Goal: Task Accomplishment & Management: Contribute content

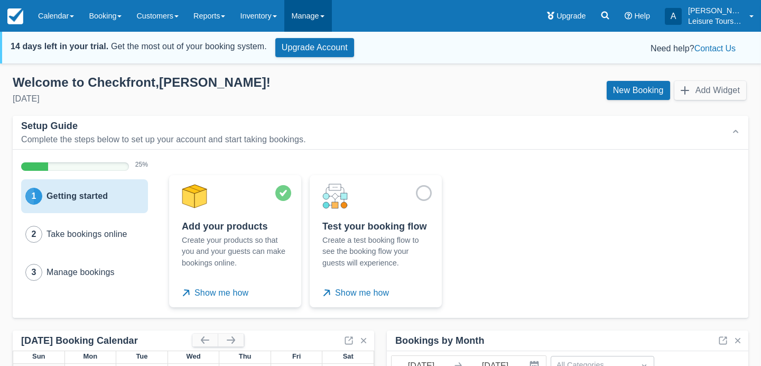
click at [307, 5] on link "Manage" at bounding box center [308, 16] width 48 height 32
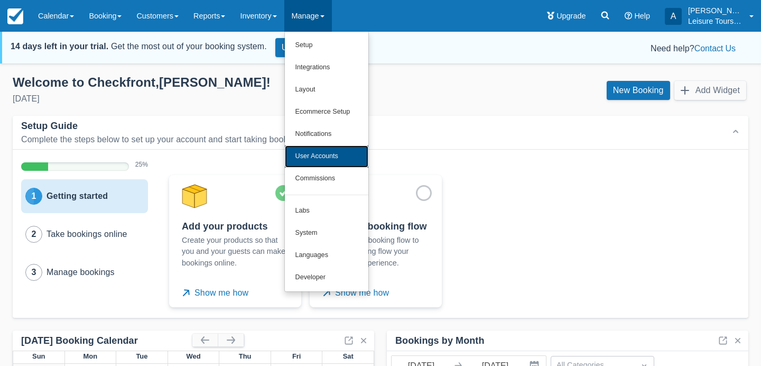
click at [347, 154] on link "User Accounts" at bounding box center [327, 156] width 84 height 22
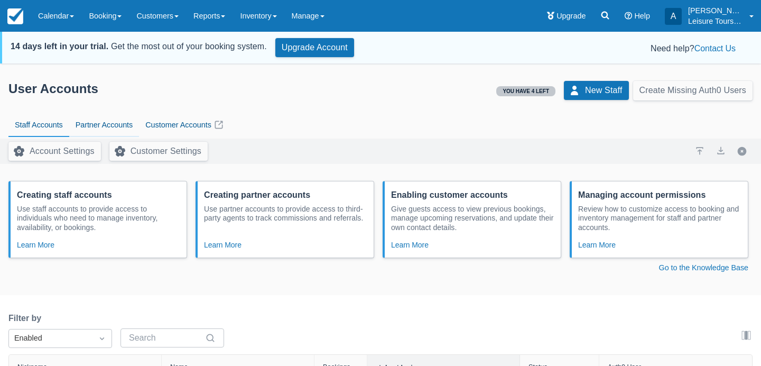
click at [123, 124] on link "Partner Accounts" at bounding box center [104, 125] width 70 height 24
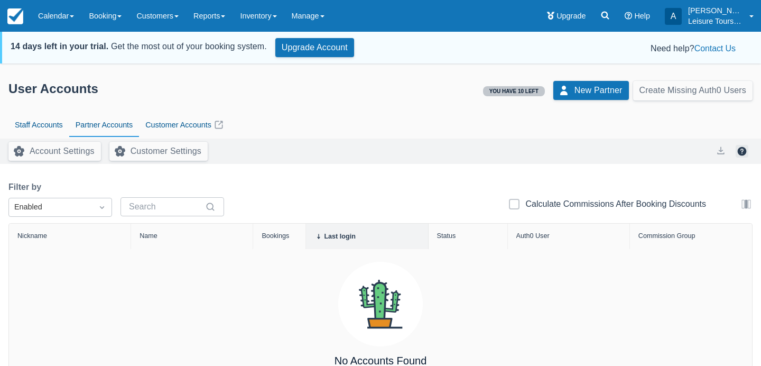
click at [743, 153] on button "button" at bounding box center [742, 151] width 13 height 13
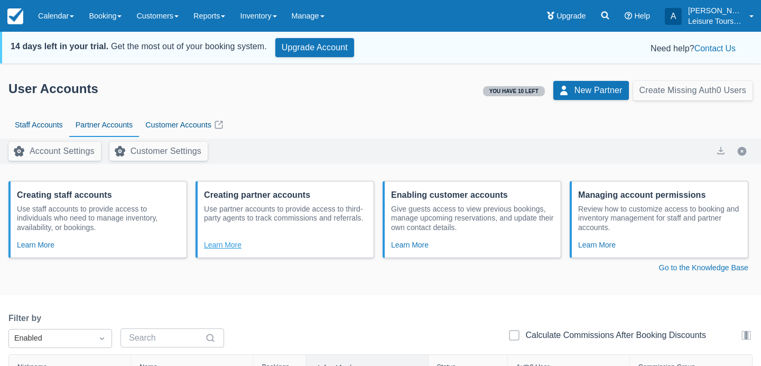
click at [235, 246] on button "Learn More" at bounding box center [223, 244] width 38 height 13
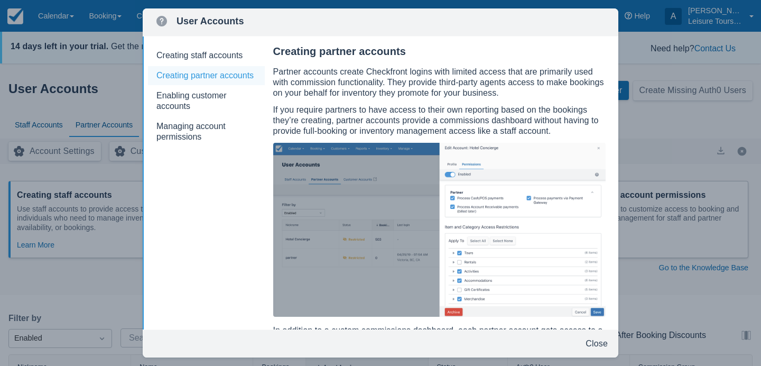
scroll to position [106, 0]
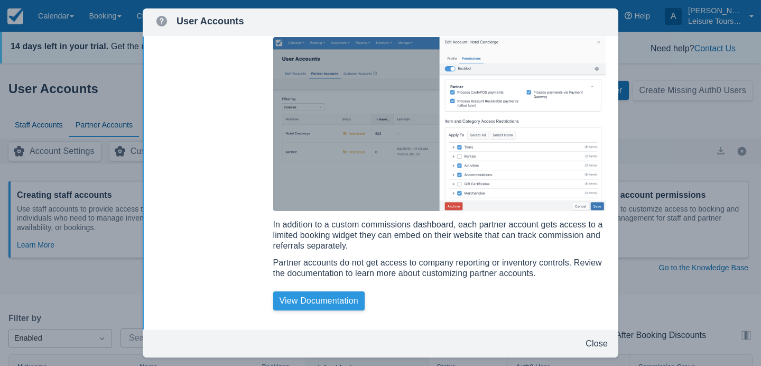
click at [329, 299] on link "View Documentation" at bounding box center [318, 300] width 91 height 19
click at [591, 338] on button "Close" at bounding box center [597, 343] width 31 height 19
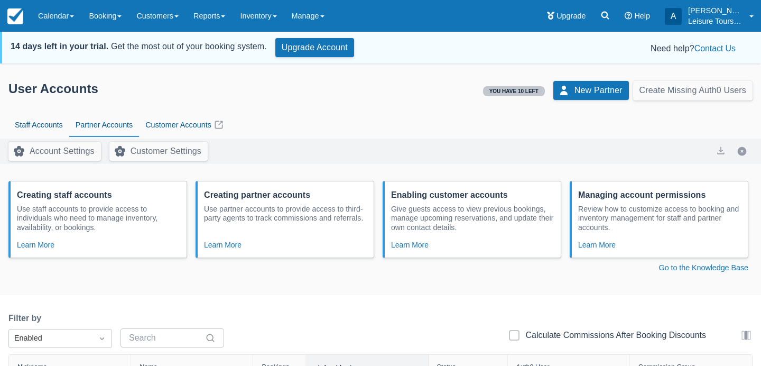
scroll to position [0, 0]
click at [38, 240] on button "Learn More" at bounding box center [36, 244] width 38 height 13
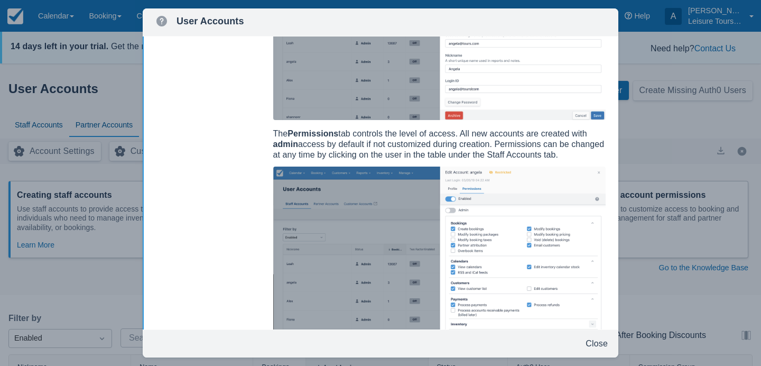
scroll to position [289, 0]
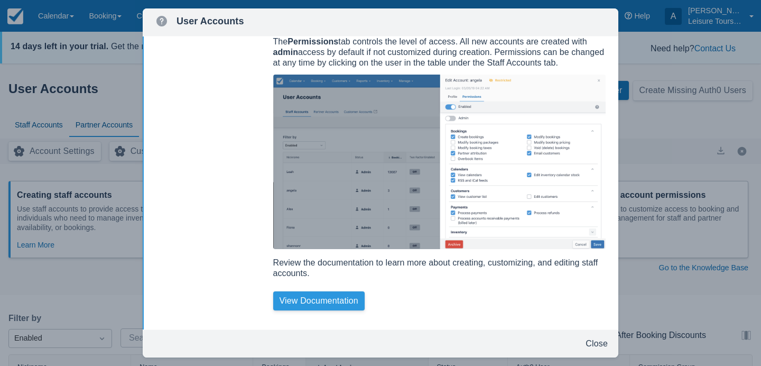
click at [320, 304] on link "View Documentation" at bounding box center [318, 300] width 91 height 19
click at [593, 340] on button "Close" at bounding box center [597, 343] width 31 height 19
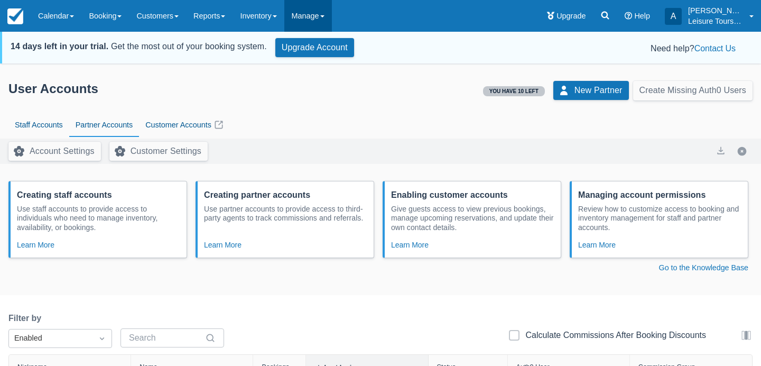
click at [332, 17] on link "Manage" at bounding box center [308, 16] width 48 height 32
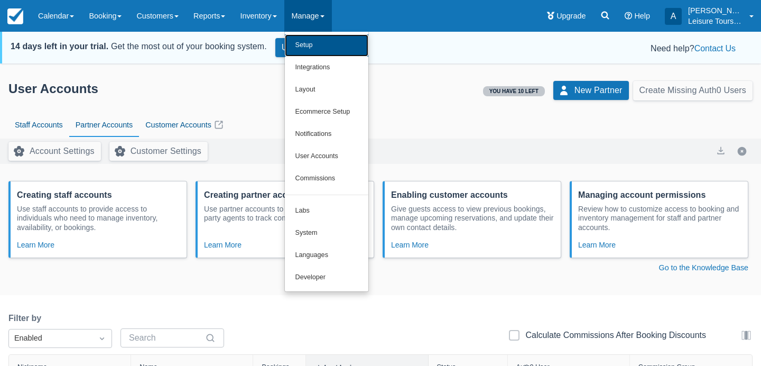
click at [346, 54] on link "Setup" at bounding box center [327, 45] width 84 height 22
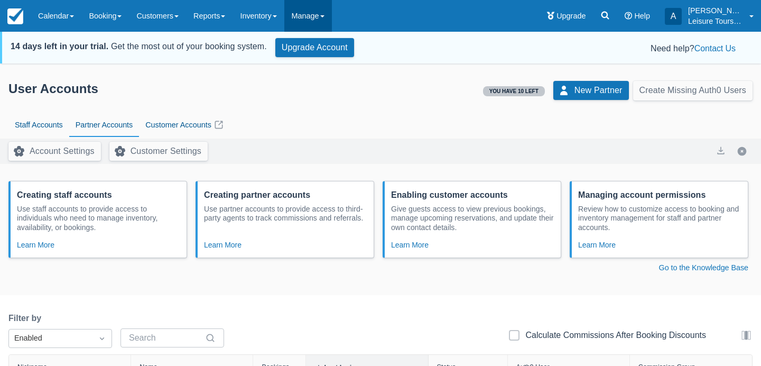
click at [330, 11] on link "Manage" at bounding box center [308, 16] width 48 height 32
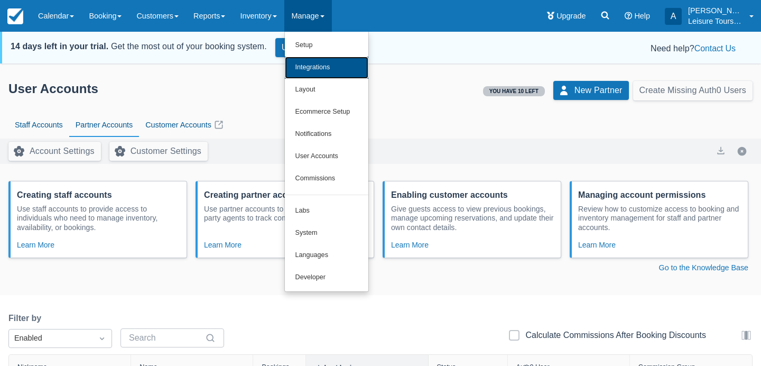
click at [346, 69] on link "Integrations" at bounding box center [327, 68] width 84 height 22
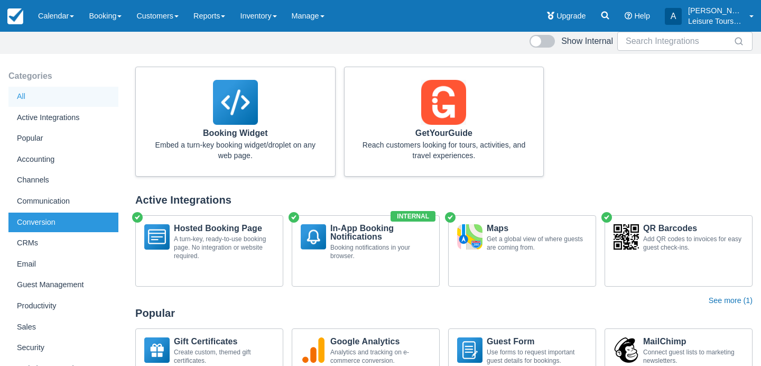
scroll to position [14, 0]
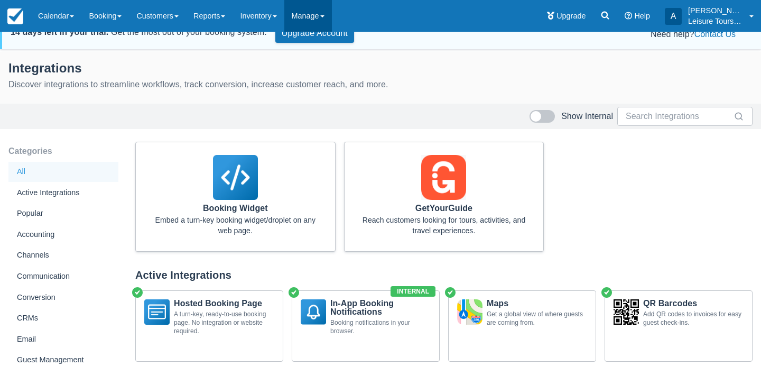
click at [327, 19] on link "Manage" at bounding box center [308, 16] width 48 height 32
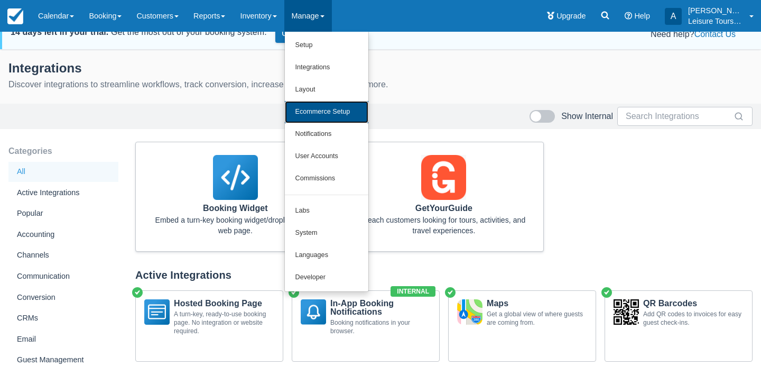
click at [342, 112] on link "Ecommerce Setup" at bounding box center [327, 112] width 84 height 22
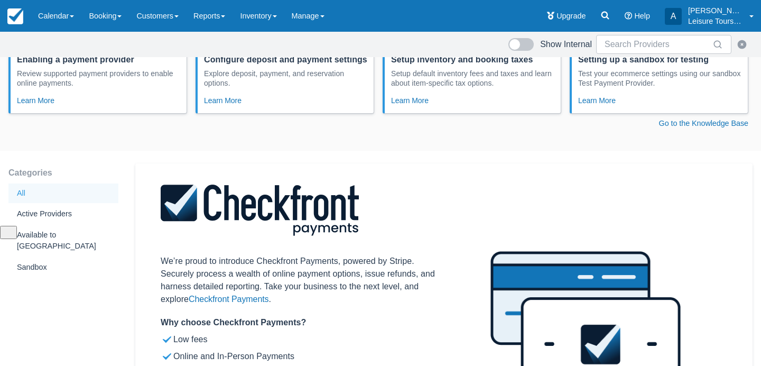
scroll to position [94, 0]
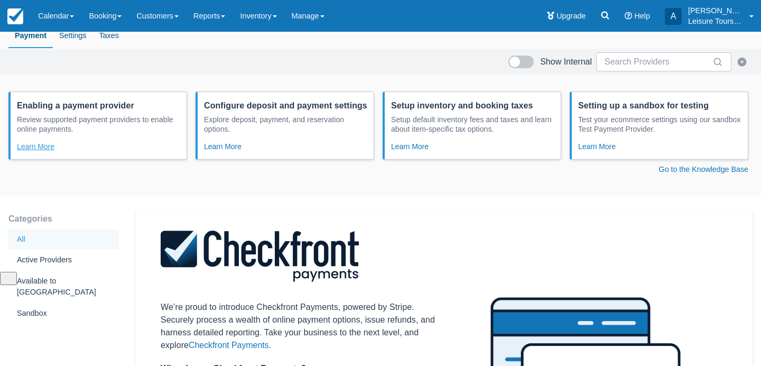
click at [33, 153] on button "Learn More" at bounding box center [36, 146] width 38 height 13
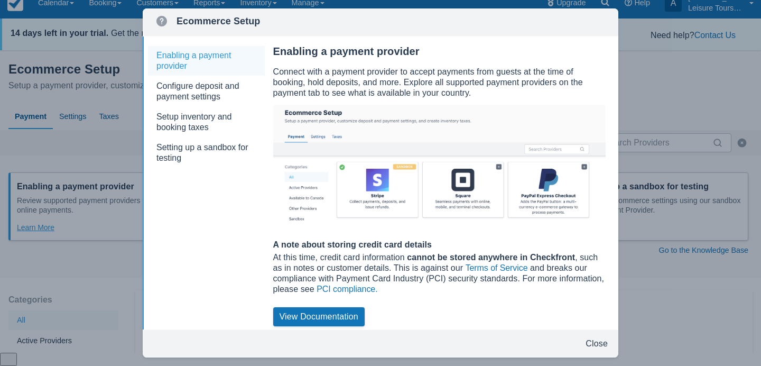
scroll to position [0, 0]
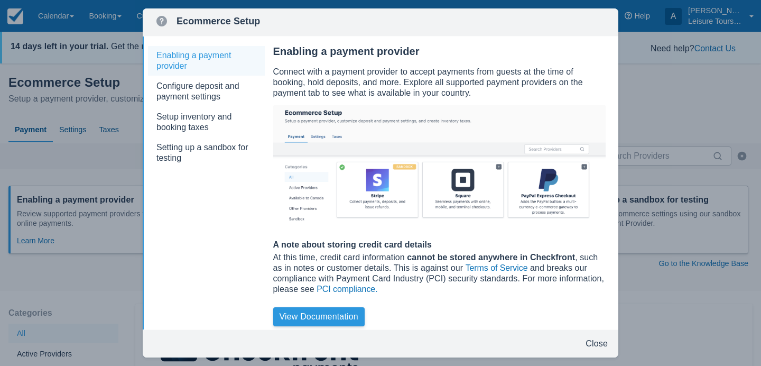
click at [299, 321] on link "View Documentation" at bounding box center [318, 316] width 91 height 19
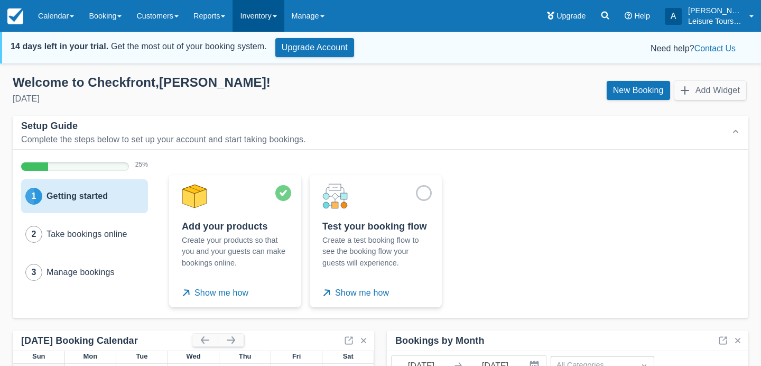
click at [255, 20] on link "Inventory" at bounding box center [258, 16] width 51 height 32
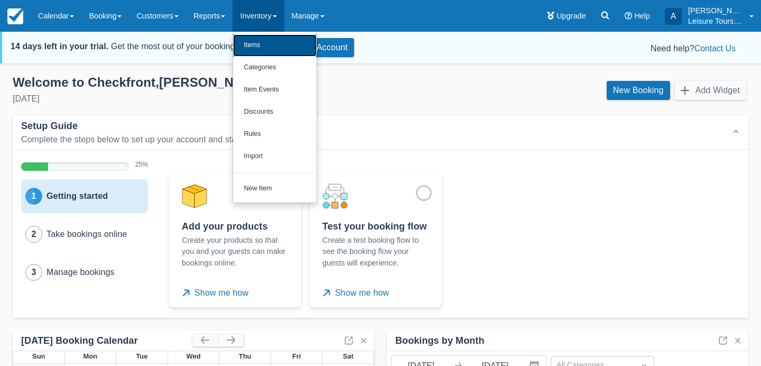
click at [263, 40] on link "Items" at bounding box center [275, 45] width 84 height 22
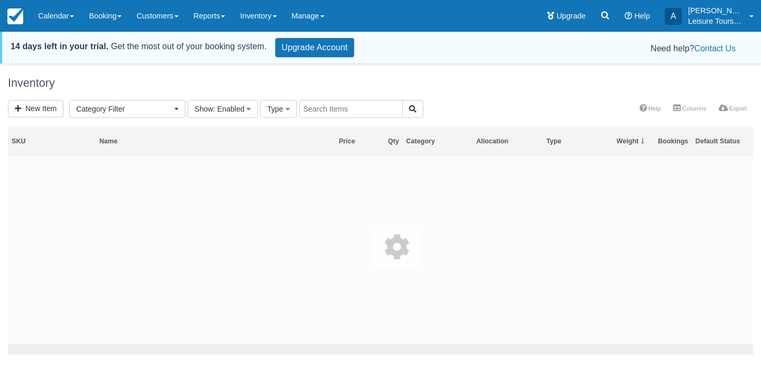
select select
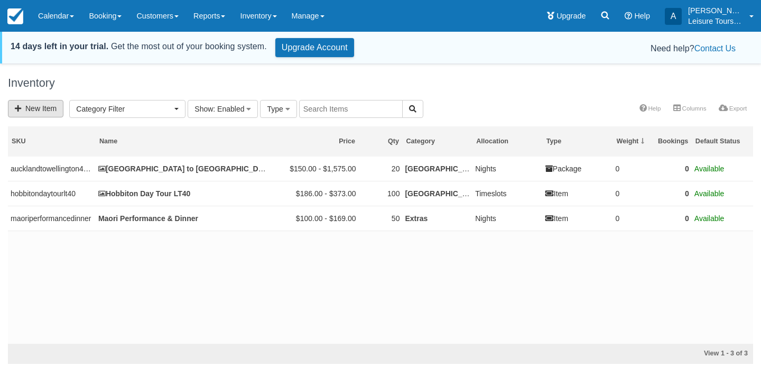
click at [45, 109] on link "New Item" at bounding box center [36, 108] width 56 height 17
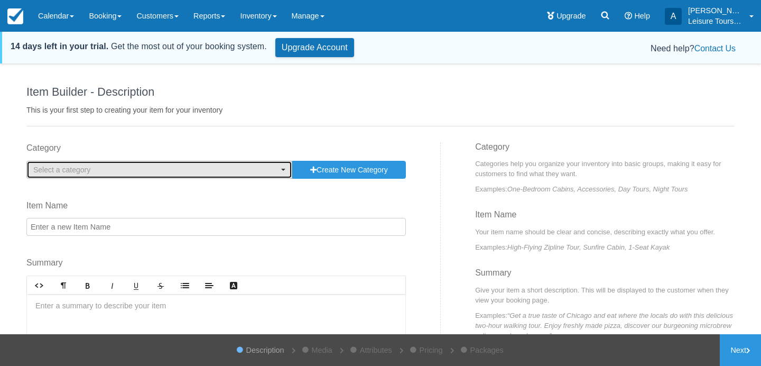
click at [199, 168] on span "Select a category" at bounding box center [155, 169] width 245 height 11
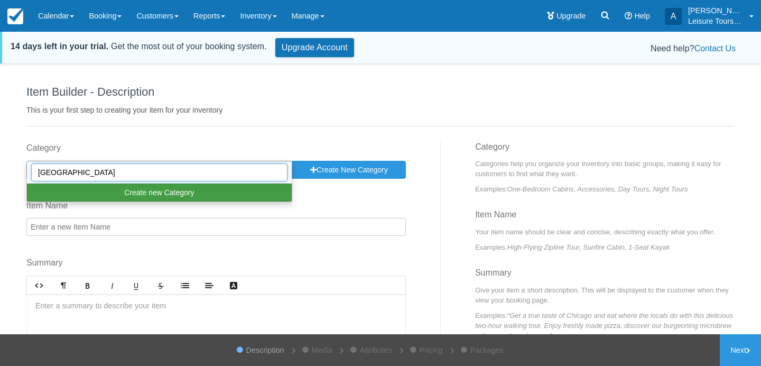
type input "[GEOGRAPHIC_DATA]"
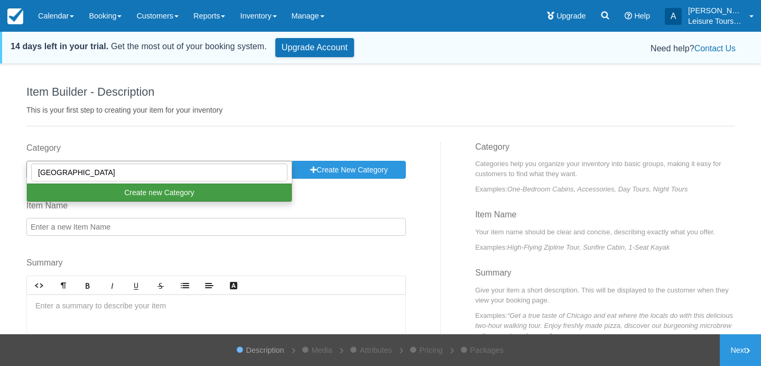
click at [200, 192] on button "Create new Category" at bounding box center [159, 192] width 265 height 18
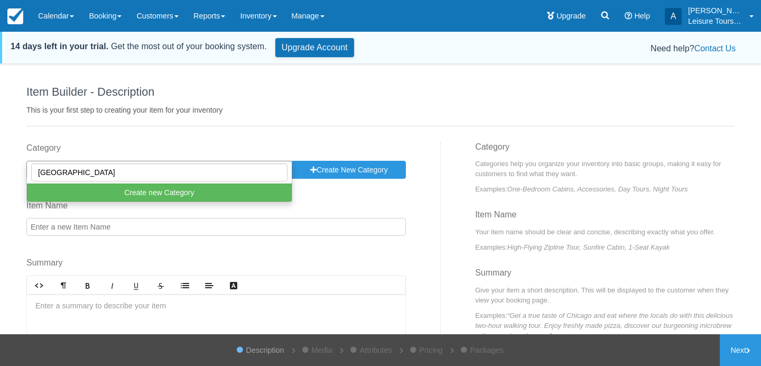
select select "[GEOGRAPHIC_DATA]"
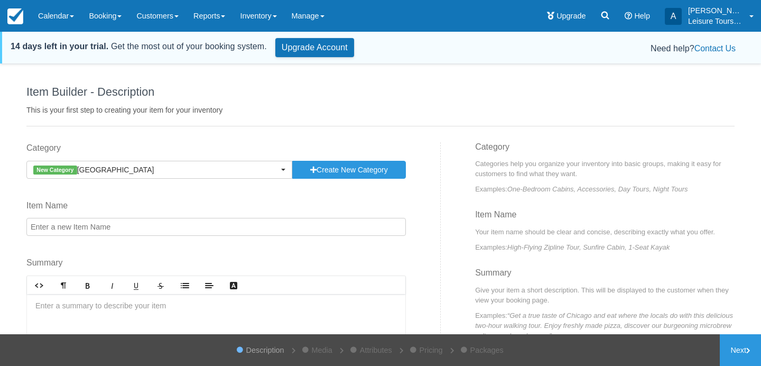
click at [145, 226] on input "Item Name" at bounding box center [216, 227] width 380 height 18
paste input "Christchurch – Waipara Wine Trail LT18"
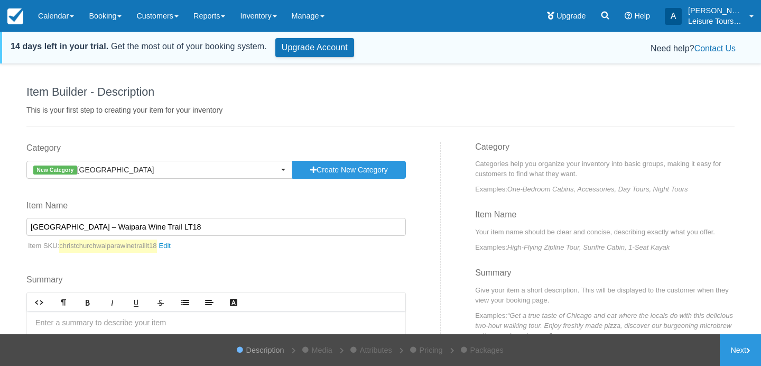
scroll to position [22, 0]
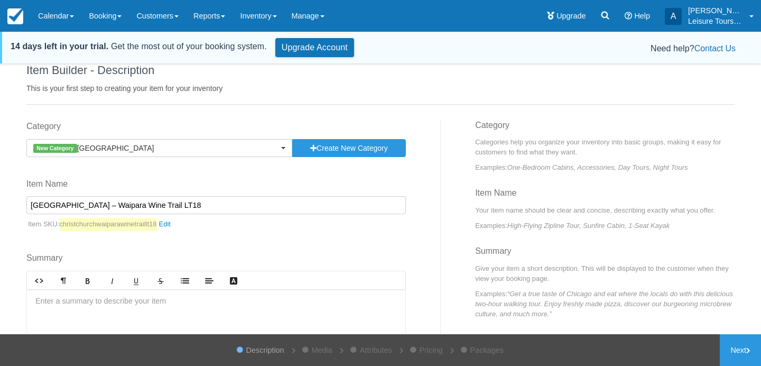
drag, startPoint x: 143, startPoint y: 205, endPoint x: 180, endPoint y: 205, distance: 36.5
click at [180, 205] on input "Christchurch – Waipara Wine Trail LT18" at bounding box center [216, 205] width 380 height 18
type input "Christchurch – Waipara Wine Trail"
click at [161, 224] on link "christchurchwaiparawinetrail" at bounding box center [112, 224] width 106 height 13
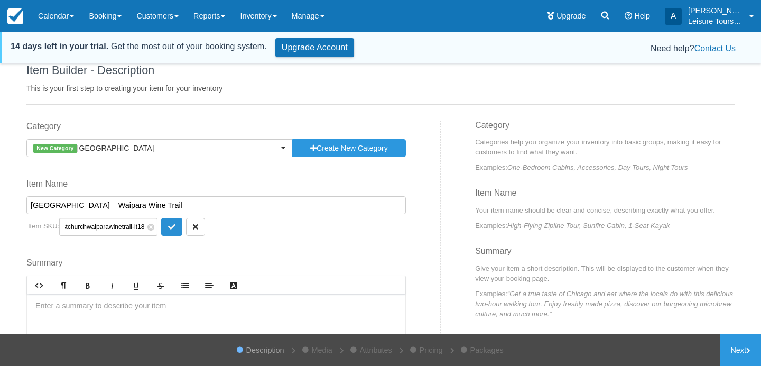
scroll to position [0, 23]
type input "christchurchwaiparawinetrail-lt18"
click at [168, 225] on icon "submit" at bounding box center [171, 226] width 7 height 7
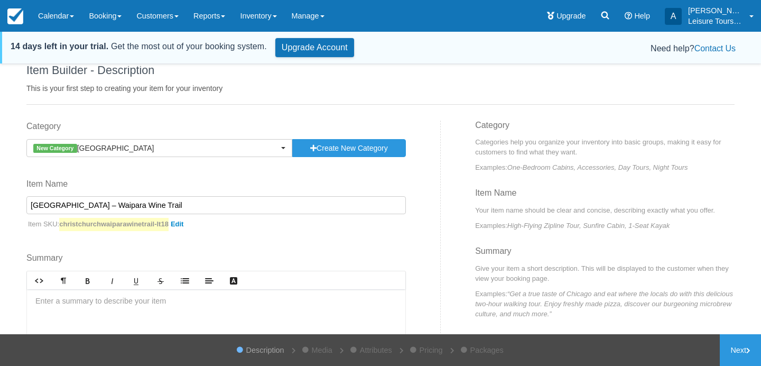
click at [261, 230] on p "Item SKU: christchurchwaiparawinetrail-lt18" at bounding box center [216, 224] width 380 height 13
click at [78, 203] on input "Christchurch – Waipara Wine Trail" at bounding box center [216, 205] width 380 height 18
type input "Christchurch | Waipara Wine Trail"
click at [323, 229] on p "Item SKU: christchurchwaiparawinetrail-lt18" at bounding box center [216, 224] width 380 height 13
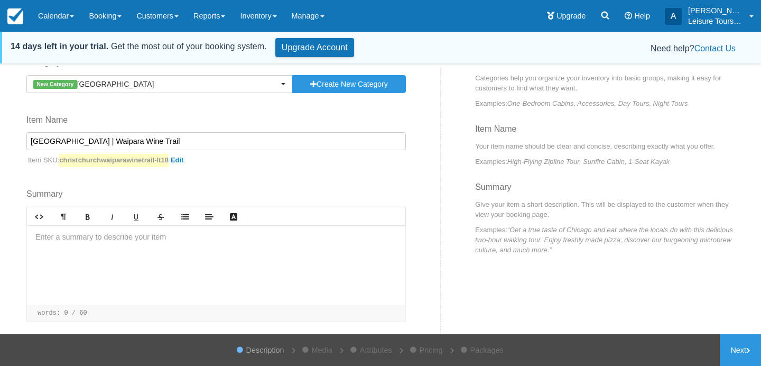
scroll to position [87, 0]
click at [258, 256] on div at bounding box center [216, 263] width 379 height 79
paste div "To enrich screen reader interactions, please activate Accessibility in Grammarl…"
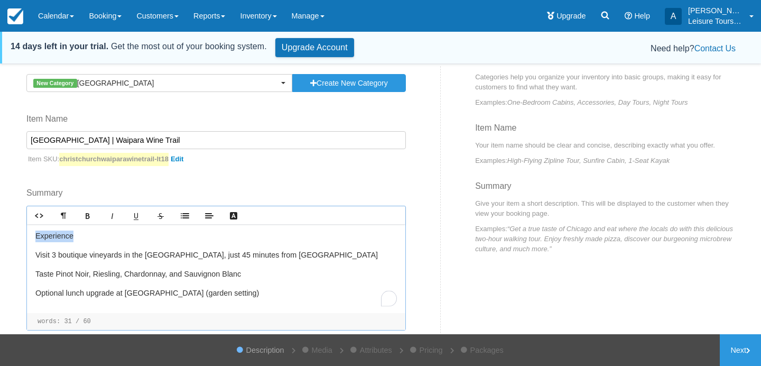
drag, startPoint x: 85, startPoint y: 237, endPoint x: 0, endPoint y: 237, distance: 85.1
click at [0, 237] on div "Item Builder - Description This is your first step to creating your item for yo…" at bounding box center [380, 217] width 761 height 302
drag, startPoint x: 271, startPoint y: 294, endPoint x: 19, endPoint y: 254, distance: 255.3
click at [19, 254] on div "Category New Category Christchurch Christchurch Previously Used Categories Sele…" at bounding box center [230, 209] width 422 height 307
click at [188, 211] on icon "Lists" at bounding box center [185, 215] width 8 height 8
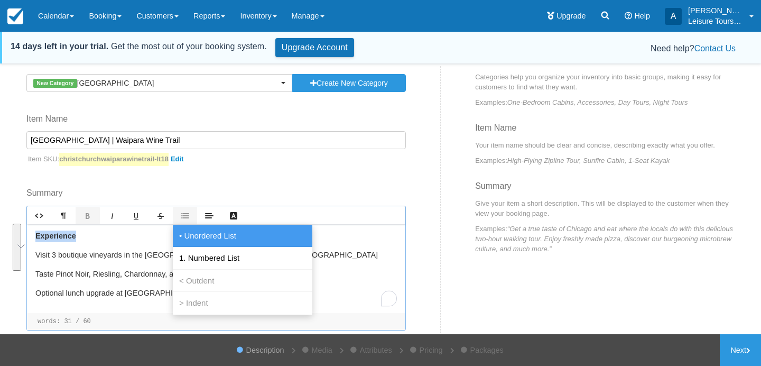
click at [195, 238] on span "• Unordered List" at bounding box center [207, 236] width 61 height 10
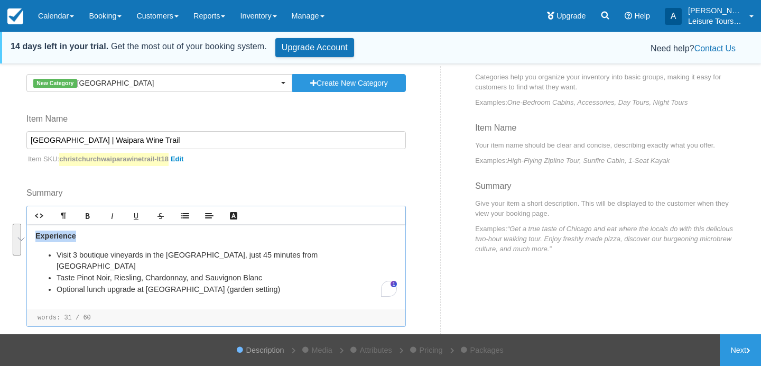
click at [116, 242] on div "Experience Visit 3 boutique vineyards in the Waipara Valley, just 45 minutes fr…" at bounding box center [216, 266] width 379 height 85
click at [281, 272] on li "Taste Pinot Noir, Riesling, Chardonnay, and Sauvignon Blanc" at bounding box center [227, 278] width 341 height 12
click at [293, 284] on li "Optional lunch upgrade at Waipara Springs Winery (garden setting)" at bounding box center [227, 290] width 341 height 12
drag, startPoint x: 293, startPoint y: 276, endPoint x: 229, endPoint y: 274, distance: 64.0
click at [229, 284] on li "Optional lunch upgrade at Waipara Springs Winery (garden setting)" at bounding box center [227, 290] width 341 height 12
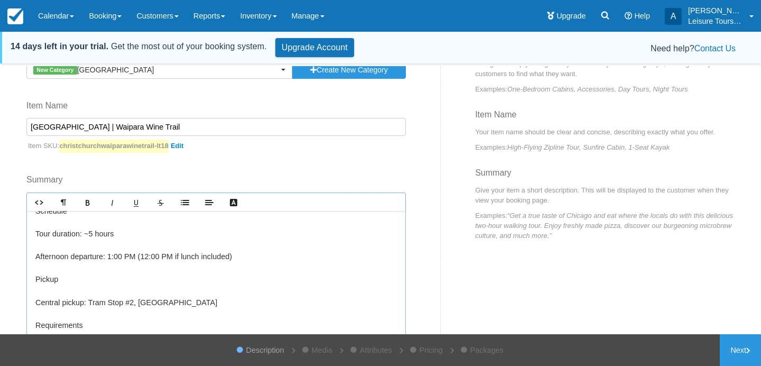
scroll to position [58, 0]
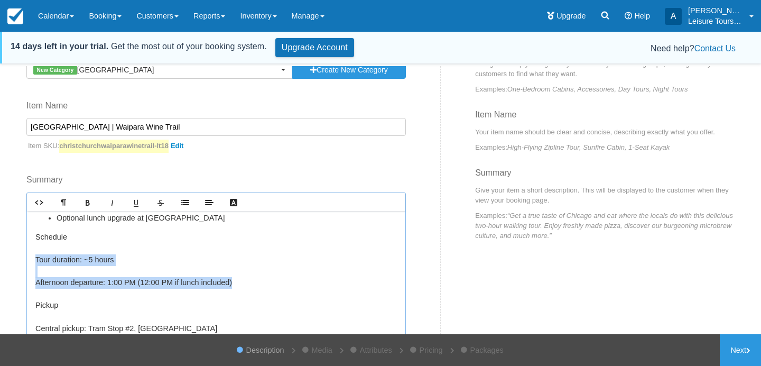
click at [29, 245] on div "Category New Category Christchurch Christchurch Previously Used Categories Sele…" at bounding box center [230, 224] width 422 height 364
click at [183, 202] on icon "Lists" at bounding box center [185, 202] width 8 height 8
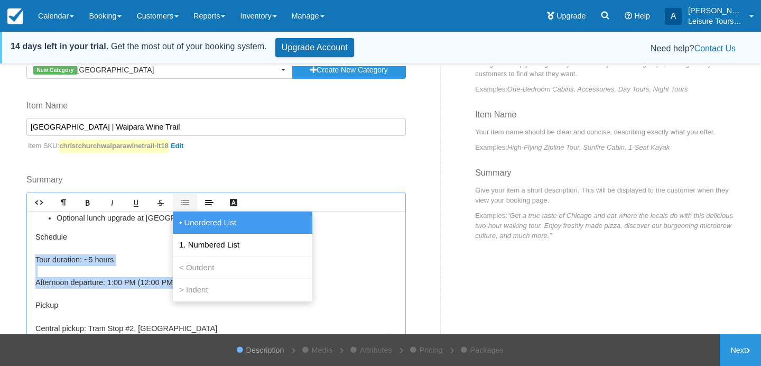
click at [197, 217] on span "• Unordered List" at bounding box center [207, 222] width 61 height 10
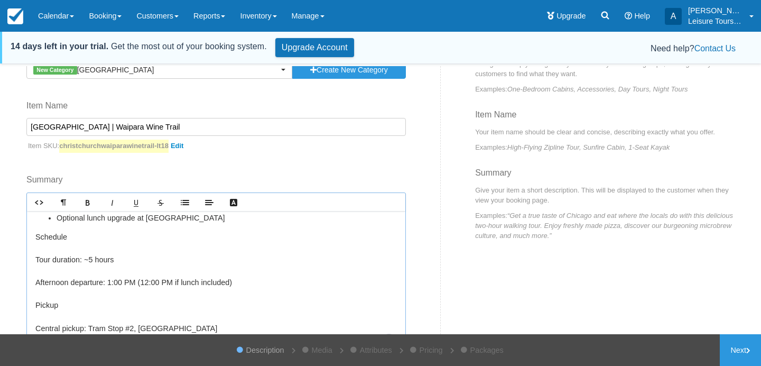
click at [119, 247] on p "﻿﻿Schedule Tour duration: ~5 hours Afternoon departure: 1:00 PM (12:00 PM if lu…" at bounding box center [216, 306] width 362 height 149
click at [36, 247] on p "﻿﻿Schedule Tour duration: ~5 hours Afternoon departure: 1:00 PM (12:00 PM if lu…" at bounding box center [216, 306] width 362 height 149
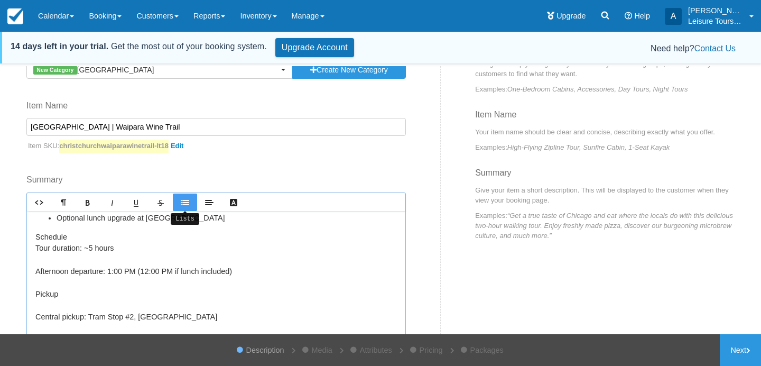
click at [184, 199] on icon "Lists" at bounding box center [185, 202] width 8 height 8
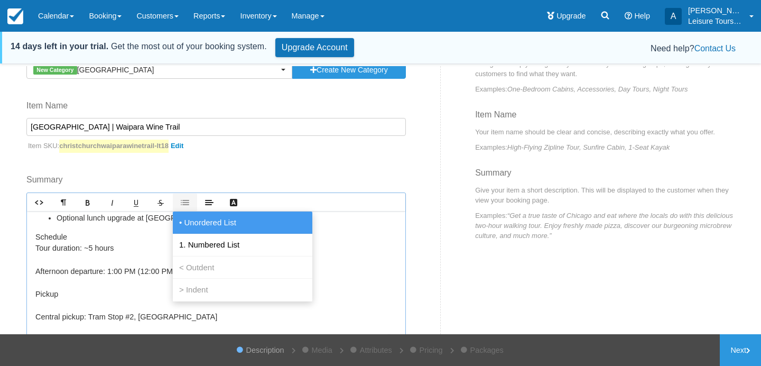
click at [181, 216] on link "• Unordered List" at bounding box center [243, 222] width 140 height 22
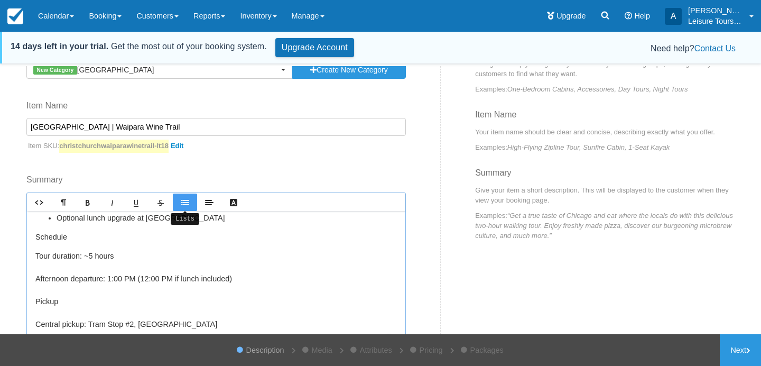
click at [185, 205] on icon "Lists" at bounding box center [185, 202] width 8 height 8
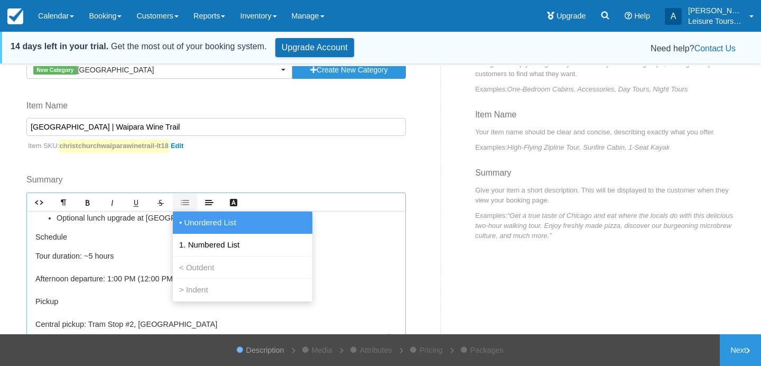
click at [185, 217] on link "• Unordered List" at bounding box center [243, 222] width 140 height 22
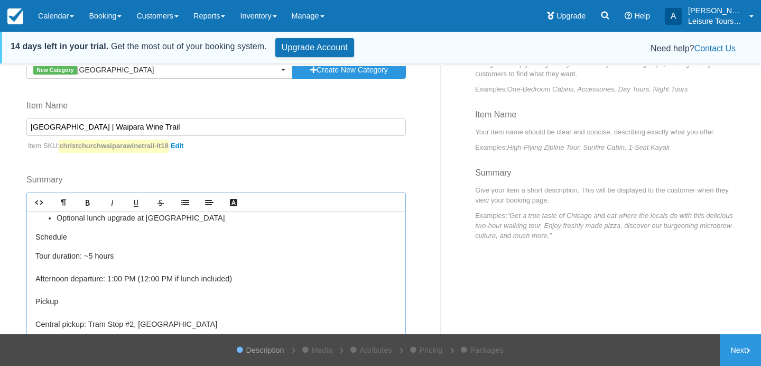
click at [132, 251] on p "Tour duration: ~5 hours Afternoon departure: 1:00 PM (12:00 PM if lunch include…" at bounding box center [216, 314] width 362 height 126
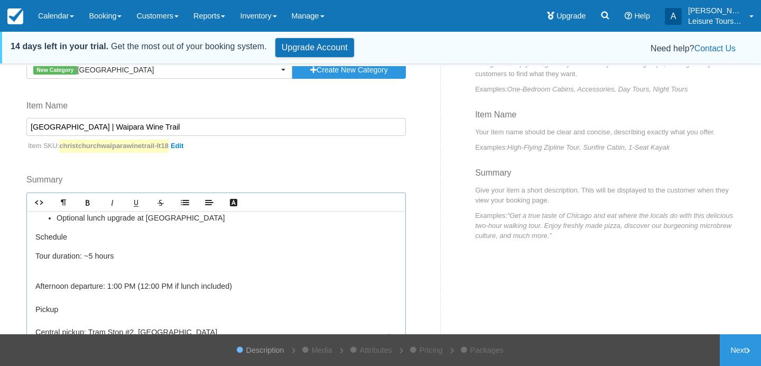
click at [238, 273] on p "Afternoon departure: 1:00 PM (12:00 PM if lunch included) Pickup Central pickup…" at bounding box center [216, 327] width 362 height 114
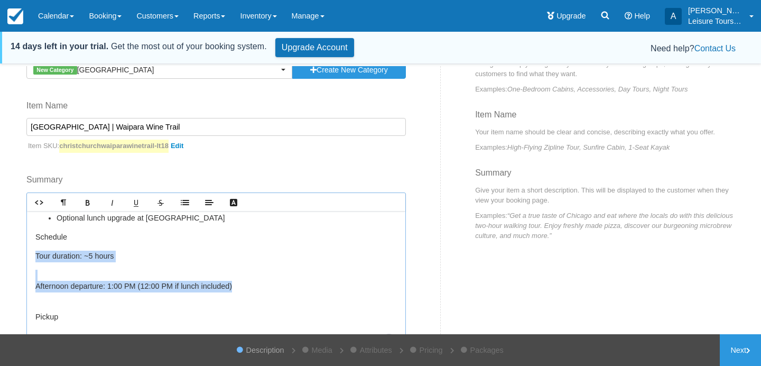
drag, startPoint x: 245, startPoint y: 271, endPoint x: 33, endPoint y: 245, distance: 213.0
click at [33, 245] on div "Experience Visit 3 boutique vineyards in the Waipara Valley, just 45 minutes fr…" at bounding box center [216, 283] width 379 height 145
click at [181, 207] on link "Lists" at bounding box center [185, 202] width 24 height 17
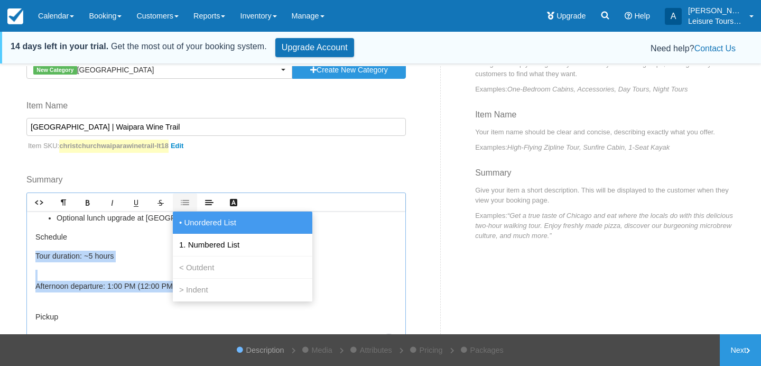
click at [190, 224] on span "• Unordered List" at bounding box center [207, 222] width 61 height 10
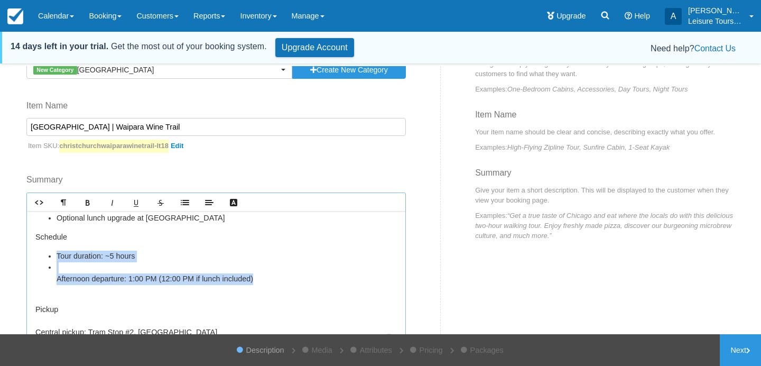
click at [121, 262] on li "Afternoon departure: 1:00 PM (12:00 PM if lunch included)" at bounding box center [227, 273] width 341 height 23
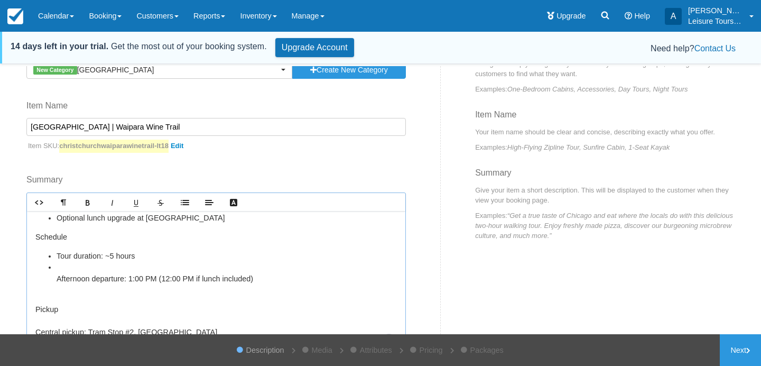
click at [57, 267] on li "Afternoon departure: 1:00 PM (12:00 PM if lunch included)" at bounding box center [227, 273] width 341 height 23
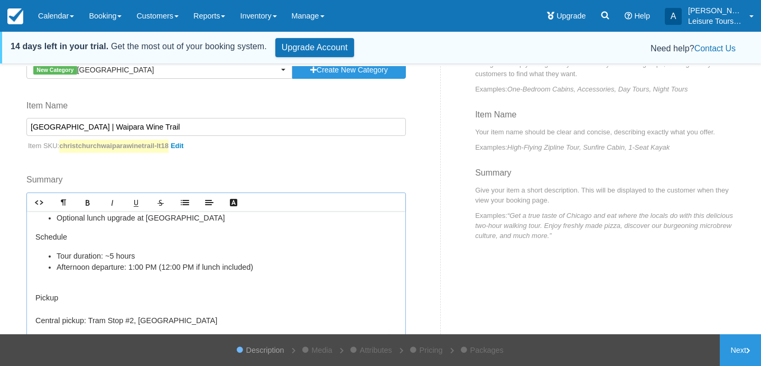
scroll to position [1, 0]
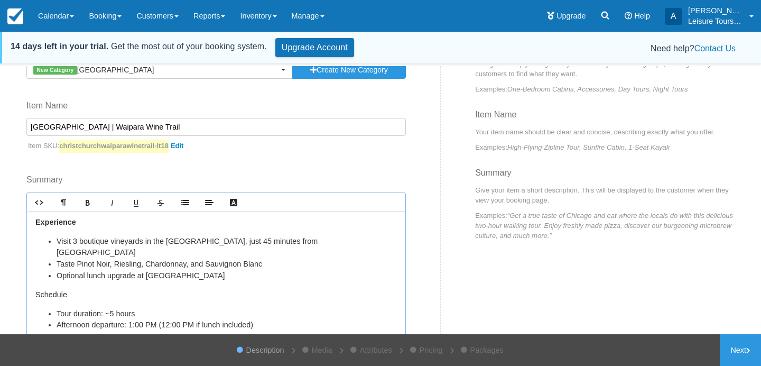
drag, startPoint x: 66, startPoint y: 284, endPoint x: 7, endPoint y: 284, distance: 59.2
click at [7, 284] on div "Item Builder - Description This is your first step to creating your item for yo…" at bounding box center [380, 217] width 761 height 302
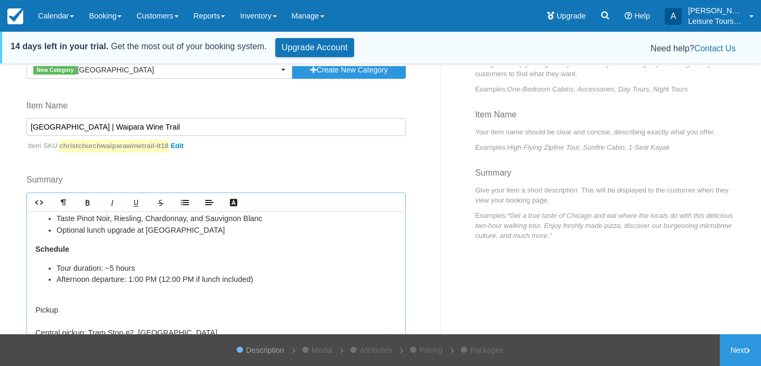
scroll to position [0, 0]
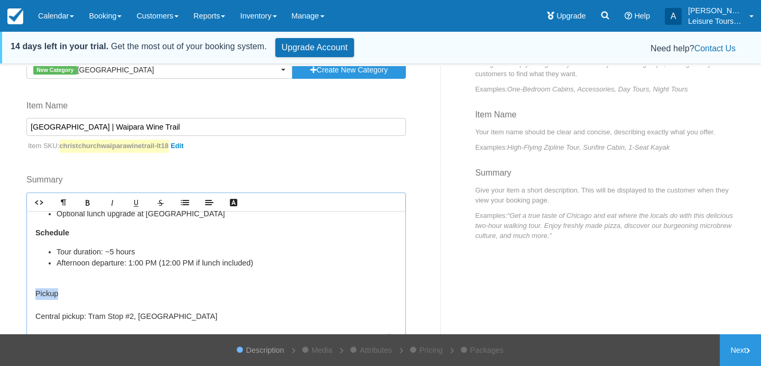
drag, startPoint x: 65, startPoint y: 280, endPoint x: 24, endPoint y: 279, distance: 40.2
click at [24, 279] on div "Category New Category Christchurch Christchurch Previously Used Categories Sele…" at bounding box center [230, 224] width 422 height 364
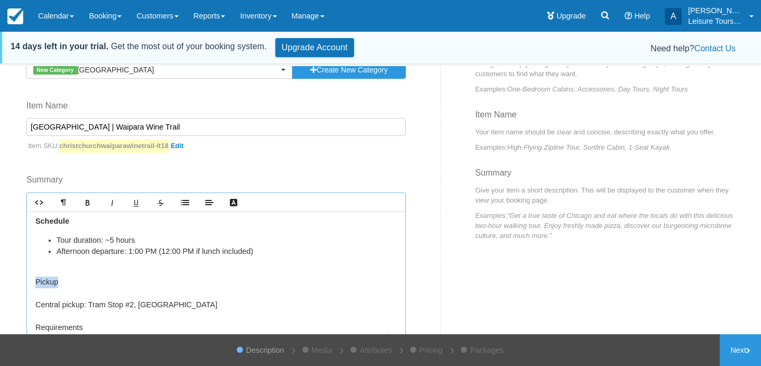
scroll to position [76, 0]
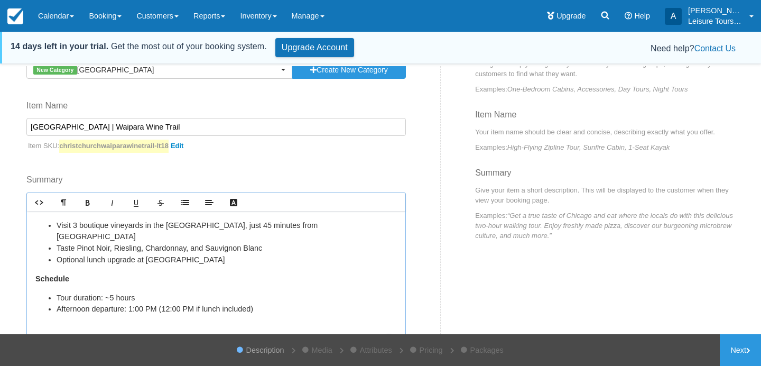
click at [54, 292] on ul "Tour duration: ~5 hours Afternoon departure: 1:00 PM (12:00 PM if lunch include…" at bounding box center [216, 303] width 362 height 23
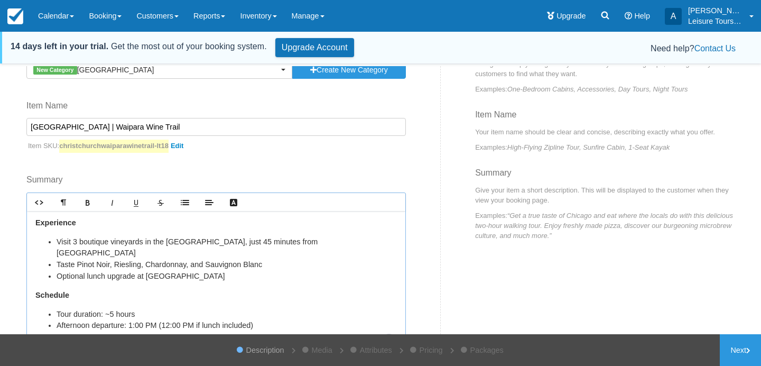
drag, startPoint x: 78, startPoint y: 284, endPoint x: 12, endPoint y: 284, distance: 66.1
click at [12, 284] on div "Item Builder - Description This is your first step to creating your item for yo…" at bounding box center [380, 217] width 761 height 302
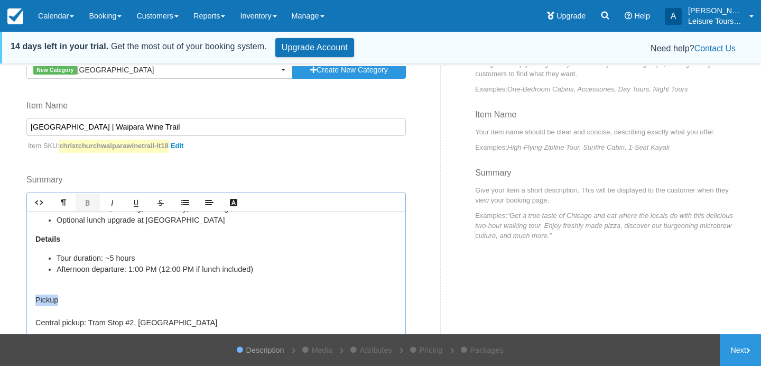
drag, startPoint x: 59, startPoint y: 293, endPoint x: 6, endPoint y: 290, distance: 53.0
click at [6, 290] on div "Item Builder - Description This is your first step to creating your item for yo…" at bounding box center [380, 217] width 761 height 302
click at [38, 311] on p "Central pickup: Tram Stop #2, Cathedral Square Requirements Must be 18+ with va…" at bounding box center [216, 328] width 362 height 91
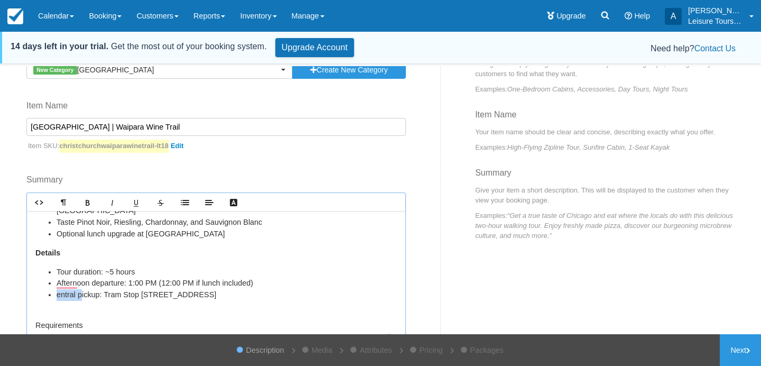
drag, startPoint x: 82, startPoint y: 282, endPoint x: 51, endPoint y: 282, distance: 30.7
click at [57, 289] on li "entral pickup: Tram Stop #2, Cathedral Square" at bounding box center [227, 295] width 341 height 12
click at [103, 295] on div "Experience Visit 3 boutique vineyards in the Waipara Valley, just 45 minutes fr…" at bounding box center [216, 283] width 379 height 145
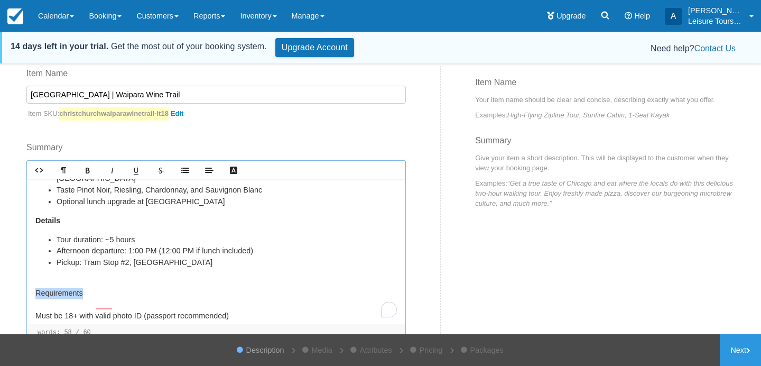
drag, startPoint x: 97, startPoint y: 279, endPoint x: 13, endPoint y: 279, distance: 83.5
click at [14, 279] on div "Item Builder - Description This is your first step to creating your item for yo…" at bounding box center [380, 217] width 761 height 302
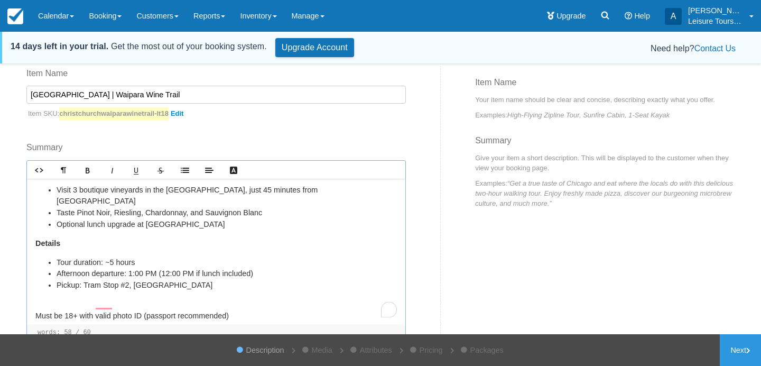
click at [68, 299] on p "Must be 18+ with valid photo ID (passport recommended)" at bounding box center [216, 310] width 362 height 23
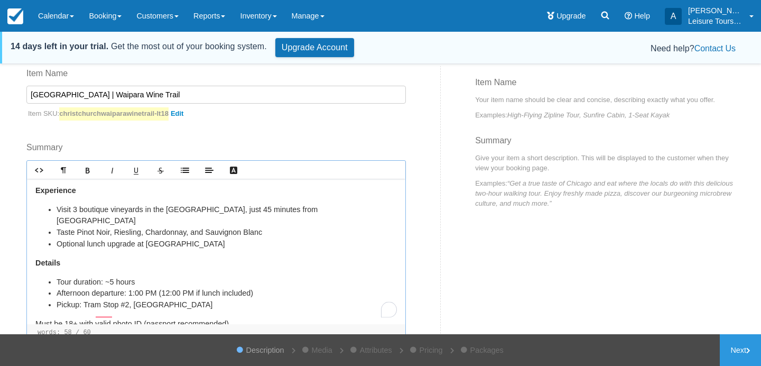
click at [155, 257] on p "Details" at bounding box center [216, 263] width 362 height 12
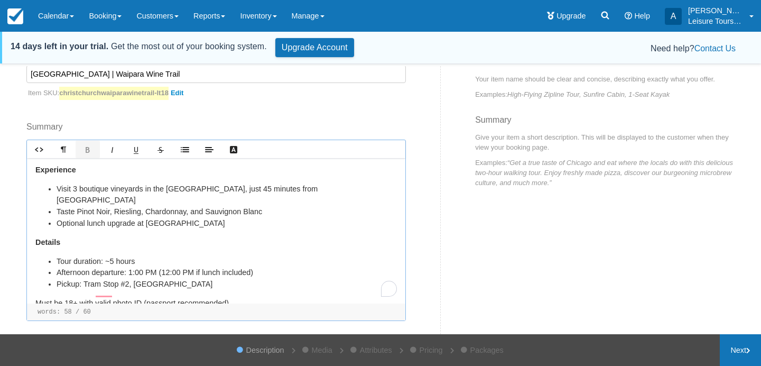
click at [744, 351] on link "Next" at bounding box center [740, 350] width 41 height 32
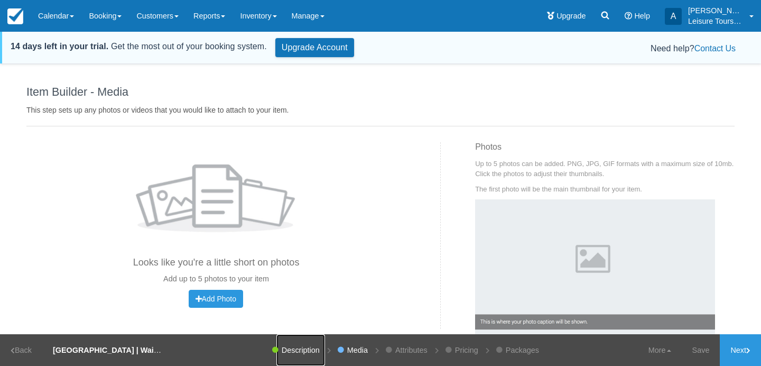
click at [297, 347] on link "Description" at bounding box center [301, 350] width 49 height 32
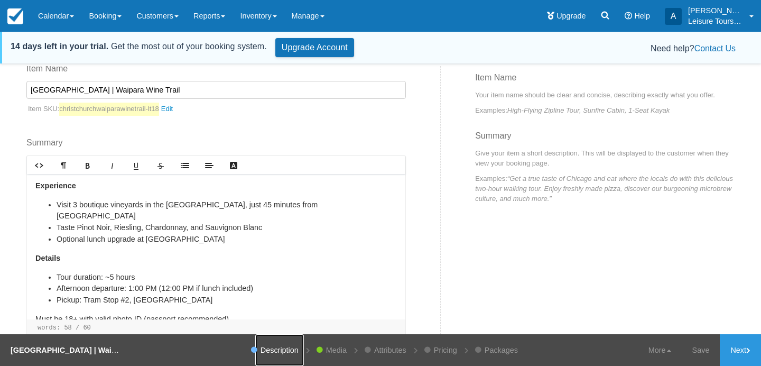
scroll to position [153, 0]
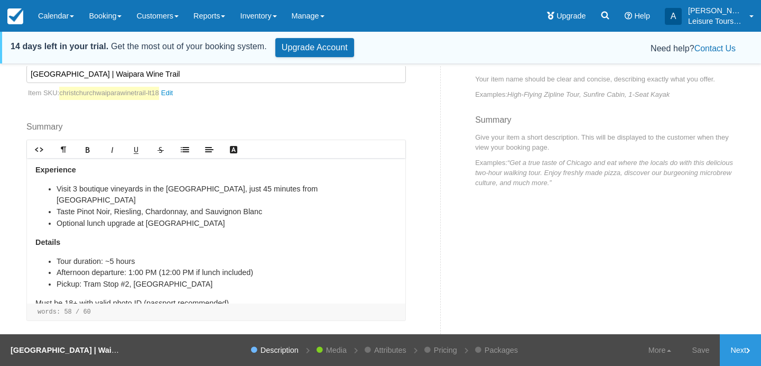
click at [36, 298] on p "Must be 18+ with valid photo ID (passport recommended)" at bounding box center [216, 304] width 362 height 12
drag, startPoint x: 144, startPoint y: 290, endPoint x: 15, endPoint y: 287, distance: 129.0
click at [15, 287] on div "Item Builder - Description This is your first step to creating your item for yo…" at bounding box center [380, 217] width 761 height 302
click at [242, 298] on p "Must be 18+ with valid photo ID (passport recommended)" at bounding box center [216, 304] width 362 height 12
drag, startPoint x: 248, startPoint y: 297, endPoint x: 160, endPoint y: 286, distance: 89.0
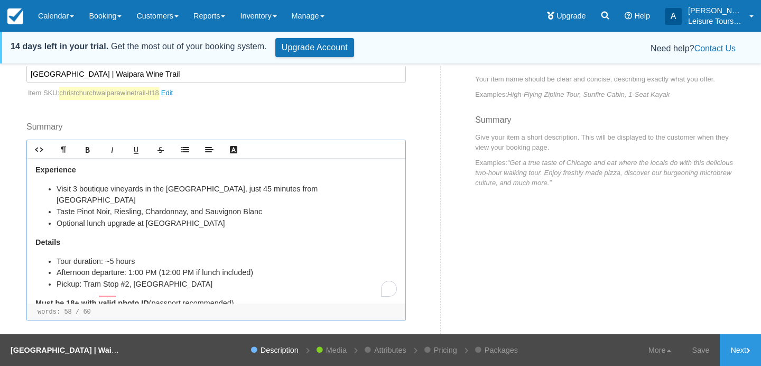
click at [160, 286] on div "Experience Visit 3 boutique vineyards in the Waipara Valley, just 45 minutes fr…" at bounding box center [216, 230] width 379 height 145
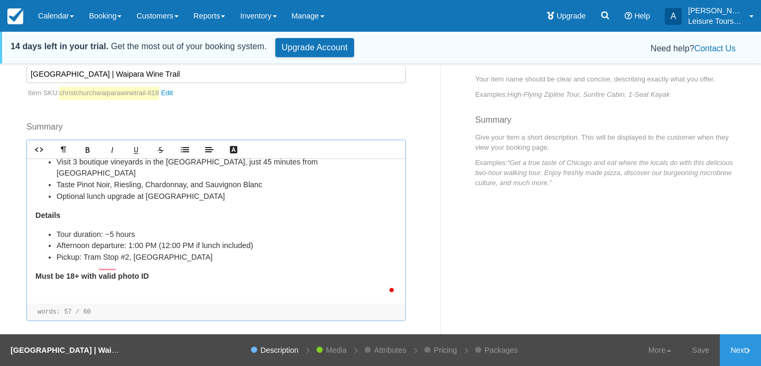
scroll to position [31, 0]
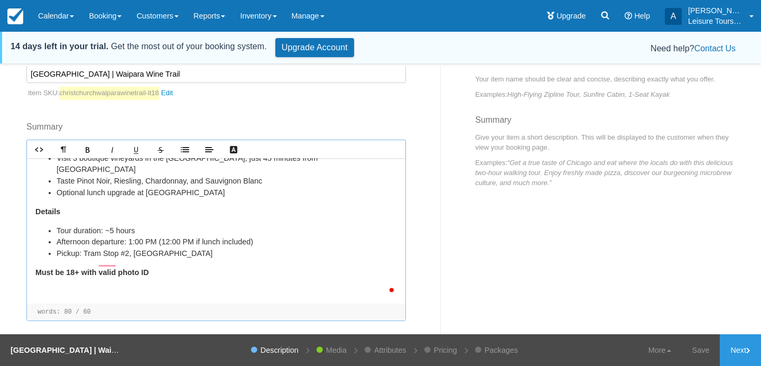
click at [167, 285] on div "Experience Visit 3 boutique vineyards in the Waipara Valley, just 45 minutes fr…" at bounding box center [216, 230] width 379 height 145
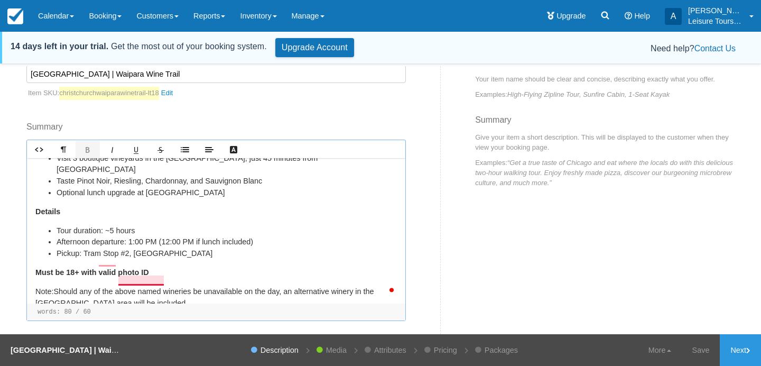
click at [150, 286] on p "Note: ﻿ Should any of the above named wineries be unavailable on the day, an al…" at bounding box center [216, 297] width 362 height 23
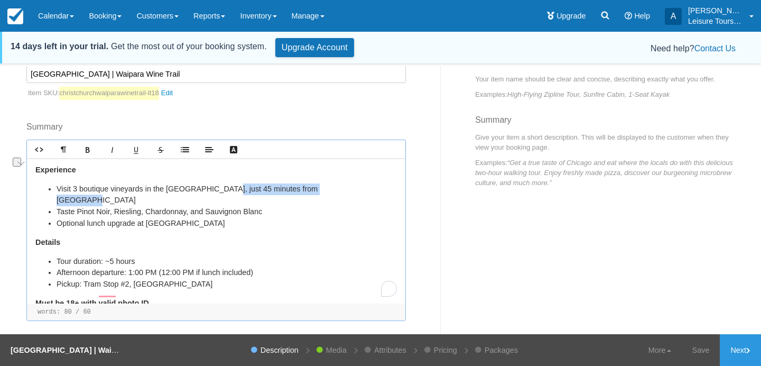
drag, startPoint x: 223, startPoint y: 188, endPoint x: 347, endPoint y: 191, distance: 123.8
click at [347, 191] on li "Visit 3 boutique vineyards in the Waipara Valley, just 45 minutes from Christch…" at bounding box center [227, 194] width 341 height 23
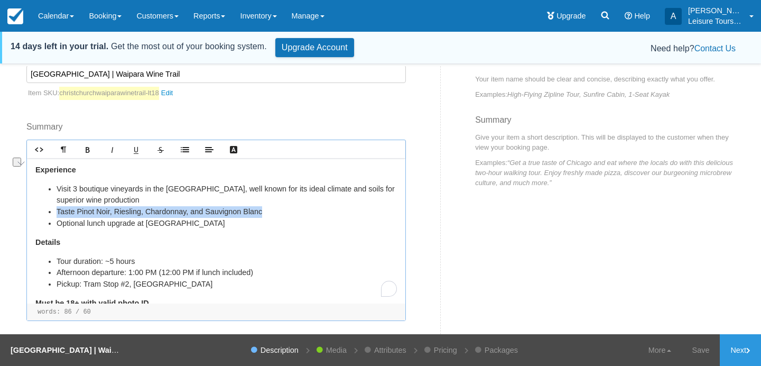
drag, startPoint x: 272, startPoint y: 212, endPoint x: 58, endPoint y: 207, distance: 213.7
click at [58, 207] on li "Taste Pinot Noir, Riesling, Chardonnay, and Sauvignon Blanc" at bounding box center [227, 212] width 341 height 12
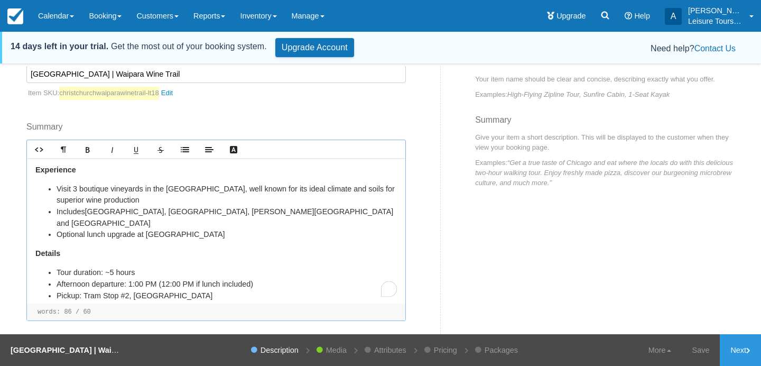
scroll to position [50, 0]
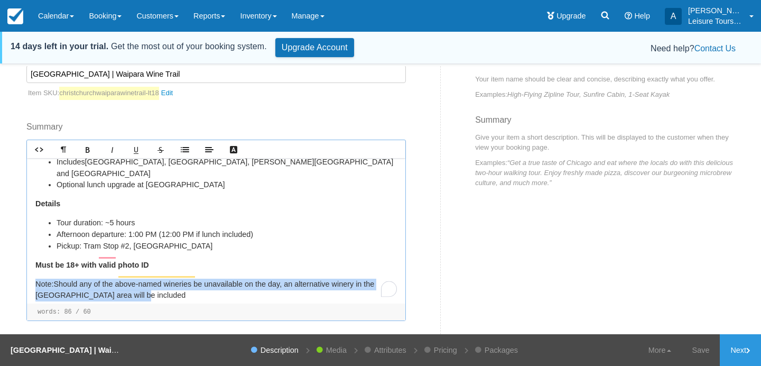
drag, startPoint x: 154, startPoint y: 286, endPoint x: 11, endPoint y: 269, distance: 144.9
click at [11, 269] on div "Item Builder - Description This is your first step to creating your item for yo…" at bounding box center [380, 217] width 761 height 302
copy p "Note: ﻿ Should any of the above-named wineries be unavailable on the day, an al…"
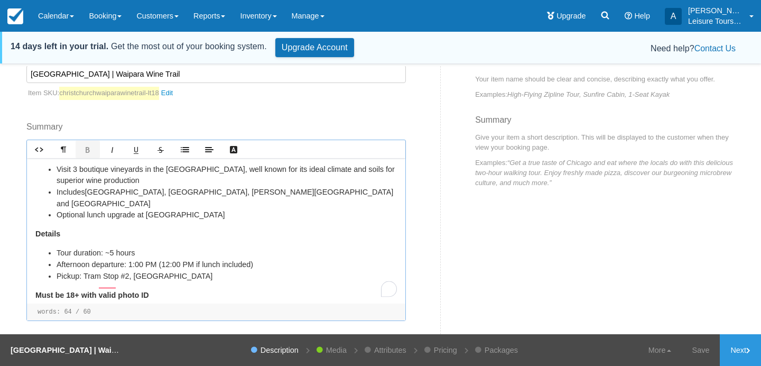
scroll to position [0, 0]
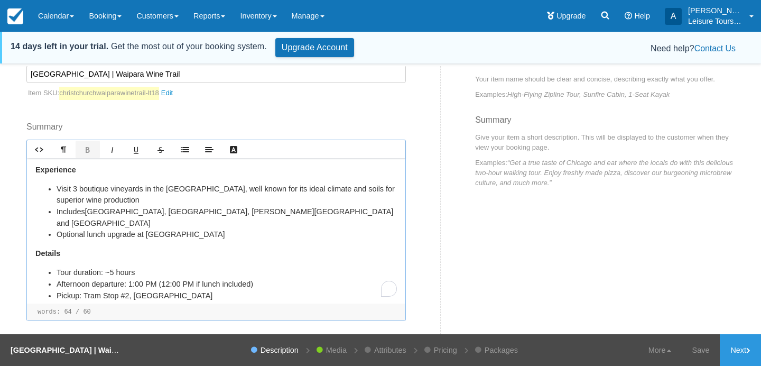
click at [281, 197] on li "Visit 3 boutique vineyards in the Waipara Valley, well known for its ideal clim…" at bounding box center [227, 194] width 341 height 23
click at [53, 187] on ul "Visit 3 boutique vineyards in the Waipara Valley, well known for its ideal clim…" at bounding box center [216, 211] width 362 height 57
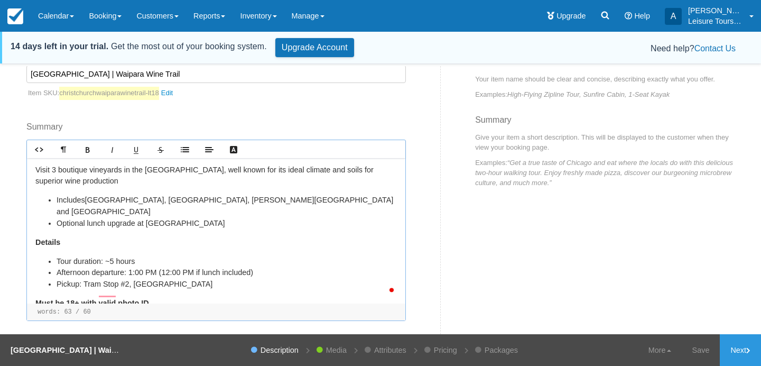
click at [113, 187] on div "﻿ Visit 3 boutique vineyards in the Waipara Valley, well known for its ideal cl…" at bounding box center [216, 230] width 379 height 145
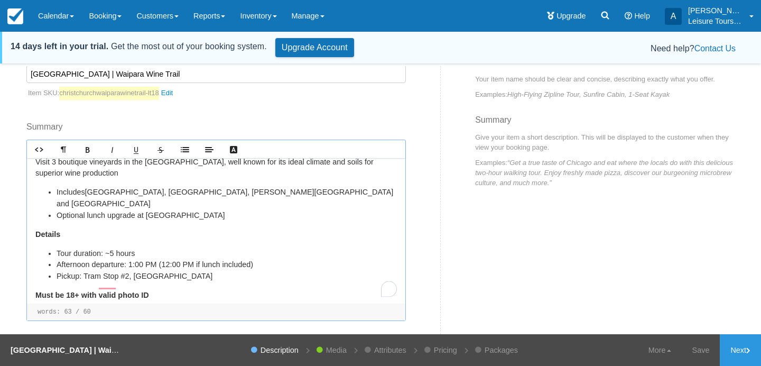
click at [97, 229] on p "Details" at bounding box center [216, 235] width 362 height 12
drag, startPoint x: 90, startPoint y: 226, endPoint x: 4, endPoint y: 219, distance: 86.5
click at [4, 219] on div "Item Builder - Description This is your first step to creating your item for yo…" at bounding box center [380, 217] width 761 height 302
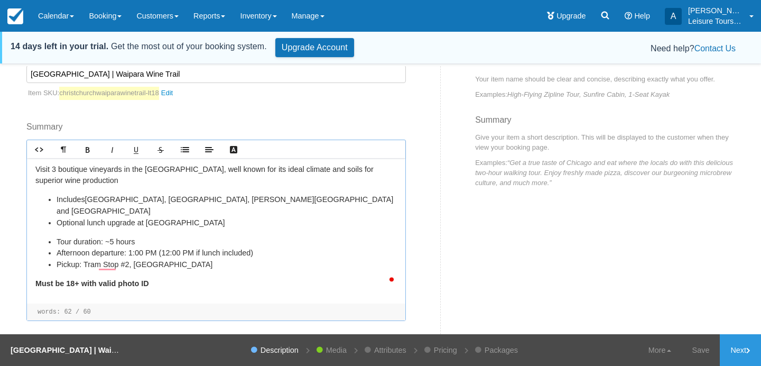
scroll to position [142, 0]
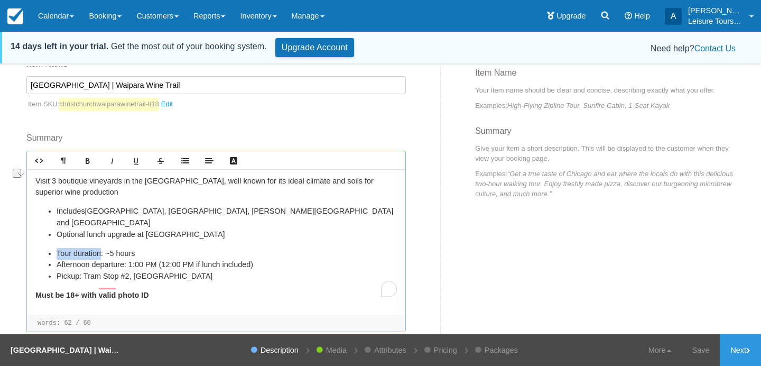
drag, startPoint x: 102, startPoint y: 242, endPoint x: 58, endPoint y: 242, distance: 43.9
click at [58, 248] on li "Tour duration: ~5 hours" at bounding box center [227, 254] width 341 height 12
click at [135, 229] on li "Optional lunch upgrade at Waipara Springs Winery" at bounding box center [227, 235] width 341 height 12
drag, startPoint x: 127, startPoint y: 253, endPoint x: 57, endPoint y: 253, distance: 69.8
click at [57, 259] on li "Afternoon departure: 1:00 PM (12:00 PM if lunch included)" at bounding box center [227, 265] width 341 height 12
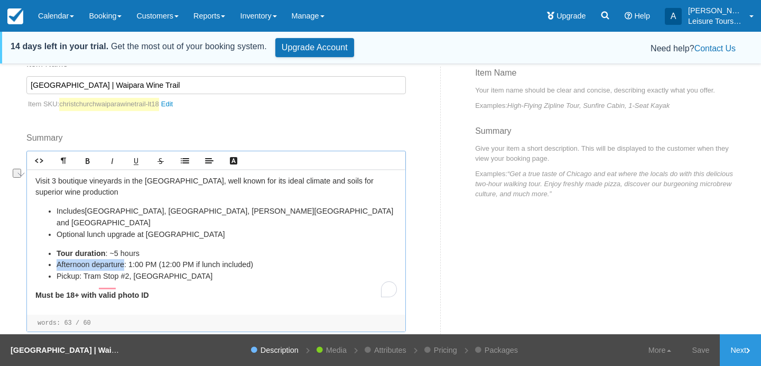
click at [96, 259] on li "Afternoon departure: 1:00 PM (12:00 PM if lunch included)" at bounding box center [227, 265] width 341 height 12
click at [90, 259] on li "Departure: 1:00 PM (12:00 PM if lunch included)" at bounding box center [227, 265] width 341 height 12
drag, startPoint x: 109, startPoint y: 251, endPoint x: 57, endPoint y: 252, distance: 52.3
click at [57, 259] on li "Departure time : 1:00 PM (12:00 PM if lunch included)" at bounding box center [227, 265] width 341 height 12
drag, startPoint x: 77, startPoint y: 264, endPoint x: 57, endPoint y: 263, distance: 20.6
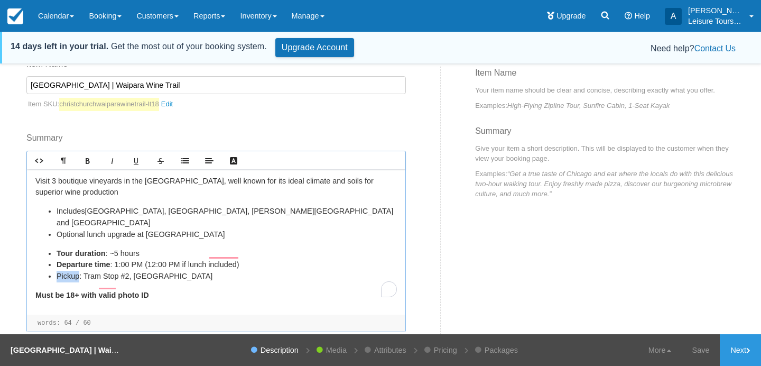
click at [57, 271] on li "Pickup: Tram Stop #2, Cathedral Square" at bounding box center [227, 277] width 341 height 12
click at [179, 248] on li "Tour duration : ~5 hours" at bounding box center [227, 254] width 341 height 12
drag, startPoint x: 136, startPoint y: 222, endPoint x: 232, endPoint y: 222, distance: 95.2
click at [232, 229] on li "Optional lunch upgrade at Waipara Springs Winery" at bounding box center [227, 235] width 341 height 12
click at [235, 229] on li "Optional lunch upgrade at Waipara Springs Winery" at bounding box center [227, 235] width 341 height 12
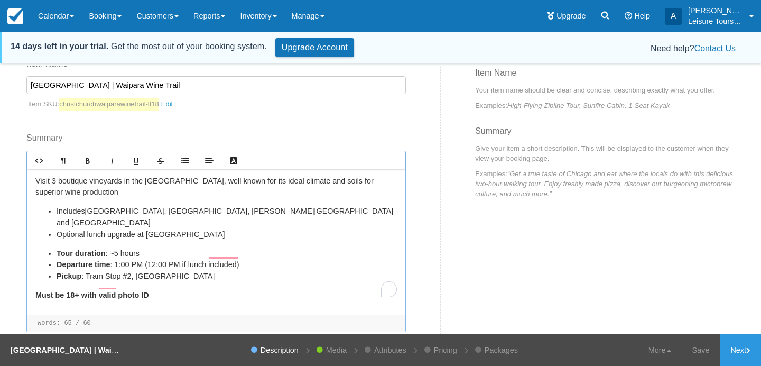
click at [264, 190] on p "﻿ Visit 3 boutique vineyards in the Waipara Valley, well known for its ideal cl…" at bounding box center [216, 187] width 362 height 23
click at [215, 290] on p "Must be 18+ with valid photo ID ﻿ ﻿ ﻿ ﻿ ﻿" at bounding box center [216, 296] width 362 height 12
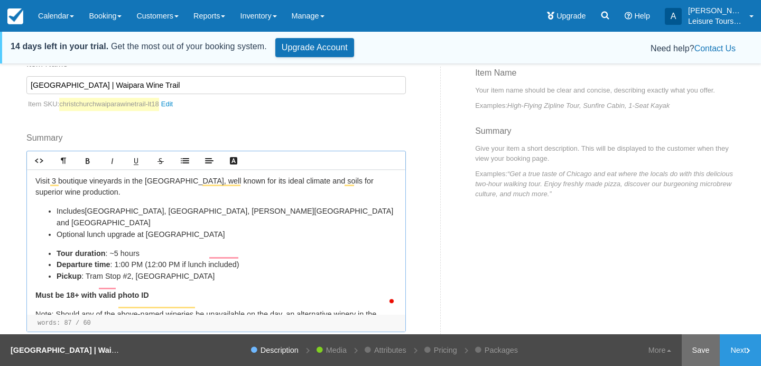
click at [703, 348] on link "Save" at bounding box center [701, 350] width 39 height 32
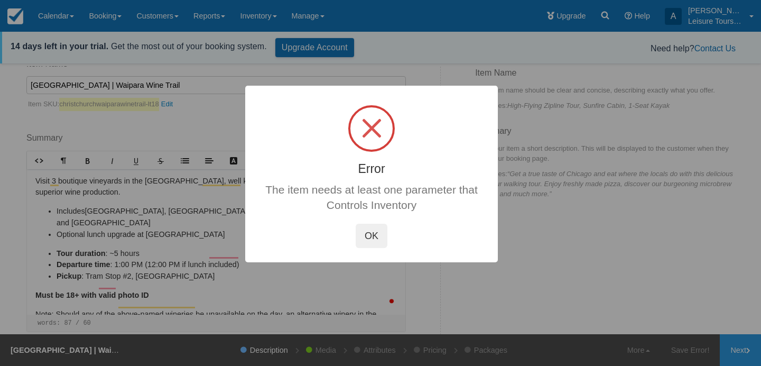
click at [378, 237] on button "OK" at bounding box center [372, 236] width 32 height 24
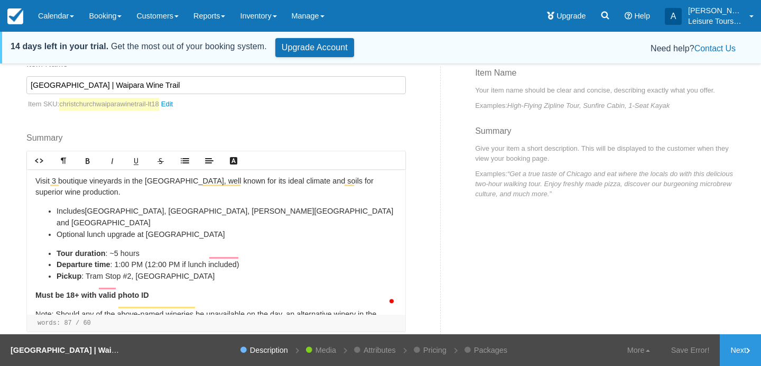
scroll to position [20, 0]
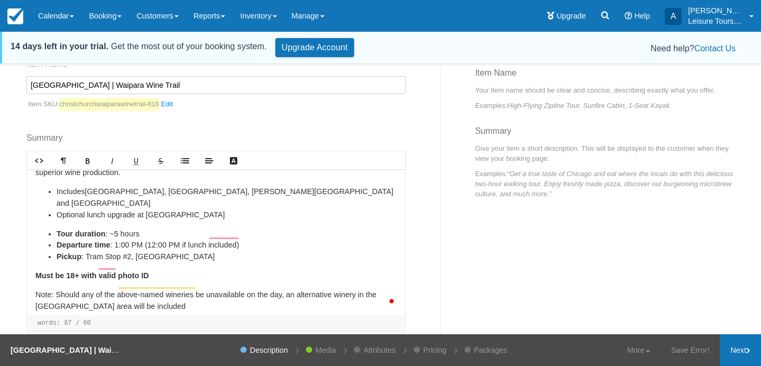
click at [739, 343] on link "Next" at bounding box center [740, 350] width 41 height 32
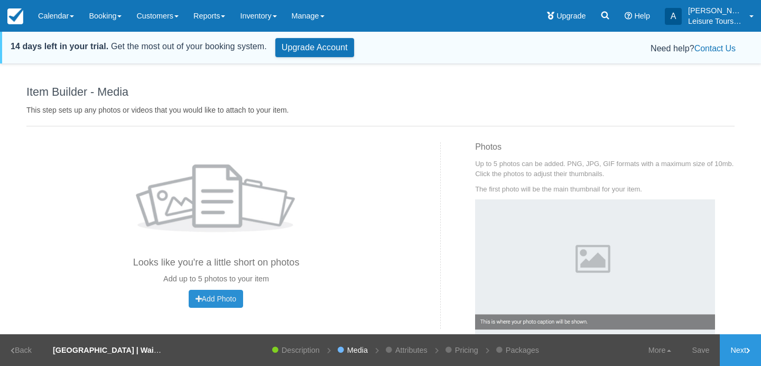
click at [215, 299] on span "Add Photo" at bounding box center [216, 299] width 41 height 8
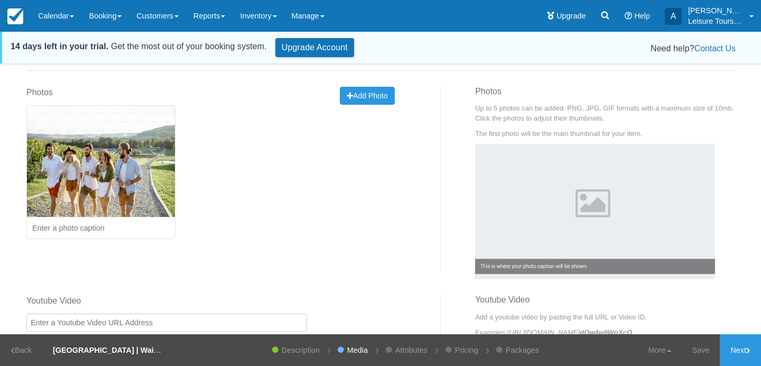
click at [370, 106] on div "Edit Image Delete this image? Yes, Delete Cancel Caution: This cannot be undone" at bounding box center [216, 177] width 380 height 145
click at [380, 95] on span "Add Photo" at bounding box center [367, 95] width 41 height 8
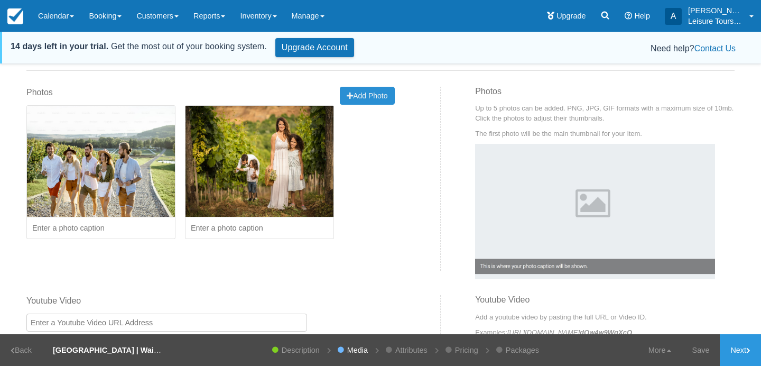
click at [392, 95] on button "Add Photo Uploading..." at bounding box center [367, 96] width 54 height 18
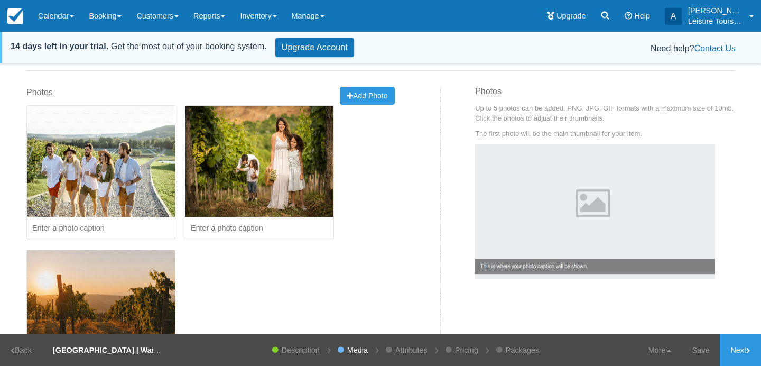
scroll to position [176, 0]
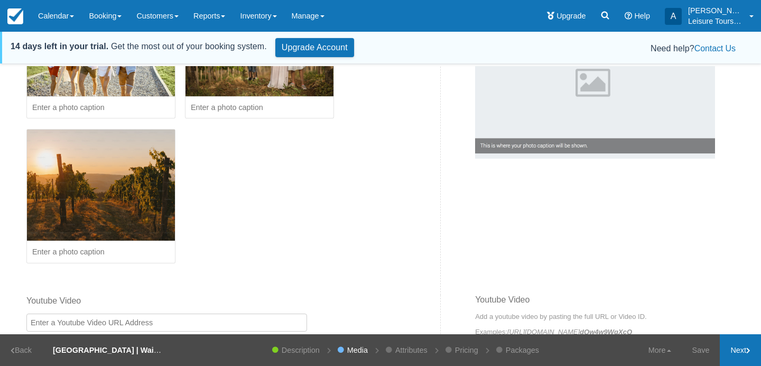
click at [746, 348] on link "Next" at bounding box center [740, 350] width 41 height 32
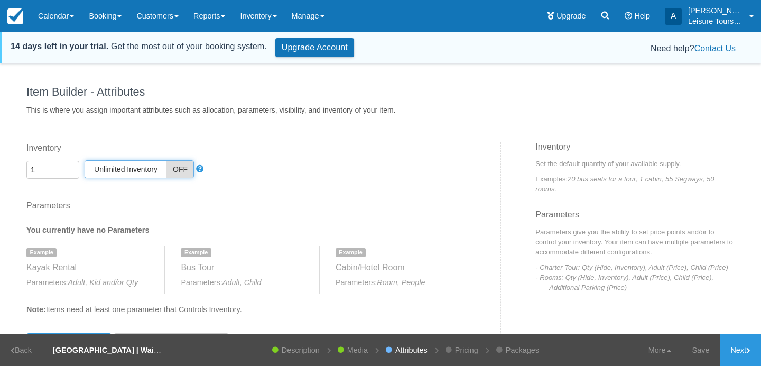
click at [140, 168] on span "Unlimited Inventory" at bounding box center [125, 169] width 81 height 17
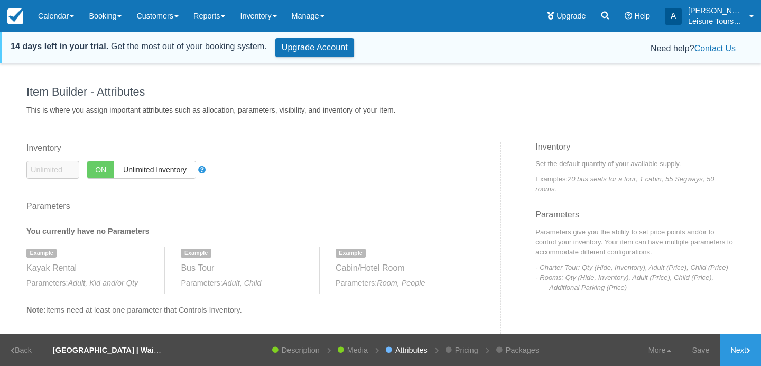
click at [102, 168] on span "ON" at bounding box center [100, 169] width 27 height 17
checkbox input "false"
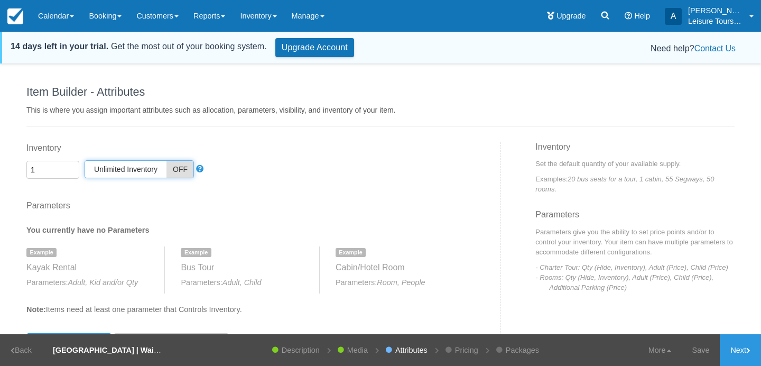
click at [59, 170] on input "1" at bounding box center [52, 170] width 53 height 18
type input "30"
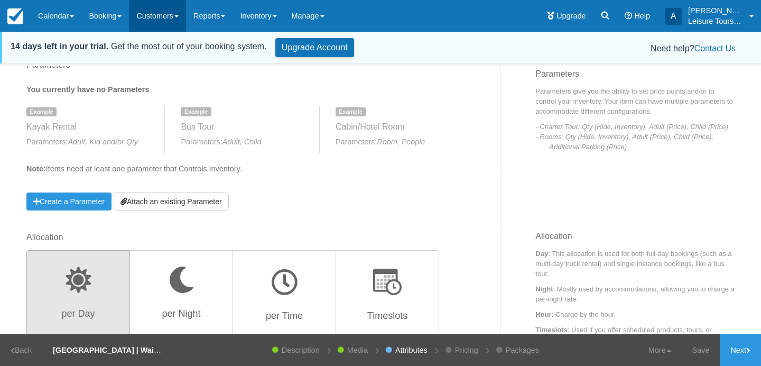
scroll to position [162, 0]
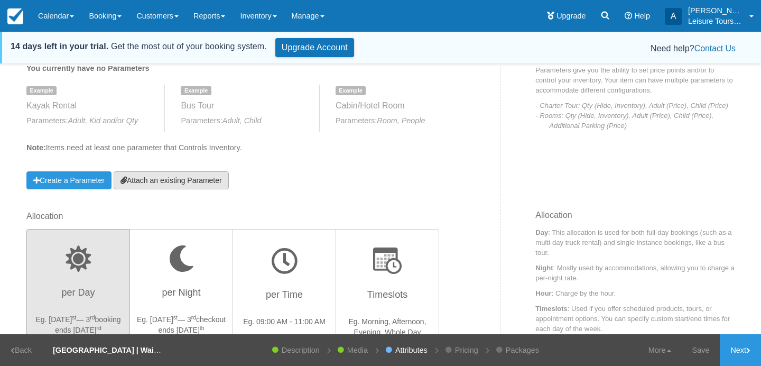
click at [168, 174] on link "Attach an existing Parameter" at bounding box center [171, 180] width 115 height 18
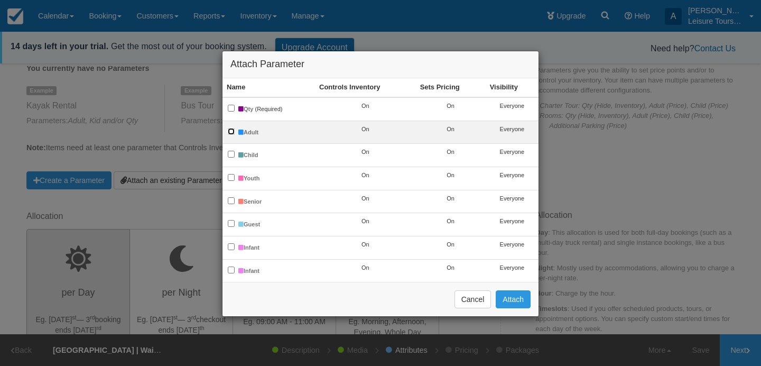
click at [228, 130] on input "Adult" at bounding box center [231, 131] width 7 height 7
checkbox input "true"
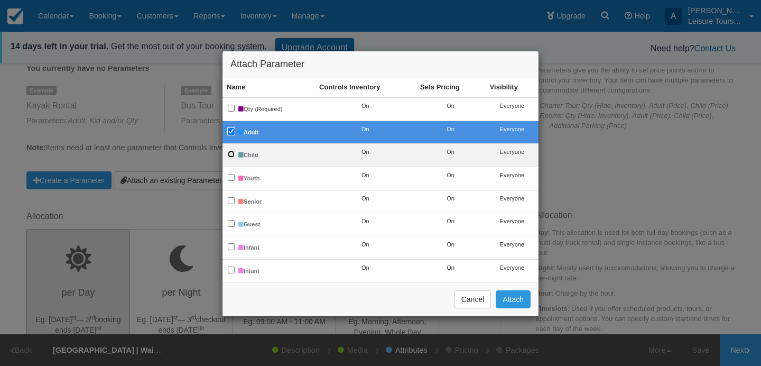
click at [229, 154] on input "Child" at bounding box center [231, 154] width 7 height 7
checkbox input "true"
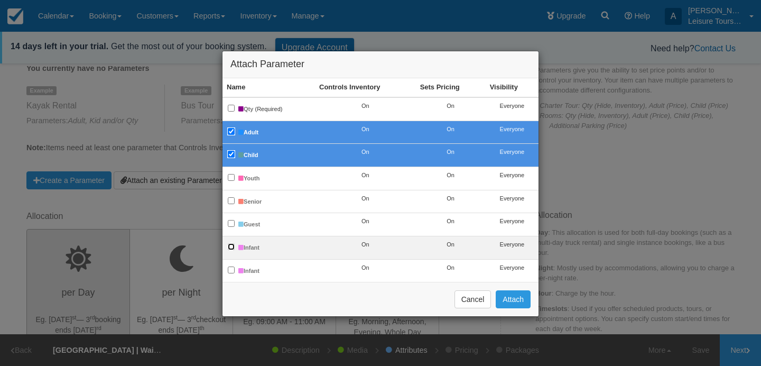
click at [231, 248] on input "Infant" at bounding box center [231, 246] width 7 height 7
checkbox input "true"
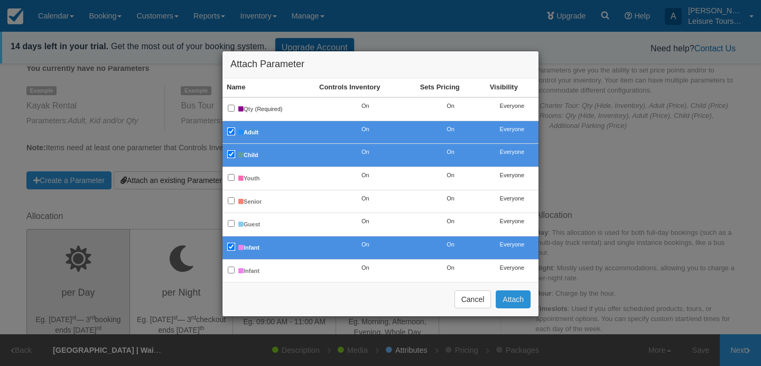
click at [516, 298] on button "Attach" at bounding box center [513, 299] width 35 height 18
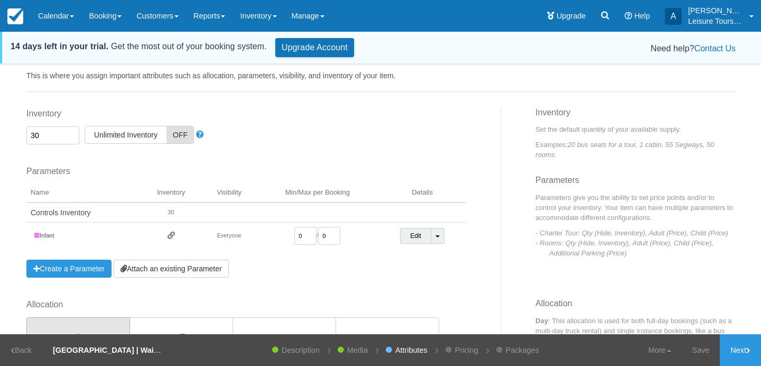
scroll to position [11, 0]
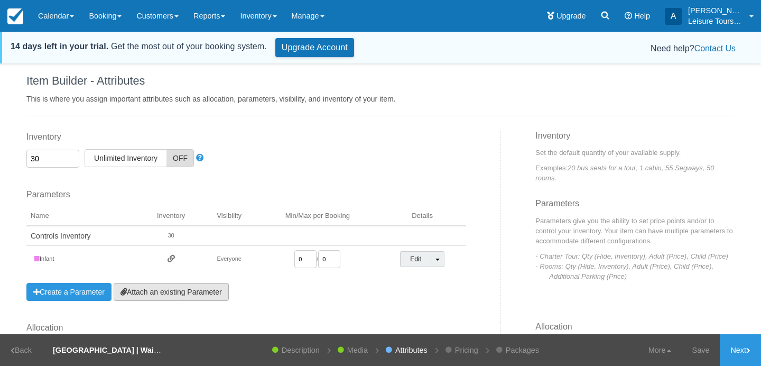
click at [148, 288] on link "Attach an existing Parameter" at bounding box center [171, 292] width 115 height 18
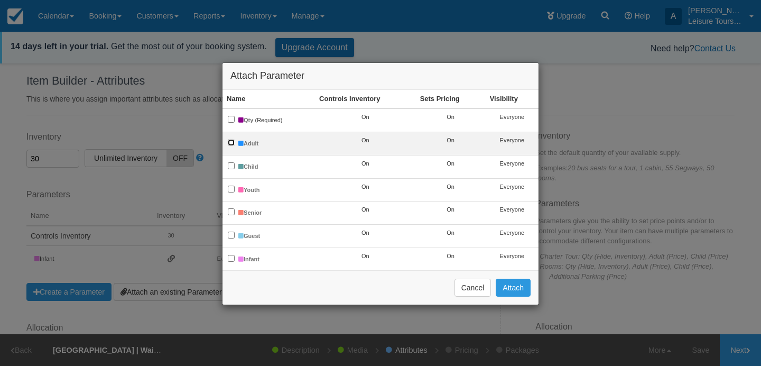
click at [232, 144] on input "Adult" at bounding box center [231, 142] width 7 height 7
checkbox input "true"
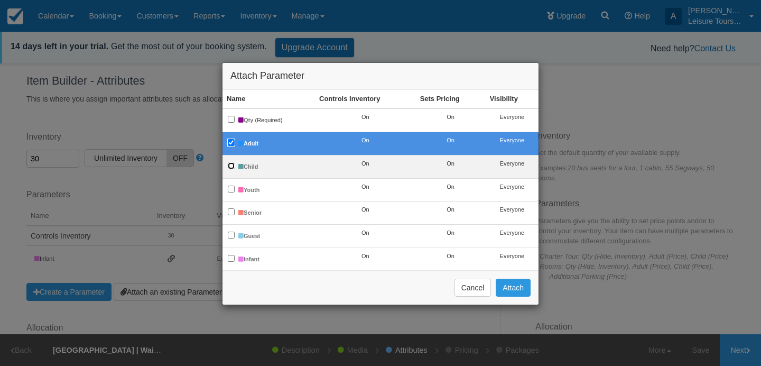
click at [231, 162] on input "Child" at bounding box center [231, 165] width 7 height 7
checkbox input "true"
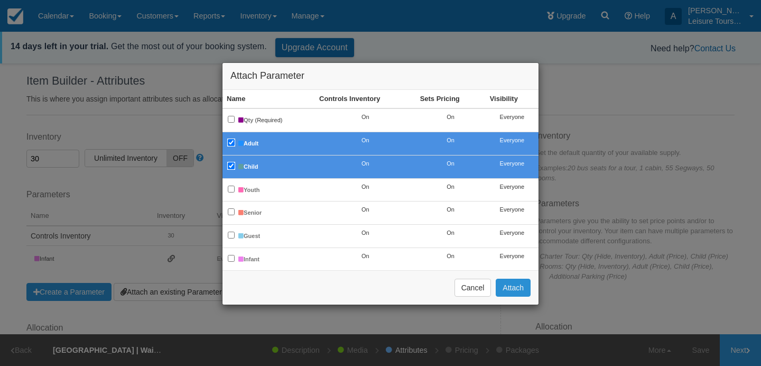
click at [510, 286] on button "Attach" at bounding box center [513, 288] width 35 height 18
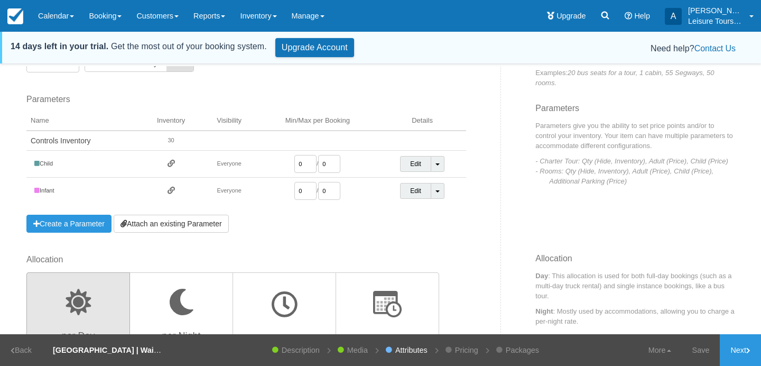
scroll to position [115, 0]
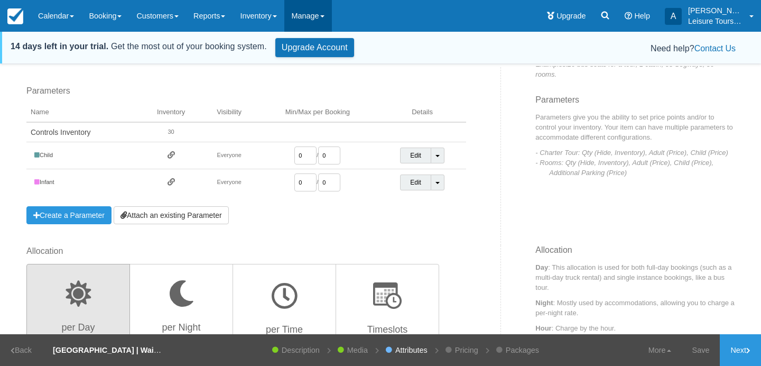
click at [322, 9] on link "Manage" at bounding box center [308, 16] width 48 height 32
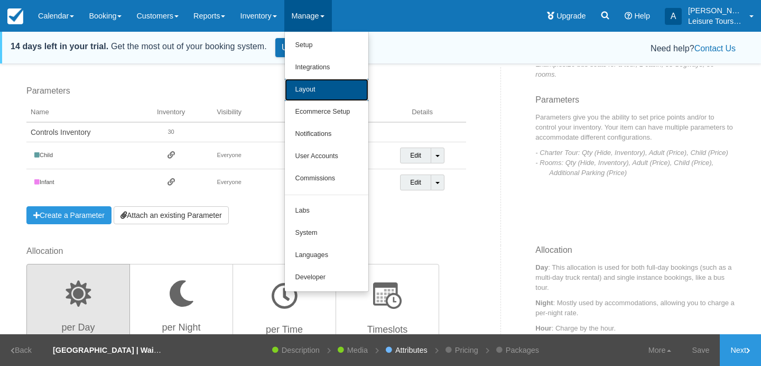
click at [326, 96] on link "Layout" at bounding box center [327, 90] width 84 height 22
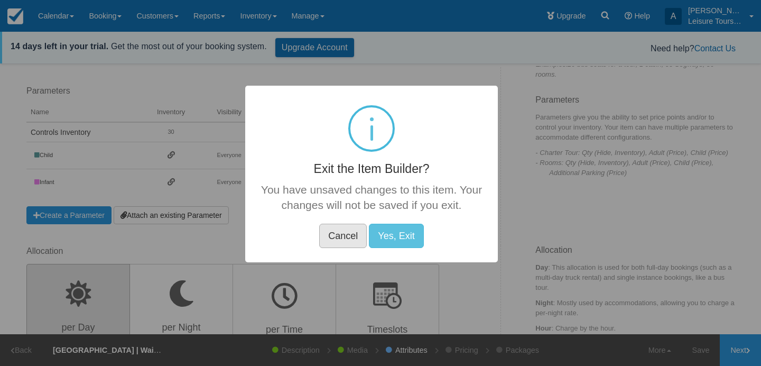
click at [347, 238] on button "Cancel" at bounding box center [343, 236] width 48 height 24
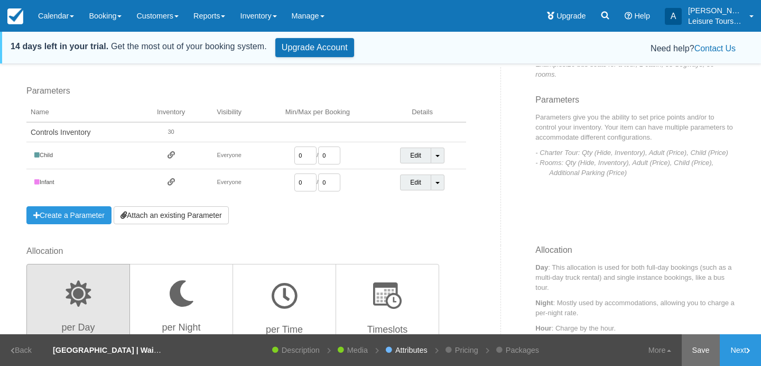
click at [711, 344] on link "Save" at bounding box center [701, 350] width 39 height 32
click at [255, 17] on link "Inventory" at bounding box center [258, 16] width 51 height 32
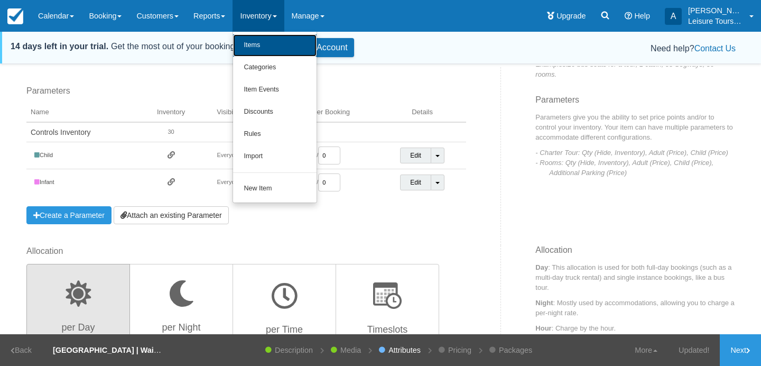
click at [255, 35] on link "Items" at bounding box center [275, 45] width 84 height 22
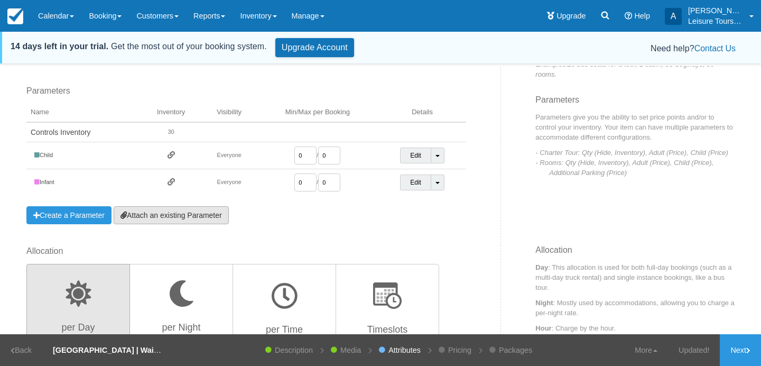
click at [173, 222] on link "Attach an existing Parameter" at bounding box center [171, 215] width 115 height 18
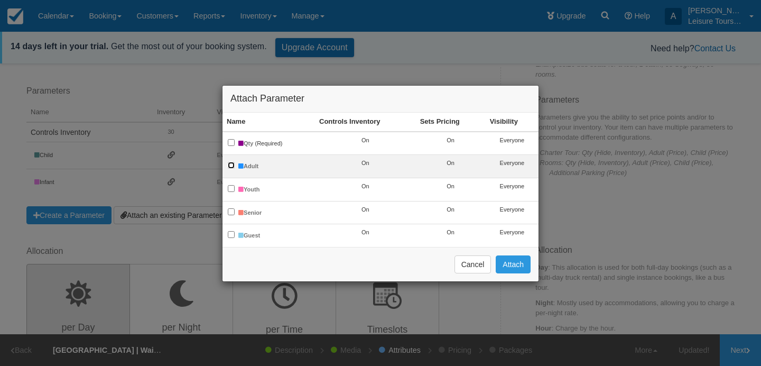
click at [228, 163] on input "Adult" at bounding box center [231, 165] width 7 height 7
checkbox input "true"
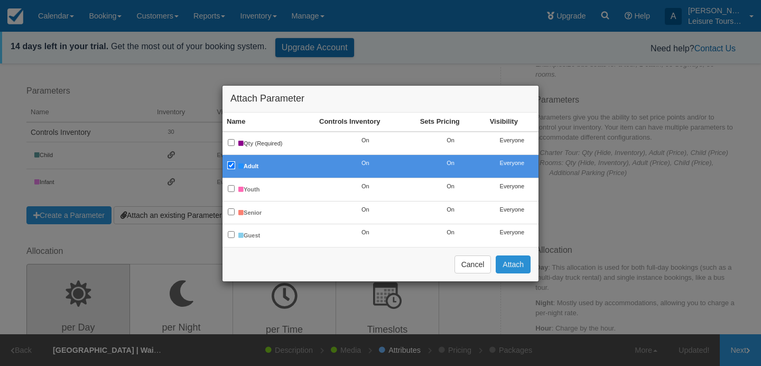
click at [519, 267] on button "Attach" at bounding box center [513, 264] width 35 height 18
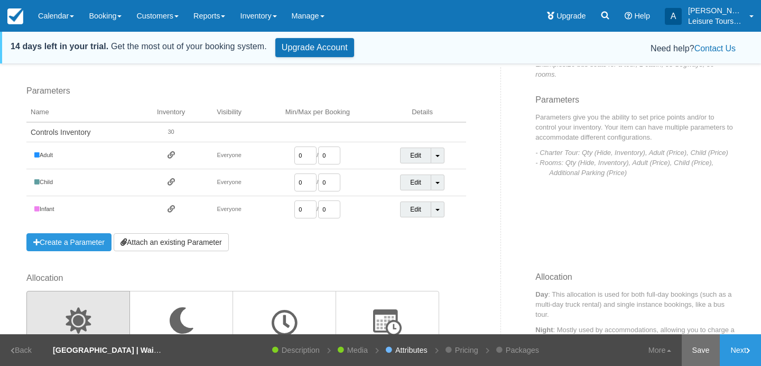
click at [711, 345] on link "Save" at bounding box center [701, 350] width 39 height 32
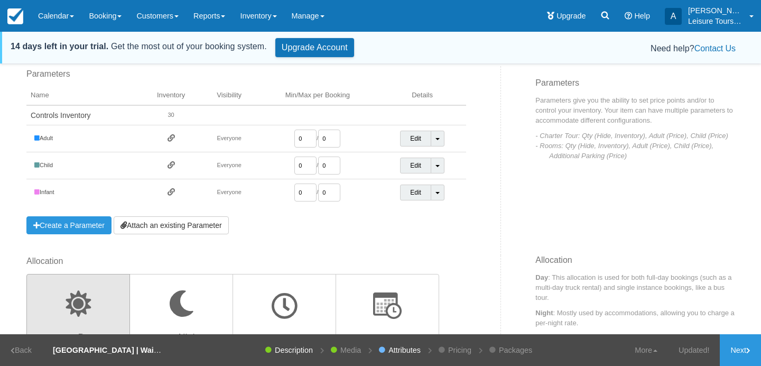
scroll to position [132, 0]
click at [298, 135] on input "0" at bounding box center [306, 138] width 22 height 18
type input "1"
click at [477, 178] on div "Inventory 30 Unlimited ON Unlimited Inventory OFF This item is a Product Groupi…" at bounding box center [260, 132] width 483 height 245
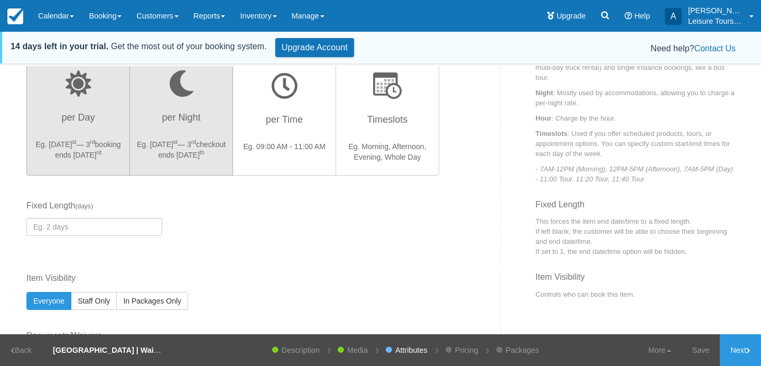
scroll to position [414, 0]
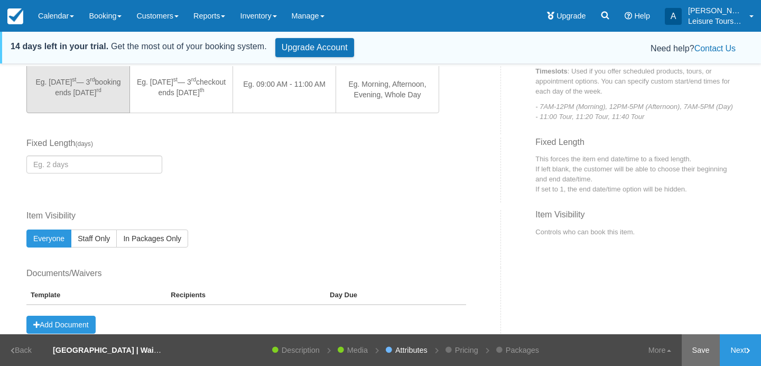
click at [700, 348] on link "Save" at bounding box center [701, 350] width 39 height 32
click at [743, 354] on link "Next" at bounding box center [740, 350] width 41 height 32
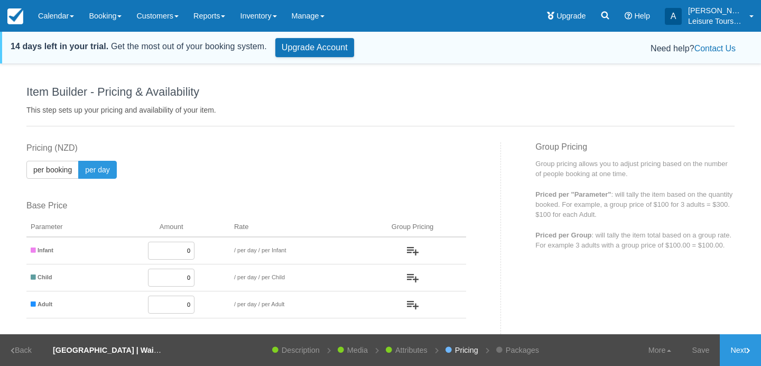
drag, startPoint x: 189, startPoint y: 301, endPoint x: 219, endPoint y: 301, distance: 30.1
click at [219, 301] on td "0" at bounding box center [171, 304] width 117 height 27
type input "135"
drag, startPoint x: 176, startPoint y: 275, endPoint x: 201, endPoint y: 275, distance: 25.9
click at [201, 275] on td "0" at bounding box center [171, 277] width 117 height 27
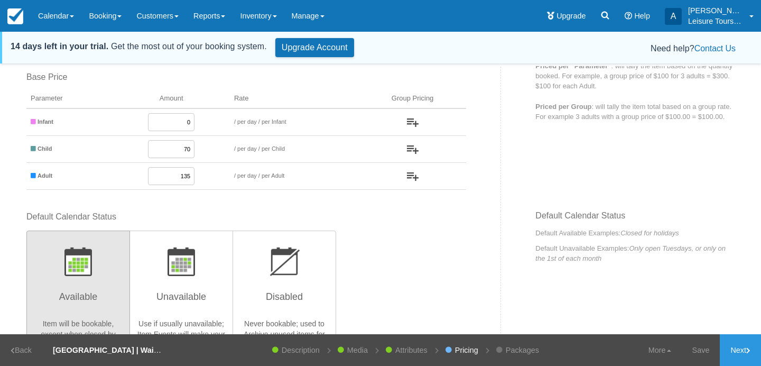
scroll to position [146, 0]
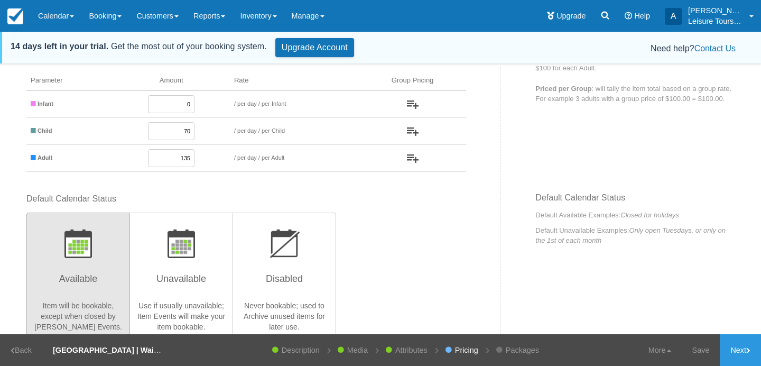
type input "70"
click at [415, 350] on link "Attributes" at bounding box center [411, 350] width 43 height 32
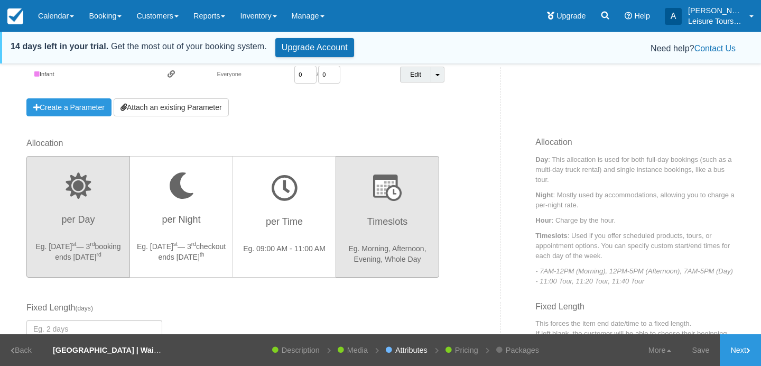
click at [399, 240] on button "Timeslots Eg. Morning, Afternoon, Evening, Whole Day" at bounding box center [388, 217] width 104 height 122
radio input "true"
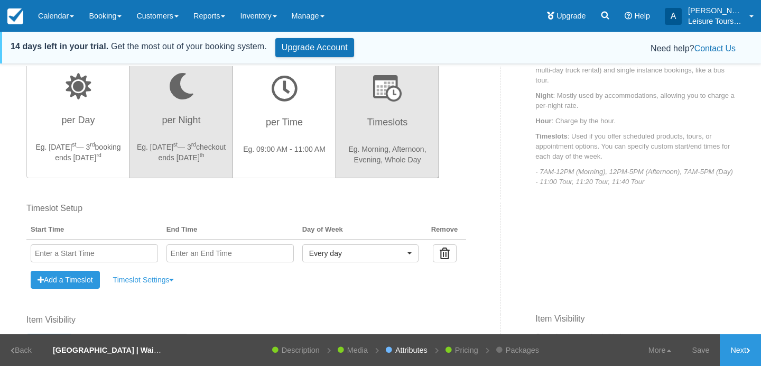
scroll to position [345, 0]
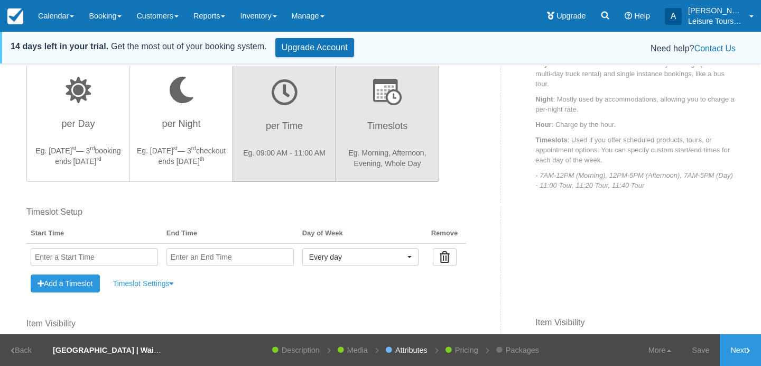
click at [254, 140] on h3 "per Time" at bounding box center [285, 129] width 90 height 26
radio input "true"
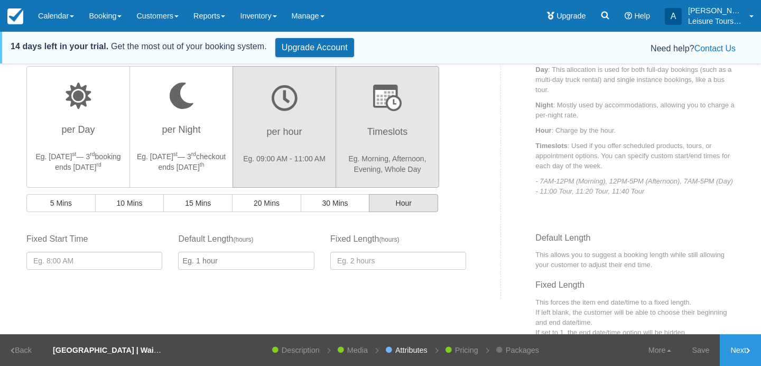
click at [363, 153] on p "Eg. Morning, Afternoon, Evening, Whole Day" at bounding box center [388, 163] width 90 height 21
radio input "true"
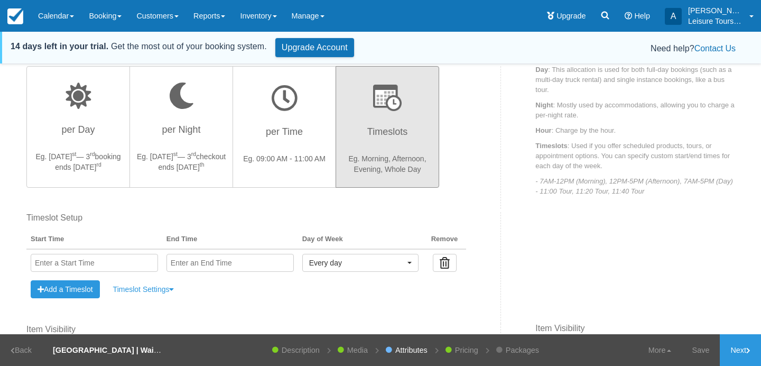
click at [100, 265] on input "text" at bounding box center [94, 263] width 127 height 18
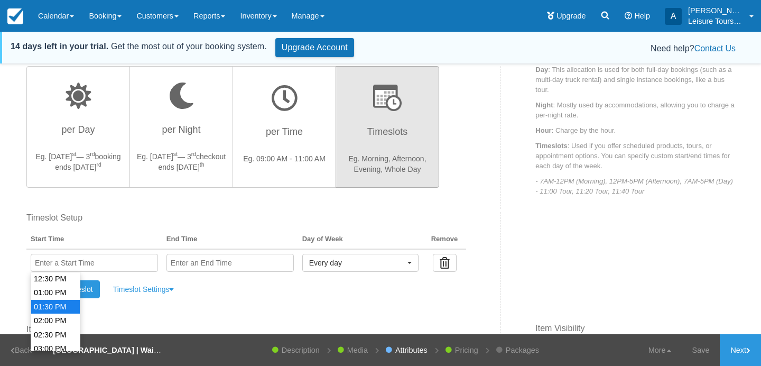
scroll to position [352, 0]
type input "01:00 PM"
click at [45, 292] on li "01:00 PM" at bounding box center [55, 293] width 49 height 14
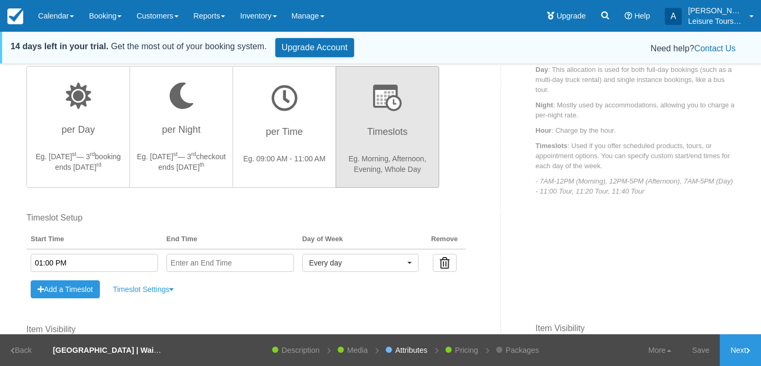
click at [185, 266] on input "text" at bounding box center [230, 263] width 127 height 18
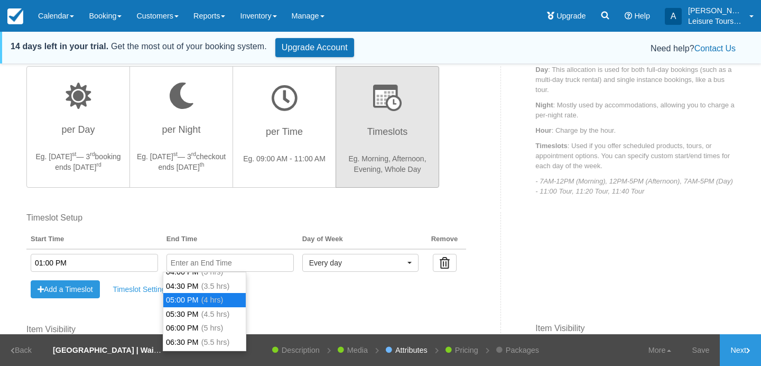
scroll to position [79, 0]
type input "05:00 PM"
click at [214, 296] on span "(4 hrs)" at bounding box center [212, 298] width 22 height 8
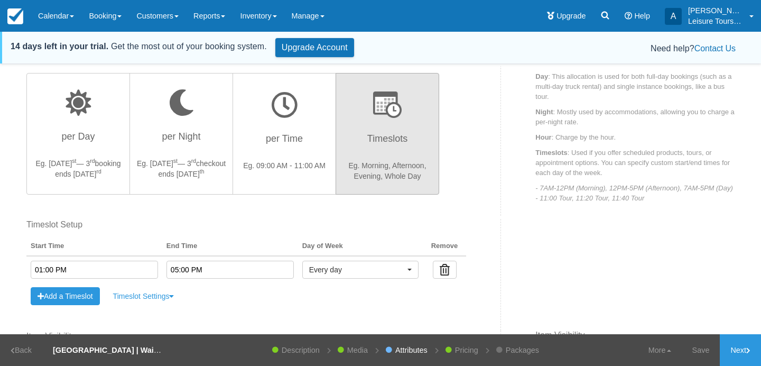
scroll to position [453, 0]
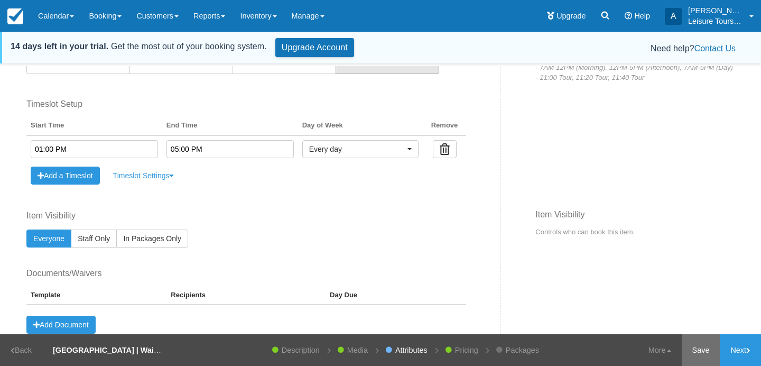
click at [692, 351] on link "Save" at bounding box center [701, 350] width 39 height 32
click at [748, 353] on icon at bounding box center [749, 350] width 4 height 6
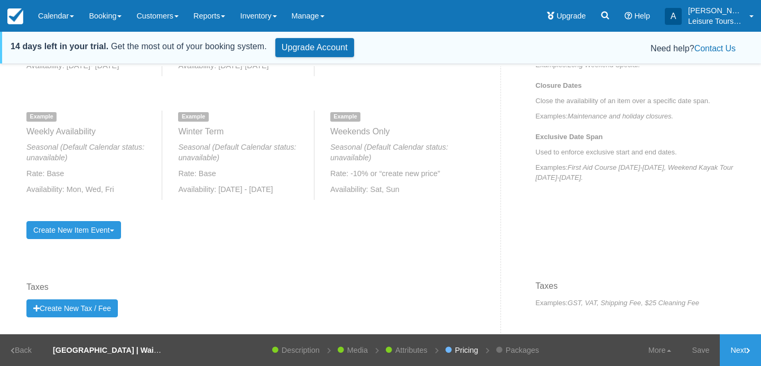
scroll to position [587, 0]
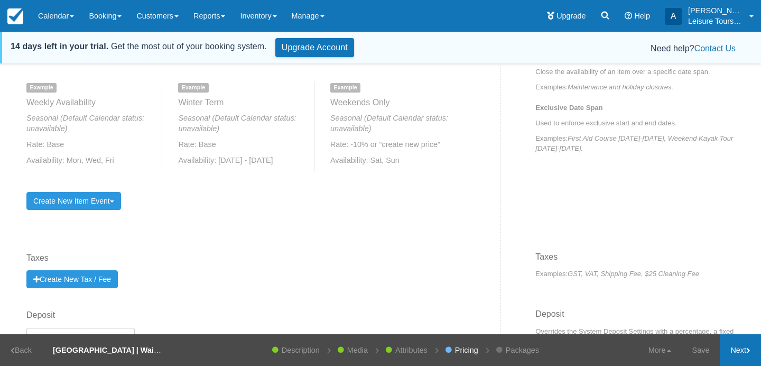
click at [741, 350] on link "Next" at bounding box center [740, 350] width 41 height 32
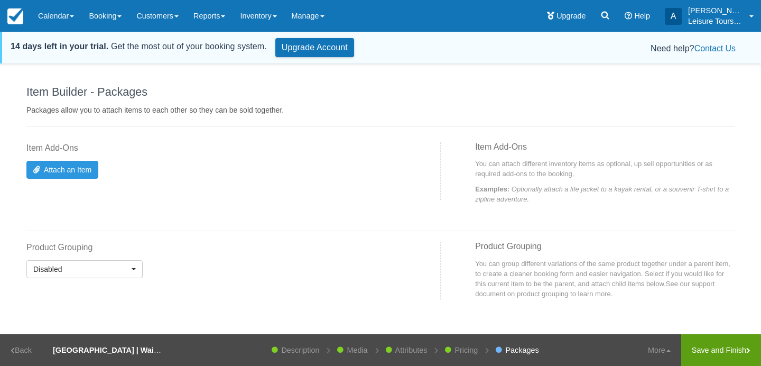
click at [731, 356] on link "Save and Finish" at bounding box center [722, 350] width 80 height 32
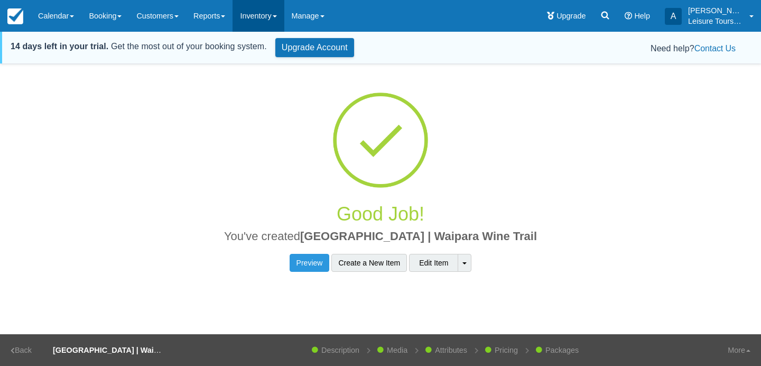
click at [275, 20] on link "Inventory" at bounding box center [258, 16] width 51 height 32
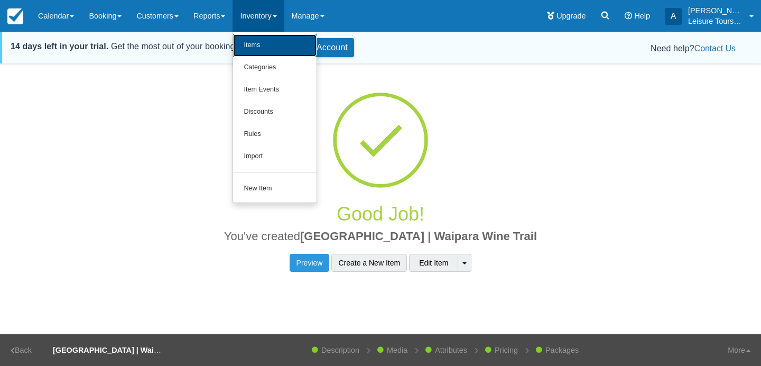
click at [270, 42] on link "Items" at bounding box center [275, 45] width 84 height 22
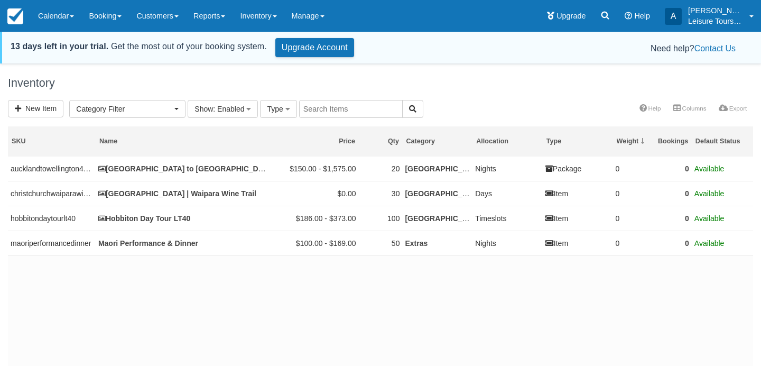
select select
click at [317, 13] on link "Manage" at bounding box center [308, 16] width 48 height 32
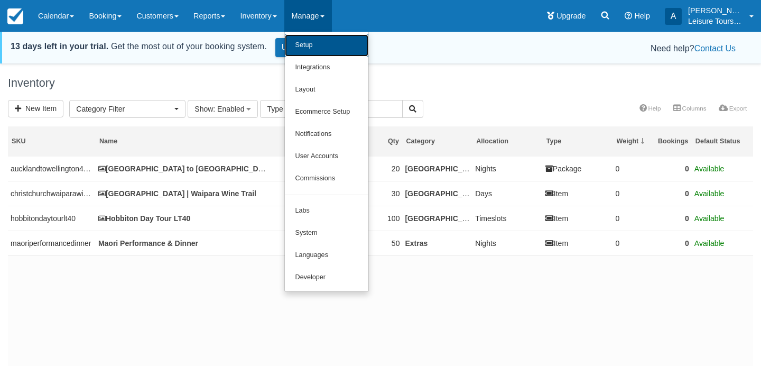
click at [336, 48] on link "Setup" at bounding box center [327, 45] width 84 height 22
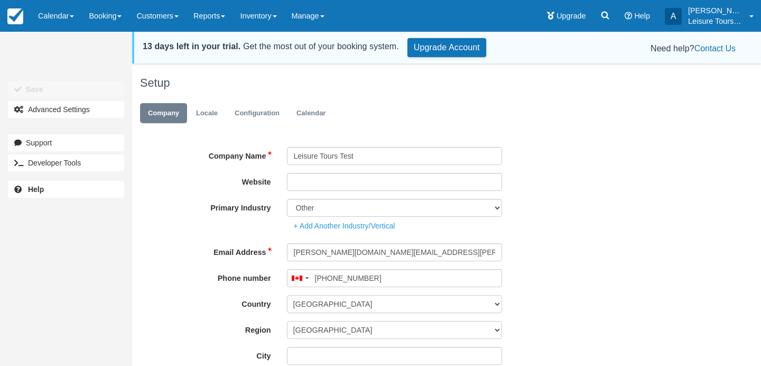
type input "[PHONE_NUMBER]"
click at [240, 116] on link "Configuration" at bounding box center [257, 113] width 61 height 21
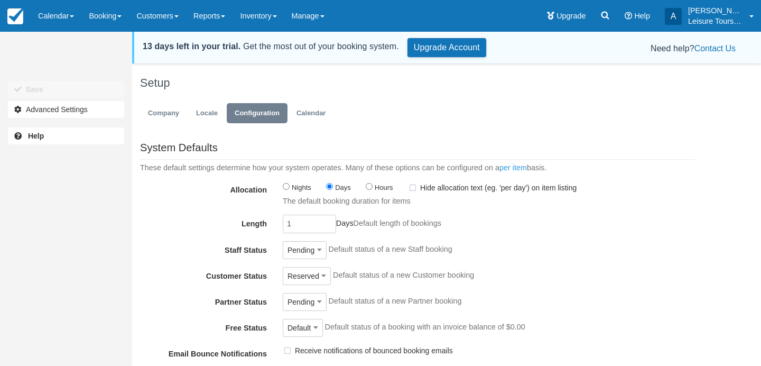
scroll to position [219, 0]
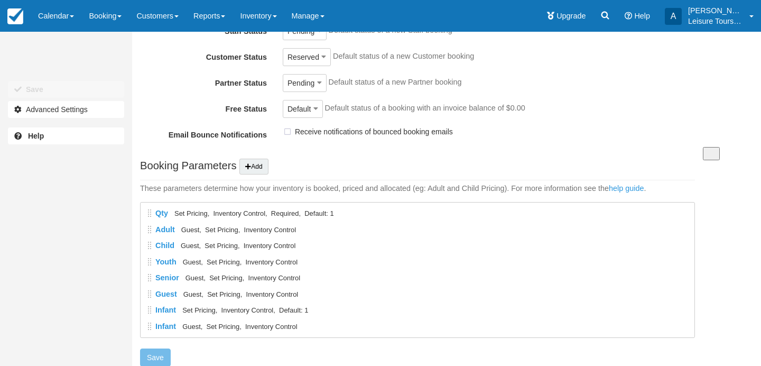
click at [150, 325] on span at bounding box center [149, 326] width 7 height 8
click at [165, 325] on link "Infant" at bounding box center [165, 326] width 21 height 8
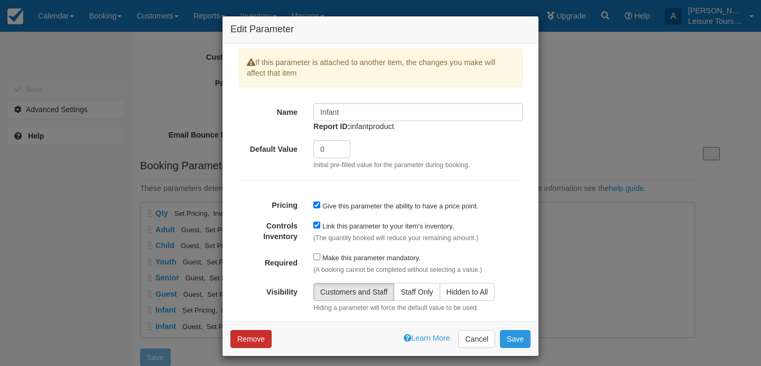
click at [248, 332] on button "Remove" at bounding box center [251, 339] width 41 height 18
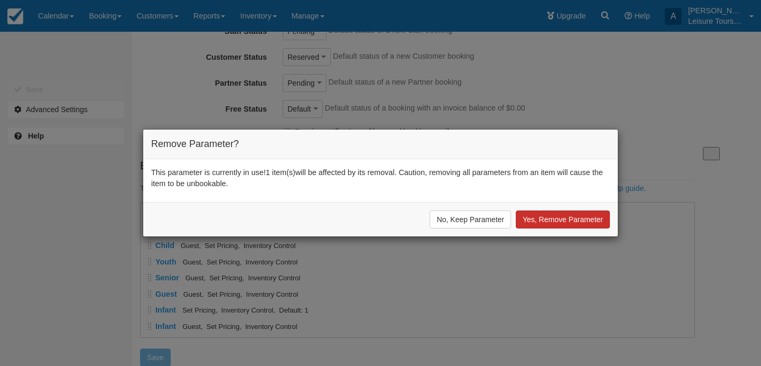
click at [556, 221] on button "Yes, Remove Parameter" at bounding box center [563, 219] width 94 height 18
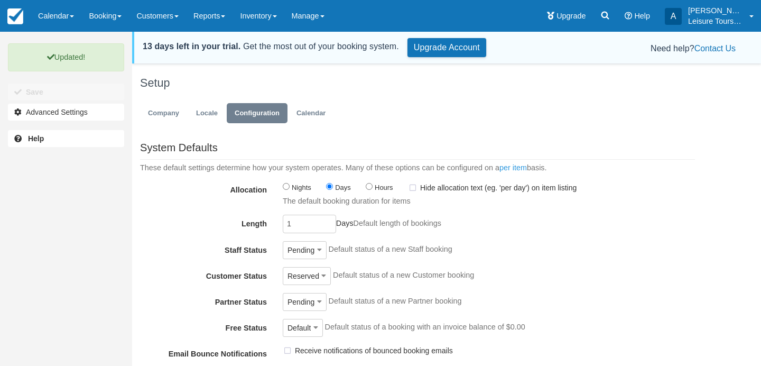
scroll to position [203, 0]
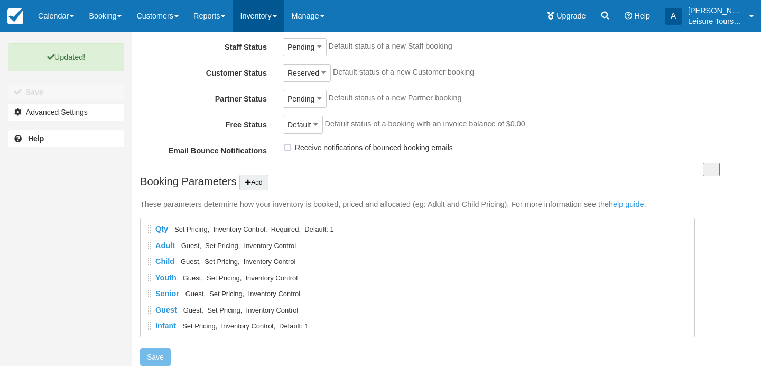
click at [268, 21] on link "Inventory" at bounding box center [258, 16] width 51 height 32
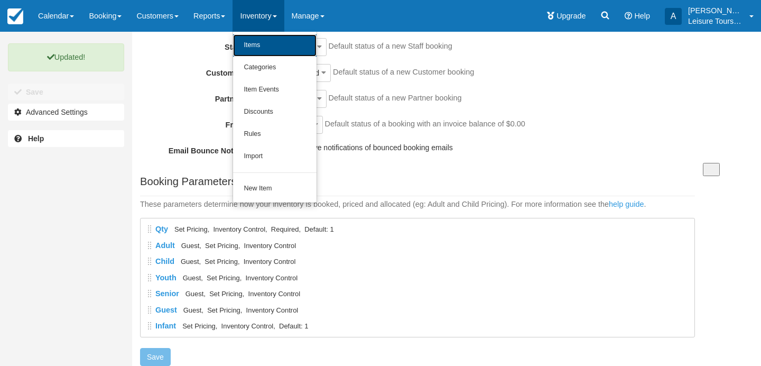
click at [266, 42] on link "Items" at bounding box center [275, 45] width 84 height 22
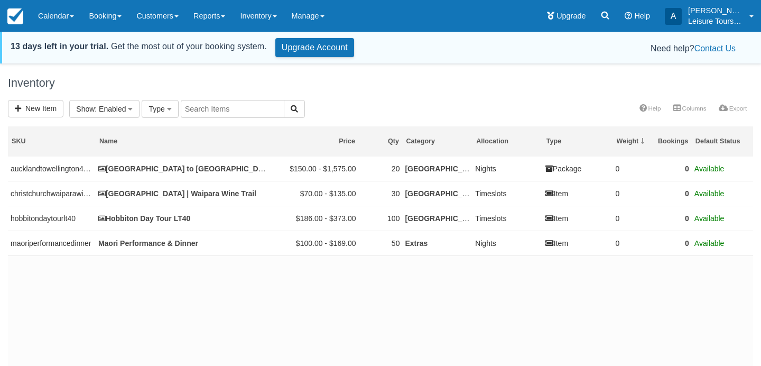
select select
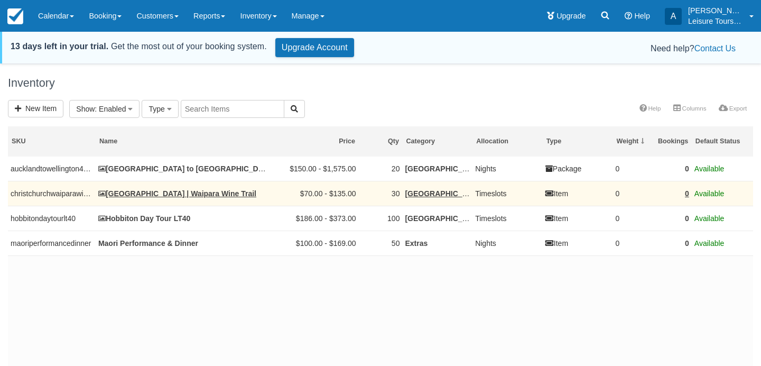
select select
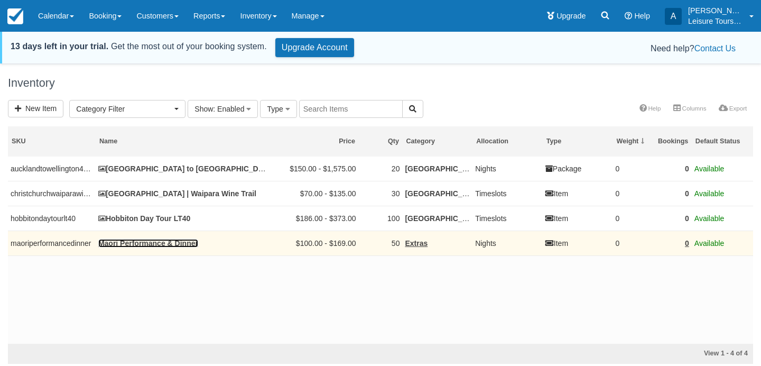
click at [167, 245] on link "Maori Performance & Dinner" at bounding box center [148, 243] width 100 height 8
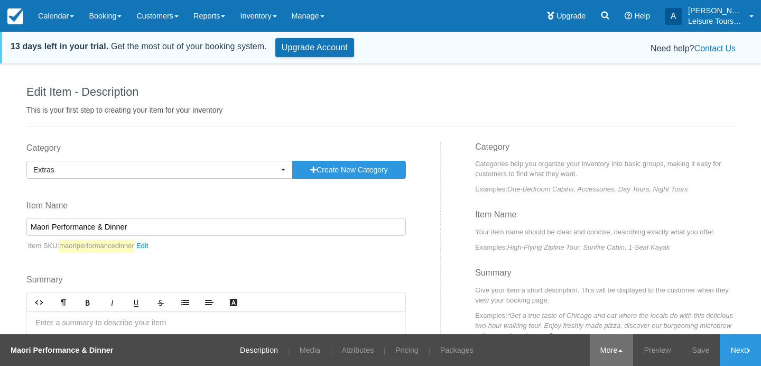
click at [609, 353] on link "More" at bounding box center [612, 350] width 44 height 32
click at [590, 300] on link "Copy" at bounding box center [592, 298] width 84 height 22
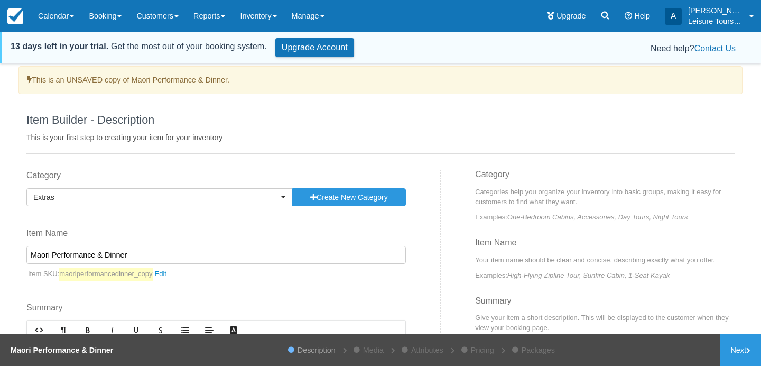
drag, startPoint x: 180, startPoint y: 262, endPoint x: 0, endPoint y: 234, distance: 181.9
click at [0, 235] on div "This is an UNSAVED copy of Maori Performance & Dinner. Item Builder - Descripti…" at bounding box center [380, 217] width 761 height 302
type input "L"
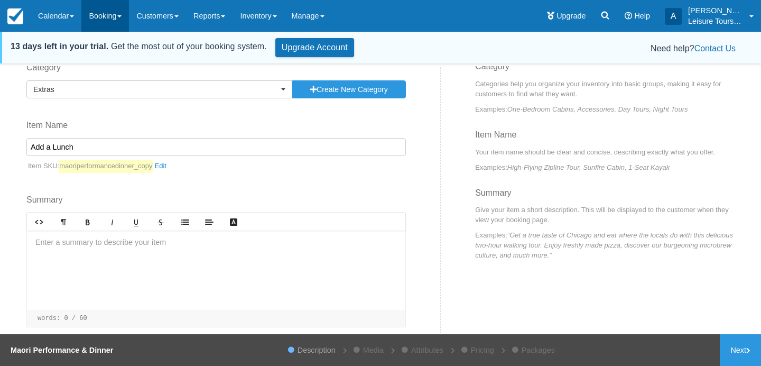
scroll to position [112, 0]
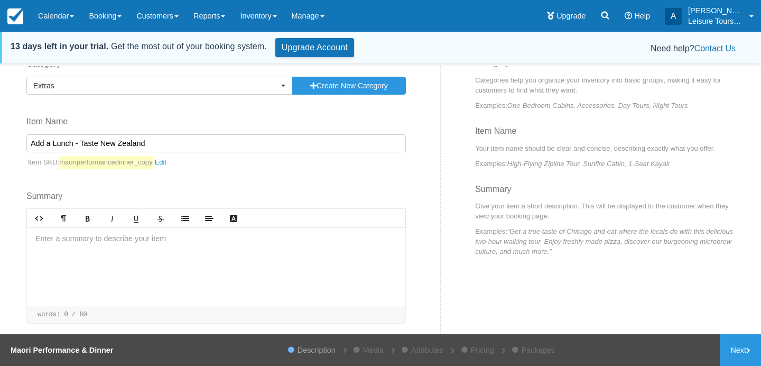
type input "Add a Lunch - Taste New Zealand"
click at [101, 241] on div at bounding box center [216, 266] width 379 height 79
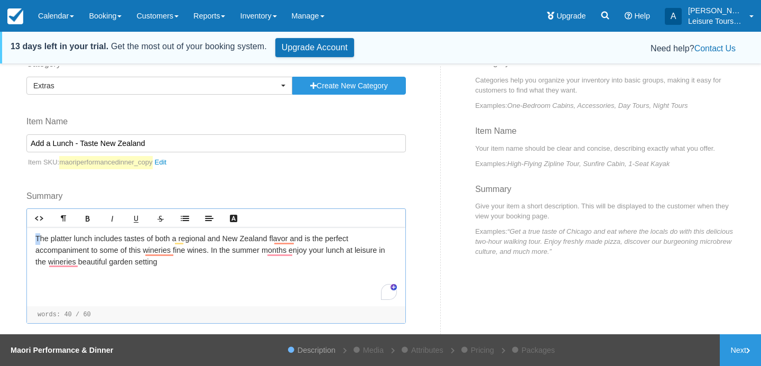
drag, startPoint x: 38, startPoint y: 236, endPoint x: 20, endPoint y: 236, distance: 17.4
click at [20, 236] on div "Category Extras Previously Used Categories Christchurch Extras Auckland Aucklan…" at bounding box center [230, 207] width 422 height 298
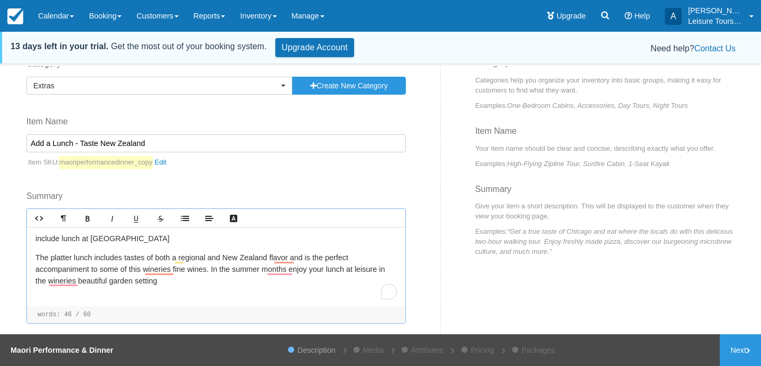
click at [38, 240] on p "include lunch at Waipara Springs Winery ﻿" at bounding box center [216, 239] width 362 height 12
click at [171, 238] on p "Include lunch at Waipara Springs Winery ﻿" at bounding box center [216, 239] width 362 height 12
click at [193, 275] on p "The platter lunch includes tastes of both a regional and New Zealand flavor and…" at bounding box center [216, 269] width 362 height 34
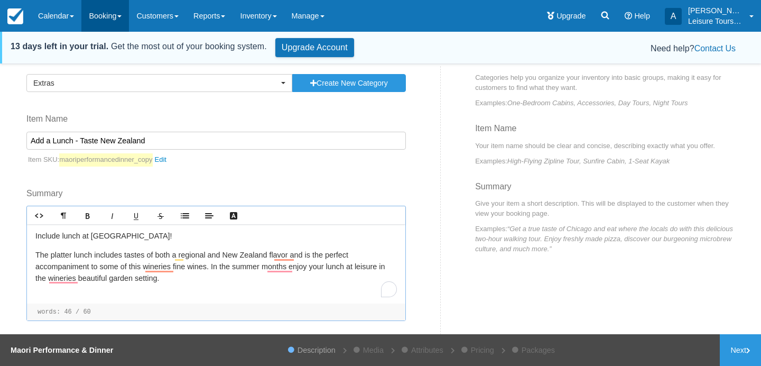
scroll to position [114, 0]
click at [183, 284] on div "Include lunch at Waipara Springs Winery! ﻿ The platter lunch includes tastes of…" at bounding box center [216, 264] width 379 height 79
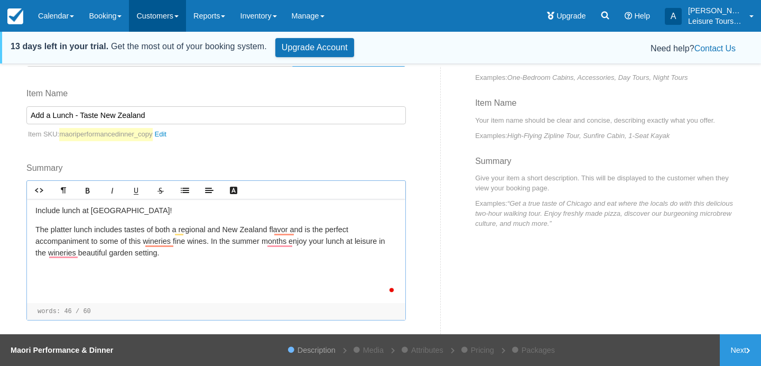
scroll to position [139, 0]
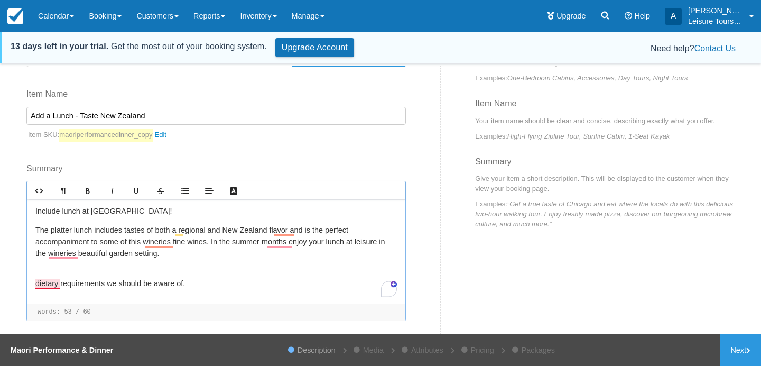
click at [35, 281] on p "dietary requirements we should be aware of. ﻿ ﻿ ﻿ ﻿ ﻿" at bounding box center [216, 278] width 362 height 23
click at [148, 281] on p "Advise dietary requirements we should be aware of. ﻿ ﻿ ﻿ ﻿ ﻿" at bounding box center [216, 278] width 362 height 23
click at [142, 281] on p "Advise dietary requirements we should be aware of. ﻿ ﻿ ﻿ ﻿ ﻿" at bounding box center [216, 278] width 362 height 23
click at [133, 286] on p "Advise dietary requirements we should be aware of. ﻿ ﻿ ﻿ ﻿ ﻿" at bounding box center [216, 278] width 362 height 23
click at [238, 290] on div "Include lunch at Waipara Springs Winery! ﻿ The platter lunch includes tastes of…" at bounding box center [216, 251] width 379 height 104
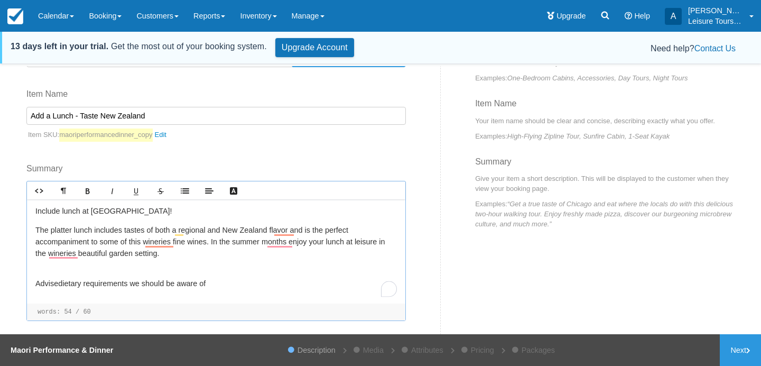
drag, startPoint x: 59, startPoint y: 284, endPoint x: 21, endPoint y: 281, distance: 38.2
click at [21, 281] on div "Category Extras Previously Used Categories Christchurch Extras Auckland Aucklan…" at bounding box center [230, 192] width 422 height 323
click at [233, 288] on p "Fill out dietary requirements we should be aware of" at bounding box center [216, 278] width 362 height 23
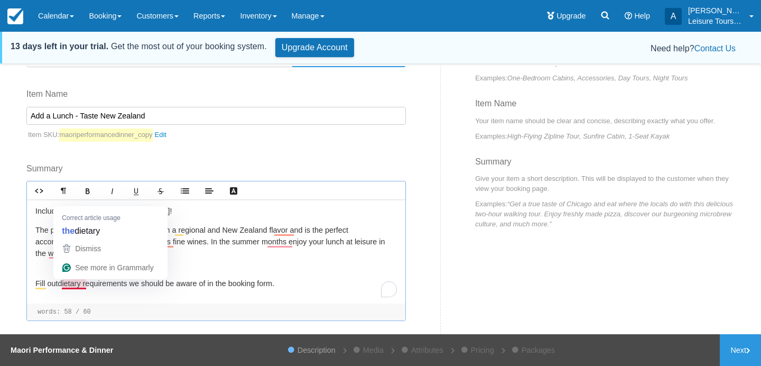
click at [63, 282] on p "Fill out dietary requirements we should be aware of in the booking form." at bounding box center [216, 278] width 362 height 23
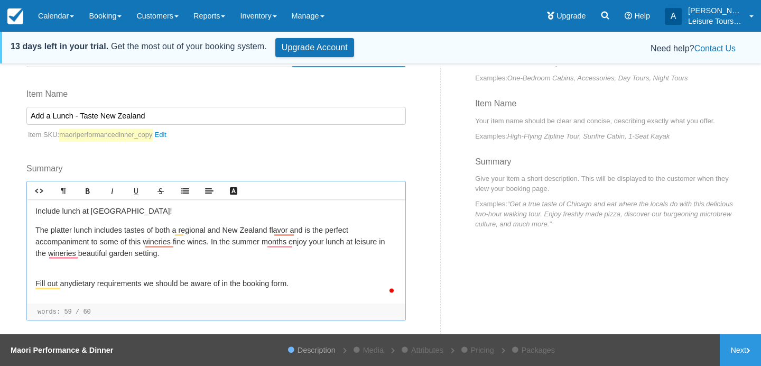
click at [328, 295] on div "Include lunch at Waipara Springs Winery! ﻿ The platter lunch includes tastes of…" at bounding box center [216, 251] width 379 height 104
click at [742, 346] on link "Next" at bounding box center [740, 350] width 41 height 32
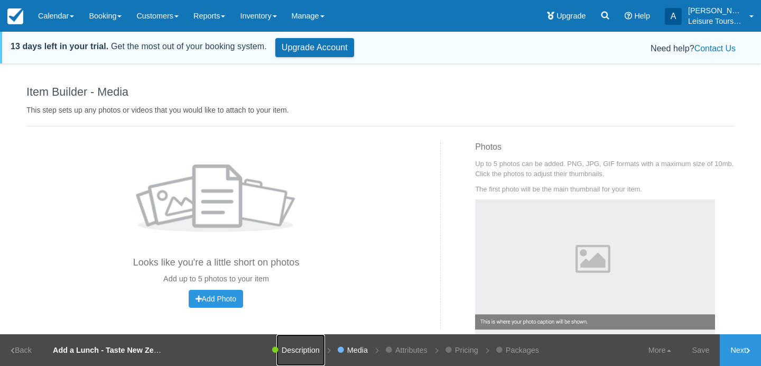
click at [300, 348] on link "Description" at bounding box center [301, 350] width 49 height 32
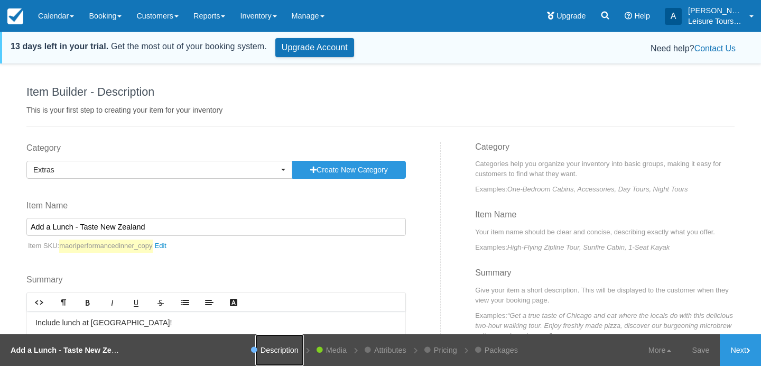
scroll to position [111, 0]
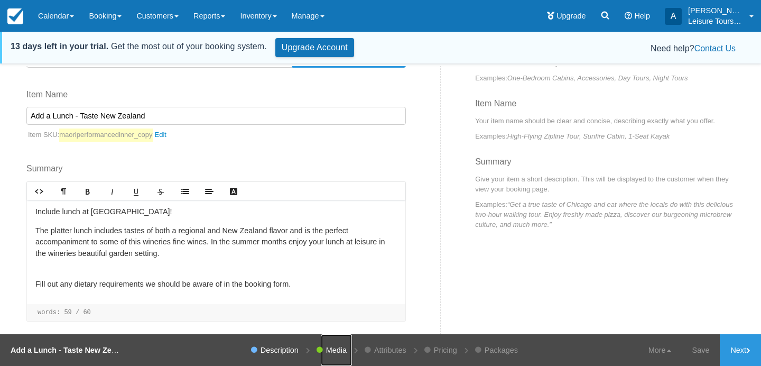
click at [329, 353] on link "Media" at bounding box center [336, 350] width 31 height 32
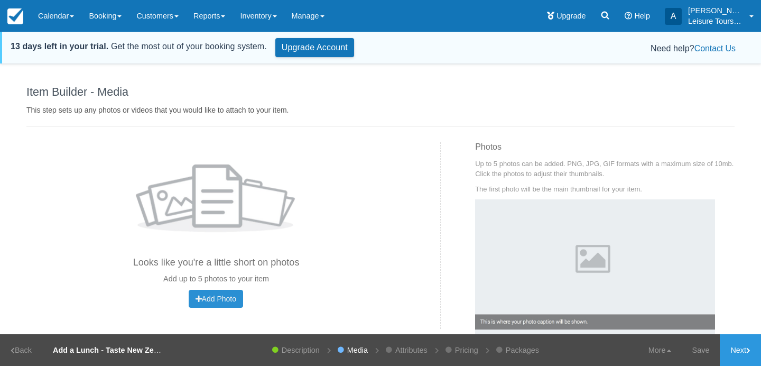
click at [207, 298] on span "Add Photo" at bounding box center [216, 299] width 41 height 8
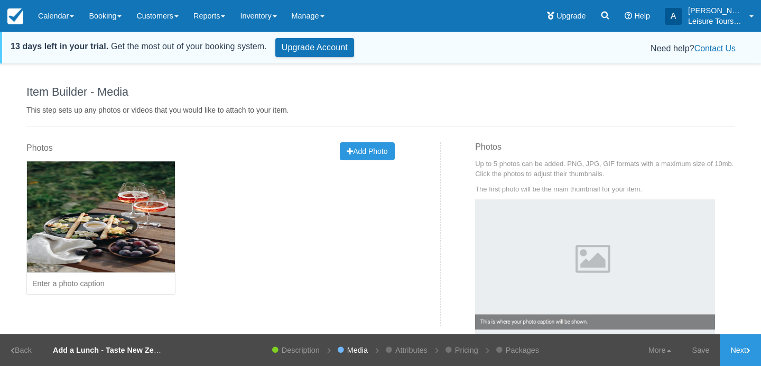
scroll to position [56, 0]
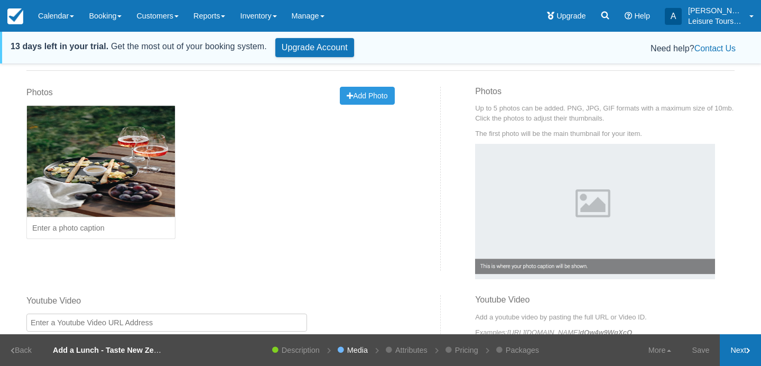
click at [743, 352] on link "Next" at bounding box center [740, 350] width 41 height 32
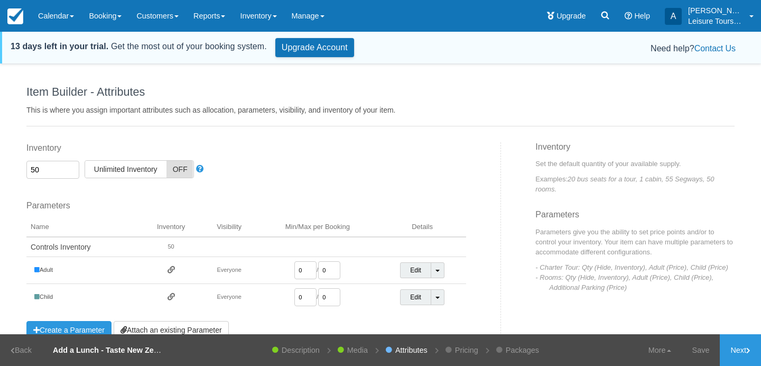
drag, startPoint x: 60, startPoint y: 167, endPoint x: 3, endPoint y: 159, distance: 57.6
click at [3, 159] on div "Item Builder - Description This is your first step to creating your item for yo…" at bounding box center [380, 217] width 761 height 302
type input "30"
click at [306, 266] on input "0" at bounding box center [306, 270] width 22 height 18
drag, startPoint x: 306, startPoint y: 266, endPoint x: 281, endPoint y: 256, distance: 27.3
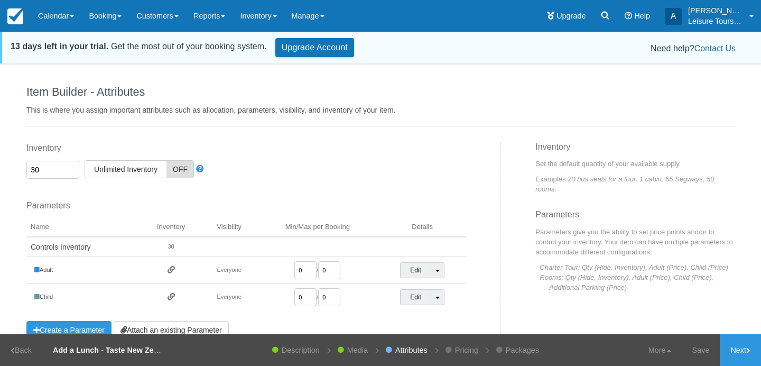
click at [282, 259] on td "0 / 0" at bounding box center [318, 270] width 122 height 27
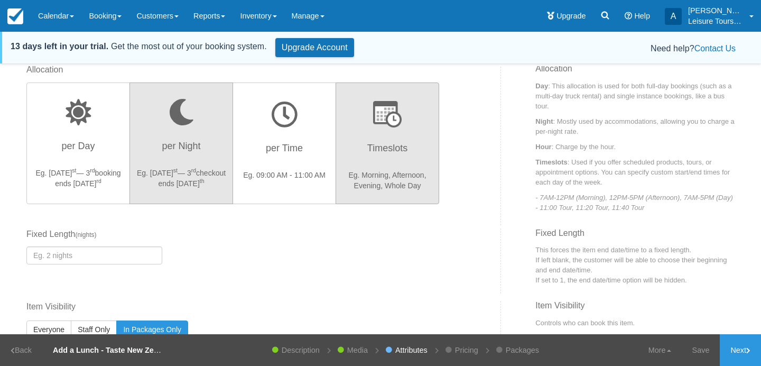
scroll to position [306, 0]
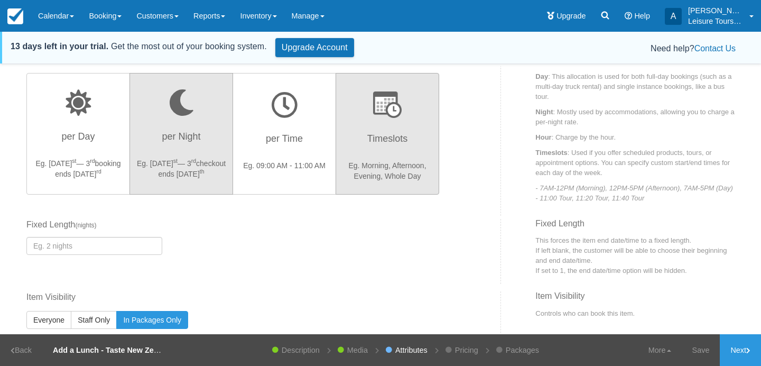
click at [375, 148] on h3 "Timeslots" at bounding box center [388, 141] width 90 height 26
radio input "true"
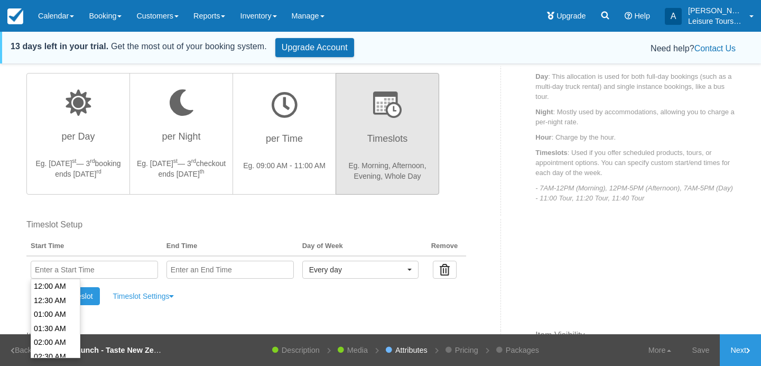
click at [70, 270] on input "text" at bounding box center [94, 270] width 127 height 18
type input "12:00 PM"
click at [57, 290] on li "12:00 PM" at bounding box center [55, 293] width 49 height 14
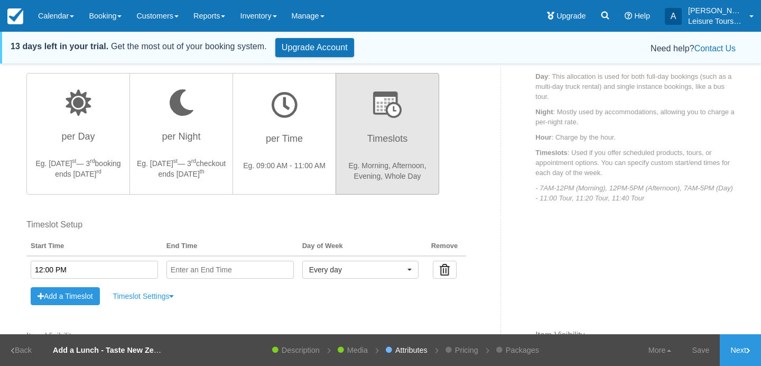
click at [193, 270] on input "text" at bounding box center [230, 270] width 127 height 18
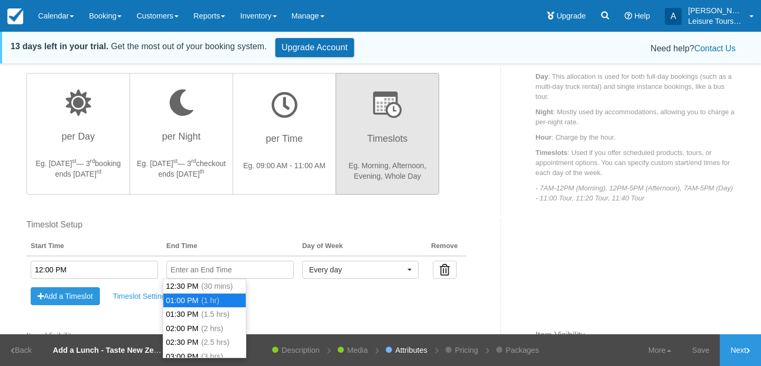
type input "01:00 PM"
click at [187, 299] on li "01:00 PM (1 hr)" at bounding box center [204, 300] width 82 height 14
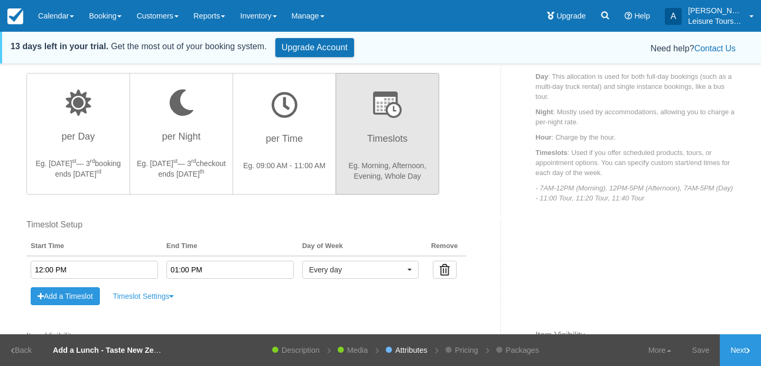
scroll to position [426, 0]
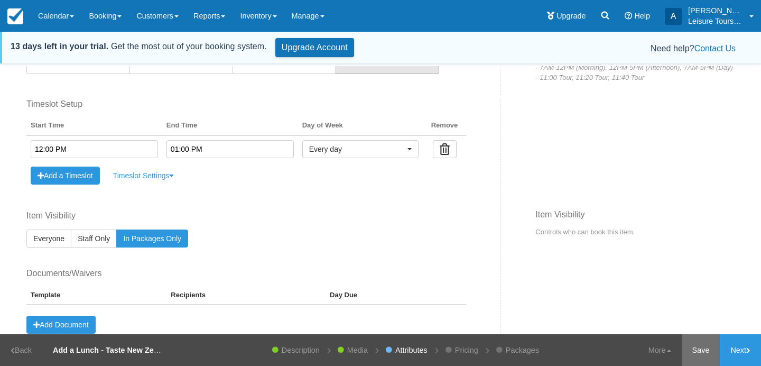
click at [694, 347] on link "Save" at bounding box center [701, 350] width 39 height 32
click at [739, 349] on link "Next" at bounding box center [740, 350] width 41 height 32
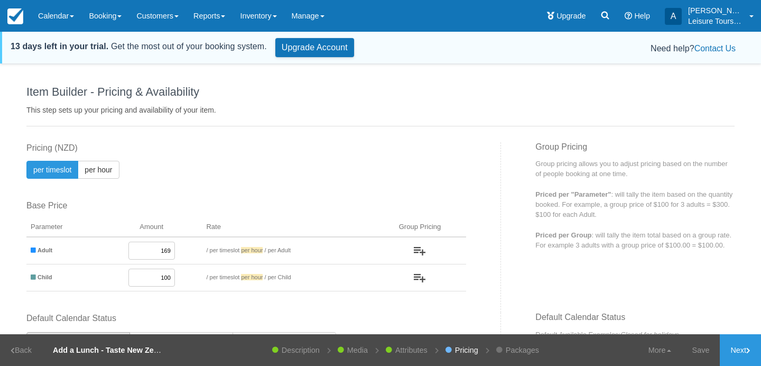
drag, startPoint x: 153, startPoint y: 252, endPoint x: 201, endPoint y: 251, distance: 48.1
click at [201, 252] on tr "Adult 169 / per timeslot per hour / per Adult" at bounding box center [246, 250] width 440 height 27
type input "35"
drag, startPoint x: 161, startPoint y: 274, endPoint x: 190, endPoint y: 273, distance: 28.6
click at [190, 273] on td "100" at bounding box center [151, 277] width 101 height 27
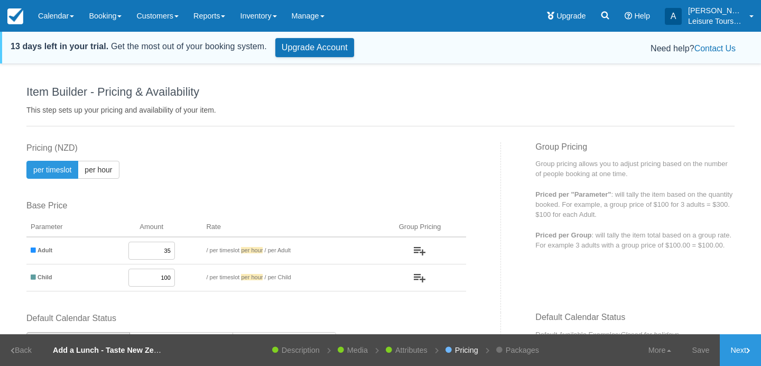
drag, startPoint x: 157, startPoint y: 278, endPoint x: 213, endPoint y: 277, distance: 56.6
click at [213, 277] on tr "Child 100 / per timeslot per hour / per Child" at bounding box center [246, 277] width 440 height 27
type input "20"
click at [310, 183] on div "This item is a Product Grouping Parent, which are priced based on their child i…" at bounding box center [260, 227] width 483 height 170
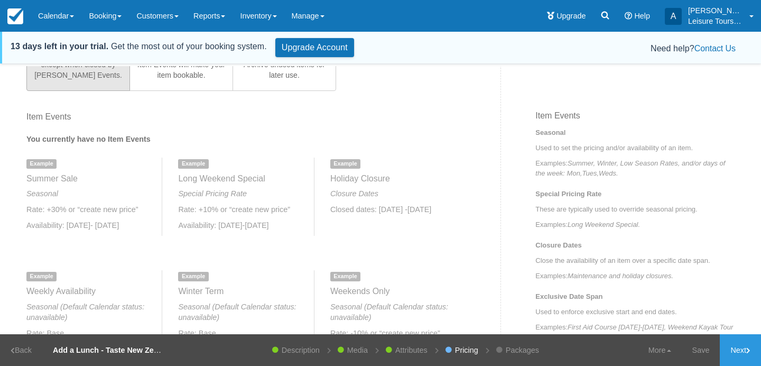
scroll to position [397, 0]
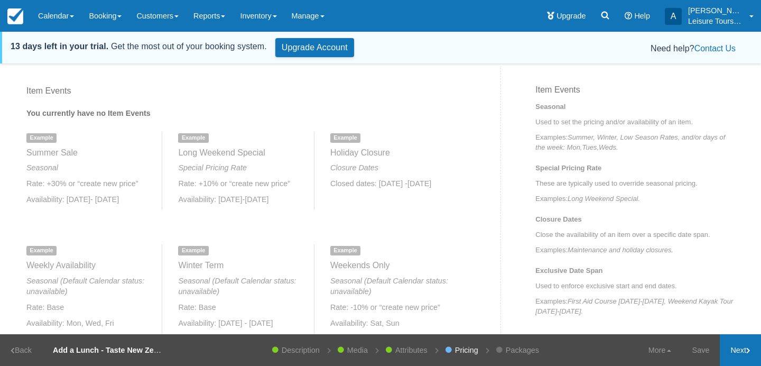
click at [738, 345] on link "Next" at bounding box center [740, 350] width 41 height 32
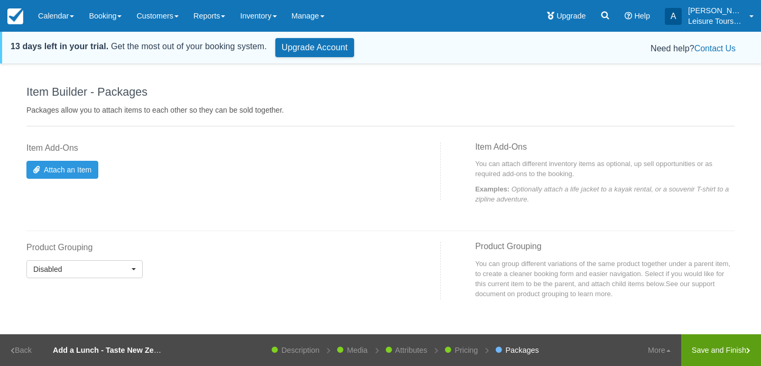
click at [706, 353] on link "Save and Finish" at bounding box center [722, 350] width 80 height 32
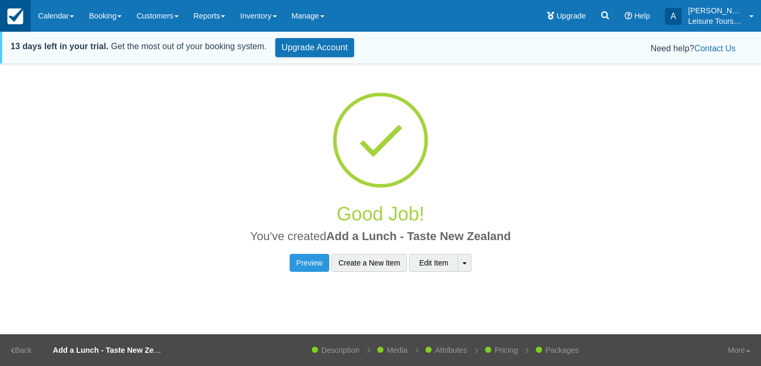
click at [19, 15] on img at bounding box center [15, 16] width 16 height 16
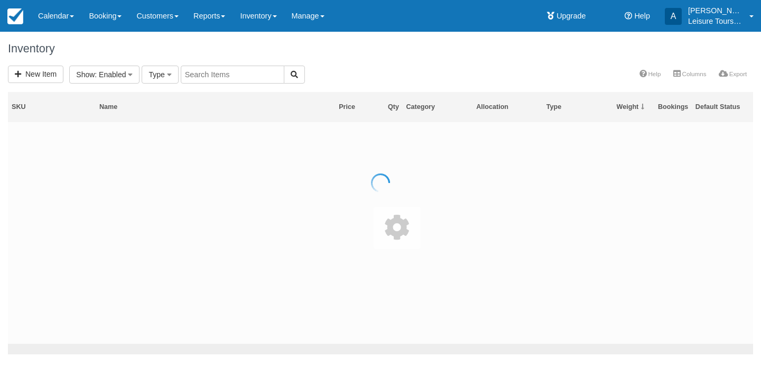
select select
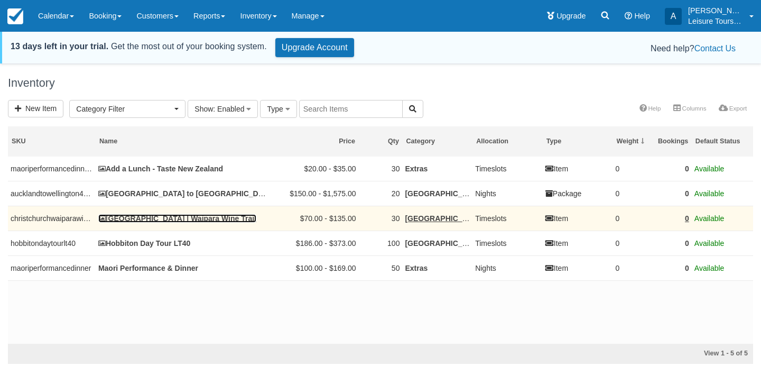
click at [215, 220] on link "[GEOGRAPHIC_DATA] | Waipara Wine Trail" at bounding box center [177, 218] width 158 height 8
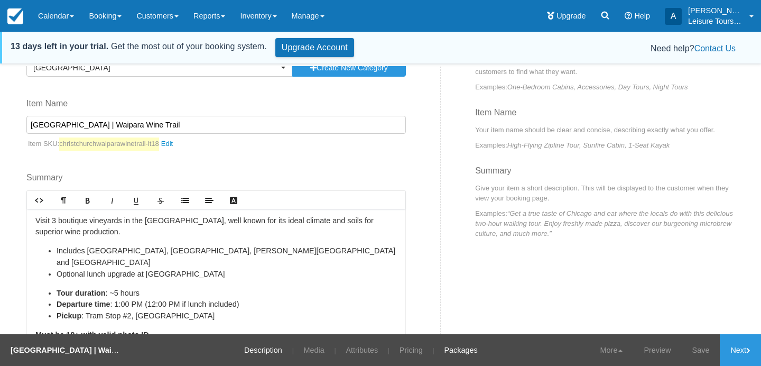
scroll to position [108, 0]
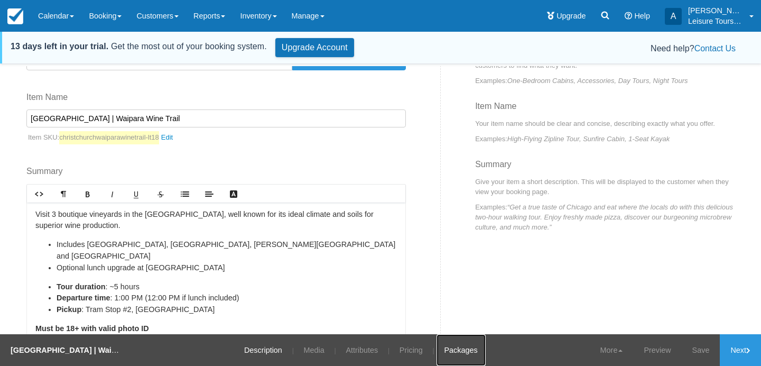
click at [458, 348] on link "Packages" at bounding box center [461, 350] width 49 height 32
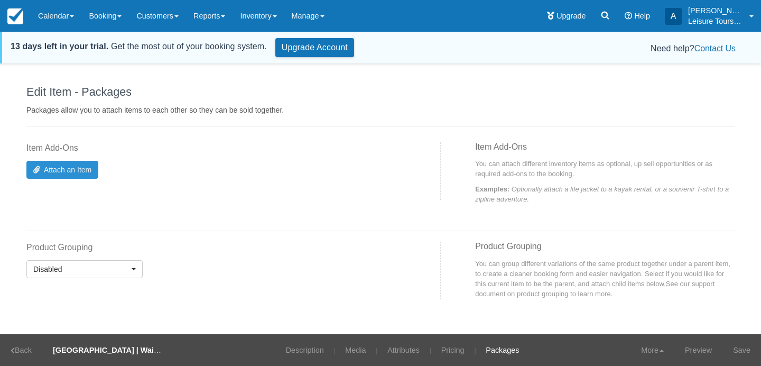
click at [69, 163] on link "Attach an Item" at bounding box center [62, 170] width 72 height 18
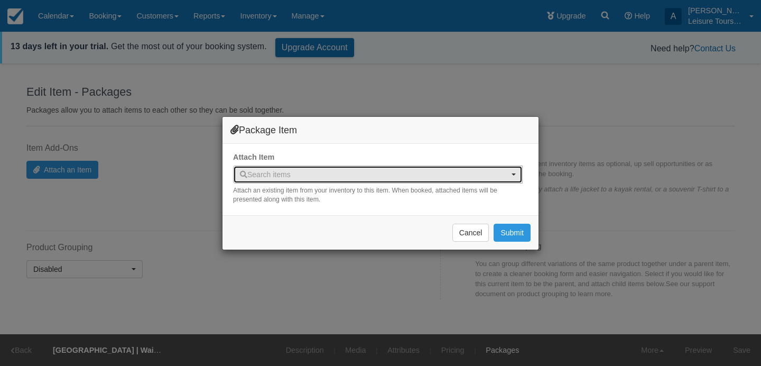
click at [326, 170] on span "Search items" at bounding box center [374, 174] width 269 height 11
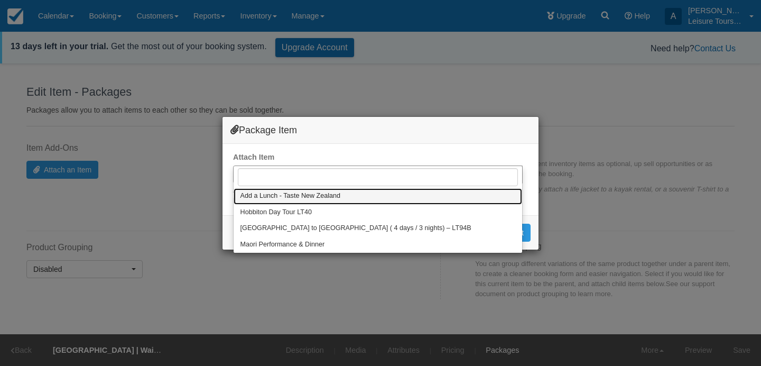
click at [318, 196] on span "Add a Lunch - Taste New Zealand" at bounding box center [291, 196] width 100 height 10
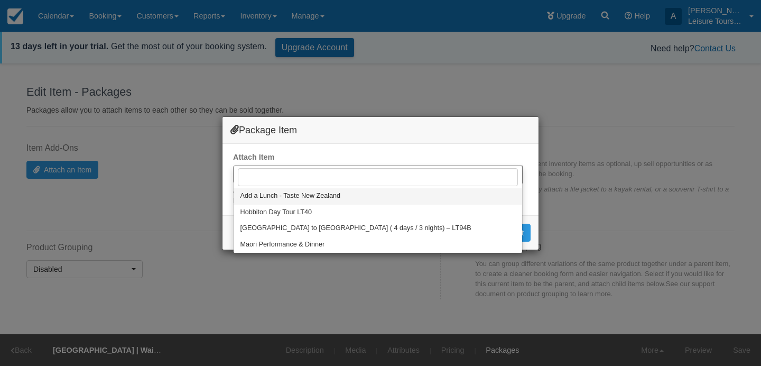
select select "7"
select select
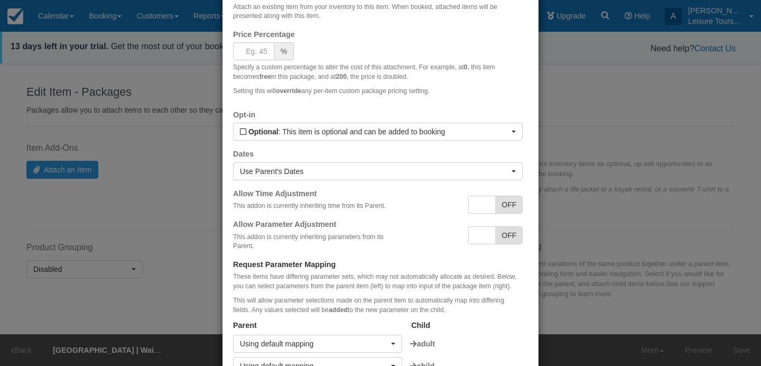
scroll to position [160, 0]
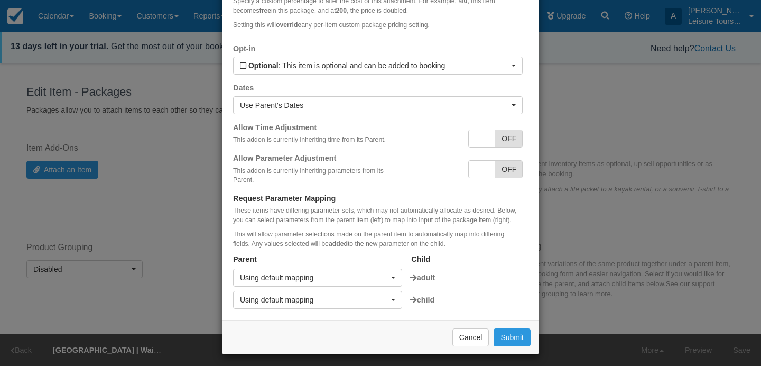
click at [508, 140] on span "OFF" at bounding box center [508, 138] width 27 height 17
checkbox input "true"
click at [511, 173] on span "OFF" at bounding box center [508, 169] width 27 height 17
checkbox input "true"
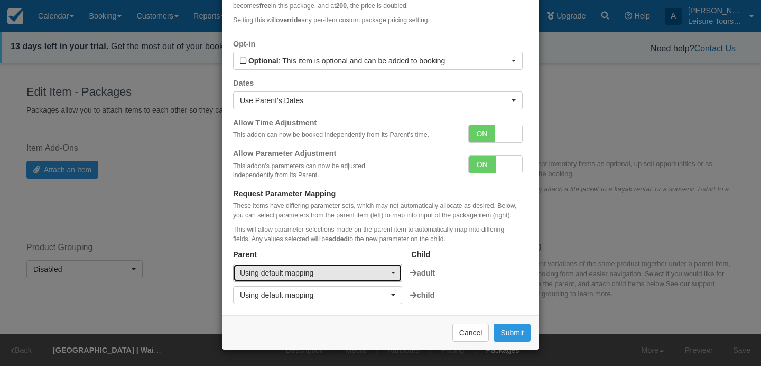
click at [357, 272] on span "Using default mapping" at bounding box center [314, 273] width 149 height 11
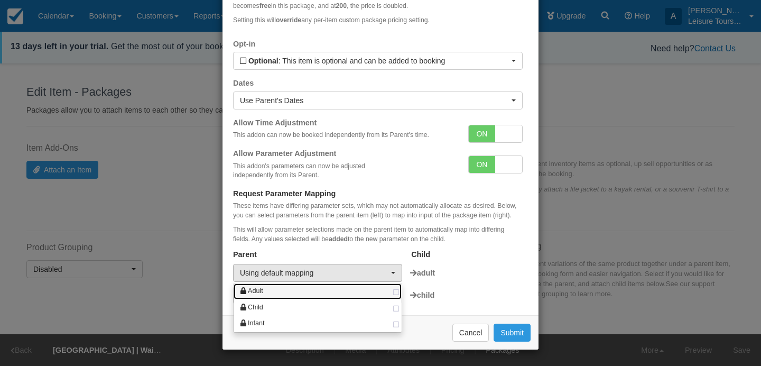
click at [395, 293] on span at bounding box center [396, 292] width 6 height 7
select select "adult"
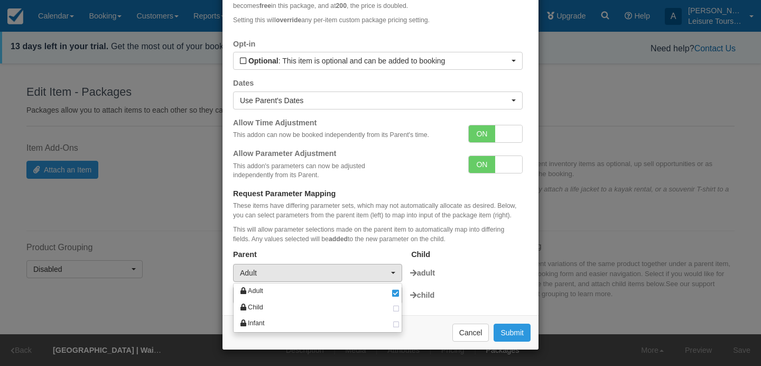
click at [385, 246] on div "These items have differing parameter sets, which may not automatically allocate…" at bounding box center [378, 225] width 290 height 48
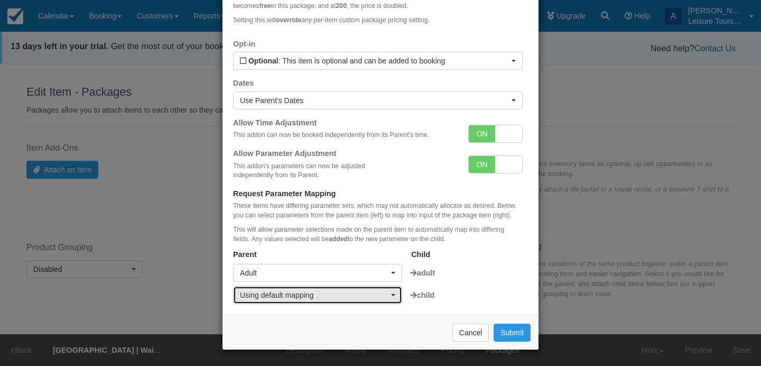
click at [389, 296] on button "Using default mapping" at bounding box center [317, 295] width 169 height 18
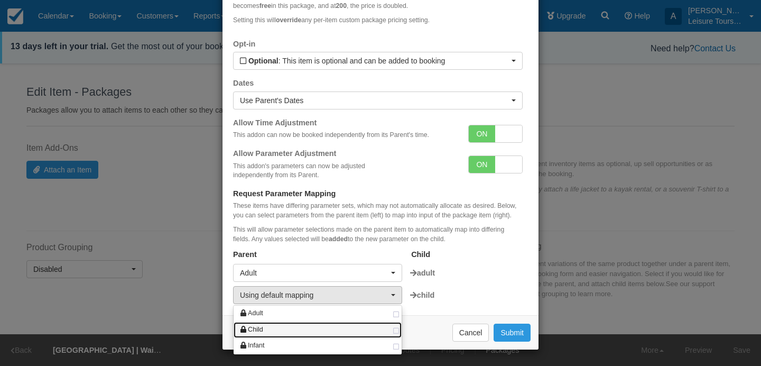
click at [397, 333] on span at bounding box center [396, 331] width 6 height 7
select select "child"
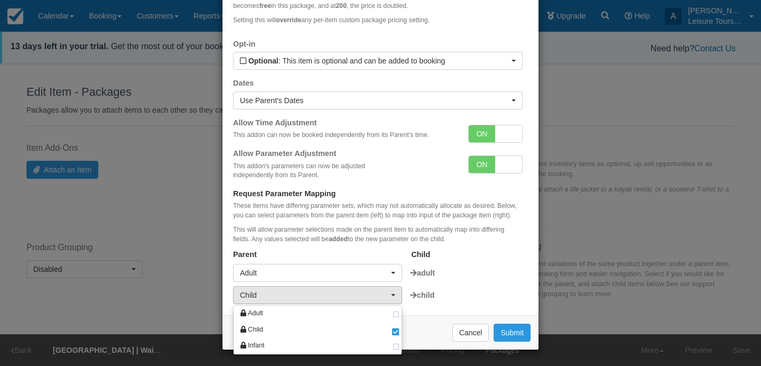
click at [483, 286] on div "Child Adult Child Infant child" at bounding box center [378, 295] width 290 height 19
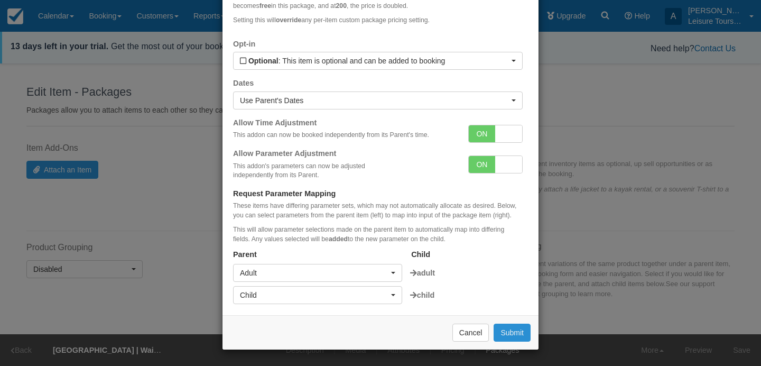
click at [511, 332] on button "Submit" at bounding box center [512, 333] width 37 height 18
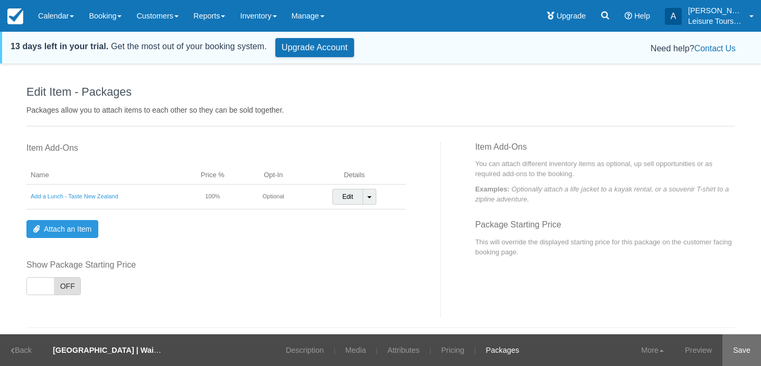
click at [740, 354] on link "Save" at bounding box center [742, 350] width 39 height 32
click at [297, 347] on link "Description" at bounding box center [298, 350] width 54 height 32
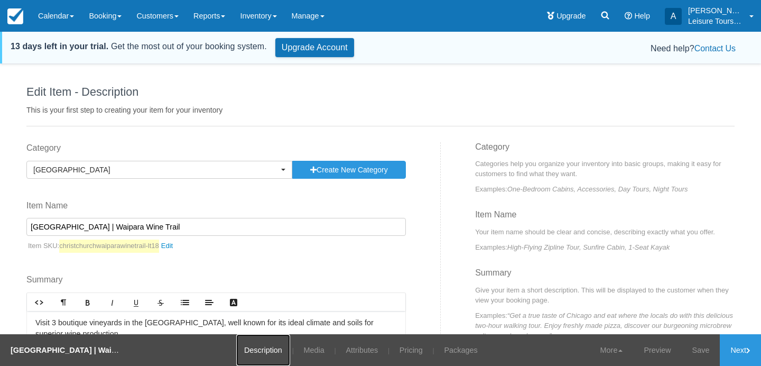
scroll to position [153, 0]
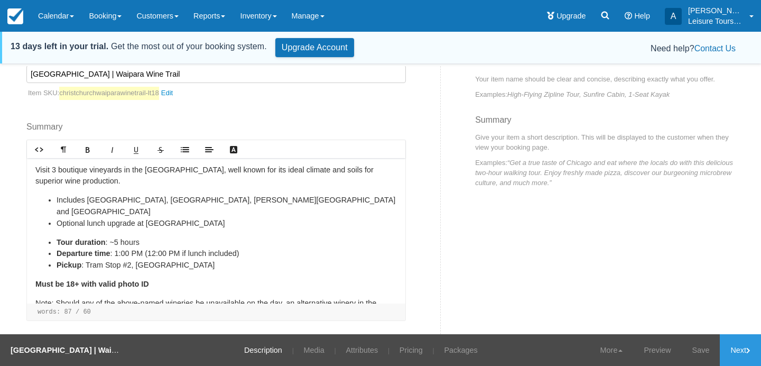
click at [190, 279] on p "Must be 18+ with valid photo ID" at bounding box center [216, 285] width 362 height 12
click at [152, 279] on p "Must be 18+ with valid photo ID (Passport recommended)." at bounding box center [216, 285] width 362 height 12
click at [243, 279] on p "Must be 18+ with valid photo ID. Passport recommended)." at bounding box center [216, 285] width 362 height 12
click at [234, 279] on p "Must be 18+ with valid photo ID. Passport recommended)." at bounding box center [216, 285] width 362 height 12
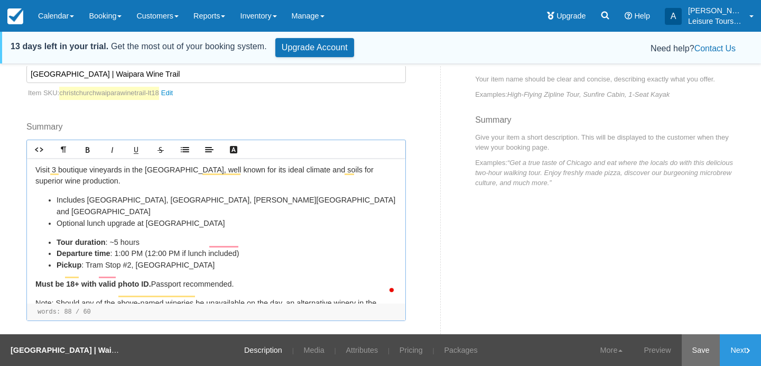
click at [700, 344] on link "Save" at bounding box center [701, 350] width 39 height 32
click at [151, 15] on link "Customers" at bounding box center [157, 16] width 57 height 32
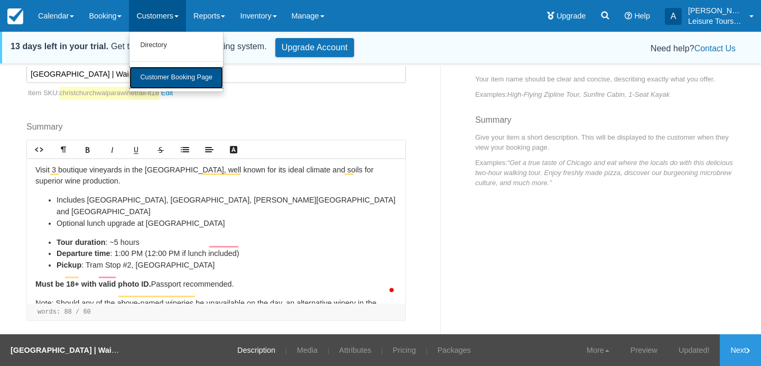
click at [181, 79] on link "Customer Booking Page" at bounding box center [177, 78] width 94 height 22
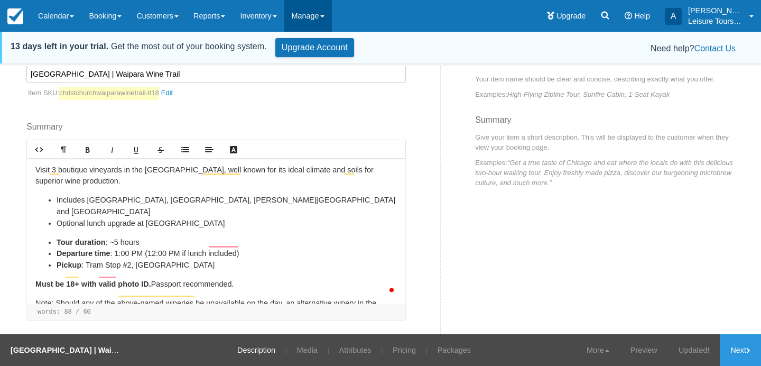
click at [314, 8] on link "Manage" at bounding box center [308, 16] width 48 height 32
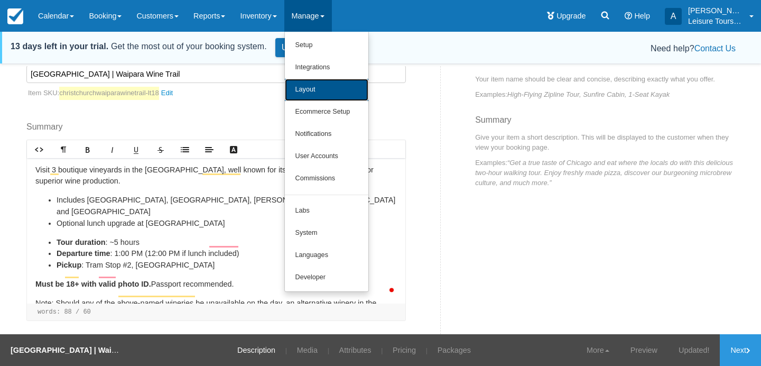
click at [325, 84] on link "Layout" at bounding box center [327, 90] width 84 height 22
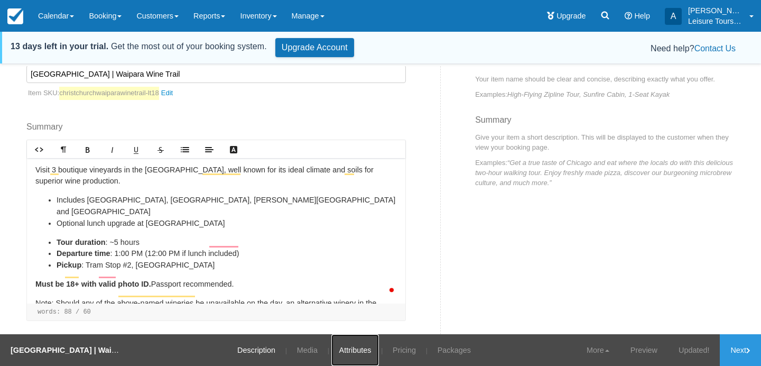
click at [351, 352] on link "Attributes" at bounding box center [356, 350] width 48 height 32
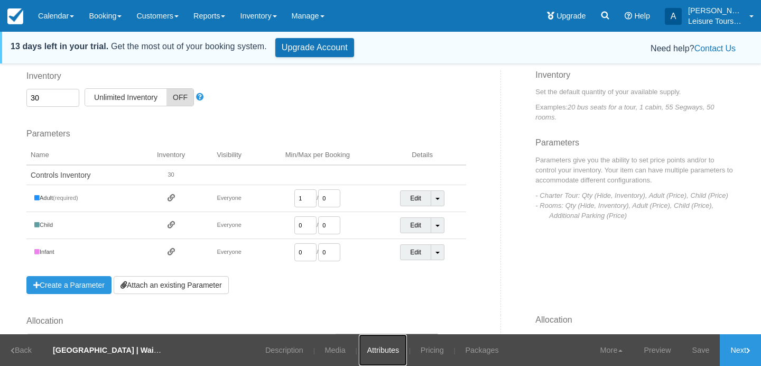
scroll to position [75, 0]
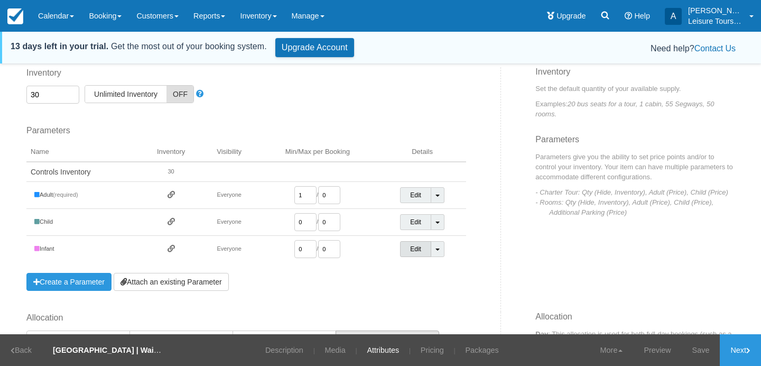
click at [425, 244] on link "Edit" at bounding box center [415, 249] width 31 height 16
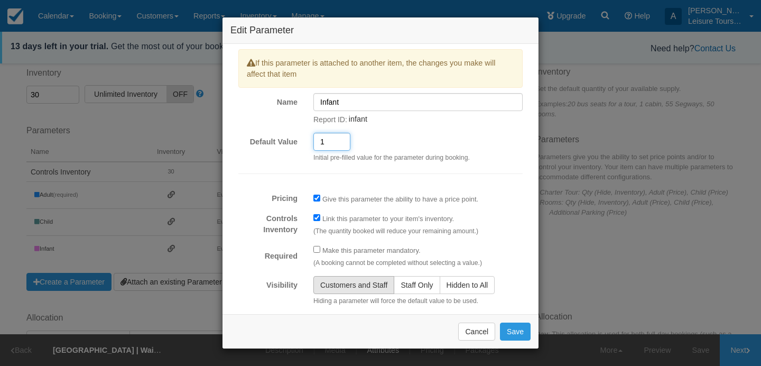
drag, startPoint x: 336, startPoint y: 141, endPoint x: 323, endPoint y: 140, distance: 13.3
click at [324, 141] on input "1" at bounding box center [332, 142] width 37 height 18
type input "0"
click at [517, 326] on button "Save" at bounding box center [515, 332] width 31 height 18
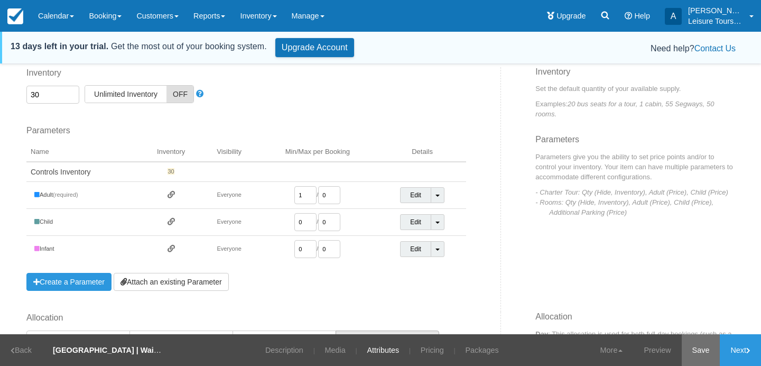
click at [701, 348] on link "Save" at bounding box center [701, 350] width 39 height 32
click at [423, 352] on link "Pricing" at bounding box center [425, 350] width 39 height 32
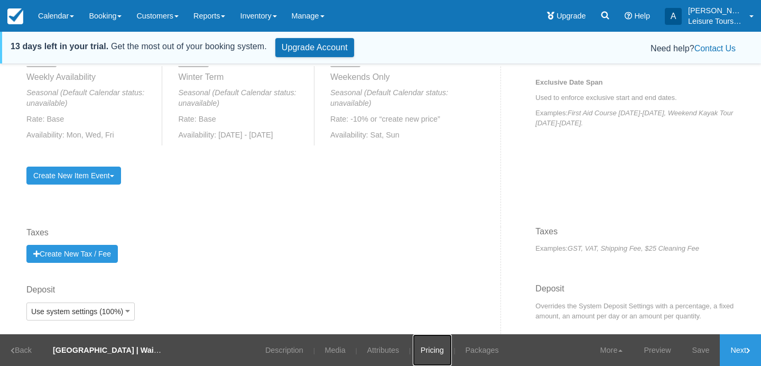
scroll to position [494, 0]
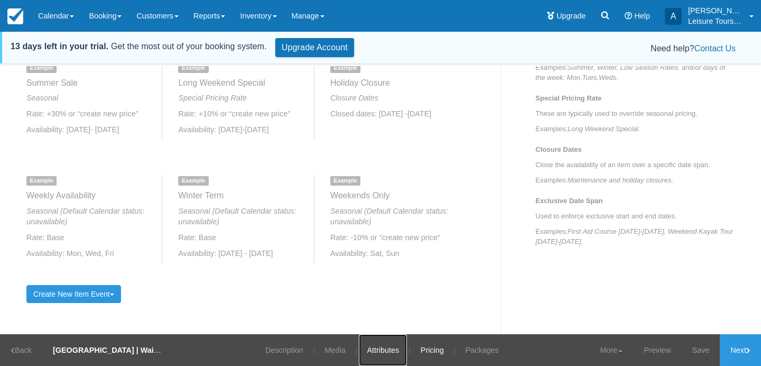
click at [387, 350] on link "Attributes" at bounding box center [383, 350] width 48 height 32
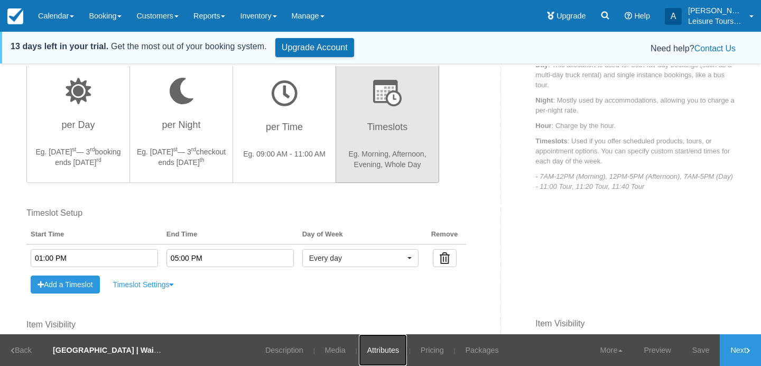
scroll to position [453, 0]
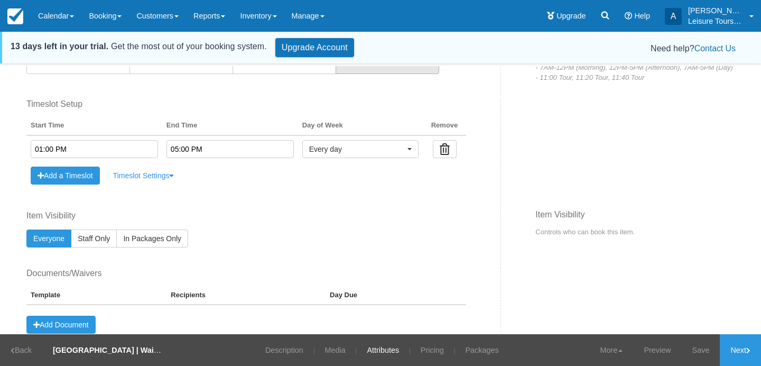
click at [153, 176] on link "Timeslot Settings" at bounding box center [143, 176] width 75 height 18
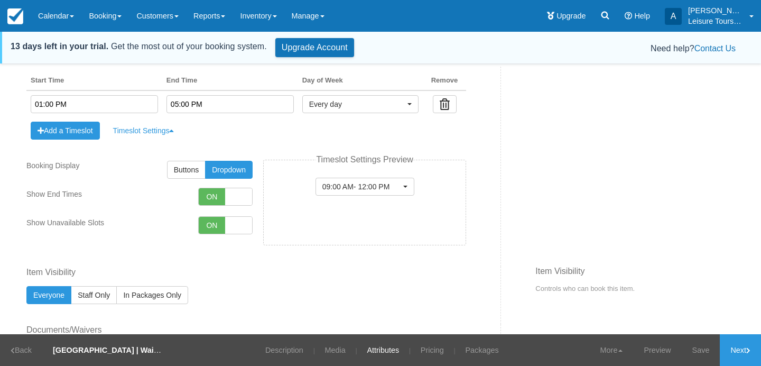
scroll to position [499, 0]
click at [196, 176] on button "Buttons" at bounding box center [186, 169] width 39 height 18
radio input"] "true"
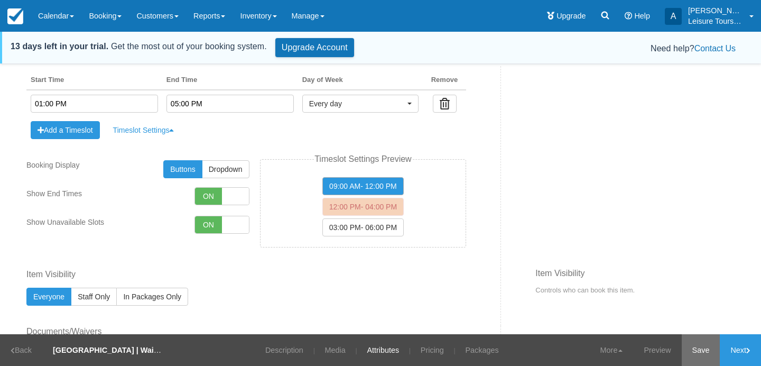
click at [696, 351] on link "Save" at bounding box center [701, 350] width 39 height 32
click at [238, 204] on span at bounding box center [235, 196] width 27 height 17
checkbox input"] "true"
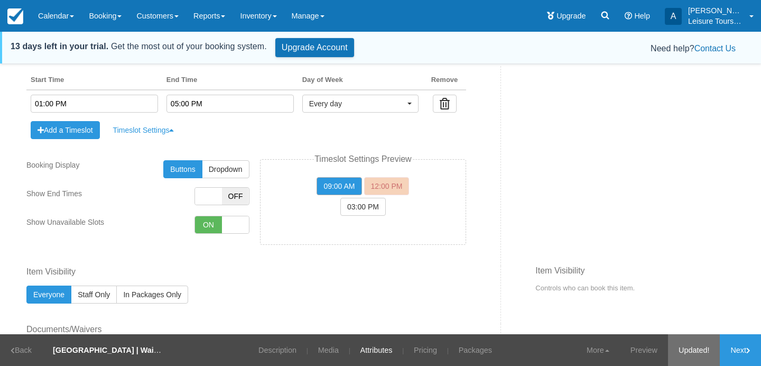
click at [688, 350] on link "Updated!" at bounding box center [694, 350] width 52 height 32
click at [467, 351] on link "Packages" at bounding box center [475, 350] width 49 height 32
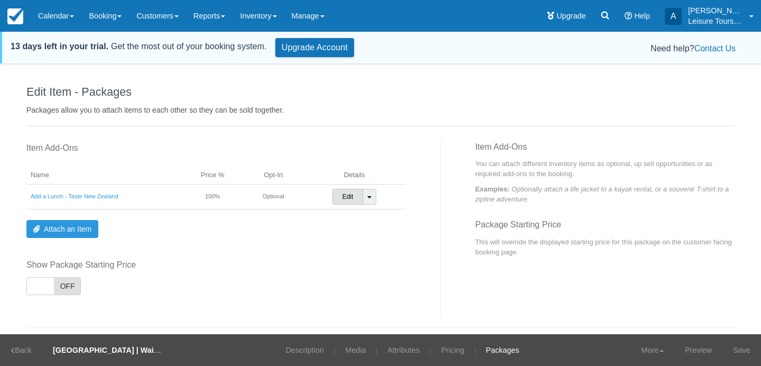
click at [346, 195] on link "Edit" at bounding box center [348, 197] width 31 height 16
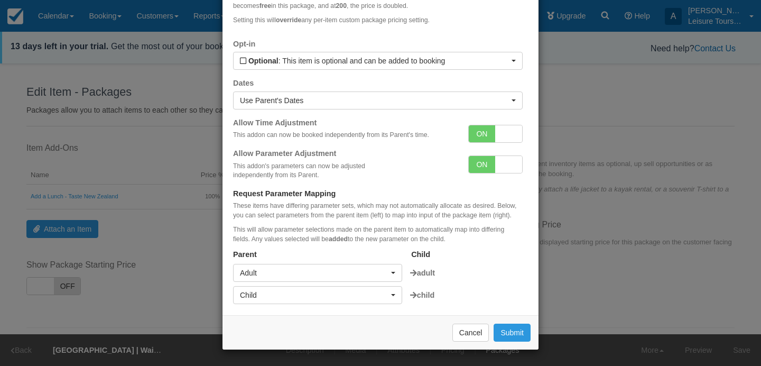
scroll to position [165, 0]
click at [504, 164] on span at bounding box center [508, 164] width 27 height 17
checkbox input "false"
click at [514, 334] on button "Submit" at bounding box center [512, 333] width 37 height 18
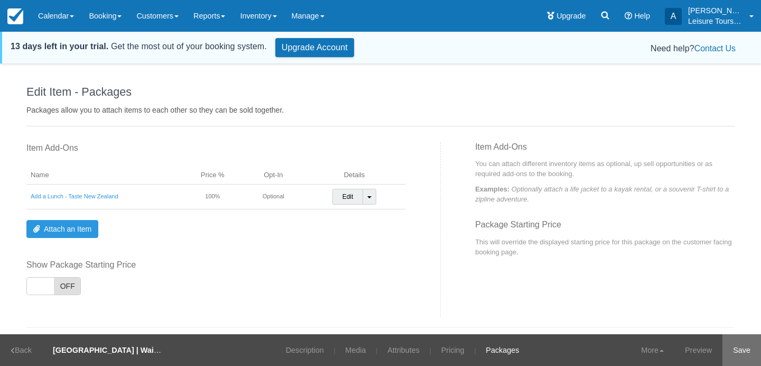
click at [746, 352] on link "Save" at bounding box center [742, 350] width 39 height 32
click at [345, 203] on link "Edit" at bounding box center [348, 197] width 31 height 16
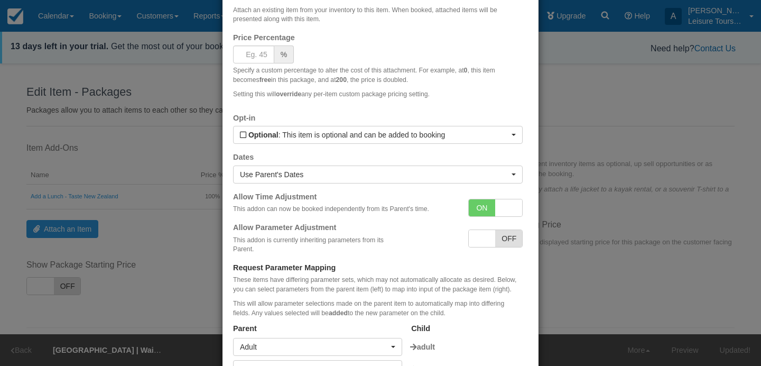
scroll to position [93, 0]
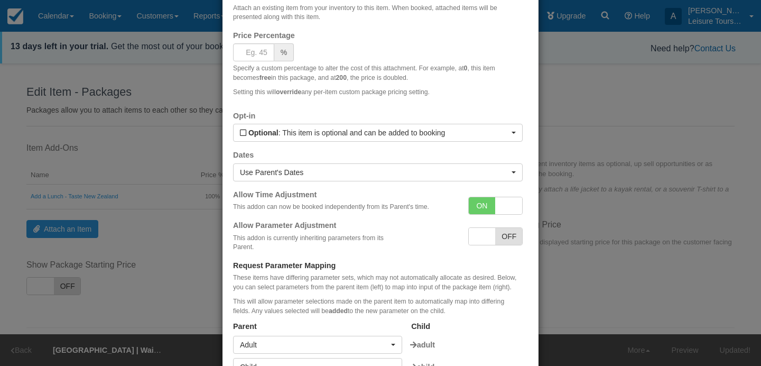
click at [503, 204] on span at bounding box center [508, 205] width 27 height 17
click at [503, 204] on span "OFF" at bounding box center [508, 205] width 27 height 17
checkbox input "true"
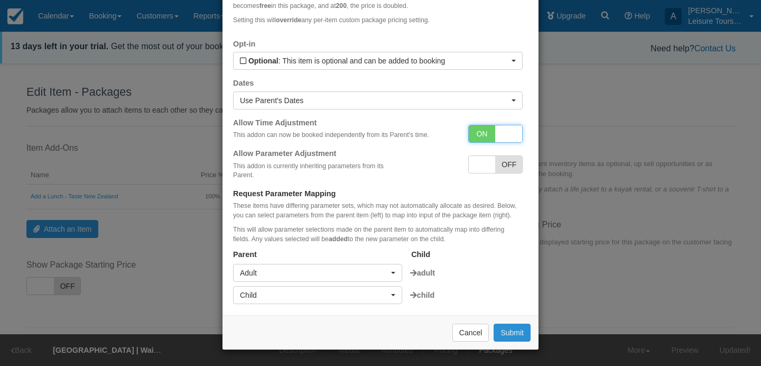
click at [513, 331] on button "Submit" at bounding box center [512, 333] width 37 height 18
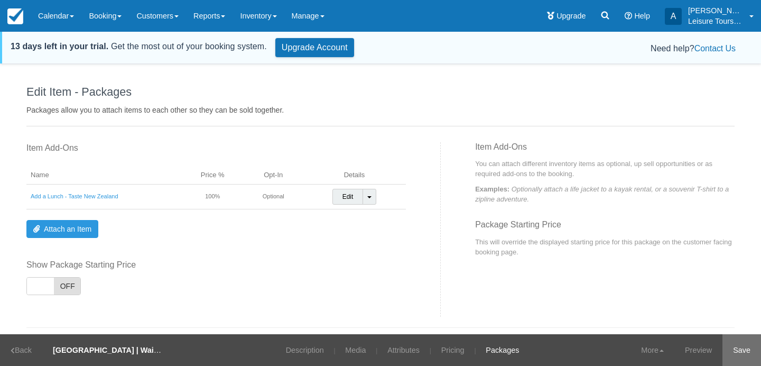
click at [747, 353] on link "Save" at bounding box center [742, 350] width 39 height 32
click at [287, 342] on link "Description" at bounding box center [298, 350] width 54 height 32
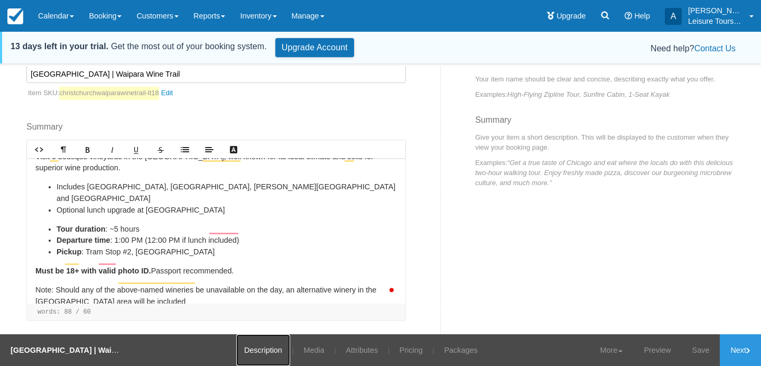
scroll to position [14, 0]
click at [330, 17] on link "Manage" at bounding box center [308, 16] width 48 height 32
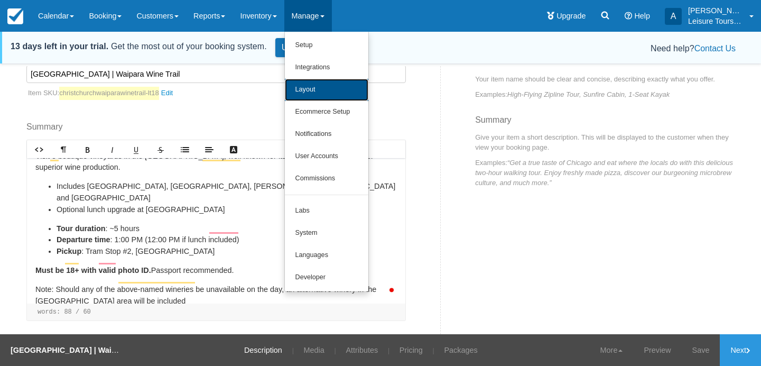
click at [350, 86] on link "Layout" at bounding box center [327, 90] width 84 height 22
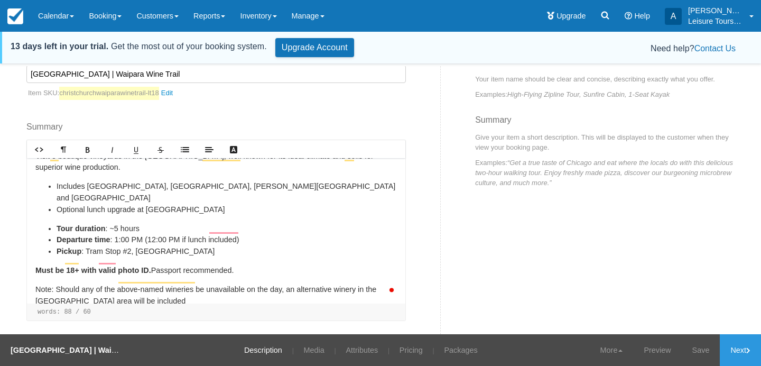
scroll to position [0, 0]
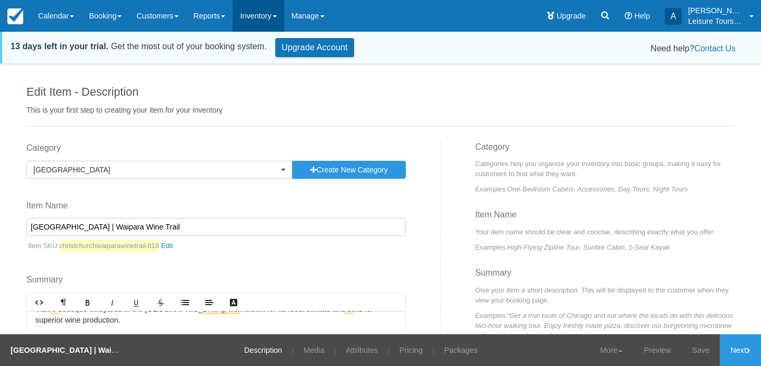
click at [282, 12] on link "Inventory" at bounding box center [258, 16] width 51 height 32
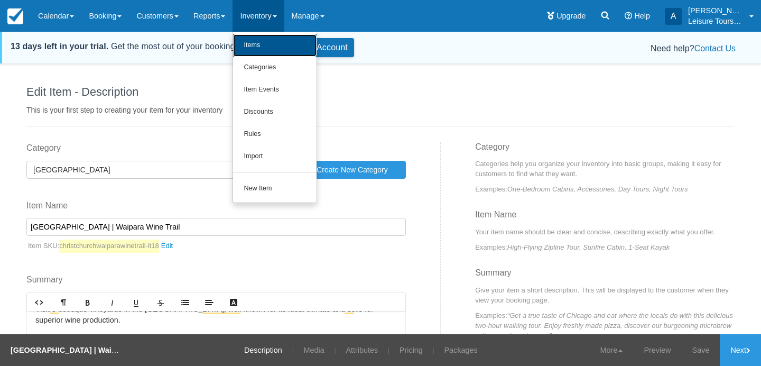
click at [270, 40] on link "Items" at bounding box center [275, 45] width 84 height 22
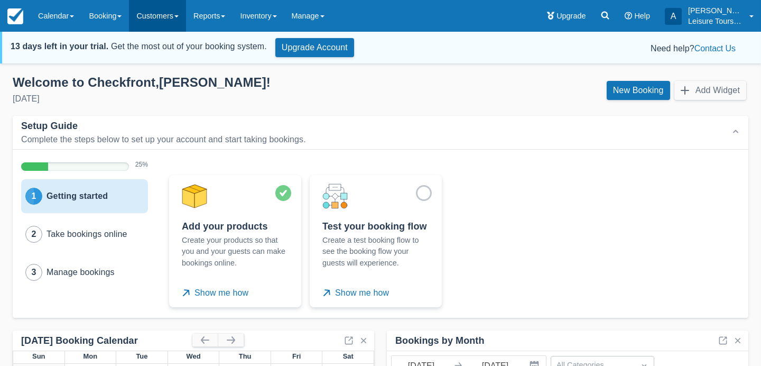
click at [168, 10] on link "Customers" at bounding box center [157, 16] width 57 height 32
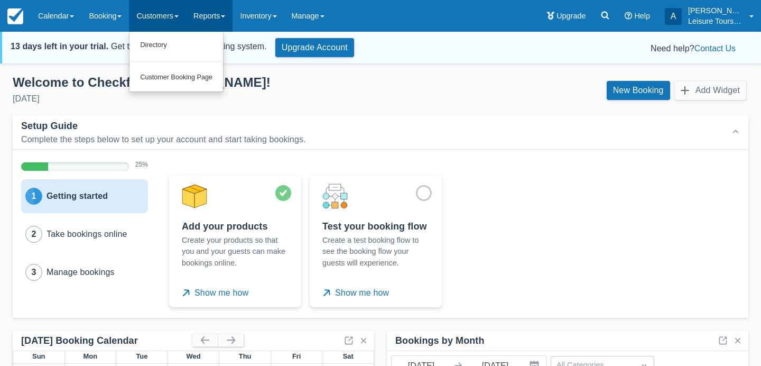
click at [233, 19] on link "Reports" at bounding box center [209, 16] width 47 height 32
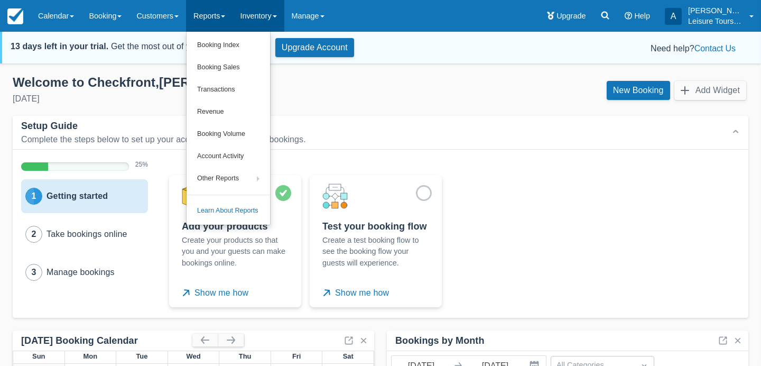
click at [279, 23] on link "Inventory" at bounding box center [258, 16] width 51 height 32
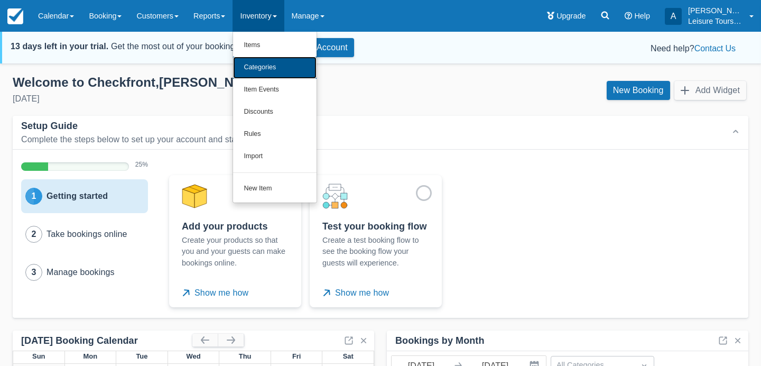
click at [264, 66] on link "Categories" at bounding box center [275, 68] width 84 height 22
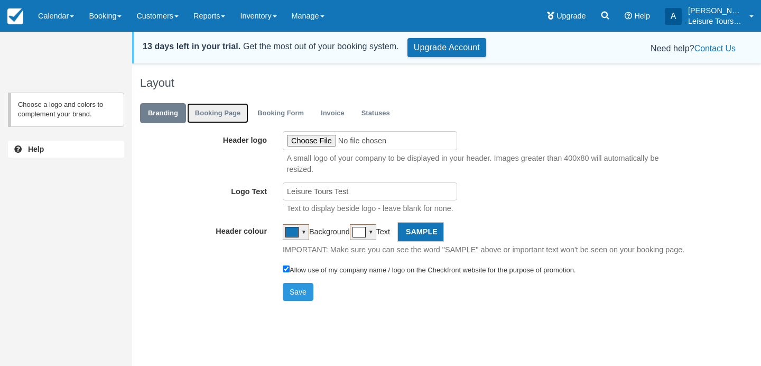
click at [237, 120] on link "Booking Page" at bounding box center [217, 113] width 61 height 21
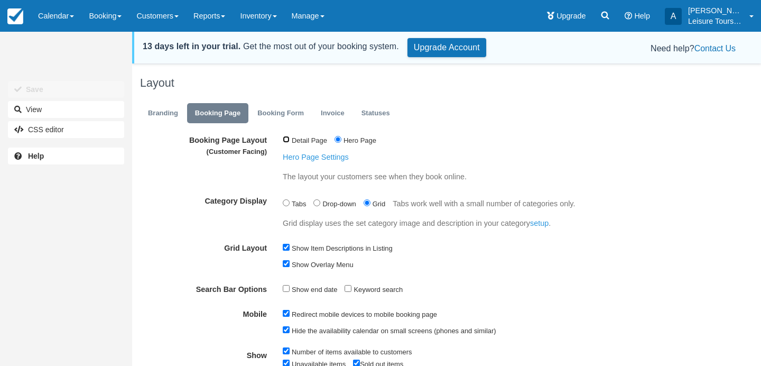
click at [284, 142] on input "Detail Page" at bounding box center [286, 139] width 7 height 7
radio input "true"
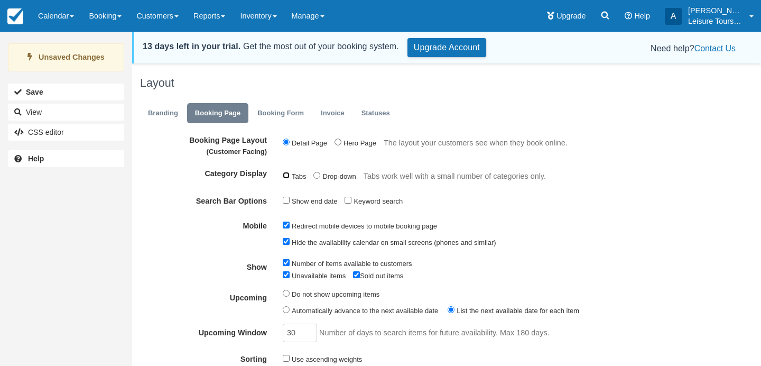
click at [286, 176] on input "Category Display" at bounding box center [286, 175] width 7 height 7
radio input "true"
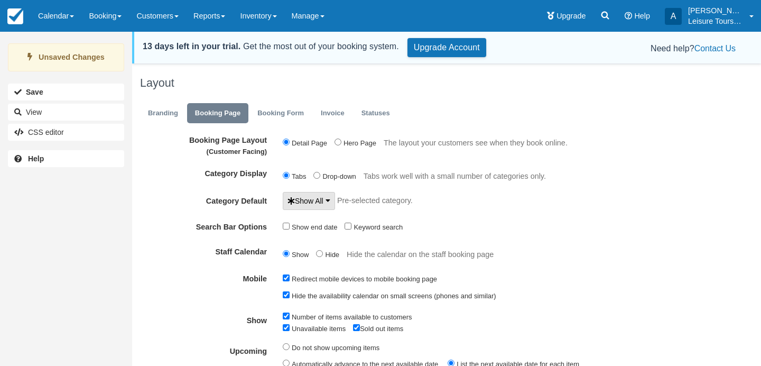
click at [314, 202] on span "Show All" at bounding box center [306, 201] width 36 height 11
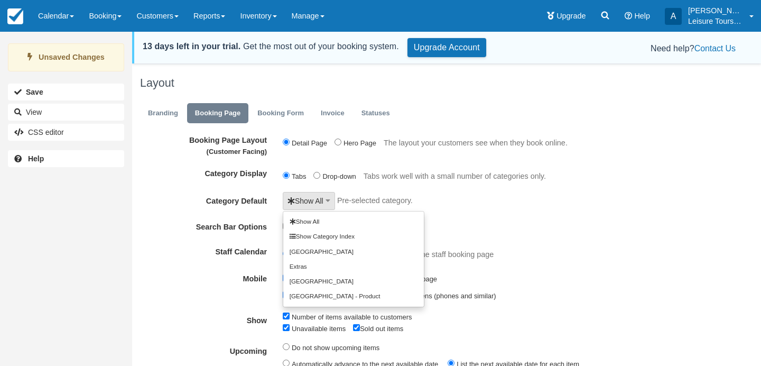
click at [559, 174] on div "Tabs Drop-down Grid Tabs work well with a small number of categories only. Grid…" at bounding box center [489, 175] width 428 height 20
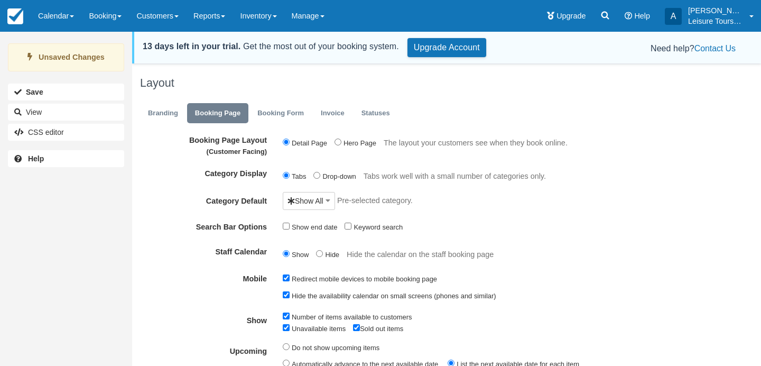
scroll to position [18, 0]
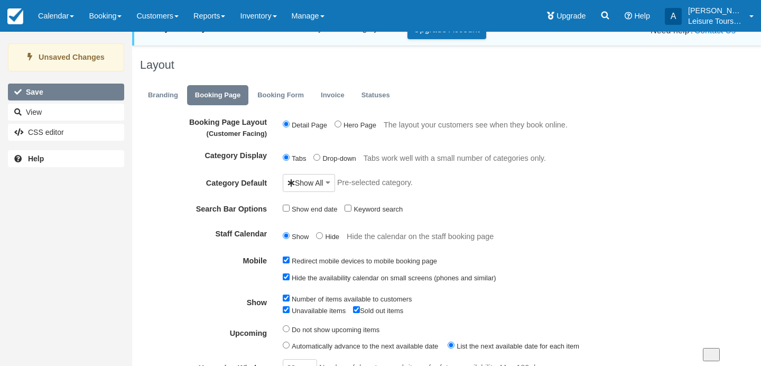
click at [88, 84] on button "Save" at bounding box center [66, 92] width 116 height 17
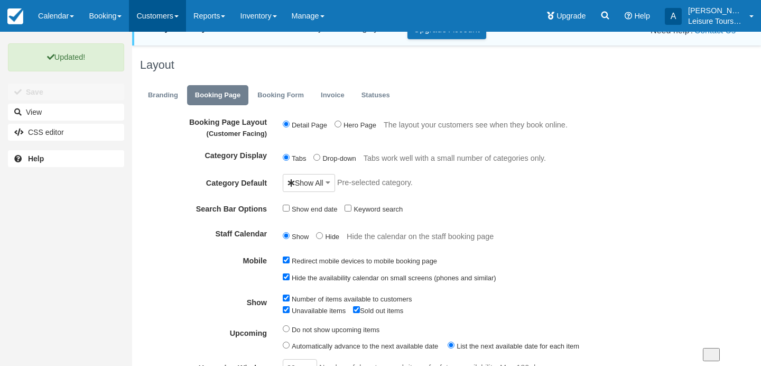
click at [175, 23] on link "Customers" at bounding box center [157, 16] width 57 height 32
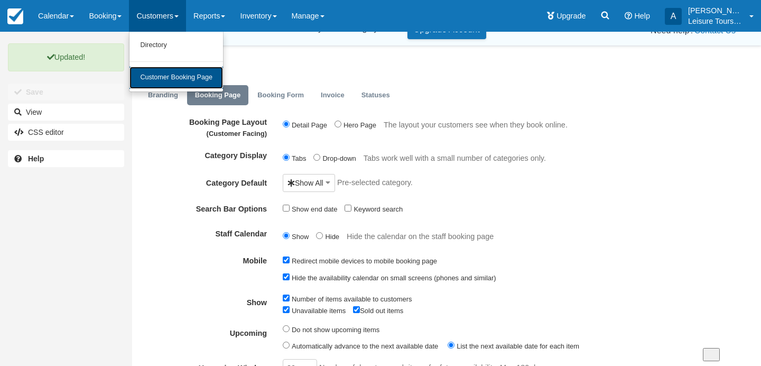
click at [180, 76] on link "Customer Booking Page" at bounding box center [177, 78] width 94 height 22
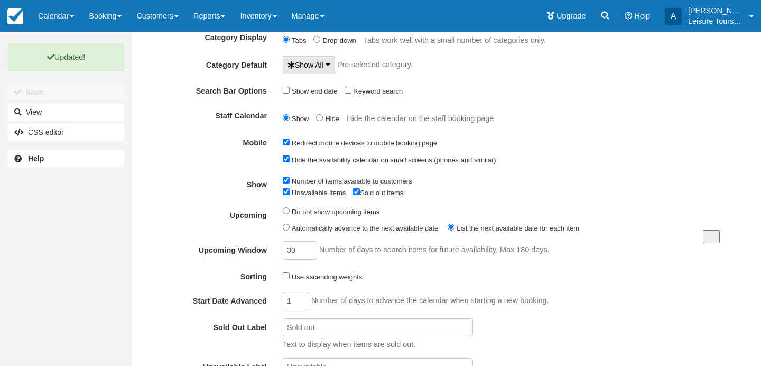
scroll to position [124, 0]
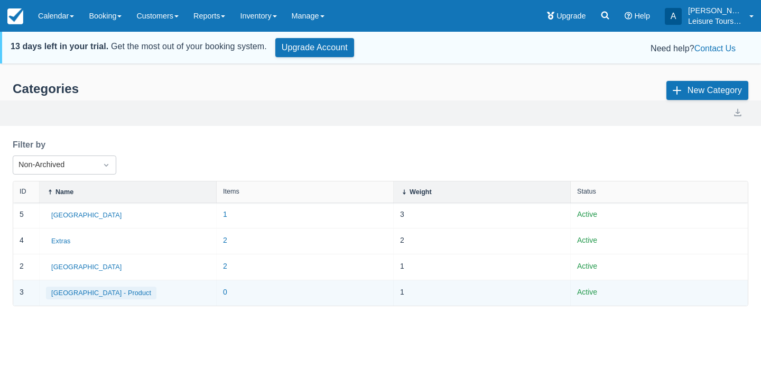
click at [82, 293] on button "[GEOGRAPHIC_DATA] - Product" at bounding box center [101, 293] width 111 height 13
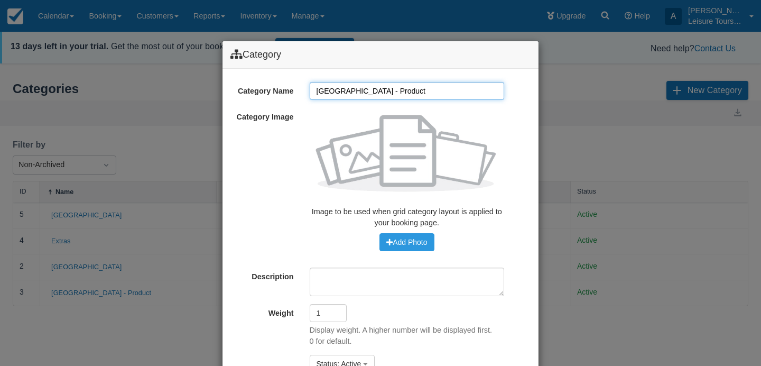
scroll to position [73, 0]
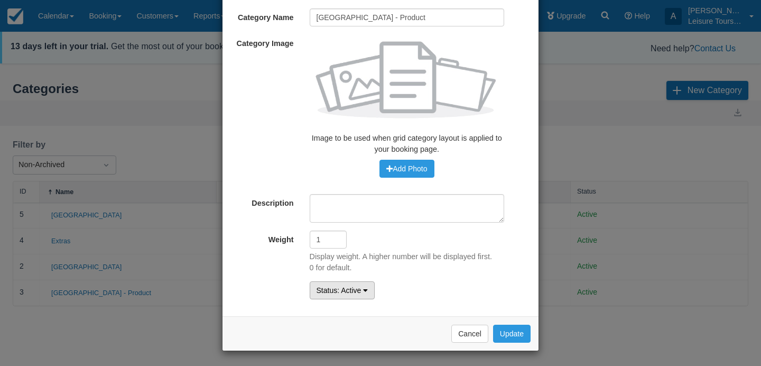
click at [363, 296] on button "Status : Active" at bounding box center [343, 290] width 66 height 18
click at [347, 338] on link "Archived" at bounding box center [352, 340] width 84 height 15
click at [513, 334] on button "Update" at bounding box center [512, 334] width 38 height 18
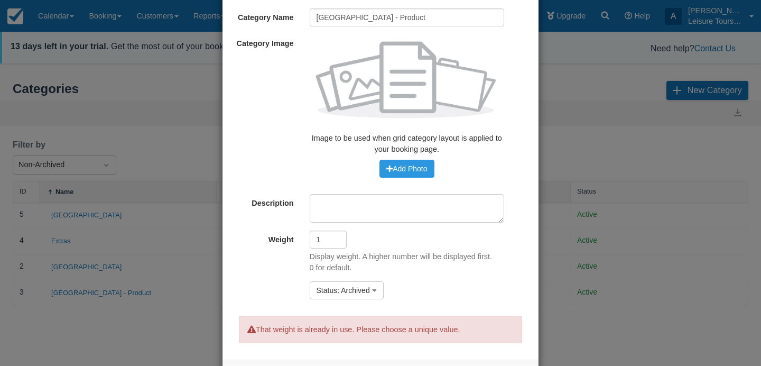
scroll to position [117, 0]
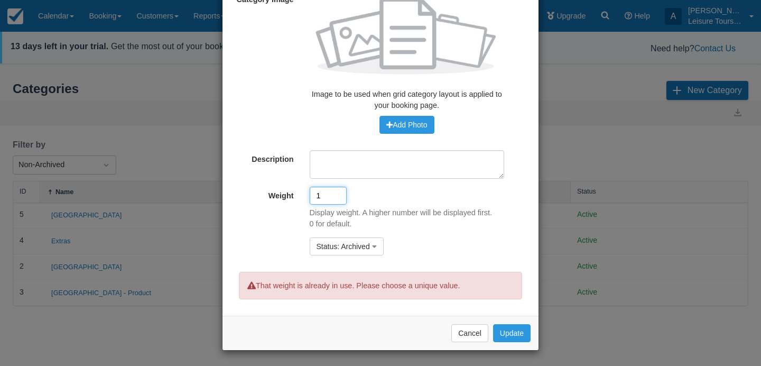
click at [324, 195] on input "1" at bounding box center [328, 196] width 37 height 18
type input "1"
type input "0"
click at [516, 332] on button "Update" at bounding box center [512, 333] width 38 height 18
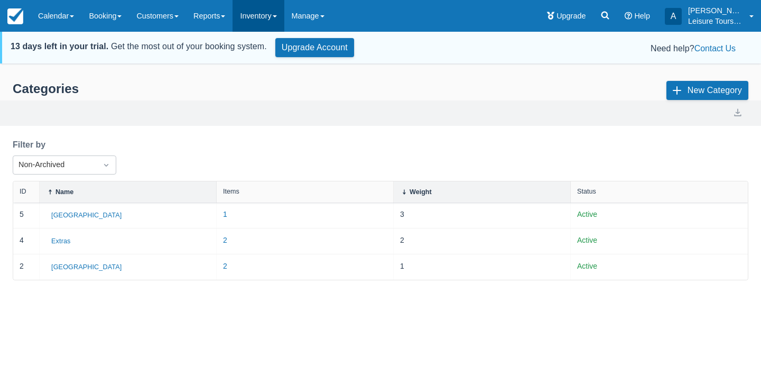
click at [274, 12] on link "Inventory" at bounding box center [258, 16] width 51 height 32
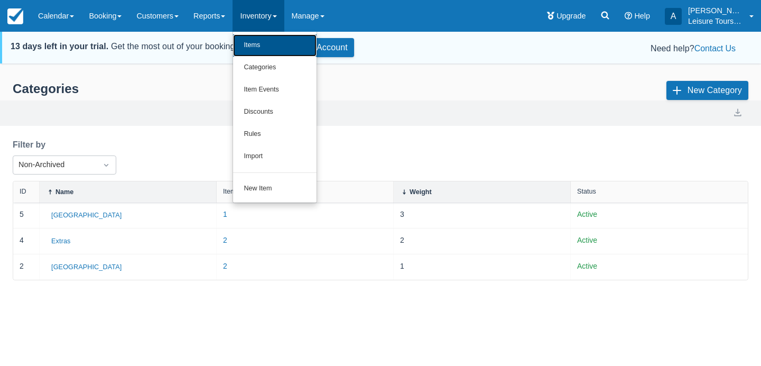
click at [273, 47] on link "Items" at bounding box center [275, 45] width 84 height 22
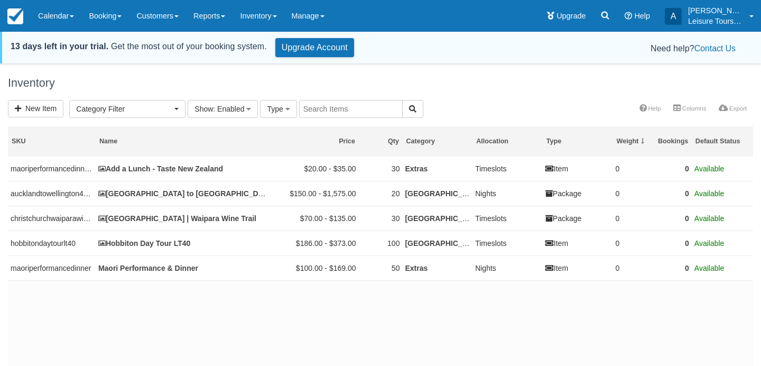
select select
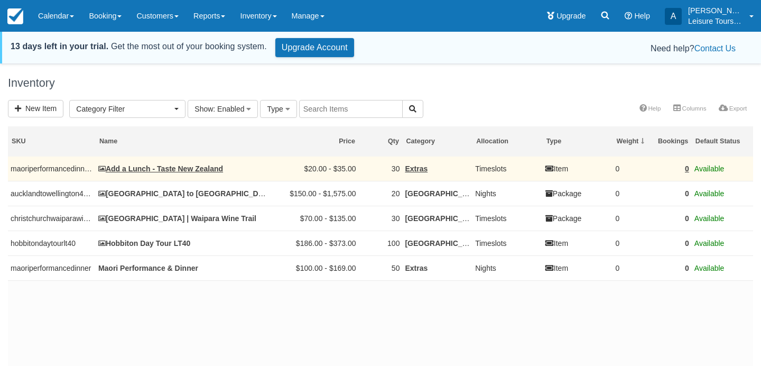
click at [177, 176] on td "Add a Lunch - Taste New Zealand" at bounding box center [184, 169] width 176 height 25
click at [182, 170] on link "Add a Lunch - Taste New Zealand" at bounding box center [160, 168] width 125 height 8
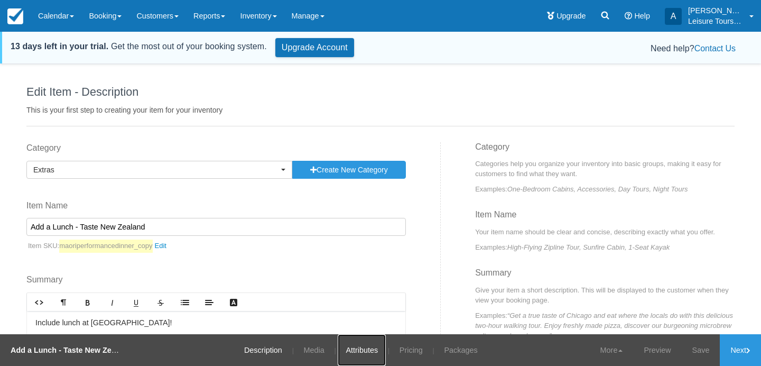
click at [357, 348] on link "Attributes" at bounding box center [362, 350] width 48 height 32
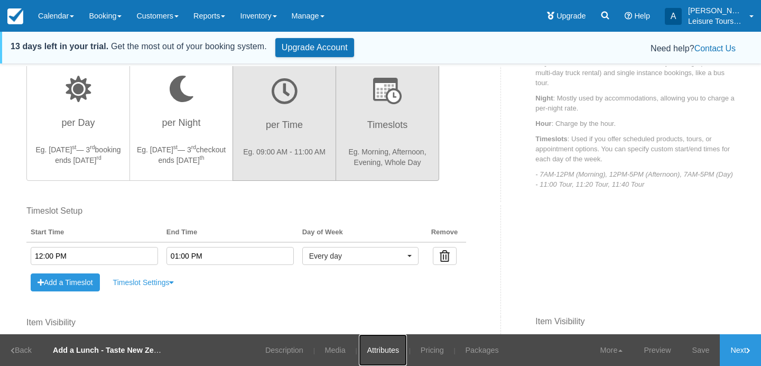
scroll to position [426, 0]
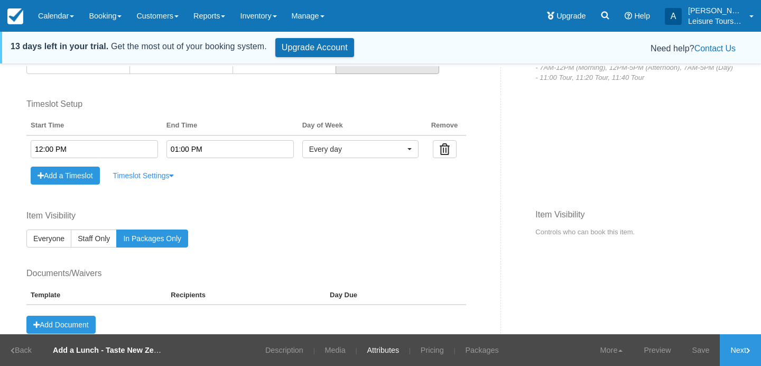
click at [129, 172] on link "Timeslot Settings" at bounding box center [143, 176] width 75 height 18
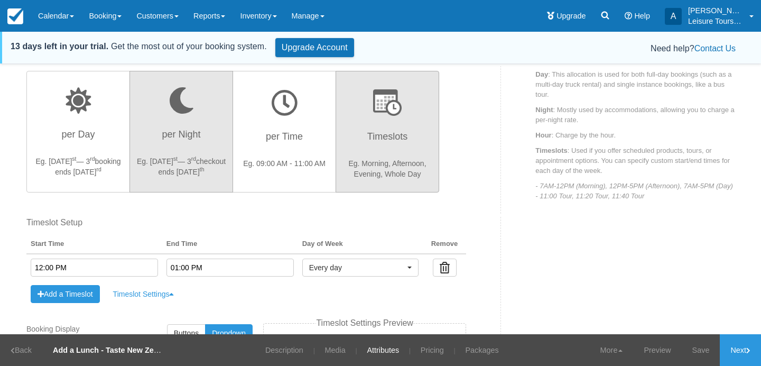
scroll to position [528, 0]
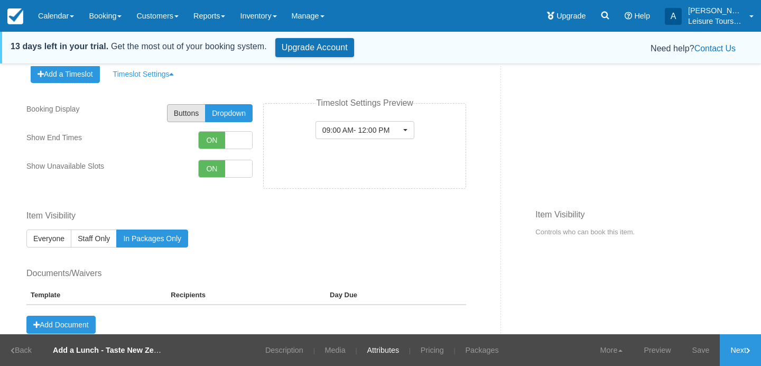
click at [198, 112] on span "Buttons" at bounding box center [186, 113] width 25 height 8
radio input"] "true"
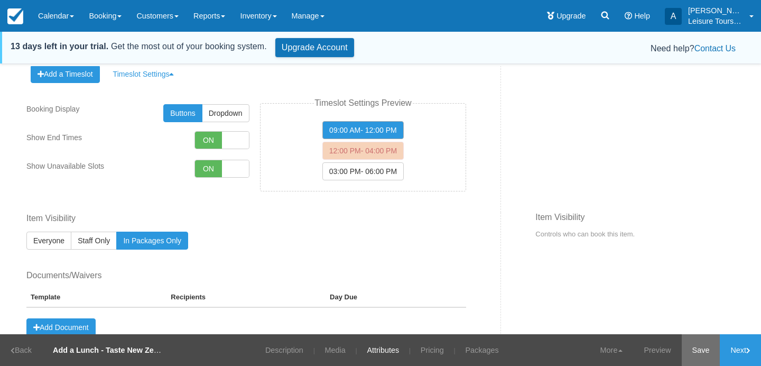
click at [703, 351] on link "Save" at bounding box center [701, 350] width 39 height 32
click at [740, 348] on link "Next" at bounding box center [740, 350] width 41 height 32
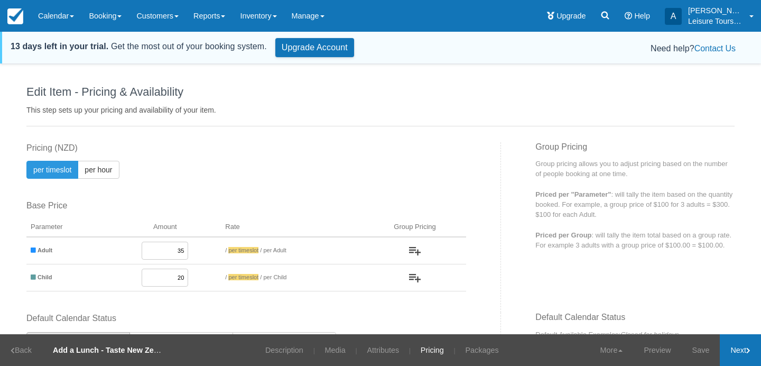
click at [740, 348] on link "Next" at bounding box center [740, 350] width 41 height 32
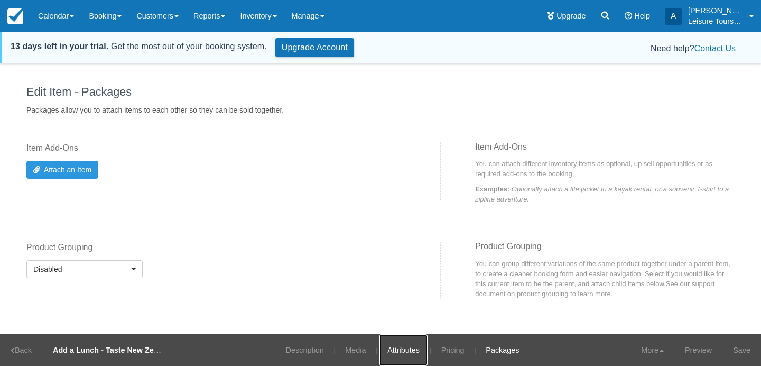
click at [404, 341] on link "Attributes" at bounding box center [404, 350] width 48 height 32
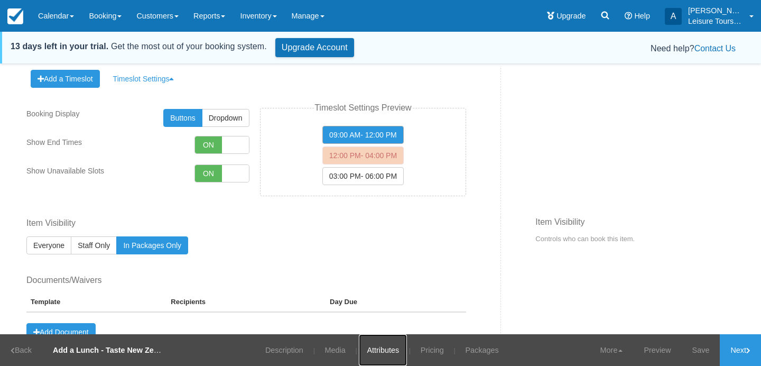
scroll to position [530, 0]
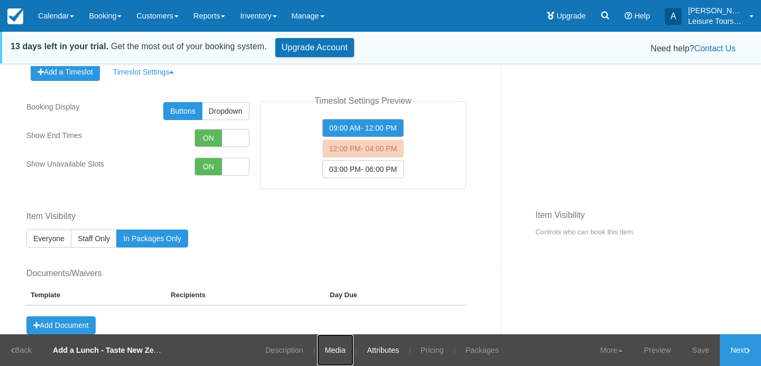
click at [336, 353] on link "Media" at bounding box center [335, 350] width 36 height 32
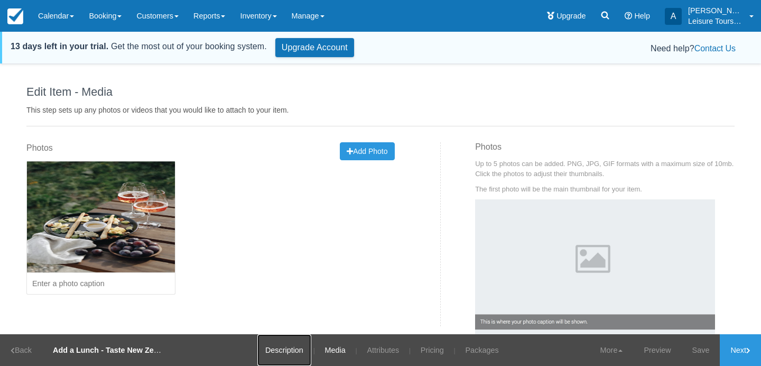
click at [288, 352] on link "Description" at bounding box center [284, 350] width 54 height 32
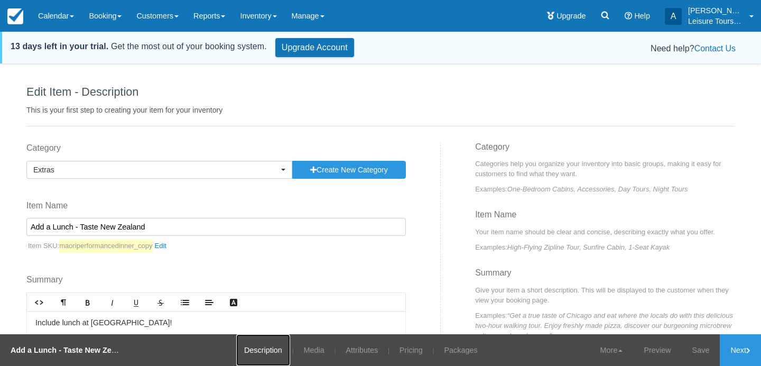
scroll to position [111, 0]
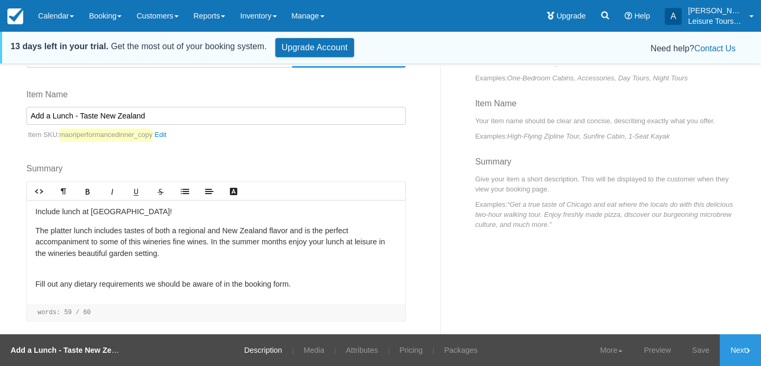
click at [169, 255] on p "The platter lunch includes tastes of both a regional and New Zealand flavor and…" at bounding box center [216, 242] width 362 height 34
click at [204, 210] on p "Include lunch at [GEOGRAPHIC_DATA]!" at bounding box center [216, 212] width 362 height 12
click at [182, 264] on div "Include lunch at [GEOGRAPHIC_DATA]! The platter lunch includes tastes of both a…" at bounding box center [216, 252] width 379 height 104
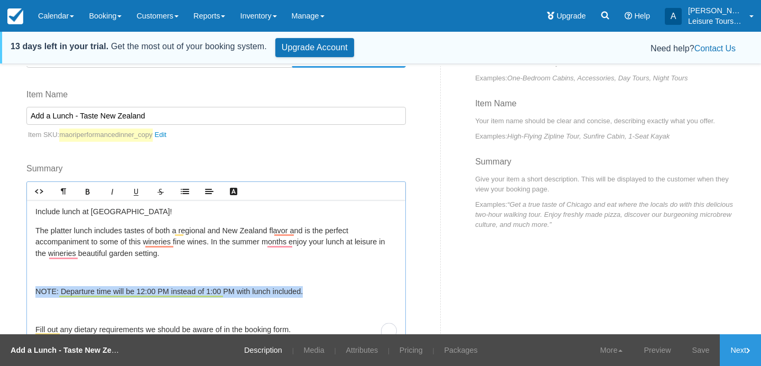
click at [25, 292] on div "Category Extras Previously Used Categories [GEOGRAPHIC_DATA] Extras [GEOGRAPHIC…" at bounding box center [230, 213] width 422 height 364
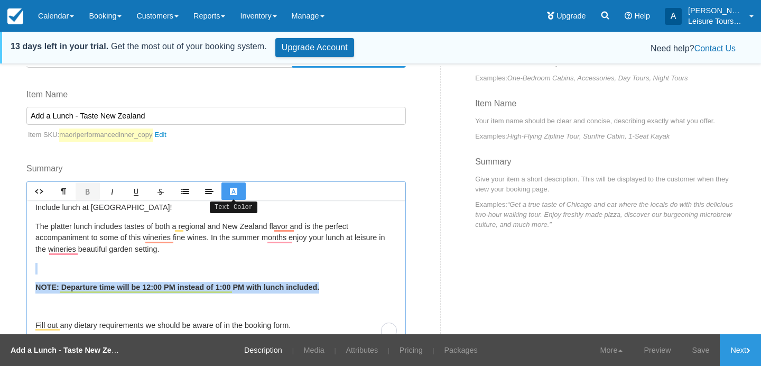
click at [232, 192] on icon "Text Color" at bounding box center [233, 191] width 8 height 8
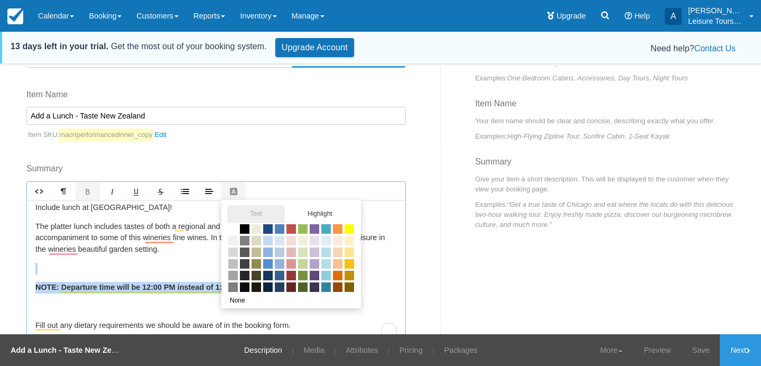
click at [292, 225] on span at bounding box center [292, 229] width 12 height 12
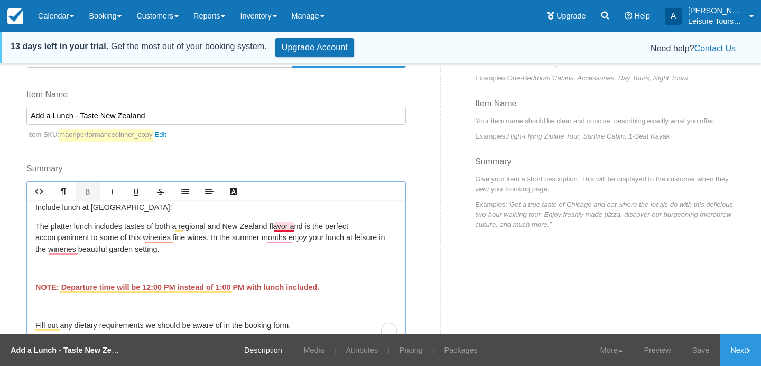
click at [256, 243] on p "The platter lunch includes tastes of both a regional and New Zealand flavor and…" at bounding box center [216, 238] width 362 height 34
click at [702, 353] on link "Save" at bounding box center [701, 350] width 39 height 32
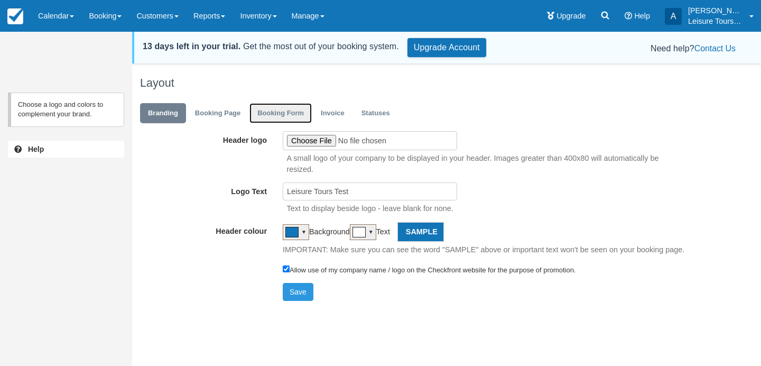
click at [280, 113] on link "Booking Form" at bounding box center [281, 113] width 62 height 21
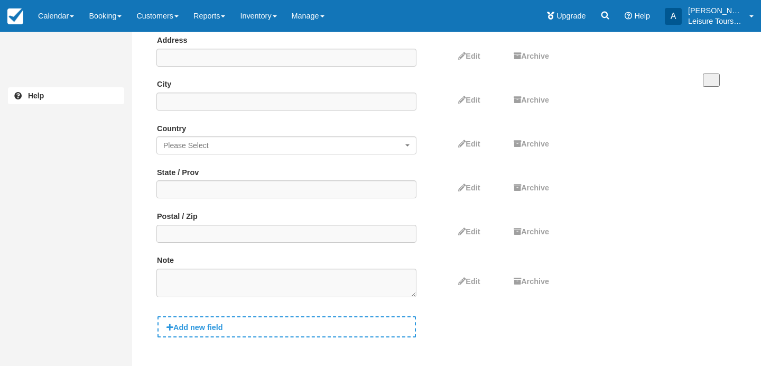
scroll to position [297, 0]
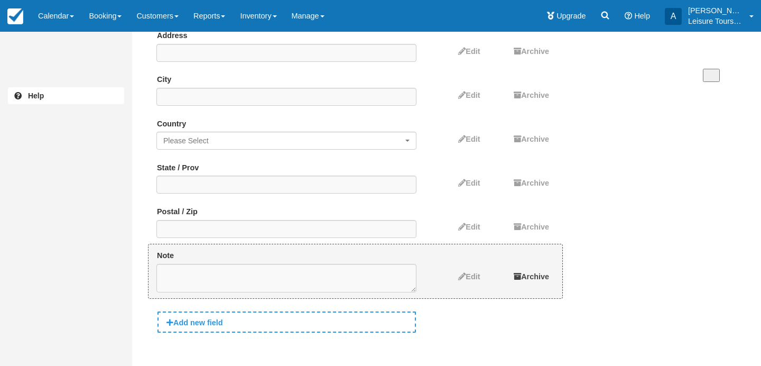
click at [519, 280] on icon at bounding box center [517, 276] width 7 height 7
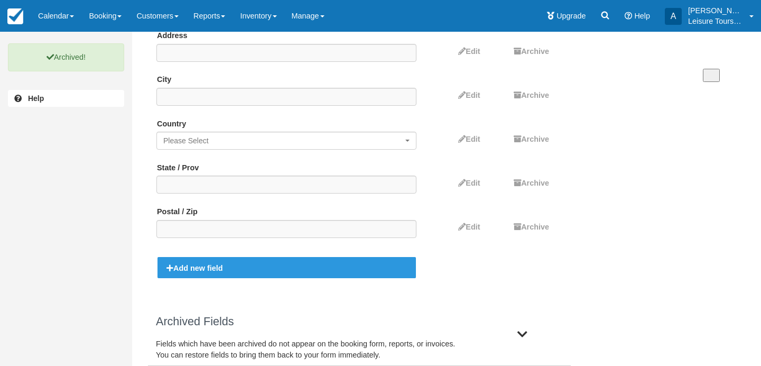
click at [262, 274] on div "Add new field" at bounding box center [287, 267] width 259 height 21
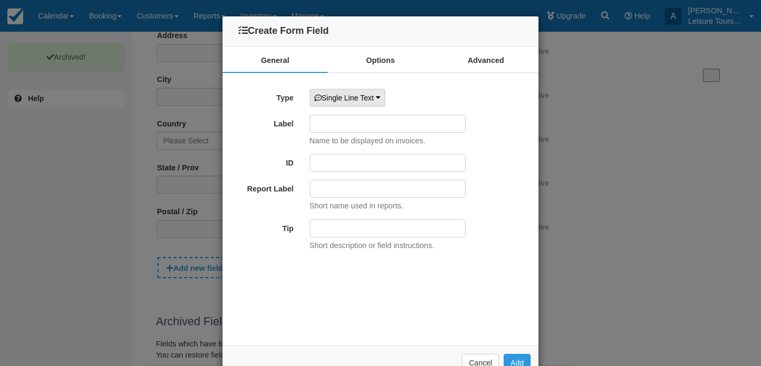
click at [363, 90] on button "Single Line Text" at bounding box center [348, 98] width 76 height 18
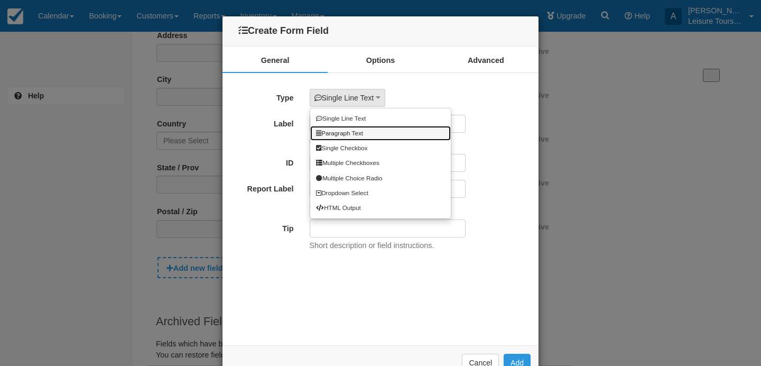
click at [379, 134] on link "Paragraph Text" at bounding box center [380, 133] width 141 height 15
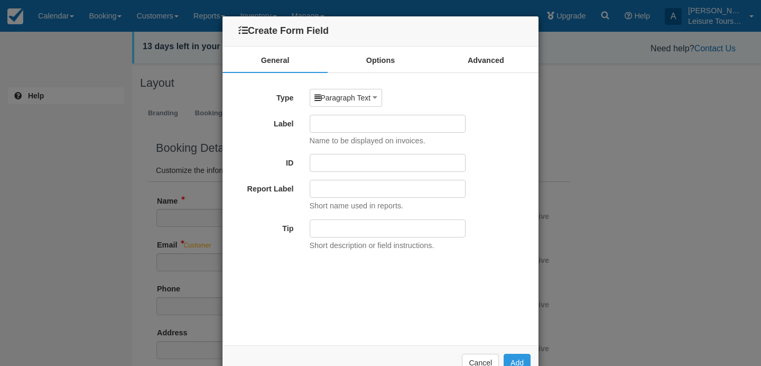
click at [374, 125] on input "Label" at bounding box center [388, 124] width 156 height 18
type input "Dietary Restrictions"
type input "dietary_restrictions"
click at [435, 149] on div "Type Paragraph Text Single Line Text Paragraph Text Single Checkbox Multiple Ch…" at bounding box center [381, 170] width 300 height 162
drag, startPoint x: 391, startPoint y: 123, endPoint x: 271, endPoint y: 119, distance: 120.6
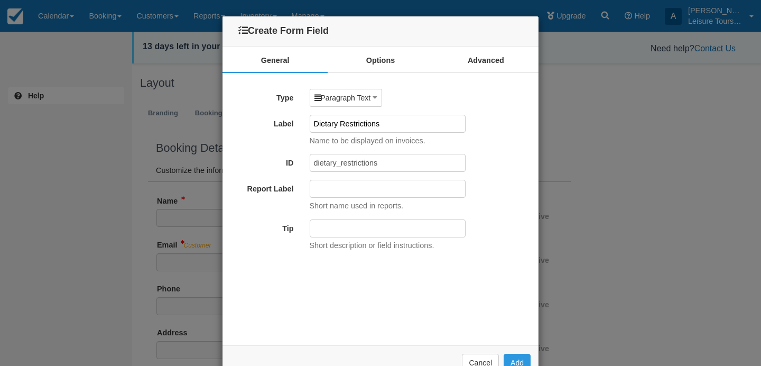
click at [271, 119] on div "Label Dietary Restrictions Name to be displayed on invoices." at bounding box center [381, 131] width 316 height 32
paste input "dietary requirements"
drag, startPoint x: 376, startPoint y: 125, endPoint x: 268, endPoint y: 124, distance: 108.4
click at [268, 124] on div "Label dietary requirements Name to be displayed on invoices." at bounding box center [381, 131] width 316 height 32
type input "Dietary Restrictions"
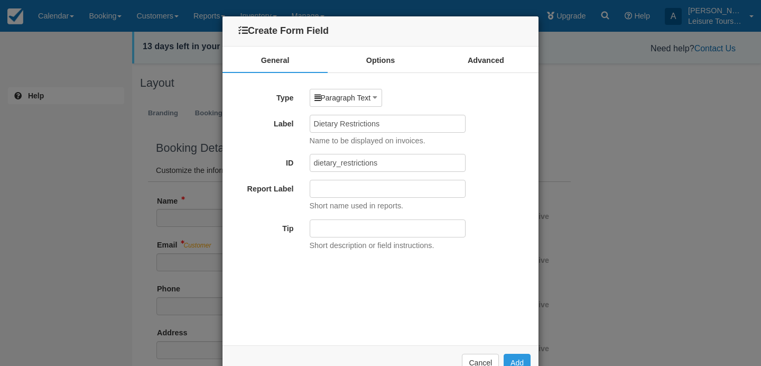
click at [491, 140] on div "Name to be displayed on invoices." at bounding box center [416, 140] width 229 height 14
click at [421, 205] on div "Short name used in reports." at bounding box center [416, 205] width 229 height 14
click at [390, 239] on div "Short description or field instructions." at bounding box center [416, 244] width 229 height 14
click at [397, 230] on input "Tip" at bounding box center [388, 228] width 156 height 18
drag, startPoint x: 336, startPoint y: 231, endPoint x: 275, endPoint y: 223, distance: 61.8
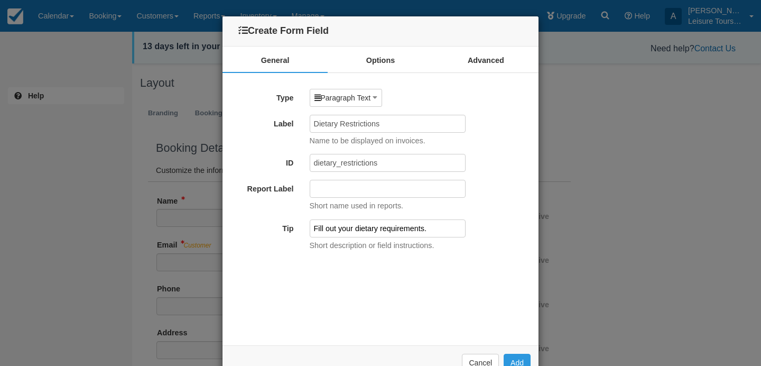
click at [278, 224] on div "Tip Fill out your dietary requirements. Short description or field instructions." at bounding box center [381, 235] width 316 height 32
click at [449, 228] on input "Let us know your dietary requirements." at bounding box center [388, 228] width 156 height 18
type input "Let us know your dietary requirements."
click at [383, 67] on link "Options" at bounding box center [380, 60] width 105 height 26
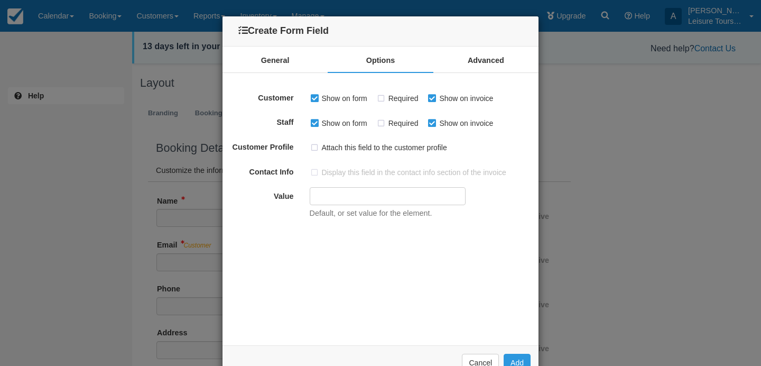
click at [382, 98] on label "Required" at bounding box center [400, 98] width 49 height 16
click at [380, 98] on label "Required" at bounding box center [400, 98] width 49 height 16
checkbox input "false"
click at [510, 59] on link "Advanced" at bounding box center [486, 60] width 105 height 26
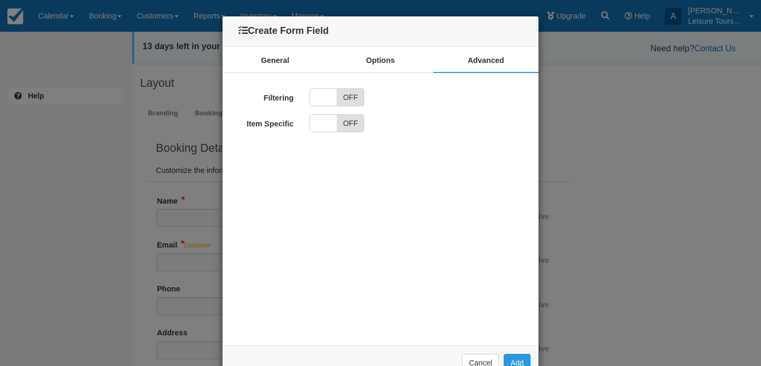
click at [355, 125] on span "OFF" at bounding box center [350, 123] width 27 height 17
checkbox input "true"
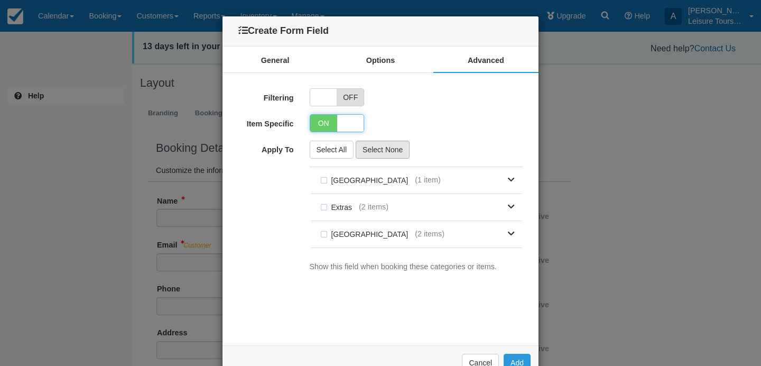
scroll to position [30, 0]
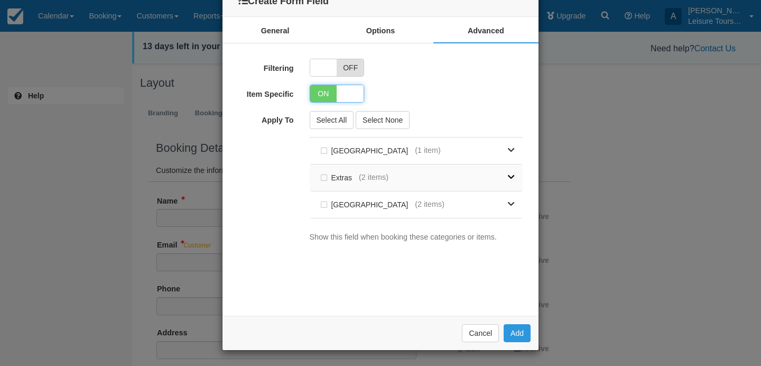
click at [479, 177] on link at bounding box center [452, 177] width 126 height 26
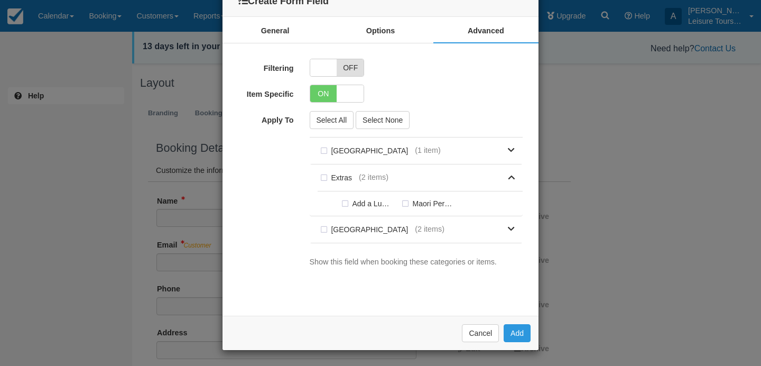
click at [345, 203] on label "Add a Lunch - Taste New Zealand" at bounding box center [369, 204] width 60 height 16
checkbox input "true"
click at [512, 335] on button "Add" at bounding box center [517, 333] width 27 height 18
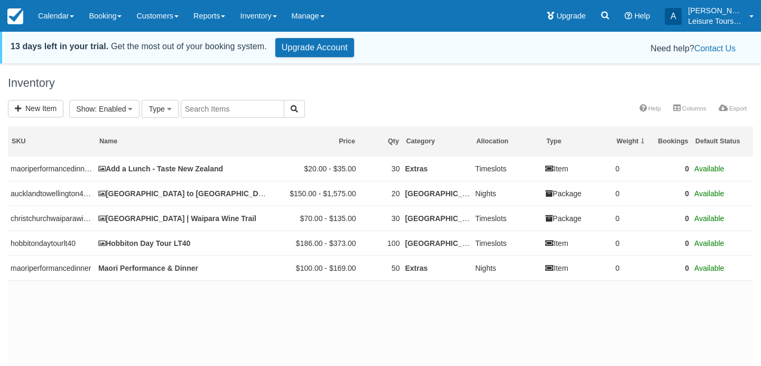
select select
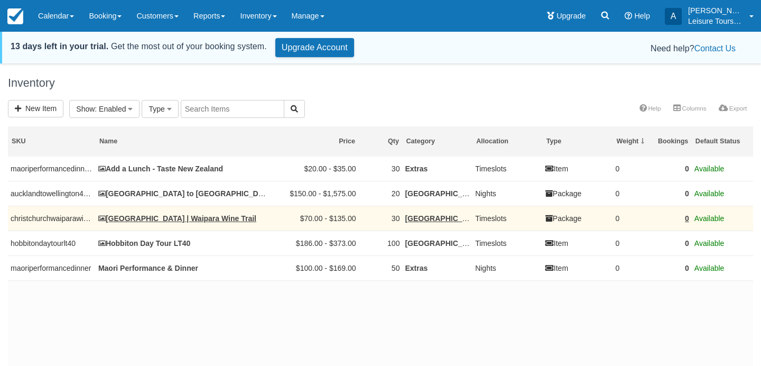
select select
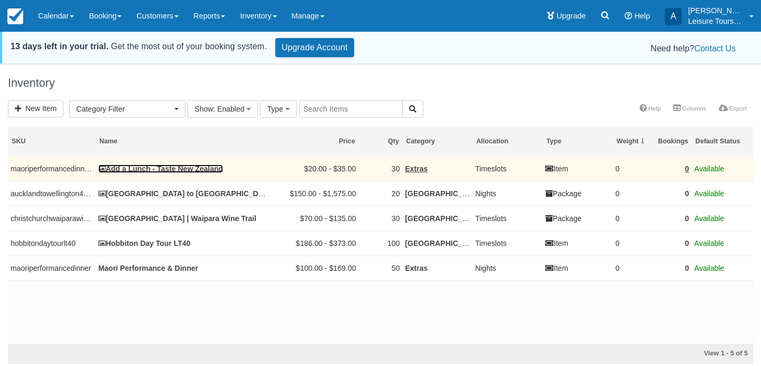
click at [165, 168] on link "Add a Lunch - Taste New Zealand" at bounding box center [160, 168] width 125 height 8
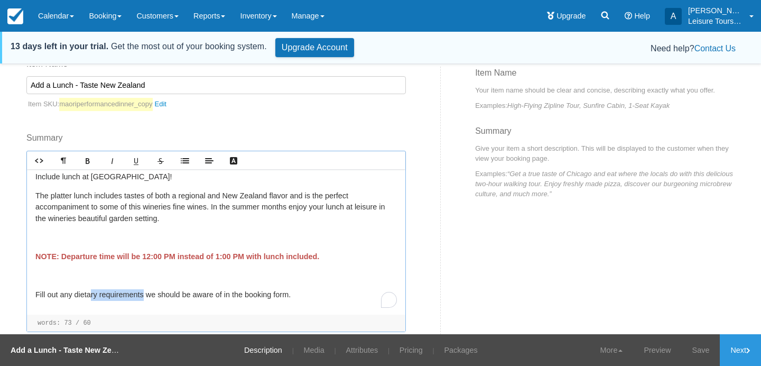
scroll to position [4, 0]
drag, startPoint x: 149, startPoint y: 294, endPoint x: 77, endPoint y: 292, distance: 71.9
click at [77, 292] on p "Fill out any dietary requirements we should be aware of in the booking form." at bounding box center [216, 295] width 362 height 12
copy p "dietary requirements"
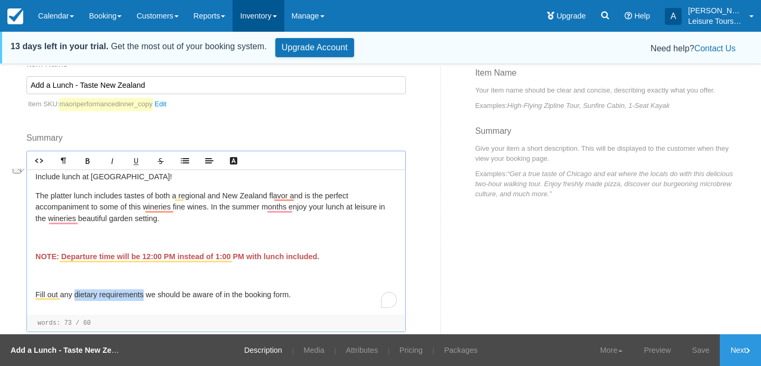
click at [284, 19] on link "Inventory" at bounding box center [258, 16] width 51 height 32
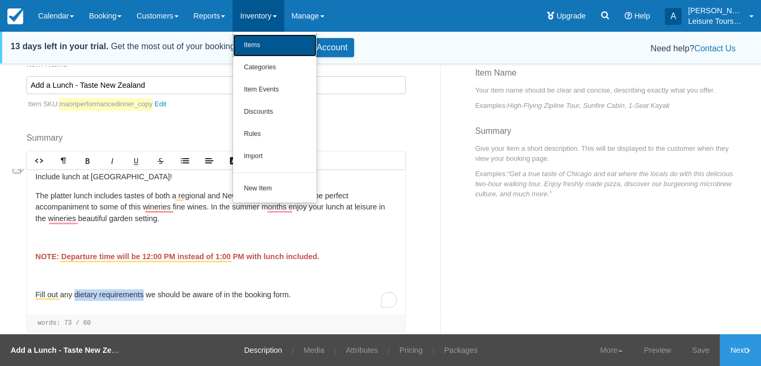
click at [279, 43] on link "Items" at bounding box center [275, 45] width 84 height 22
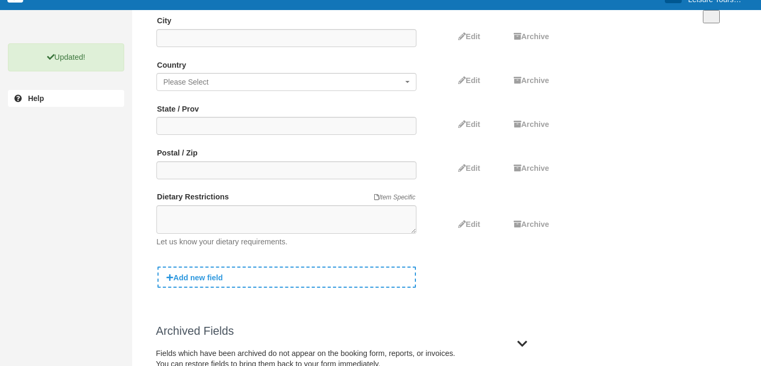
scroll to position [336, 0]
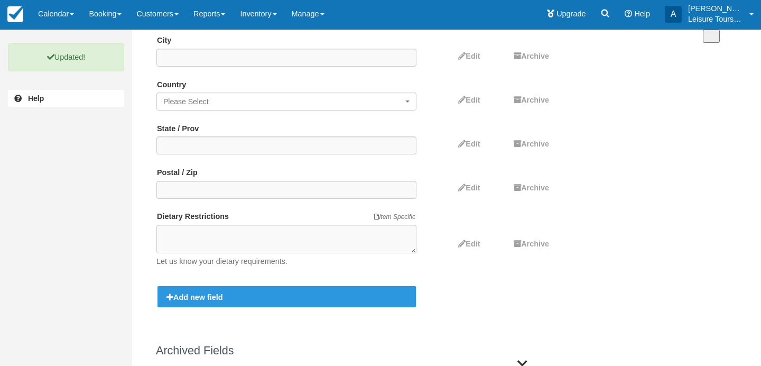
click at [301, 293] on div "Add new field" at bounding box center [287, 296] width 259 height 21
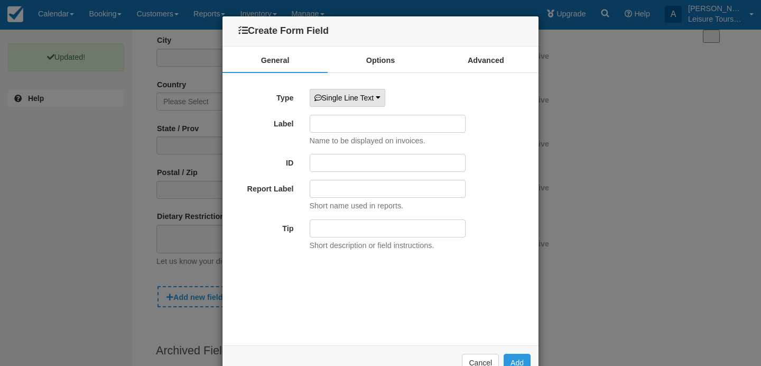
click at [344, 93] on span "Single Line Text" at bounding box center [345, 98] width 60 height 11
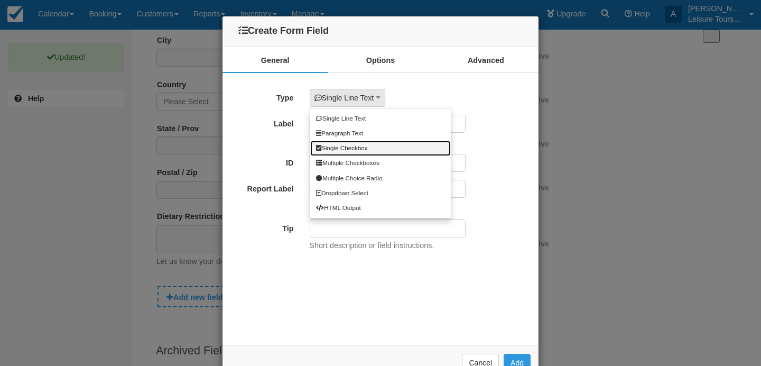
click at [369, 151] on link "Single Checkbox" at bounding box center [380, 148] width 141 height 15
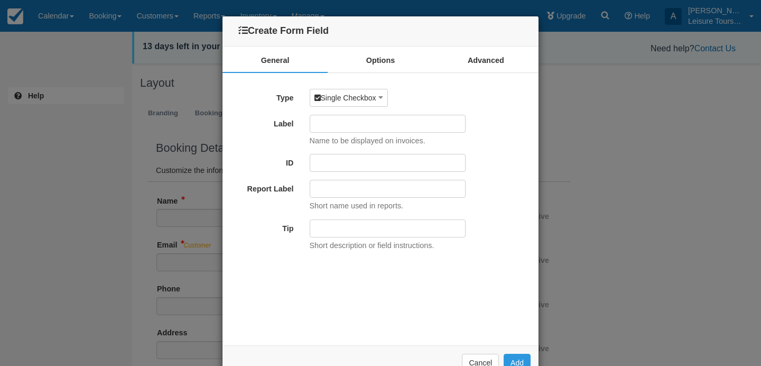
click at [351, 126] on input "Label" at bounding box center [388, 124] width 156 height 18
click at [343, 169] on input "text" at bounding box center [388, 163] width 156 height 18
type input "start_time"
click at [352, 125] on input "Label" at bounding box center [388, 124] width 156 height 18
drag, startPoint x: 460, startPoint y: 122, endPoint x: 291, endPoint y: 114, distance: 168.9
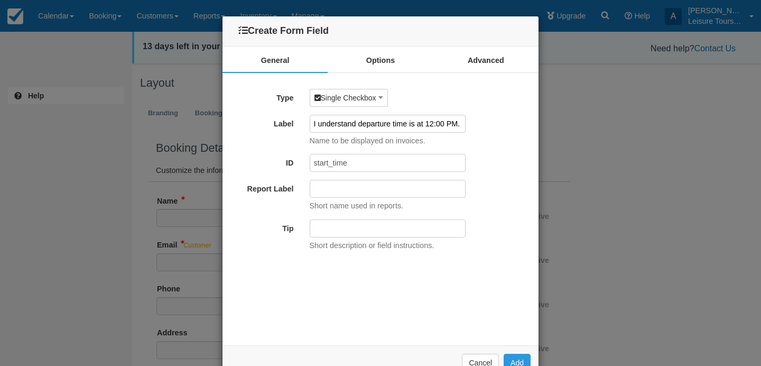
click at [291, 114] on div "Type Single Checkbox Single Line Text Paragraph Text Single Checkbox Multiple C…" at bounding box center [381, 170] width 300 height 162
paste input "the departure time is 12:00 PM."
click at [421, 124] on input "I understand the departure time is 12:00 PM." at bounding box center [388, 124] width 156 height 18
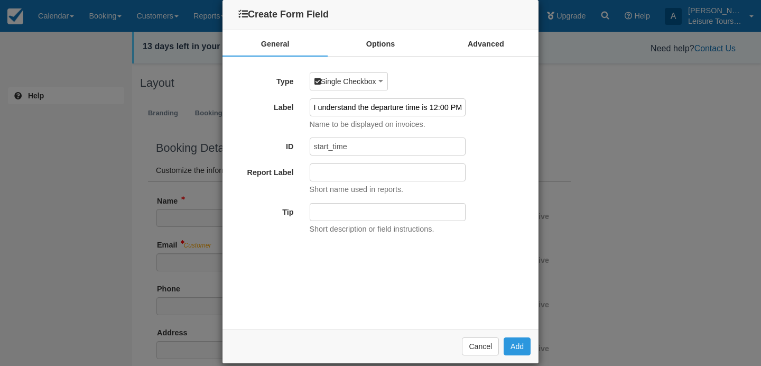
scroll to position [22, 0]
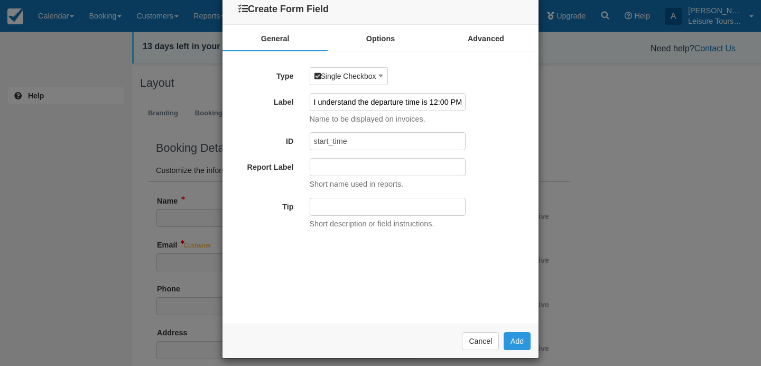
type input "I understand the departure time is 12:00 PM."
click at [356, 206] on input "Tip" at bounding box center [388, 207] width 156 height 18
type input "T"
click at [387, 37] on link "Options" at bounding box center [380, 38] width 105 height 26
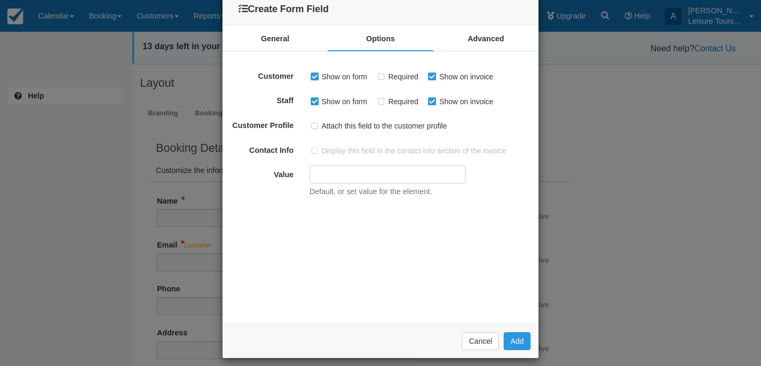
click at [385, 72] on label "Required" at bounding box center [400, 77] width 49 height 16
checkbox input "true"
click at [468, 47] on link "Advanced" at bounding box center [486, 38] width 105 height 26
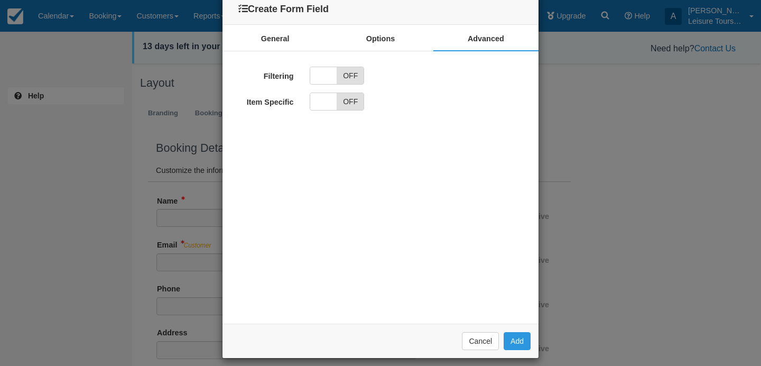
click at [365, 103] on div "ON OFF" at bounding box center [420, 102] width 237 height 18
click at [350, 103] on span "OFF" at bounding box center [350, 101] width 27 height 17
checkbox input "true"
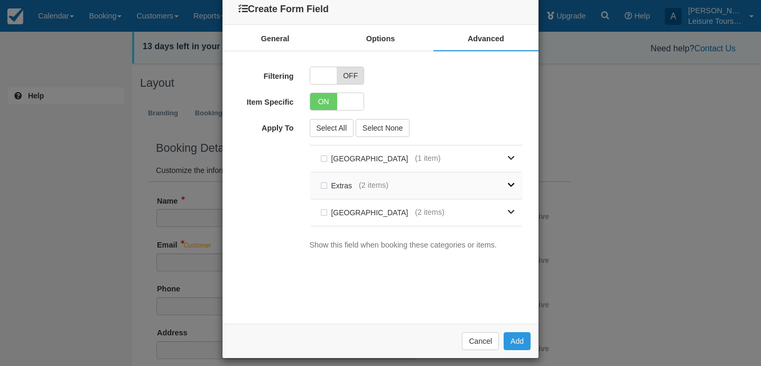
click at [426, 189] on link at bounding box center [452, 185] width 126 height 26
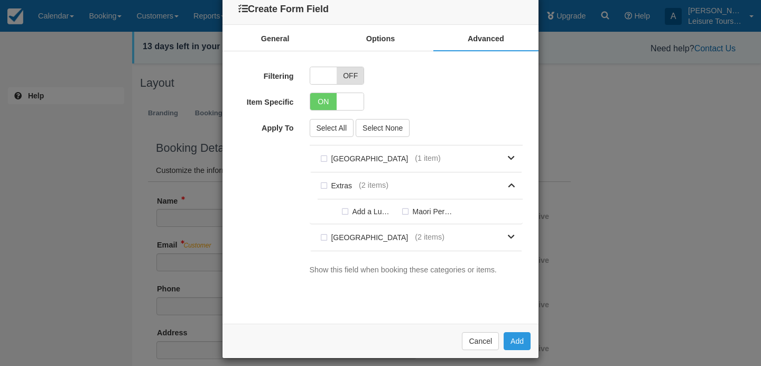
click at [348, 208] on label "Add a Lunch - Taste New Zealand" at bounding box center [369, 212] width 60 height 16
checkbox input "true"
click at [512, 344] on button "Add" at bounding box center [517, 341] width 27 height 18
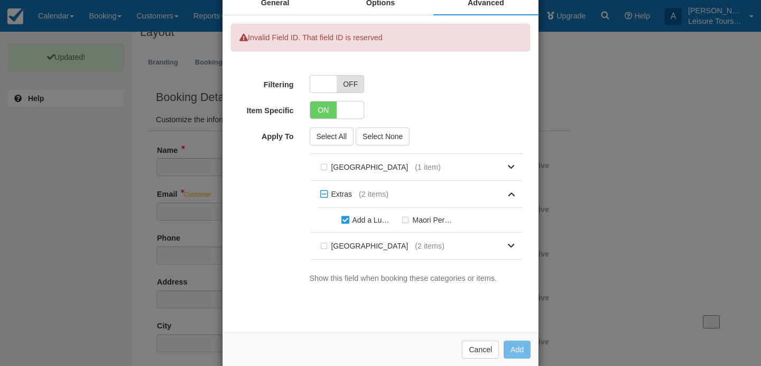
scroll to position [0, 0]
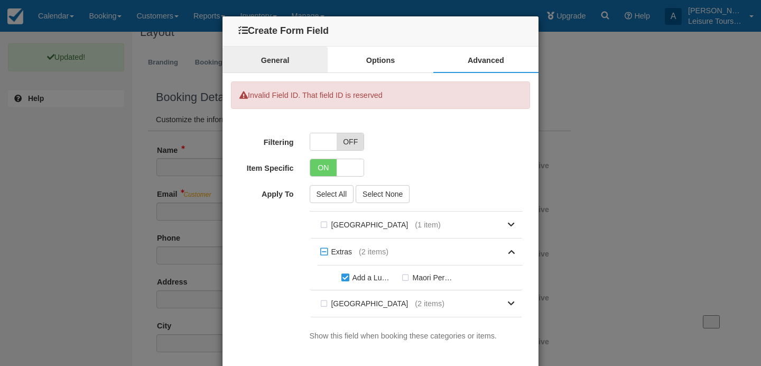
click at [284, 54] on link "General" at bounding box center [275, 60] width 105 height 26
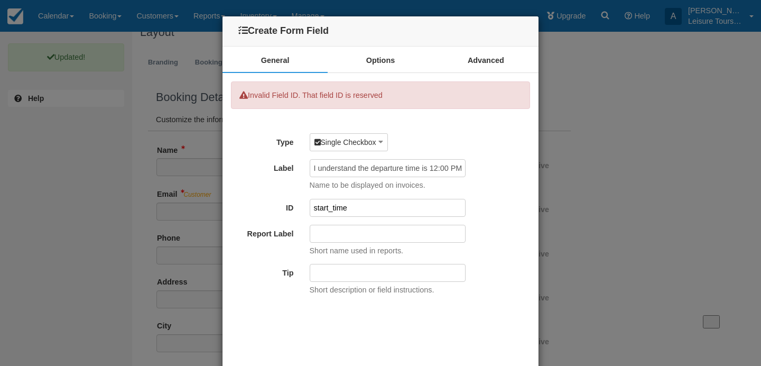
click at [356, 210] on input "start_time" at bounding box center [388, 208] width 156 height 18
drag, startPoint x: 358, startPoint y: 209, endPoint x: 262, endPoint y: 196, distance: 97.1
click at [262, 196] on div "Type Single Checkbox Single Line Text Paragraph Text Single Checkbox Multiple C…" at bounding box center [381, 214] width 300 height 162
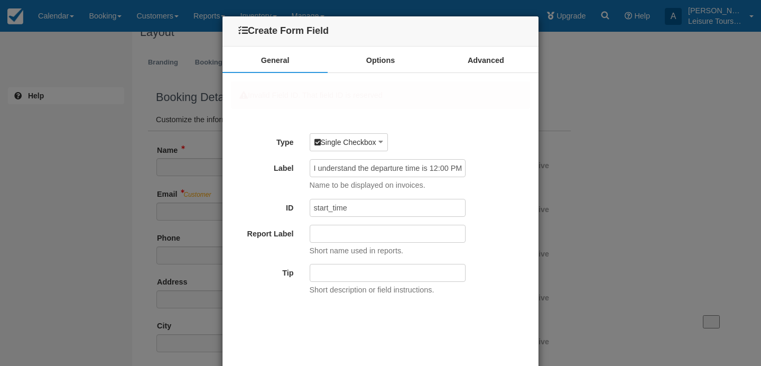
click at [325, 233] on input "Report Label" at bounding box center [388, 234] width 156 height 18
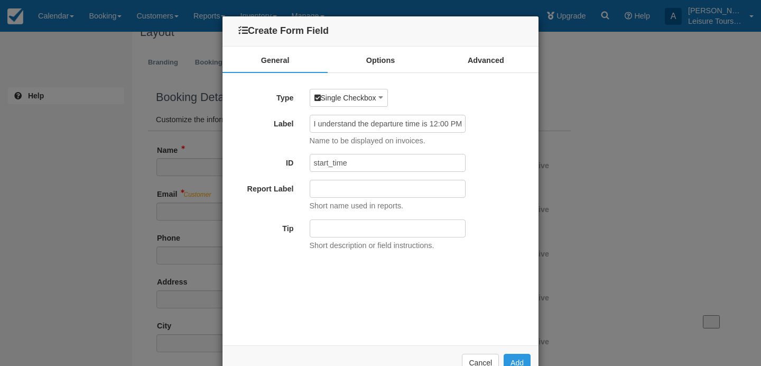
scroll to position [22, 0]
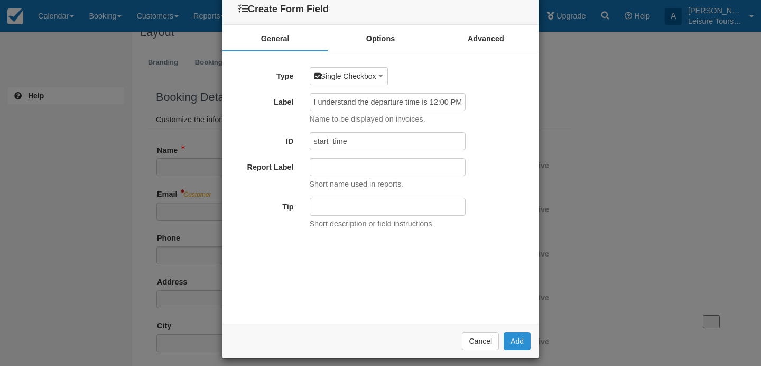
click at [513, 340] on button "Add" at bounding box center [517, 341] width 27 height 18
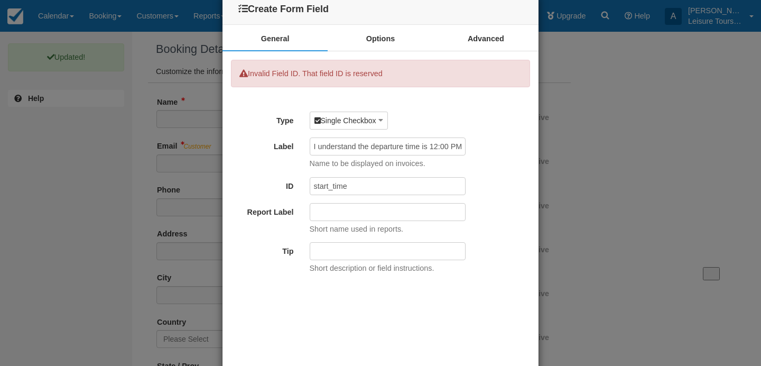
scroll to position [102, 0]
drag, startPoint x: 376, startPoint y: 189, endPoint x: 270, endPoint y: 172, distance: 107.7
click at [270, 172] on div "Type Single Checkbox Single Line Text Paragraph Text Single Checkbox Multiple C…" at bounding box center [381, 193] width 300 height 162
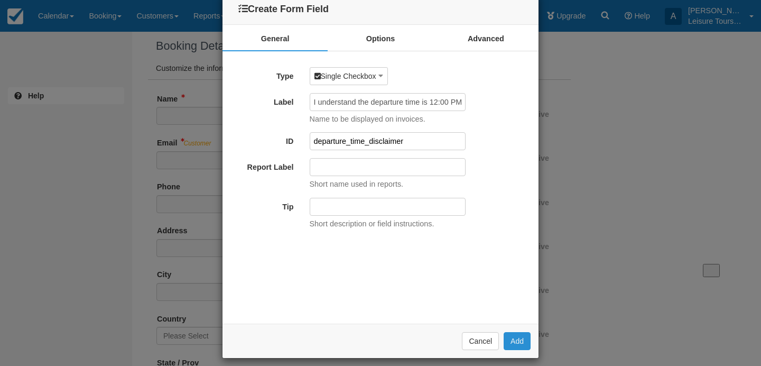
type input "departure_time_disclaimer"
click at [519, 342] on button "Add" at bounding box center [517, 341] width 27 height 18
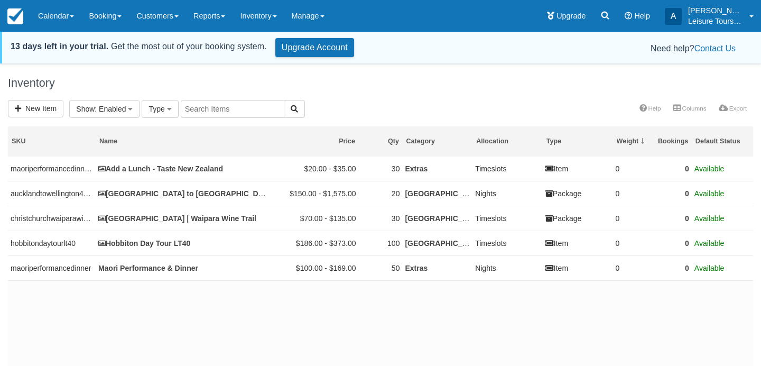
select select
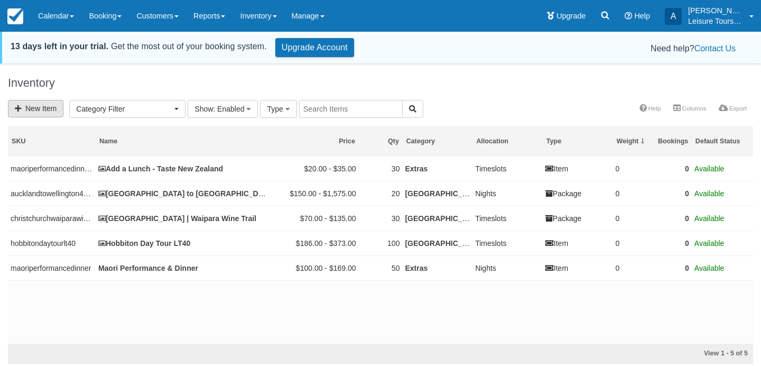
click at [45, 114] on link "New Item" at bounding box center [36, 108] width 56 height 17
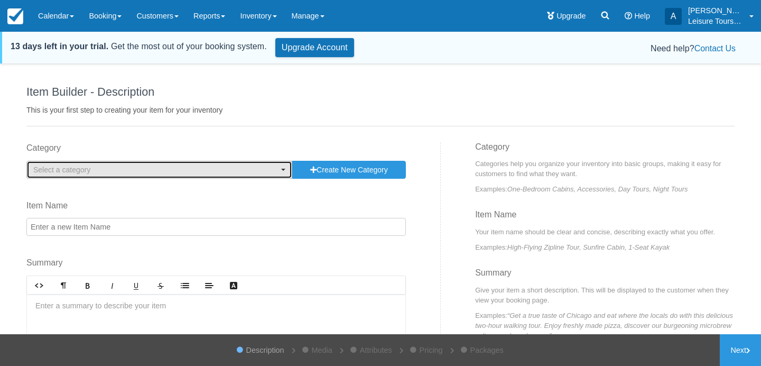
click at [59, 171] on span "Select a category" at bounding box center [61, 169] width 57 height 8
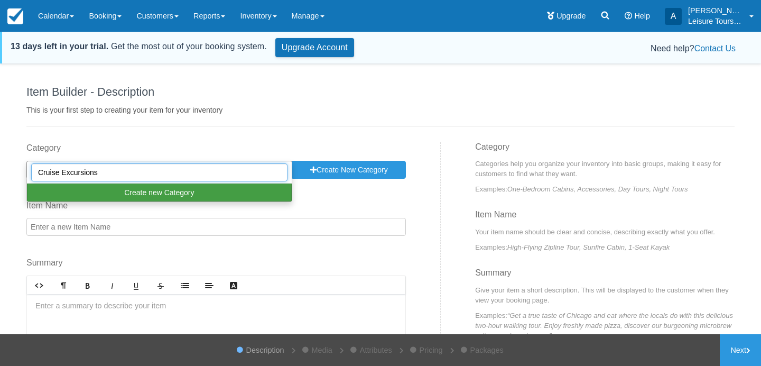
type input "Cruise Excursions"
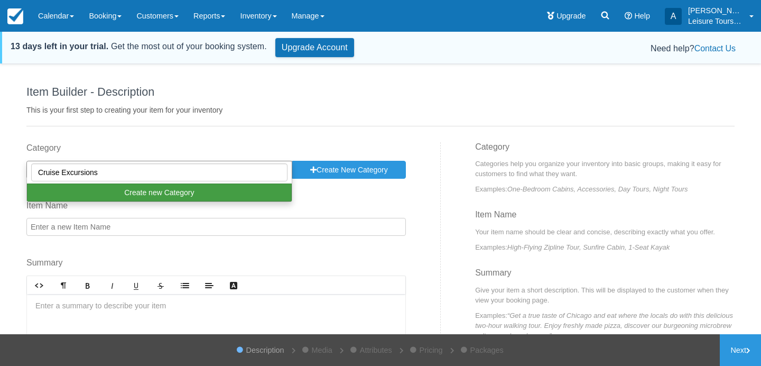
click at [171, 193] on button "Create new Category" at bounding box center [159, 192] width 265 height 18
select select "Cruise Excursions"
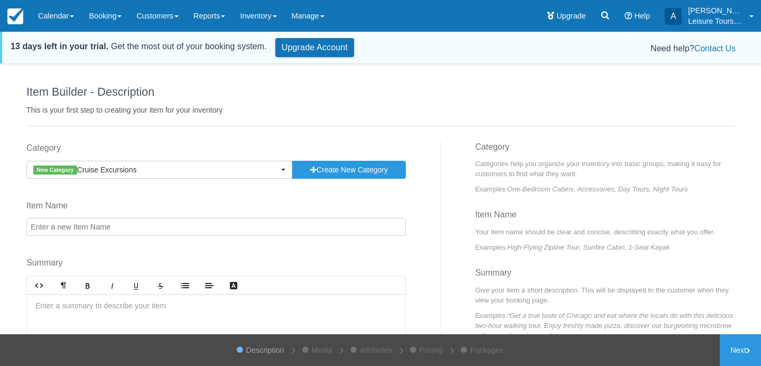
click at [142, 223] on input "Item Name" at bounding box center [216, 227] width 380 height 18
paste input "Five Day South Island Tour ex [GEOGRAPHIC_DATA]"
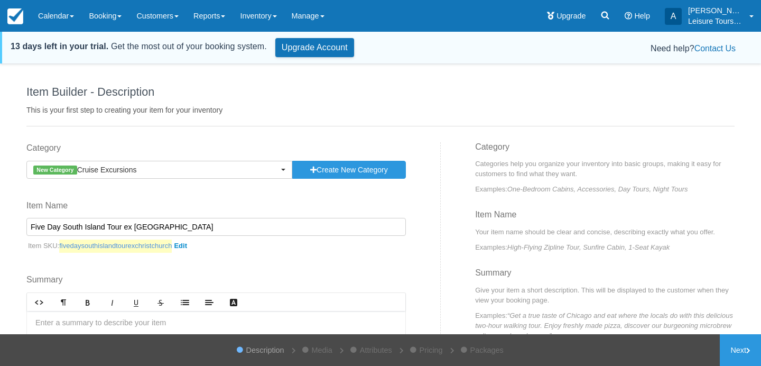
type input "Five Day South Island Tour ex [GEOGRAPHIC_DATA]"
click at [191, 250] on link "fivedaysouthislandtourexchristchurch" at bounding box center [125, 246] width 132 height 13
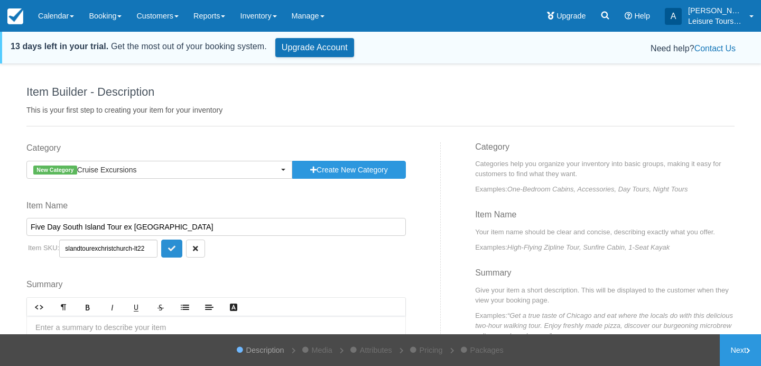
scroll to position [0, 47]
type input "fivedaysouthislandtourexchristchurch-lt22"
click at [161, 249] on button "submit" at bounding box center [171, 249] width 21 height 18
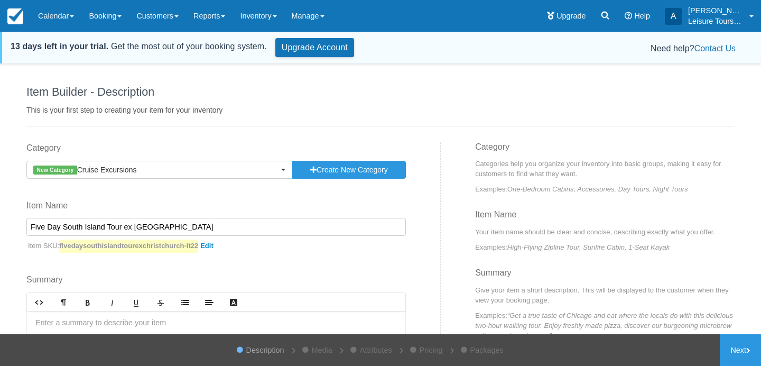
click at [276, 256] on div "Category New Category Cruise Excursions Cruise Excursions Previously Used Categ…" at bounding box center [230, 291] width 422 height 298
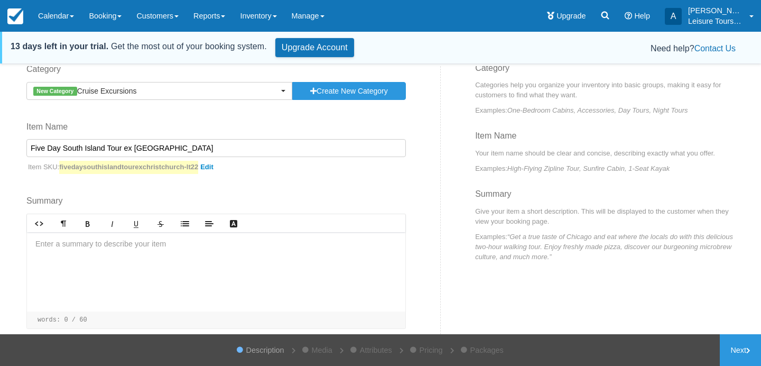
scroll to position [87, 0]
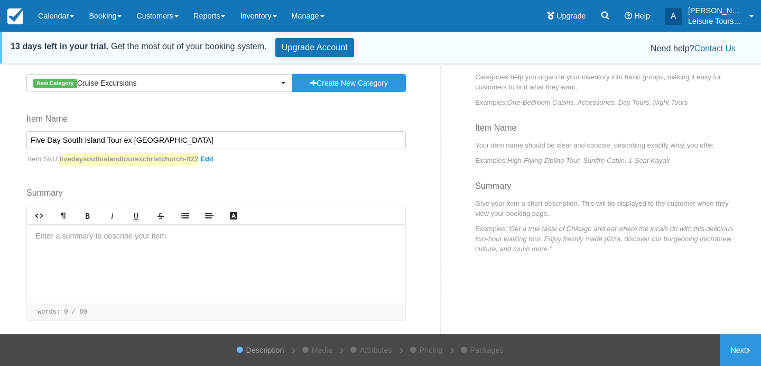
click at [46, 246] on div at bounding box center [216, 263] width 379 height 79
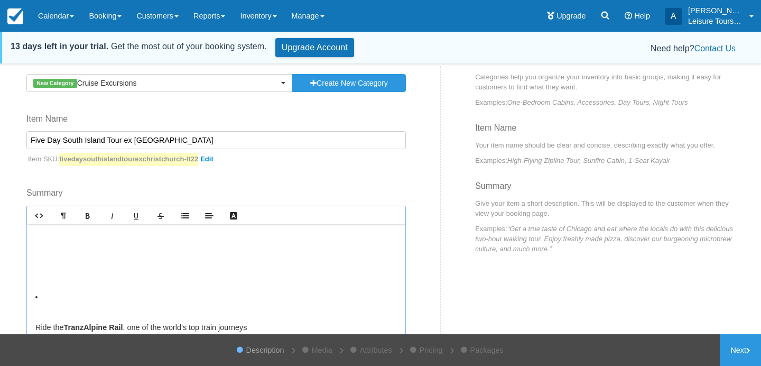
scroll to position [88, 0]
click at [147, 310] on p "To enrich screen reader interactions, please activate Accessibility in Grammarl…" at bounding box center [216, 316] width 362 height 12
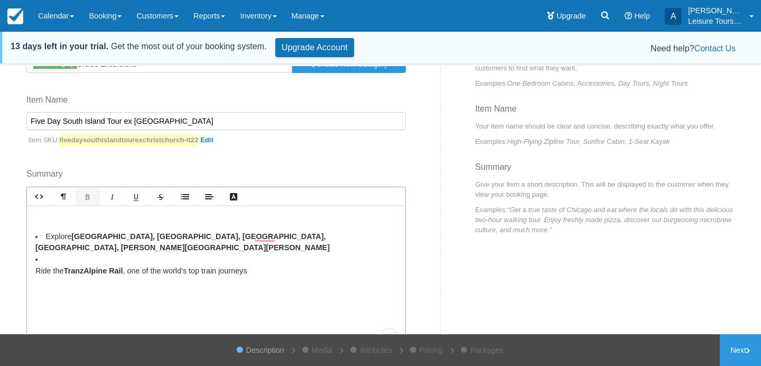
scroll to position [0, 0]
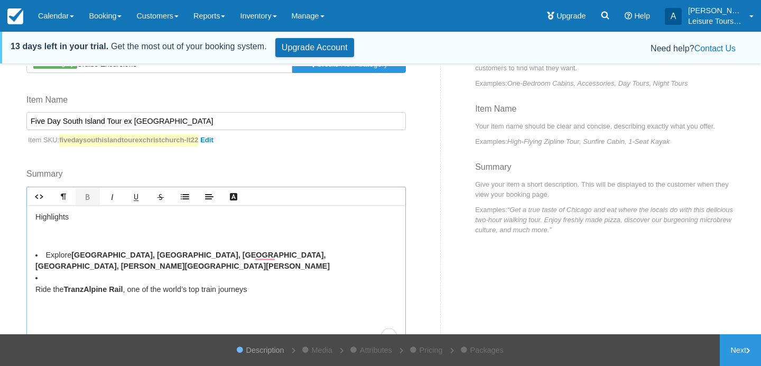
click at [163, 238] on p "To enrich screen reader interactions, please activate Accessibility in Grammarl…" at bounding box center [216, 237] width 362 height 12
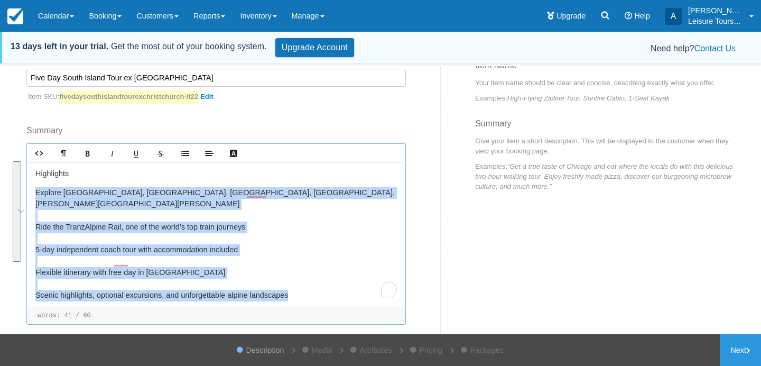
drag, startPoint x: 310, startPoint y: 284, endPoint x: 4, endPoint y: 186, distance: 321.6
click at [4, 186] on div "Item Builder - Description This is your first step to creating your item for yo…" at bounding box center [380, 217] width 761 height 302
click at [185, 155] on icon "Lists" at bounding box center [185, 153] width 8 height 8
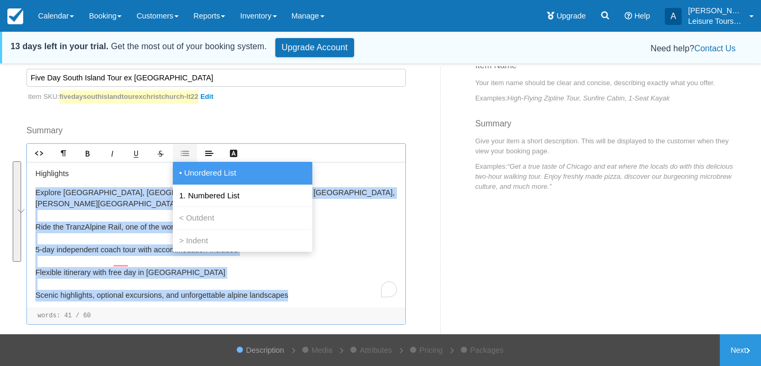
click at [206, 167] on link "• Unordered List" at bounding box center [243, 173] width 140 height 22
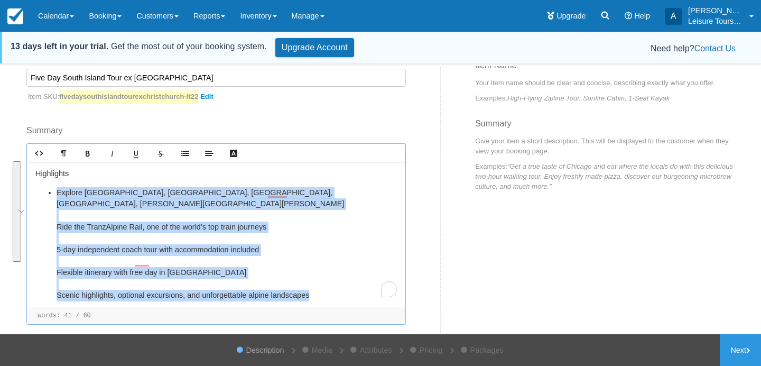
click at [56, 216] on ul "﻿﻿Explore [GEOGRAPHIC_DATA], [GEOGRAPHIC_DATA], [GEOGRAPHIC_DATA], [GEOGRAPHIC_…" at bounding box center [216, 244] width 362 height 114
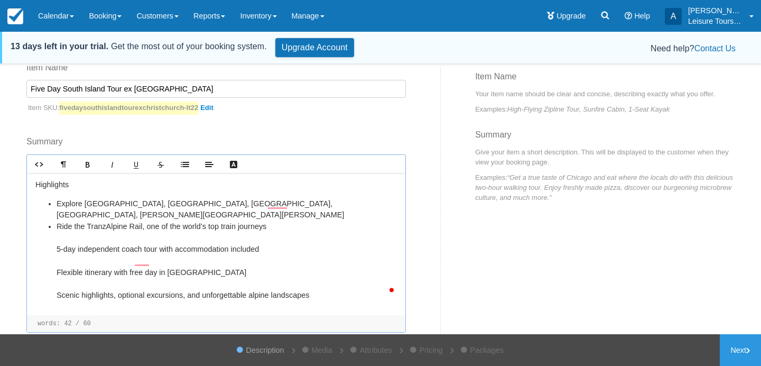
click at [55, 238] on ul "﻿﻿Explore [GEOGRAPHIC_DATA], [GEOGRAPHIC_DATA], [GEOGRAPHIC_DATA], [GEOGRAPHIC_…" at bounding box center [216, 249] width 362 height 103
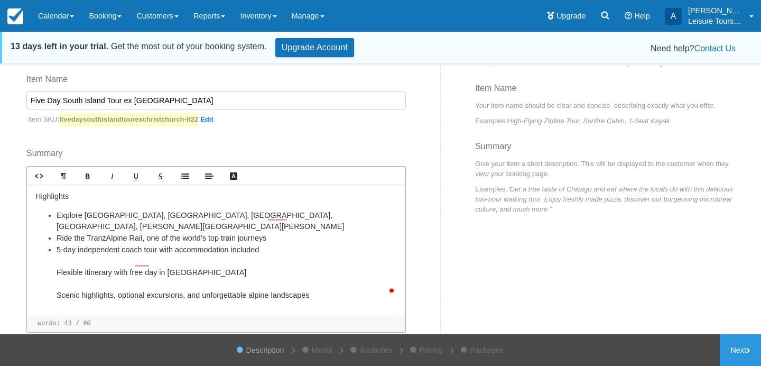
click at [56, 260] on ul "﻿﻿Explore [GEOGRAPHIC_DATA], [GEOGRAPHIC_DATA], [GEOGRAPHIC_DATA], [GEOGRAPHIC_…" at bounding box center [216, 255] width 362 height 91
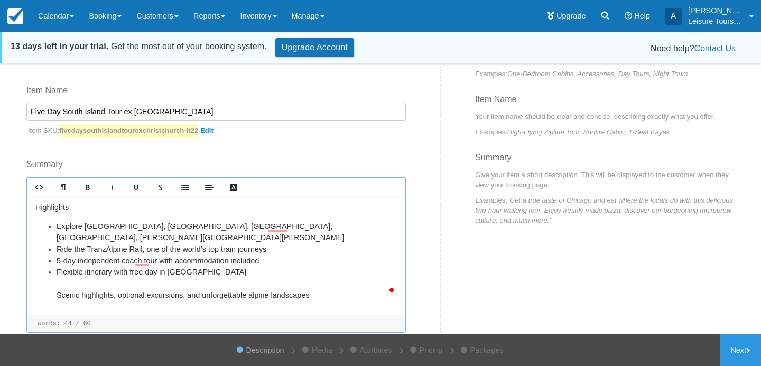
click at [56, 286] on ul "﻿﻿Explore [GEOGRAPHIC_DATA], [GEOGRAPHIC_DATA], [GEOGRAPHIC_DATA], [GEOGRAPHIC_…" at bounding box center [216, 261] width 362 height 80
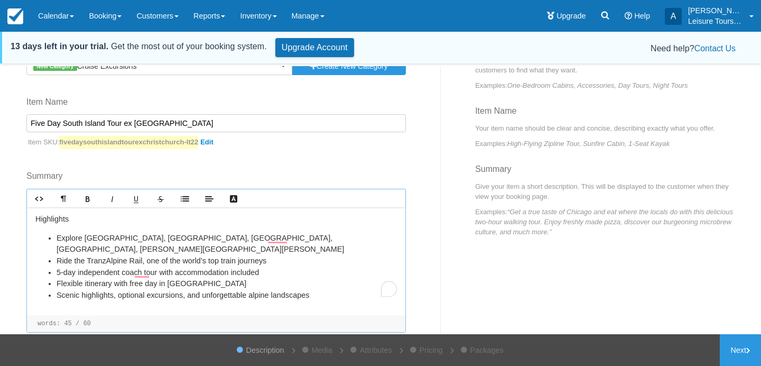
click at [321, 290] on li "Scenic highlights, optional excursions, and unforgettable alpine landscapes" at bounding box center [227, 296] width 341 height 12
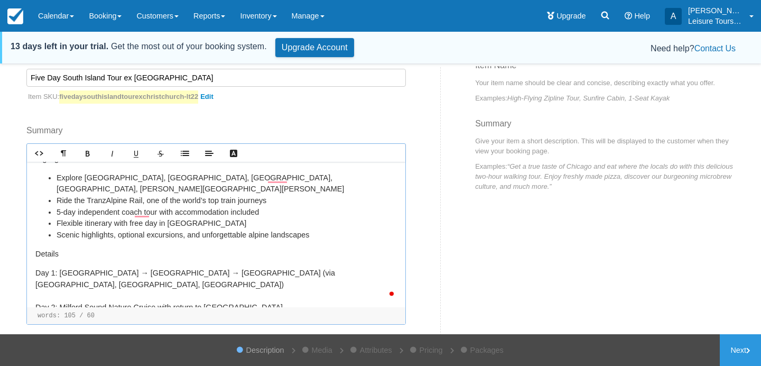
click at [36, 268] on p "﻿ ﻿ Day 1: [GEOGRAPHIC_DATA] → [GEOGRAPHIC_DATA] → [GEOGRAPHIC_DATA] (via [GEOG…" at bounding box center [216, 336] width 362 height 137
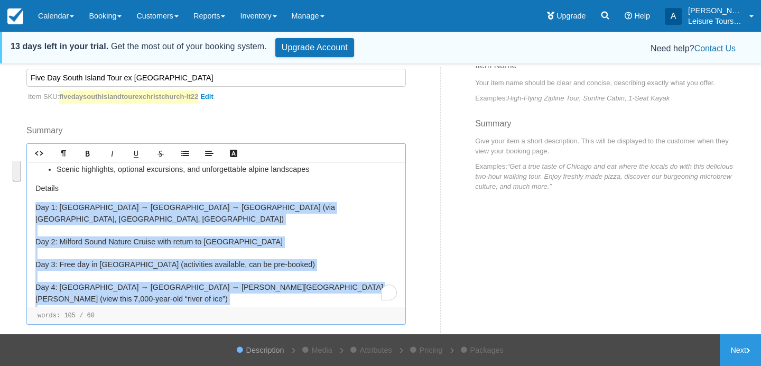
drag, startPoint x: 274, startPoint y: 285, endPoint x: 26, endPoint y: 190, distance: 265.9
click at [26, 190] on div "Category New Category Cruise Excursions Cruise Excursions Previously Used Categ…" at bounding box center [230, 175] width 422 height 364
click at [182, 149] on icon "Lists" at bounding box center [185, 153] width 8 height 8
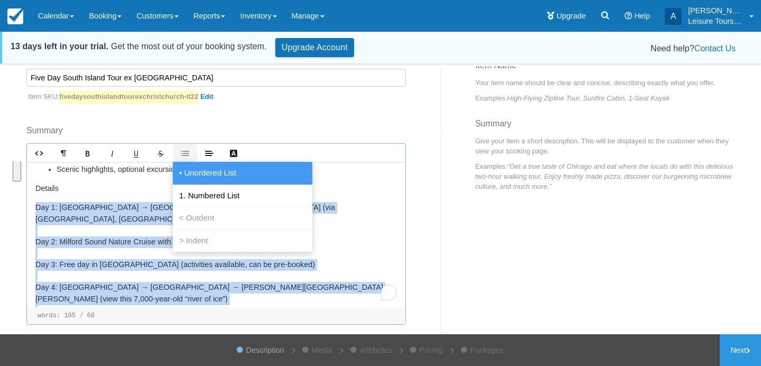
click at [198, 168] on span "• Unordered List" at bounding box center [207, 173] width 61 height 10
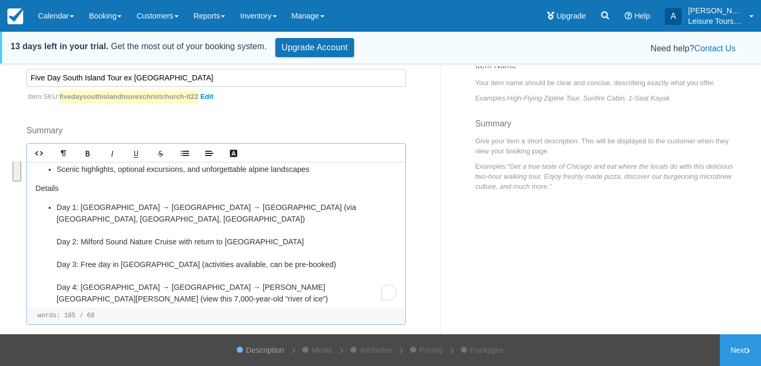
click at [58, 216] on li "﻿﻿Day 1: [GEOGRAPHIC_DATA] → [GEOGRAPHIC_DATA] → [GEOGRAPHIC_DATA] (via [GEOGRA…" at bounding box center [227, 270] width 341 height 137
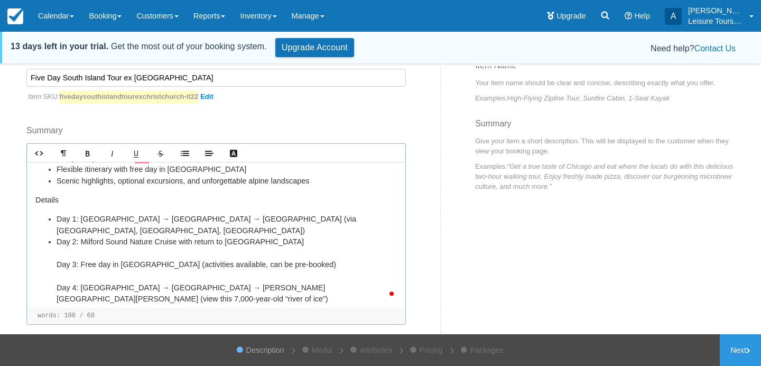
click at [52, 245] on ul "﻿﻿Day 1: [GEOGRAPHIC_DATA] → [GEOGRAPHIC_DATA] → [GEOGRAPHIC_DATA] (via [GEOGRA…" at bounding box center [216, 277] width 362 height 126
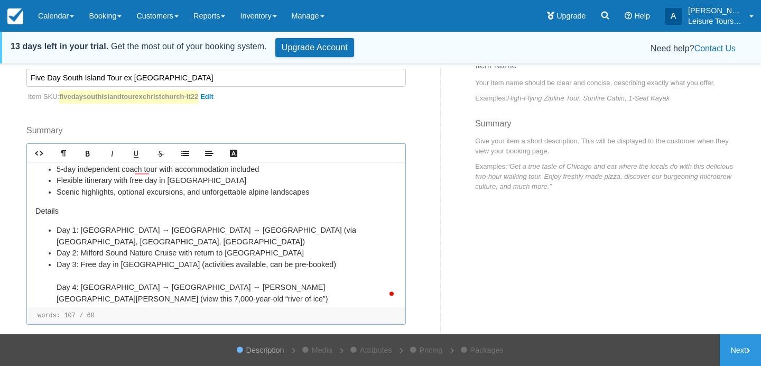
click at [53, 268] on ul "﻿﻿Day 1: [GEOGRAPHIC_DATA] → [GEOGRAPHIC_DATA] → [GEOGRAPHIC_DATA] (via [GEOGRA…" at bounding box center [216, 282] width 362 height 114
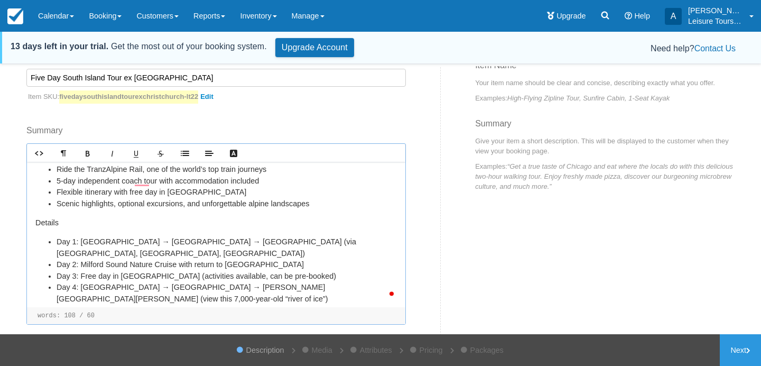
click at [55, 290] on ul "﻿﻿Day 1: [GEOGRAPHIC_DATA] → [GEOGRAPHIC_DATA] → [GEOGRAPHIC_DATA] (via [GEOGRA…" at bounding box center [216, 287] width 362 height 103
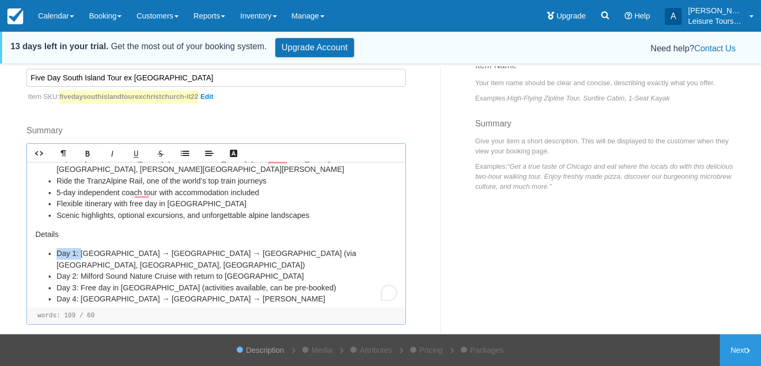
drag, startPoint x: 76, startPoint y: 242, endPoint x: 54, endPoint y: 241, distance: 21.7
click at [54, 248] on ul "﻿﻿Day 1: [GEOGRAPHIC_DATA] → [GEOGRAPHIC_DATA] → [GEOGRAPHIC_DATA] (via [GEOGRA…" at bounding box center [216, 293] width 362 height 91
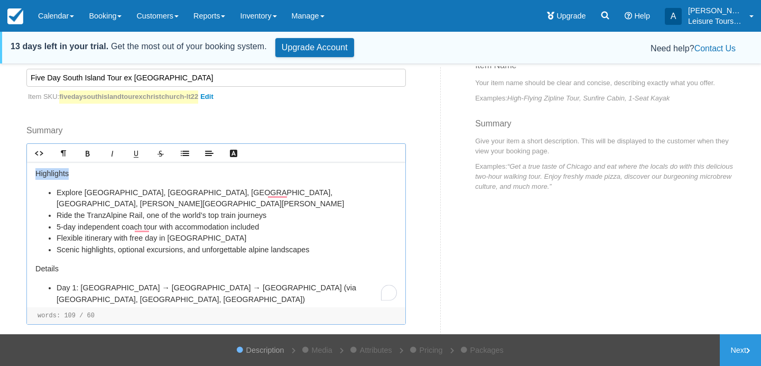
drag, startPoint x: 76, startPoint y: 174, endPoint x: 0, endPoint y: 173, distance: 76.1
click at [0, 173] on div "Item Builder - Description This is your first step to creating your item for yo…" at bounding box center [380, 217] width 761 height 302
drag, startPoint x: 68, startPoint y: 259, endPoint x: 0, endPoint y: 259, distance: 67.7
click at [0, 259] on div "Item Builder - Description This is your first step to creating your item for yo…" at bounding box center [380, 217] width 761 height 302
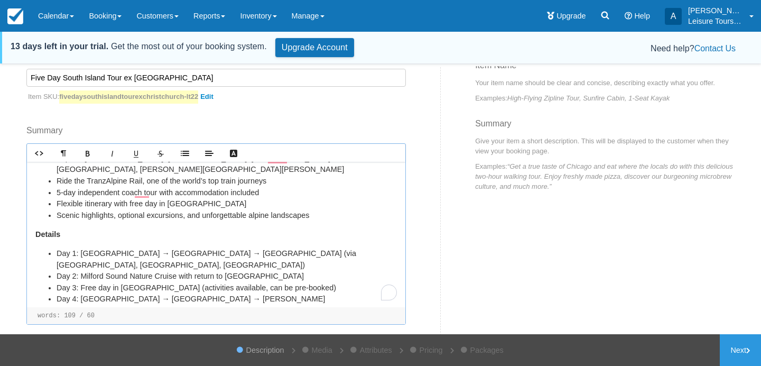
click at [294, 317] on li "Day 5: [PERSON_NAME] [PERSON_NAME] → [GEOGRAPHIC_DATA] → [GEOGRAPHIC_DATA] by T…" at bounding box center [227, 328] width 341 height 23
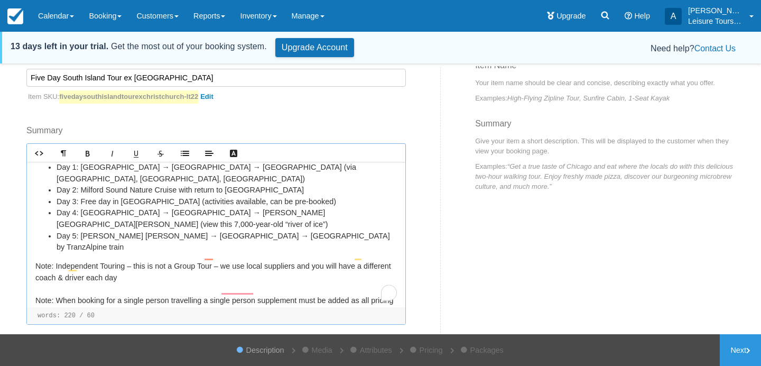
scroll to position [121, 0]
drag, startPoint x: 50, startPoint y: 218, endPoint x: 13, endPoint y: 217, distance: 37.5
click at [13, 217] on div "Item Builder - Description This is your first step to creating your item for yo…" at bounding box center [380, 217] width 761 height 302
click at [57, 261] on p "﻿ ﻿ Note : Independent Touring – this is not a Group Tour – we use local suppli…" at bounding box center [216, 329] width 362 height 137
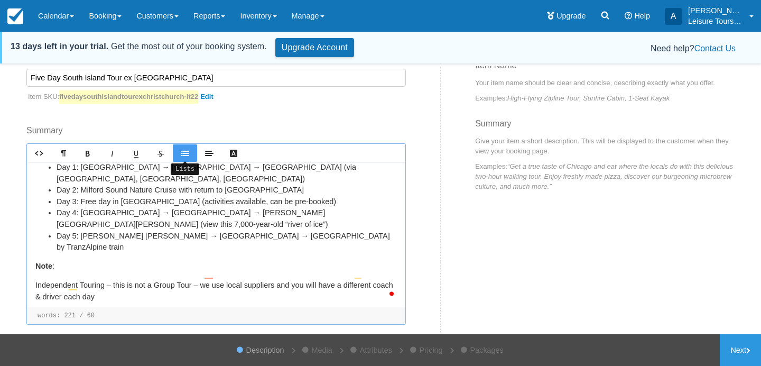
click at [186, 149] on icon "Lists" at bounding box center [185, 153] width 8 height 8
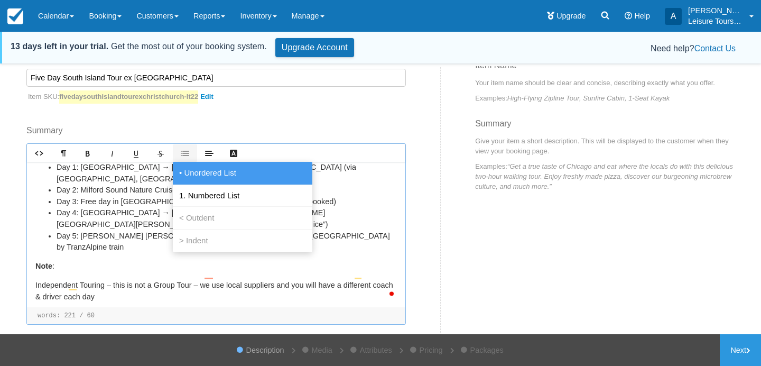
click at [208, 173] on span "• Unordered List" at bounding box center [207, 173] width 61 height 10
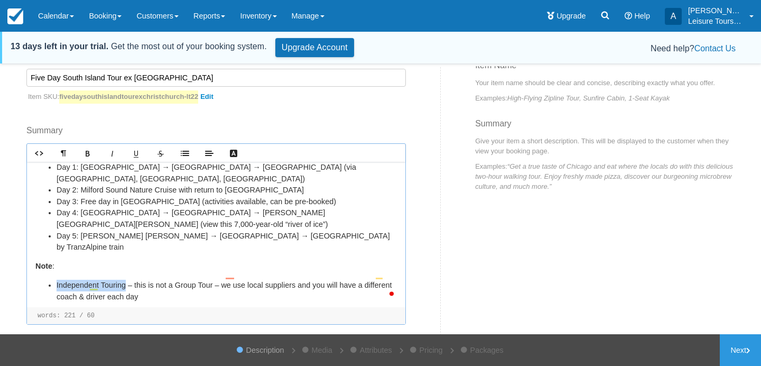
drag, startPoint x: 126, startPoint y: 236, endPoint x: 55, endPoint y: 237, distance: 70.9
click at [55, 280] on ul "Independent Touring – this is not a Group Tour – we use local suppliers and you…" at bounding box center [216, 348] width 362 height 137
drag, startPoint x: 78, startPoint y: 273, endPoint x: 50, endPoint y: 272, distance: 28.0
click at [50, 280] on ul "Independent Touring – this is not a Group Tour – we use local suppliers and you…" at bounding box center [216, 348] width 362 height 137
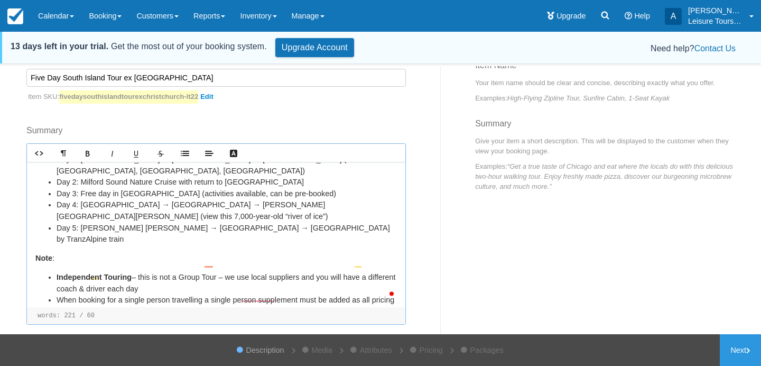
scroll to position [130, 0]
click at [204, 293] on li "When booking for a single person travelling a single person supplement must be …" at bounding box center [227, 344] width 341 height 103
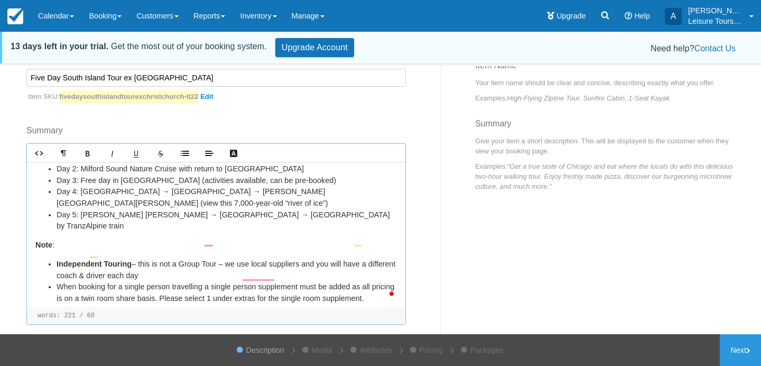
scroll to position [142, 0]
click at [56, 272] on ul "Independent Touring – this is not a Group Tour – we use local suppliers and you…" at bounding box center [216, 322] width 362 height 126
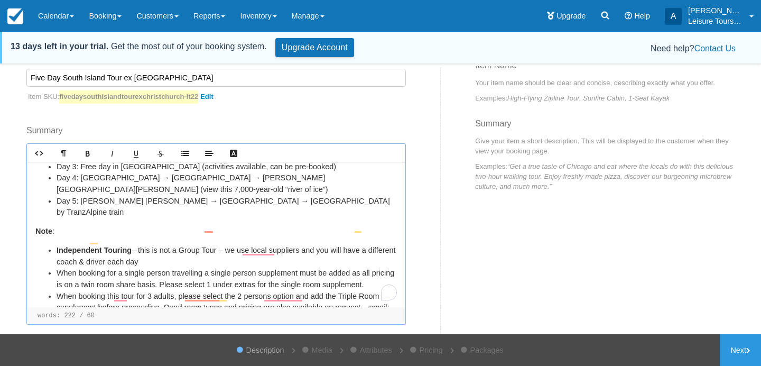
scroll to position [159, 0]
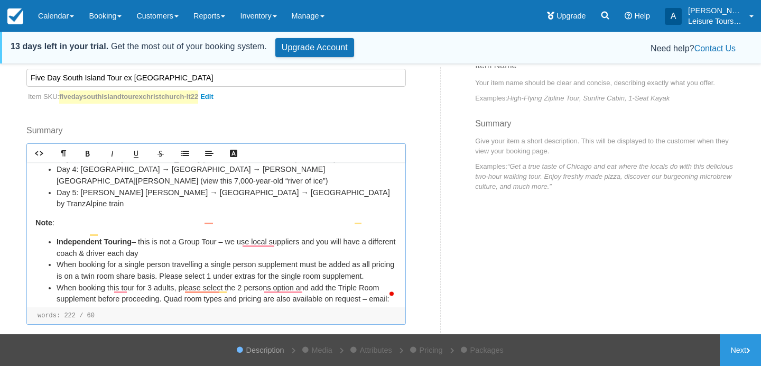
click at [250, 282] on li "When booking this tour for 3 adults, please select the 2 persons option and add…" at bounding box center [227, 316] width 341 height 69
click at [60, 284] on li "When booking this tour for 3 adults, please select the 2 persons option and add…" at bounding box center [227, 316] width 341 height 69
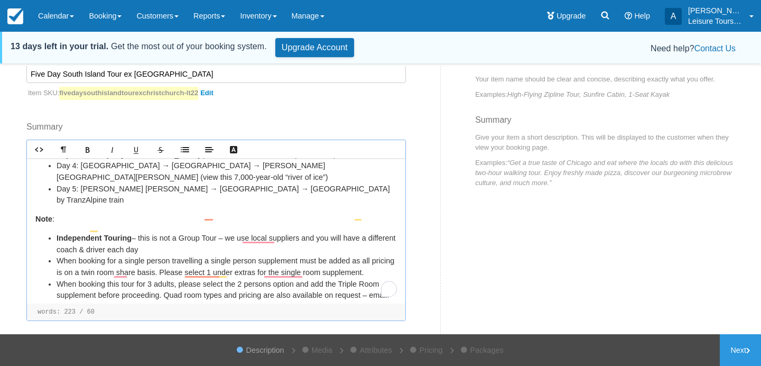
click at [152, 312] on li "Please also note due to travel on the Westcoast & train seat availability the I…" at bounding box center [227, 323] width 341 height 23
click at [61, 312] on li "Please also note due to travel on the Westcoast & train seat availability the I…" at bounding box center [227, 323] width 341 height 23
click at [747, 339] on link "Next" at bounding box center [740, 350] width 41 height 32
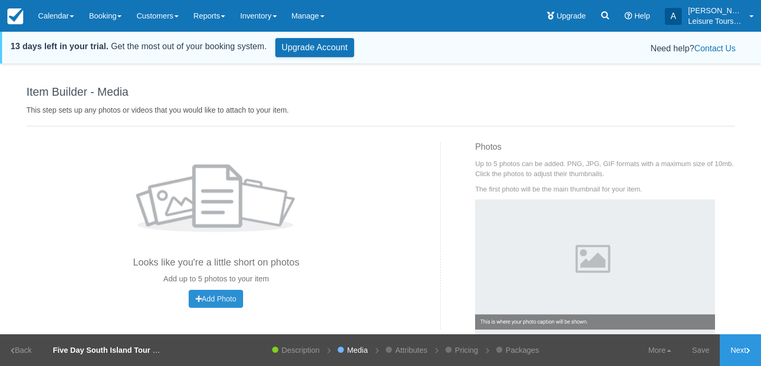
click at [198, 302] on span "Add Photo" at bounding box center [216, 299] width 41 height 8
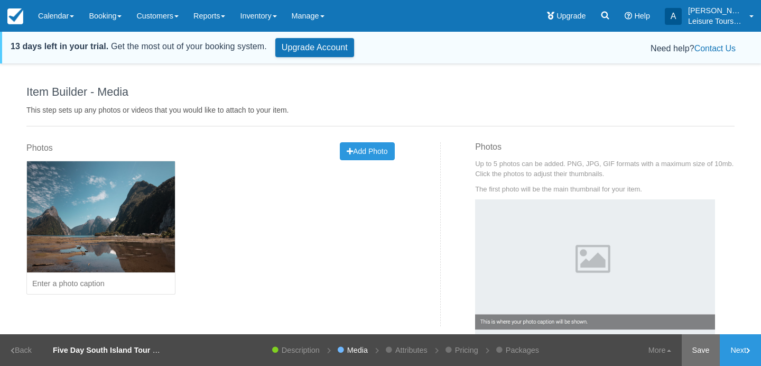
click at [705, 353] on link "Save" at bounding box center [701, 350] width 39 height 32
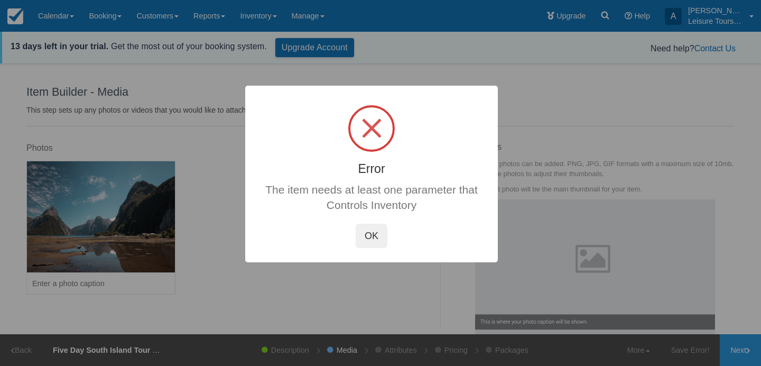
drag, startPoint x: 739, startPoint y: 346, endPoint x: 696, endPoint y: 312, distance: 54.9
click at [709, 324] on div at bounding box center [380, 183] width 761 height 366
click at [379, 233] on button "OK" at bounding box center [372, 236] width 32 height 24
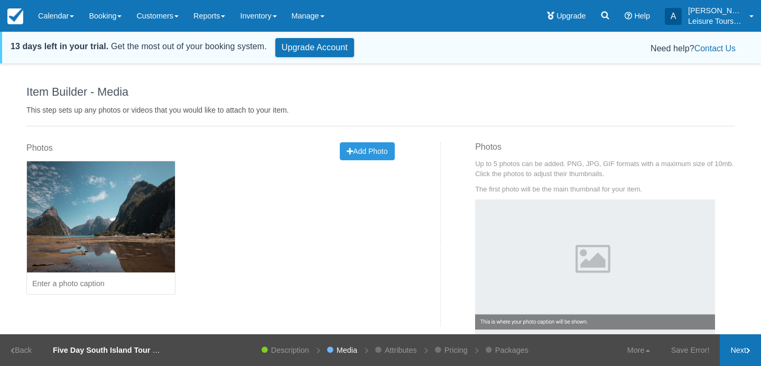
click at [733, 356] on link "Next" at bounding box center [740, 350] width 41 height 32
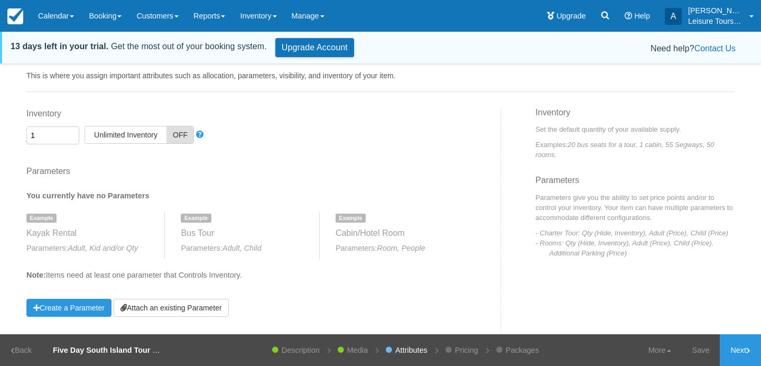
scroll to position [39, 0]
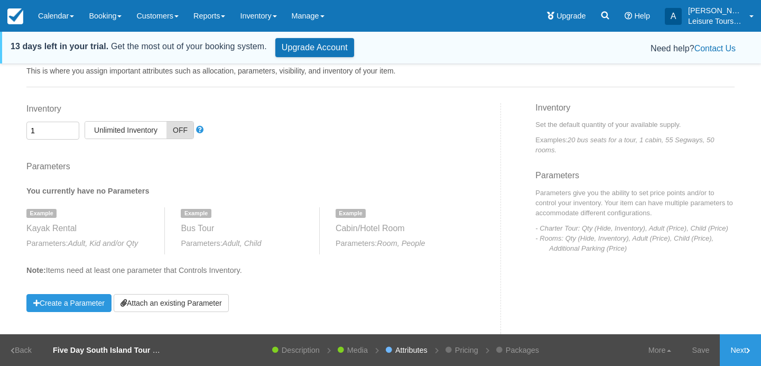
click at [34, 139] on input "1" at bounding box center [52, 131] width 53 height 18
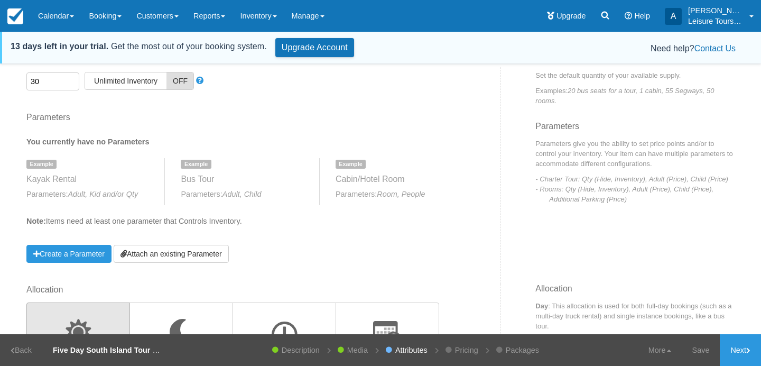
scroll to position [91, 0]
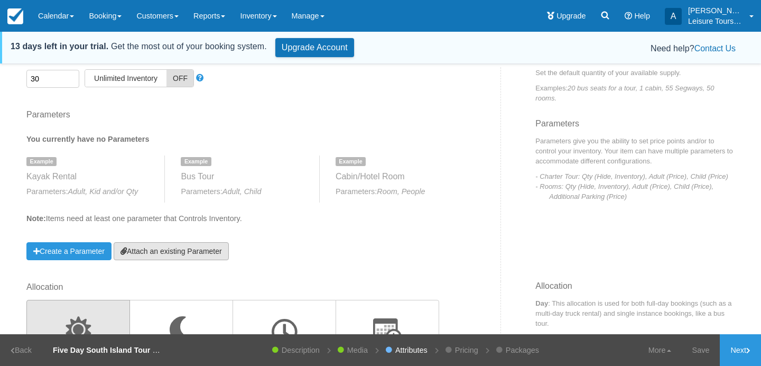
type input "30"
click at [196, 251] on link "Attach an existing Parameter" at bounding box center [171, 251] width 115 height 18
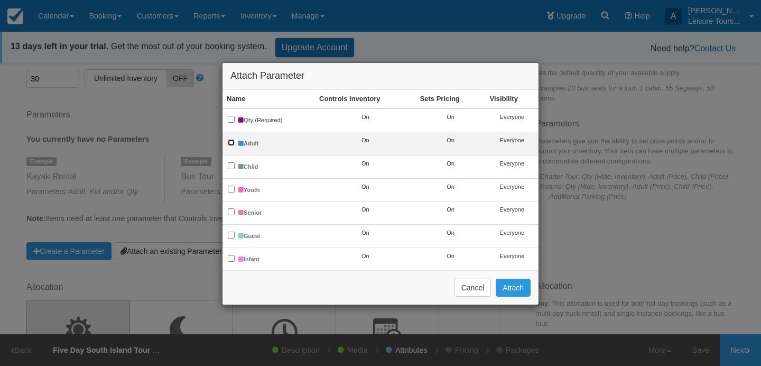
click at [230, 142] on input "Adult" at bounding box center [231, 142] width 7 height 7
checkbox input "true"
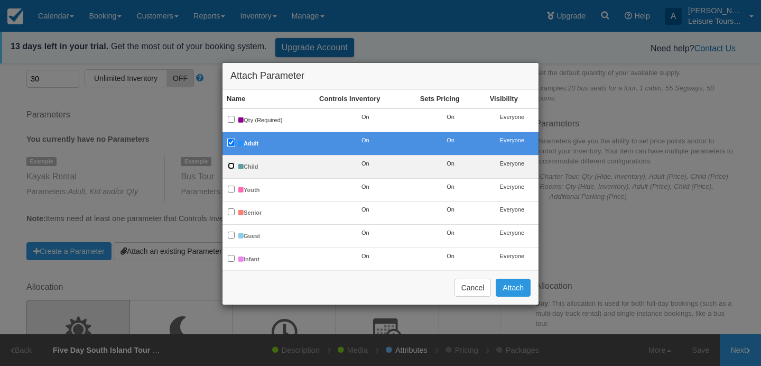
click at [229, 168] on input "Child" at bounding box center [231, 165] width 7 height 7
checkbox input "true"
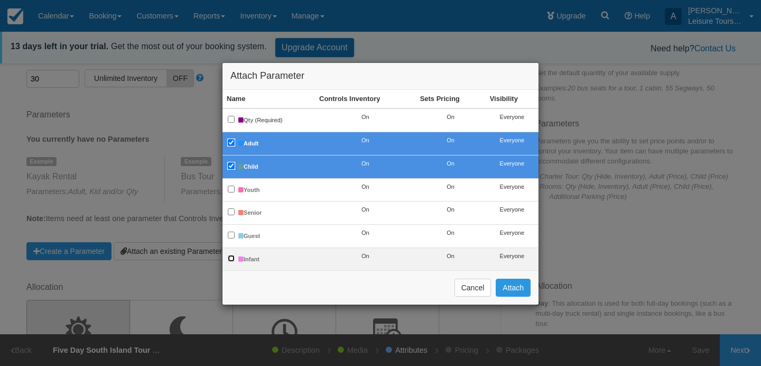
click at [233, 255] on input "Infant" at bounding box center [231, 258] width 7 height 7
checkbox input "true"
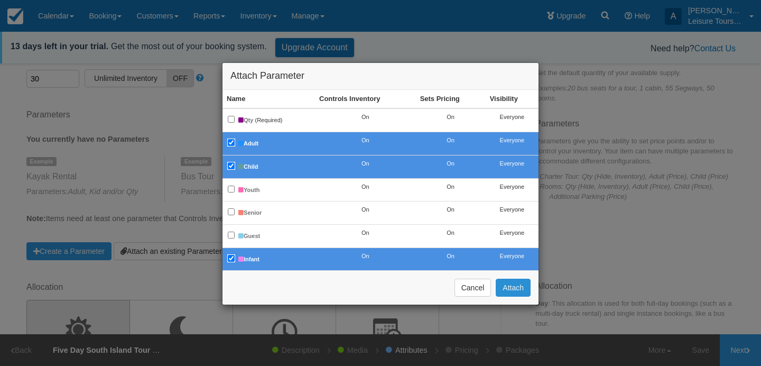
click at [512, 288] on button "Attach" at bounding box center [513, 288] width 35 height 18
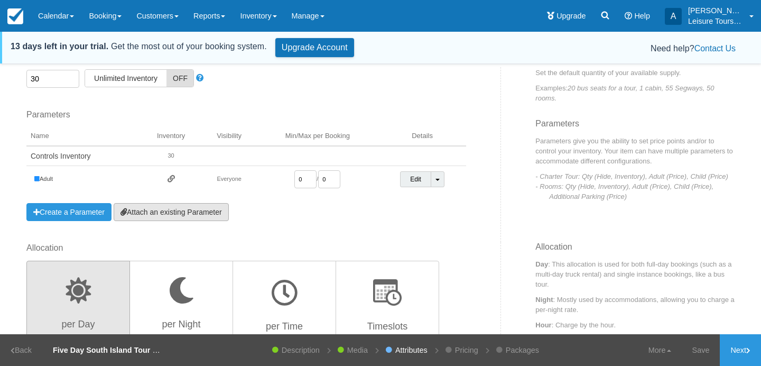
click at [216, 207] on link "Attach an existing Parameter" at bounding box center [171, 212] width 115 height 18
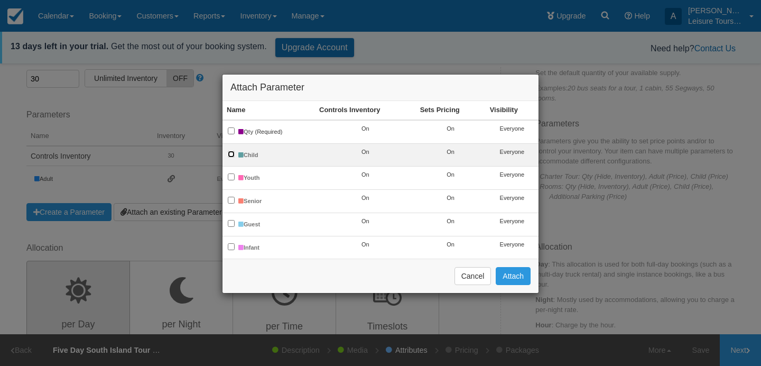
click at [230, 151] on input "Child" at bounding box center [231, 154] width 7 height 7
checkbox input "true"
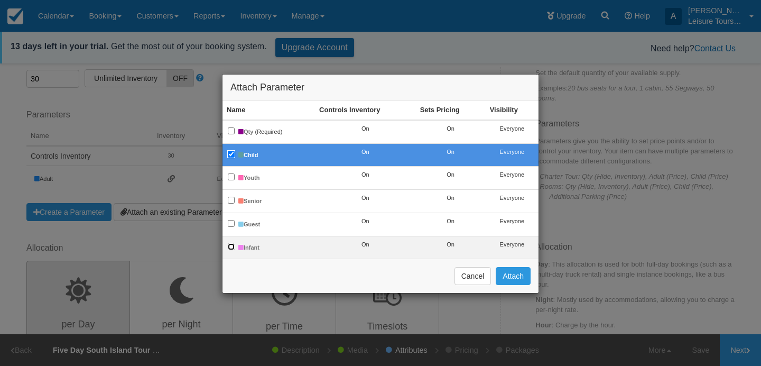
click at [228, 244] on input "Infant" at bounding box center [231, 246] width 7 height 7
checkbox input "true"
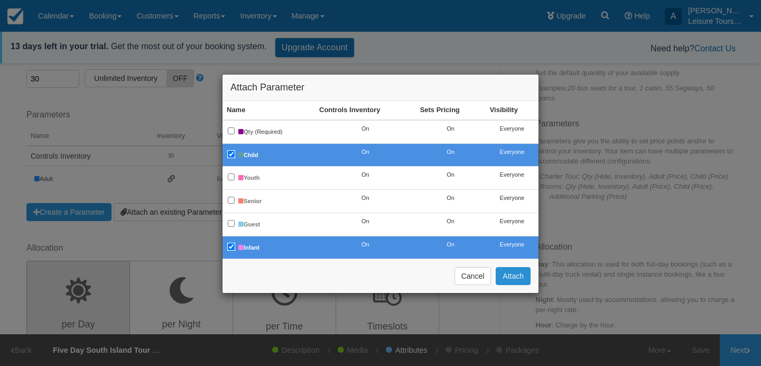
click at [516, 274] on button "Attach" at bounding box center [513, 276] width 35 height 18
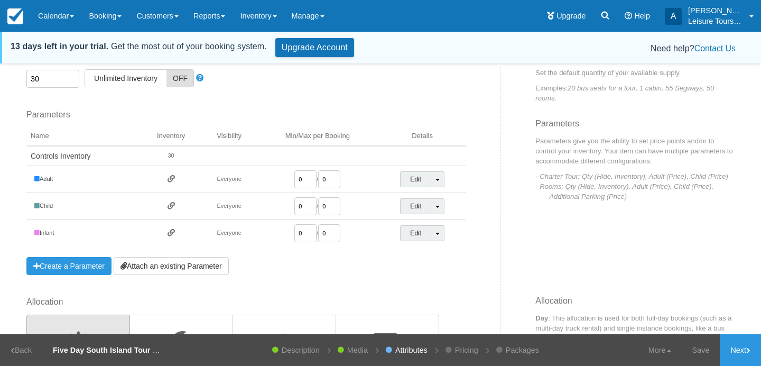
drag, startPoint x: 302, startPoint y: 175, endPoint x: 284, endPoint y: 175, distance: 17.4
click at [287, 175] on td "0 / 0" at bounding box center [318, 179] width 122 height 27
drag, startPoint x: 307, startPoint y: 176, endPoint x: 296, endPoint y: 176, distance: 11.1
click at [296, 176] on input "0" at bounding box center [306, 179] width 22 height 18
type input "1"
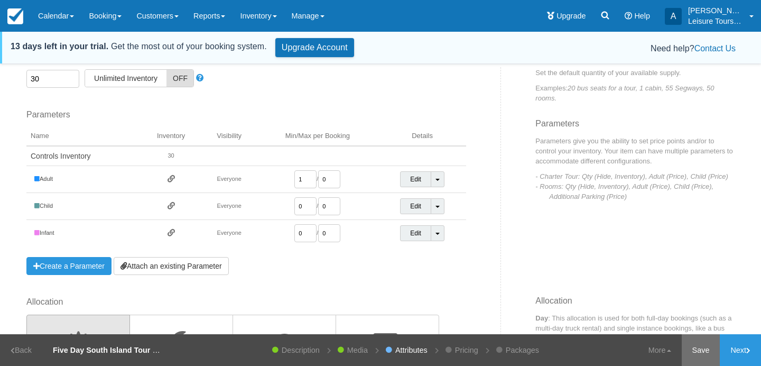
click at [703, 344] on link "Save" at bounding box center [701, 350] width 39 height 32
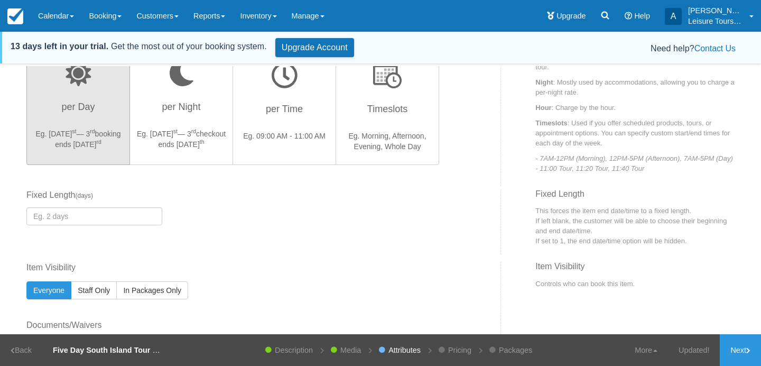
scroll to position [364, 0]
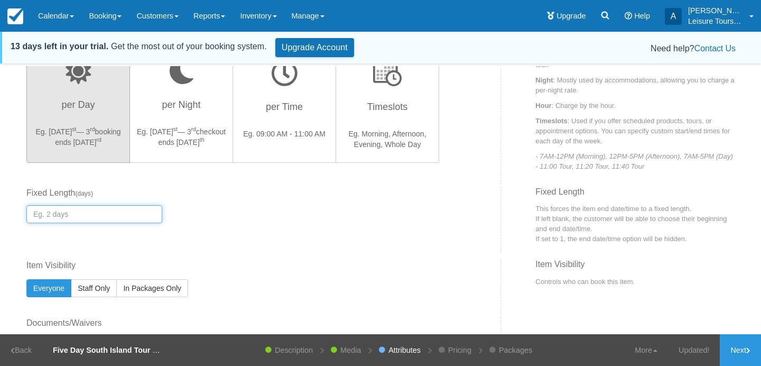
click at [103, 214] on input "number" at bounding box center [94, 214] width 136 height 18
type input "5"
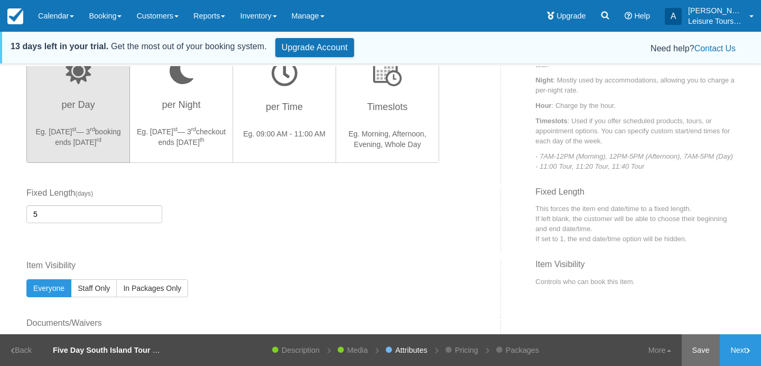
click at [695, 343] on link "Save" at bounding box center [701, 350] width 39 height 32
click at [737, 353] on link "Next" at bounding box center [740, 350] width 41 height 32
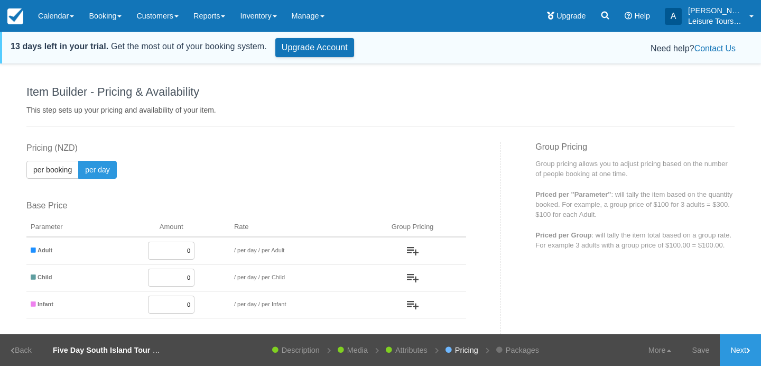
drag, startPoint x: 183, startPoint y: 247, endPoint x: 225, endPoint y: 247, distance: 41.8
click at [225, 247] on td "0" at bounding box center [171, 250] width 117 height 27
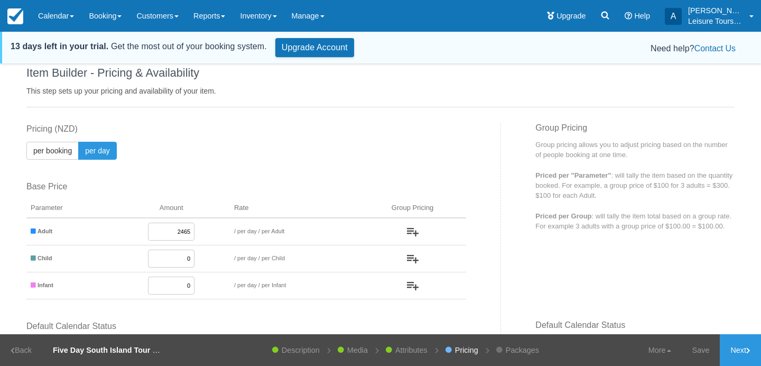
type input "2465"
drag, startPoint x: 183, startPoint y: 259, endPoint x: 195, endPoint y: 259, distance: 11.6
click at [195, 259] on td "0" at bounding box center [171, 258] width 117 height 27
type input "999"
drag, startPoint x: 184, startPoint y: 291, endPoint x: 179, endPoint y: 282, distance: 10.0
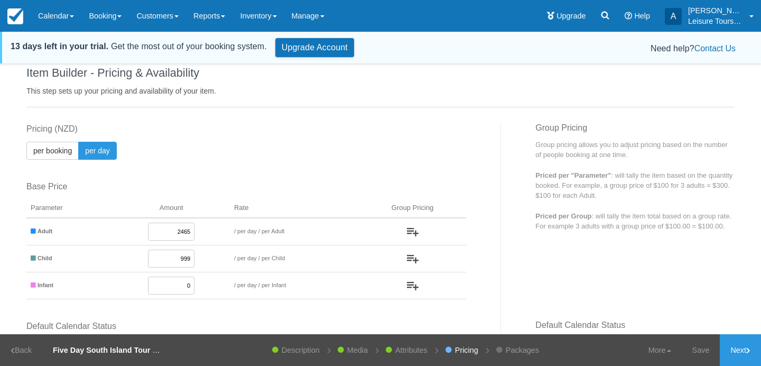
click at [179, 282] on input "0" at bounding box center [171, 286] width 47 height 18
type input "200"
click at [45, 154] on button "per booking" at bounding box center [52, 151] width 52 height 18
radio input "true"
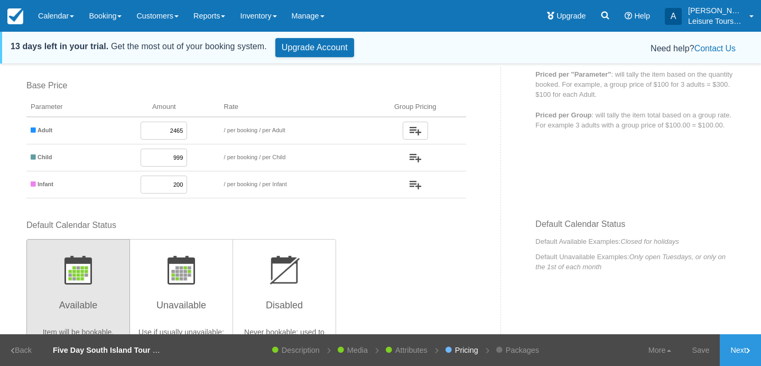
scroll to position [115, 0]
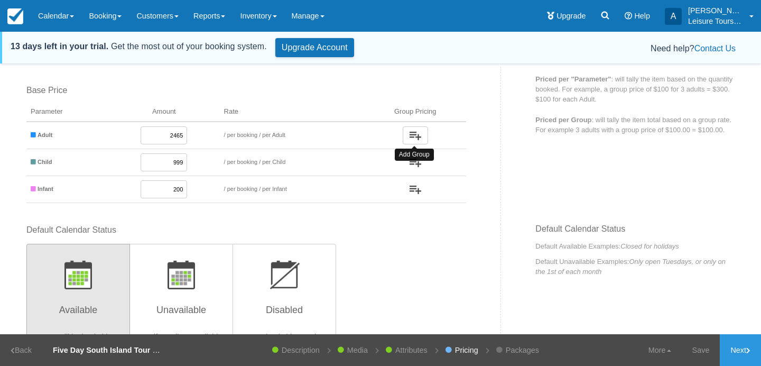
click at [416, 135] on img "button" at bounding box center [416, 136] width 12 height 8
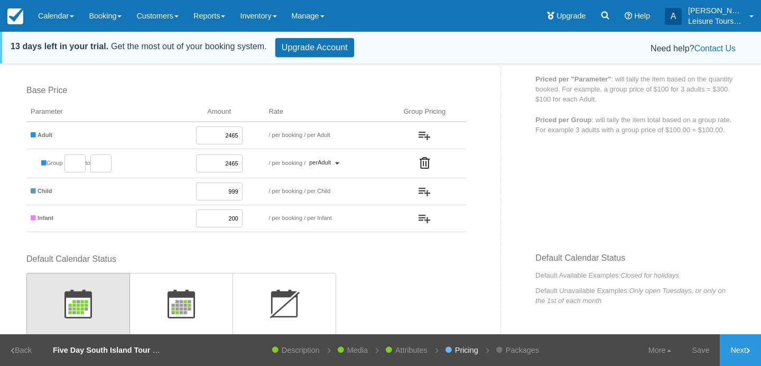
click at [76, 161] on input "number" at bounding box center [75, 163] width 21 height 18
type input "1"
click at [106, 164] on input "number" at bounding box center [100, 163] width 21 height 18
type input "1"
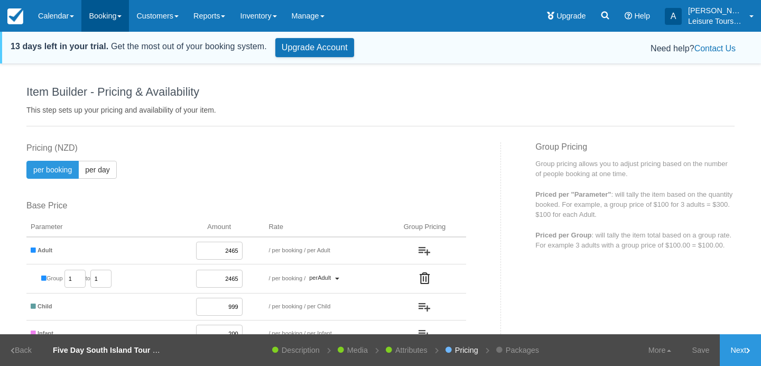
scroll to position [68, 0]
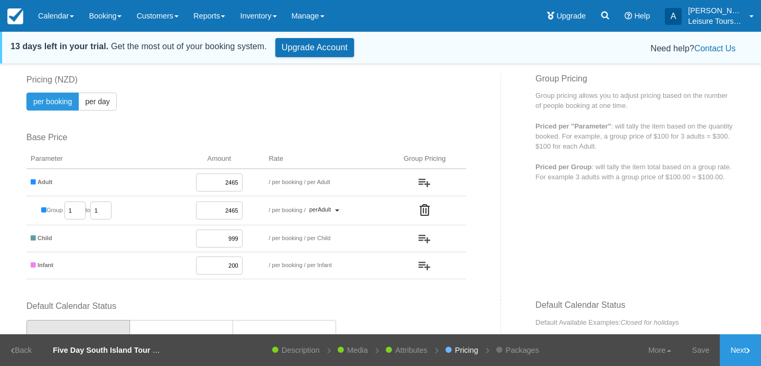
drag, startPoint x: 222, startPoint y: 208, endPoint x: 259, endPoint y: 208, distance: 37.0
click at [259, 208] on td "2465" at bounding box center [219, 210] width 91 height 29
type input "3415"
click at [423, 183] on img "button" at bounding box center [425, 183] width 12 height 8
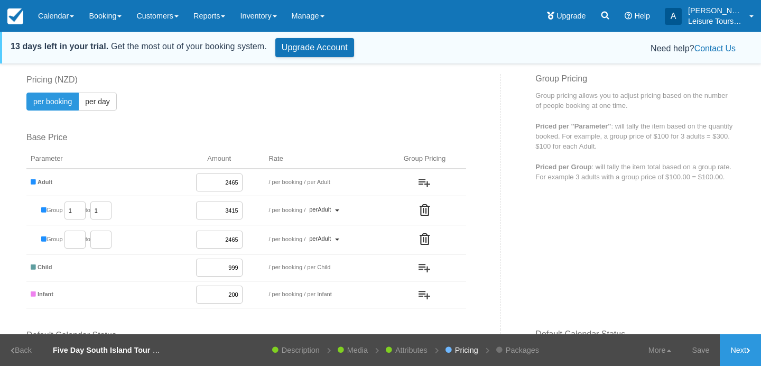
click at [77, 240] on input "number" at bounding box center [75, 240] width 21 height 18
type input "2"
click at [102, 238] on input "number" at bounding box center [100, 240] width 21 height 18
type input "2"
click at [419, 182] on img "button" at bounding box center [425, 183] width 12 height 8
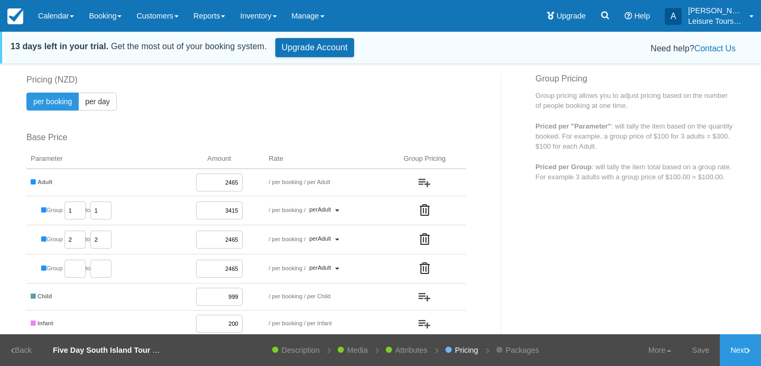
click at [74, 274] on input "number" at bounding box center [75, 269] width 21 height 18
type input "3"
click at [109, 272] on input "number" at bounding box center [100, 269] width 21 height 18
type input "3"
drag, startPoint x: 223, startPoint y: 237, endPoint x: 266, endPoint y: 237, distance: 43.4
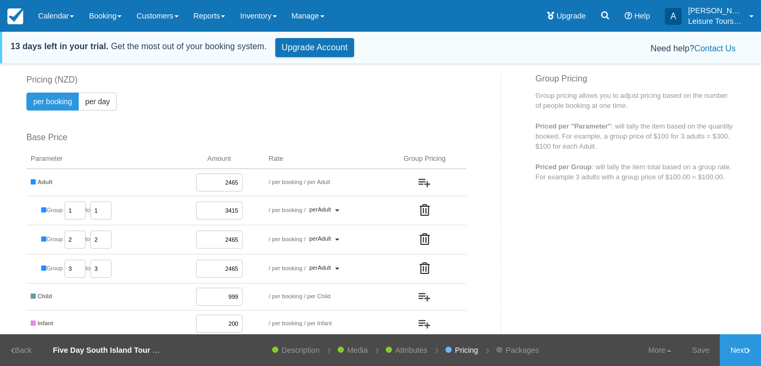
click at [266, 237] on tr "Group 2 to 2 2465 / per booking per day / per Adult Priced per Adult Priced as …" at bounding box center [246, 239] width 440 height 29
type input "4930"
click at [223, 272] on input "2465" at bounding box center [219, 269] width 47 height 18
drag, startPoint x: 218, startPoint y: 269, endPoint x: 265, endPoint y: 269, distance: 47.1
click at [265, 269] on tr "Group 3 to 3 2465 / per booking per day / per Adult Priced per Adult Priced as …" at bounding box center [246, 268] width 440 height 29
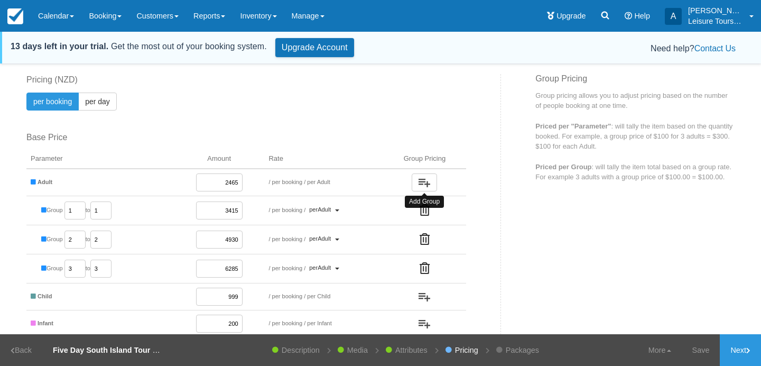
type input "6285"
click at [418, 182] on button "button" at bounding box center [424, 182] width 25 height 18
click at [70, 298] on input "number" at bounding box center [75, 298] width 21 height 18
type input "4"
click at [112, 298] on input "number" at bounding box center [100, 298] width 21 height 18
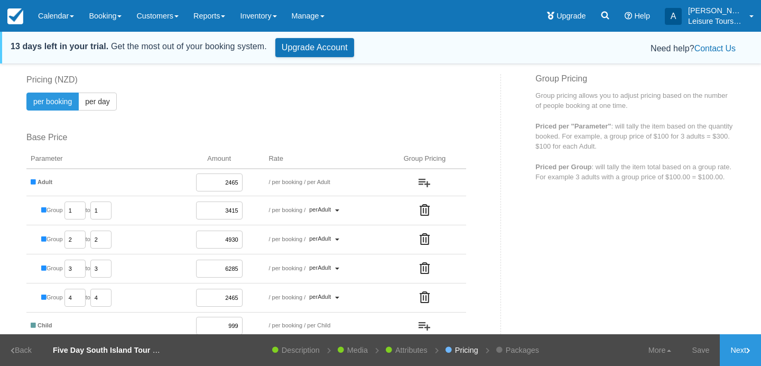
type input "4"
drag, startPoint x: 218, startPoint y: 295, endPoint x: 268, endPoint y: 295, distance: 50.2
click at [268, 295] on tr "Group 4 to 4 2465 / per booking per day / per Adult Priced per Adult Priced as …" at bounding box center [246, 297] width 440 height 29
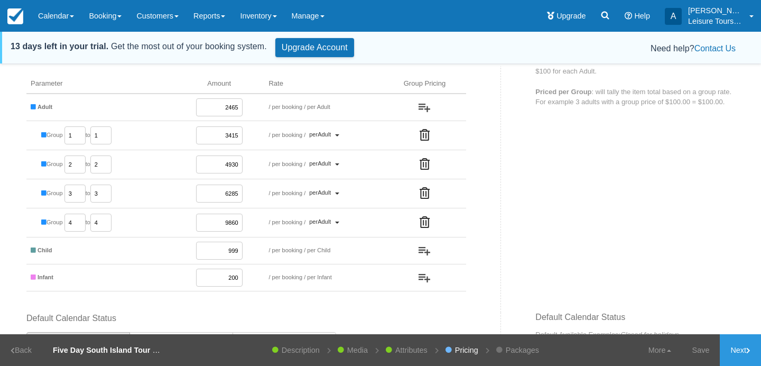
scroll to position [144, 0]
type input "9860"
click at [425, 108] on img "button" at bounding box center [425, 107] width 12 height 8
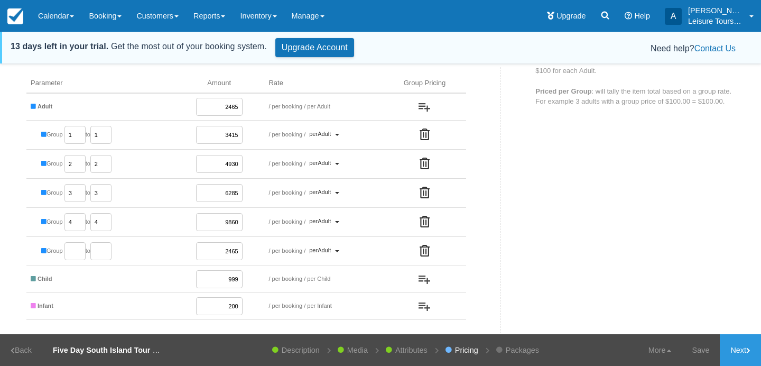
click at [63, 254] on td "Group to" at bounding box center [100, 251] width 148 height 29
click at [73, 252] on input "number" at bounding box center [75, 251] width 21 height 18
type input "5"
click at [103, 253] on input "number" at bounding box center [100, 251] width 21 height 18
type input "5"
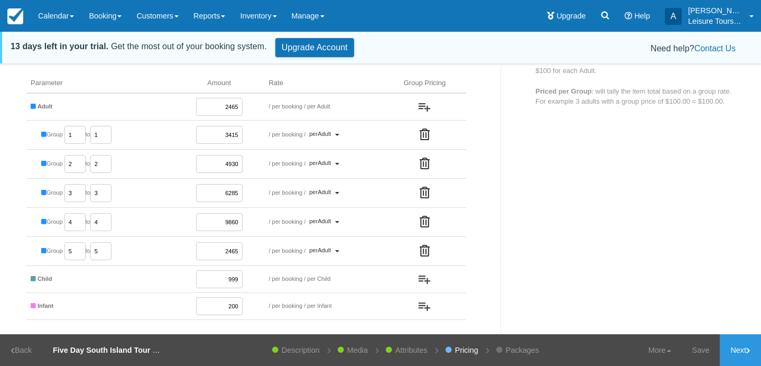
drag, startPoint x: 218, startPoint y: 249, endPoint x: 245, endPoint y: 249, distance: 26.4
click at [245, 249] on td "2465" at bounding box center [219, 251] width 91 height 29
type input "11215"
click at [421, 104] on img "button" at bounding box center [425, 107] width 12 height 8
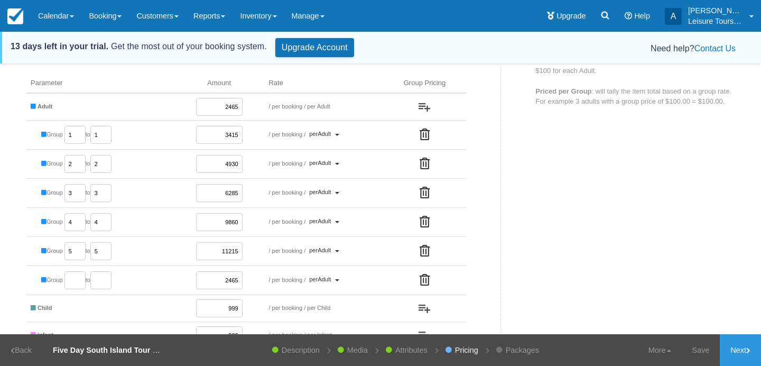
click at [79, 281] on input "number" at bounding box center [75, 280] width 21 height 18
type input "6"
click at [105, 282] on input "number" at bounding box center [100, 280] width 21 height 18
type input "6"
click at [225, 277] on input "2465" at bounding box center [219, 280] width 47 height 18
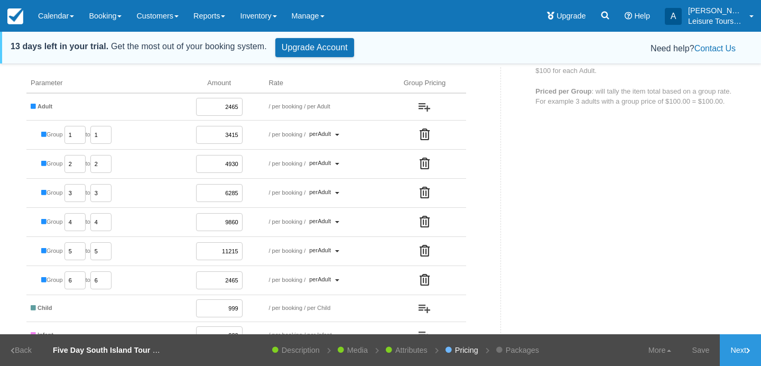
drag, startPoint x: 225, startPoint y: 277, endPoint x: 261, endPoint y: 277, distance: 36.0
click at [261, 277] on td "2465" at bounding box center [219, 280] width 91 height 29
type input "14790"
click at [326, 131] on span "Adult" at bounding box center [324, 134] width 13 height 6
click at [333, 168] on span "Priced as a Group" at bounding box center [340, 167] width 54 height 7
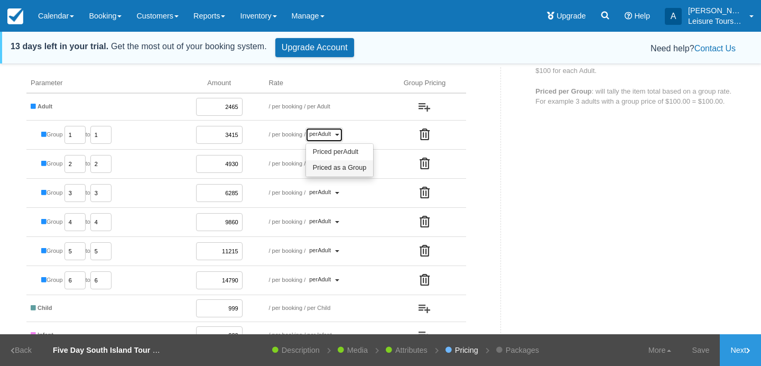
select select "g"
click at [331, 164] on span "Adult" at bounding box center [324, 163] width 13 height 6
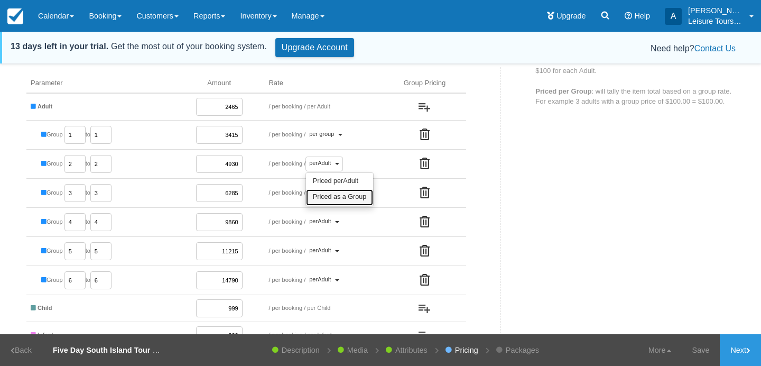
click at [335, 199] on span "Priced as a Group" at bounding box center [340, 196] width 54 height 7
select select "g"
click at [336, 190] on button "per Adult" at bounding box center [325, 193] width 38 height 15
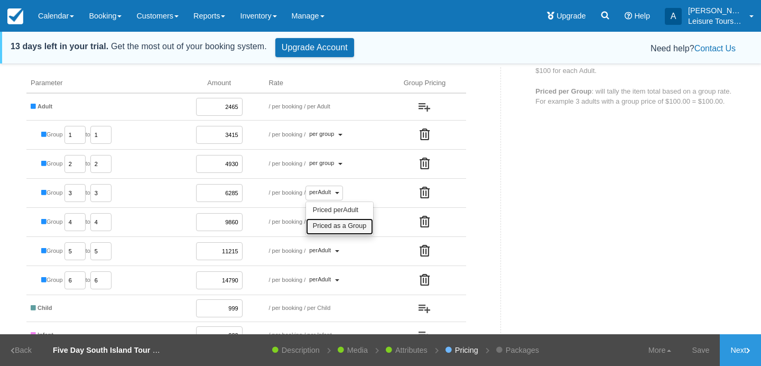
click at [335, 223] on span "Priced as a Group" at bounding box center [340, 225] width 54 height 7
select select "g"
click at [335, 222] on button "per Adult" at bounding box center [325, 222] width 38 height 15
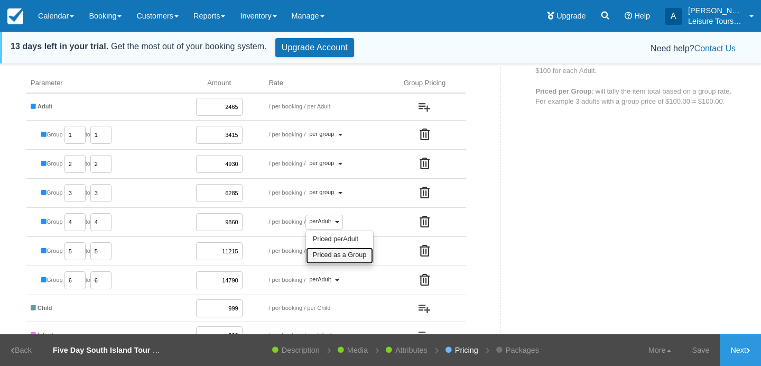
click at [337, 253] on span "Priced as a Group" at bounding box center [340, 254] width 54 height 7
select select "g"
click at [337, 253] on button "per Adult" at bounding box center [325, 251] width 38 height 15
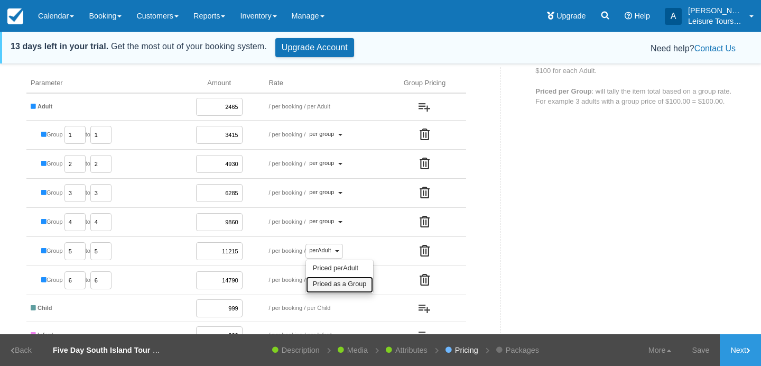
click at [338, 286] on span "Priced as a Group" at bounding box center [340, 283] width 54 height 7
select select "g"
click at [336, 281] on button "per Adult" at bounding box center [325, 280] width 38 height 15
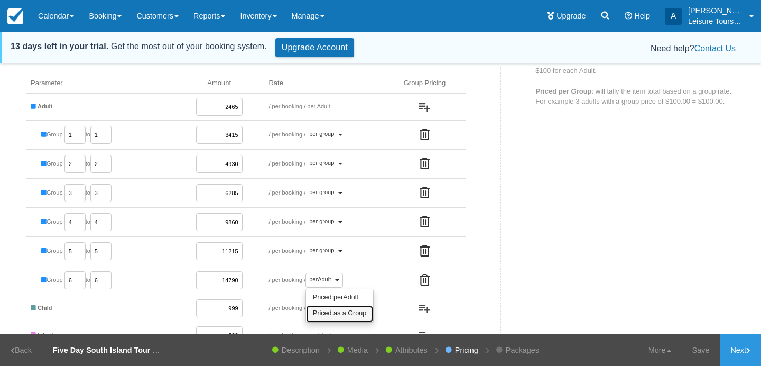
click at [336, 311] on span "Priced as a Group" at bounding box center [340, 312] width 54 height 7
select select "g"
click at [333, 307] on td "/ per booking per day / per Child" at bounding box center [323, 308] width 118 height 27
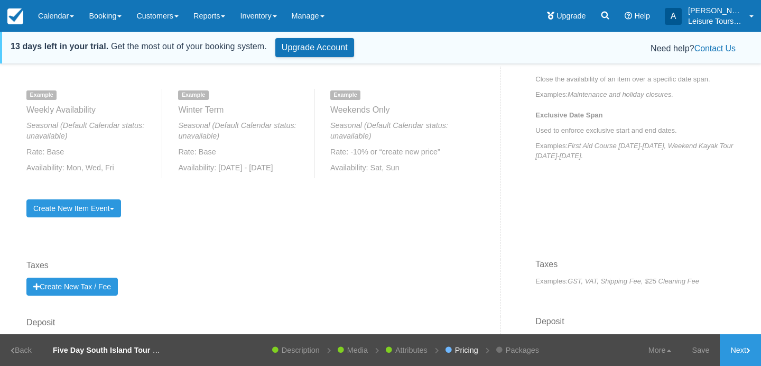
scroll to position [755, 0]
click at [706, 356] on link "Save" at bounding box center [701, 350] width 39 height 32
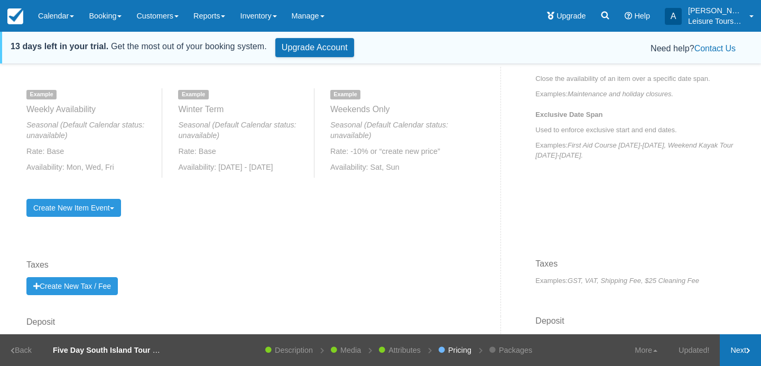
click at [742, 355] on link "Next" at bounding box center [740, 350] width 41 height 32
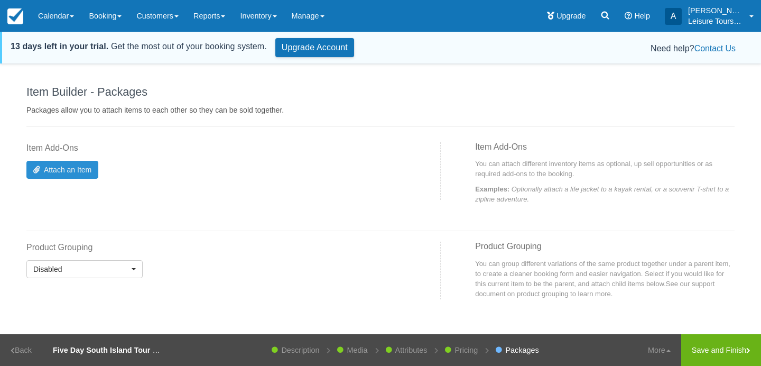
click at [83, 164] on link "Attach an Item" at bounding box center [62, 170] width 72 height 18
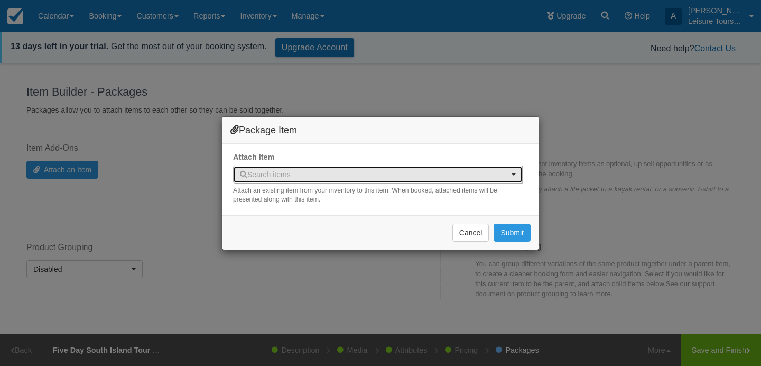
click at [261, 165] on button "Search items" at bounding box center [378, 174] width 290 height 18
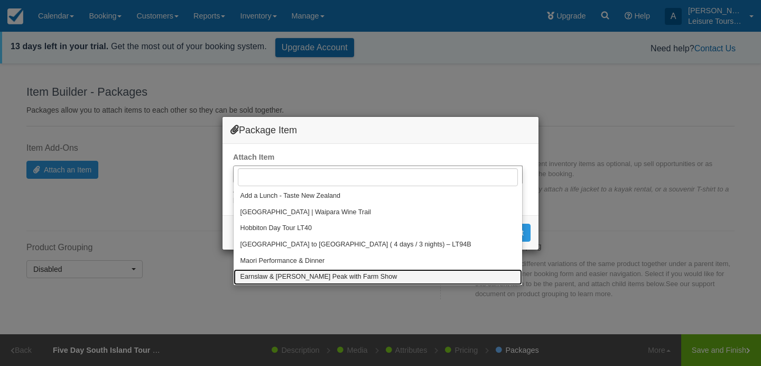
click at [285, 274] on span "Earnslaw & [PERSON_NAME] Peak with Farm Show" at bounding box center [319, 277] width 157 height 10
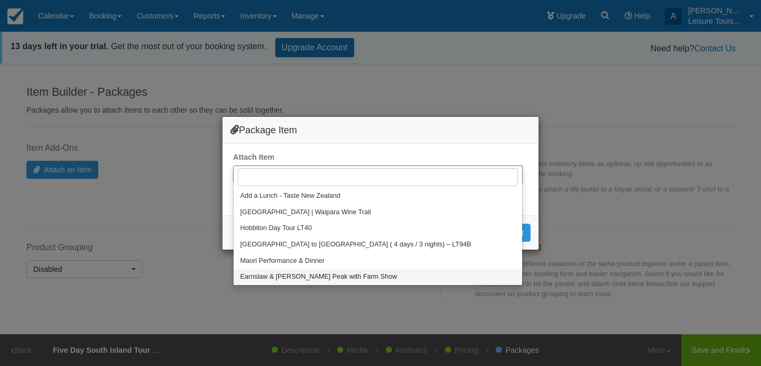
select select "9"
select select
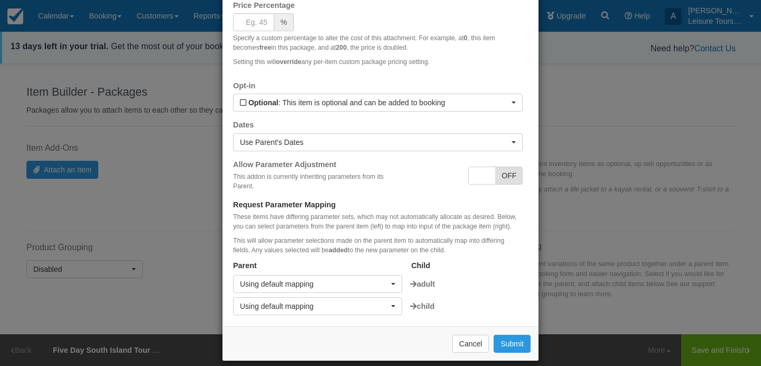
scroll to position [134, 0]
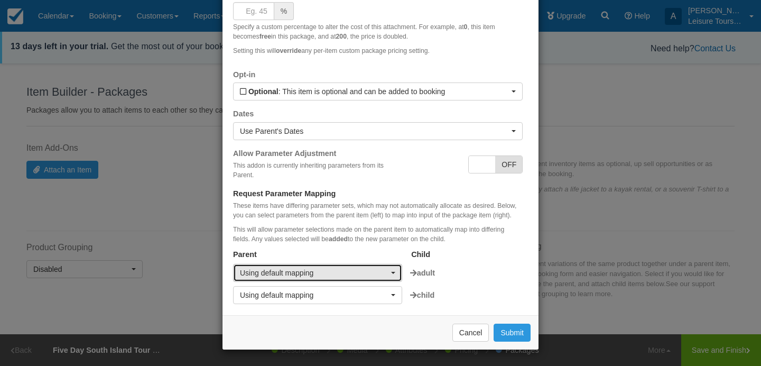
click at [358, 271] on span "Using default mapping" at bounding box center [314, 273] width 149 height 11
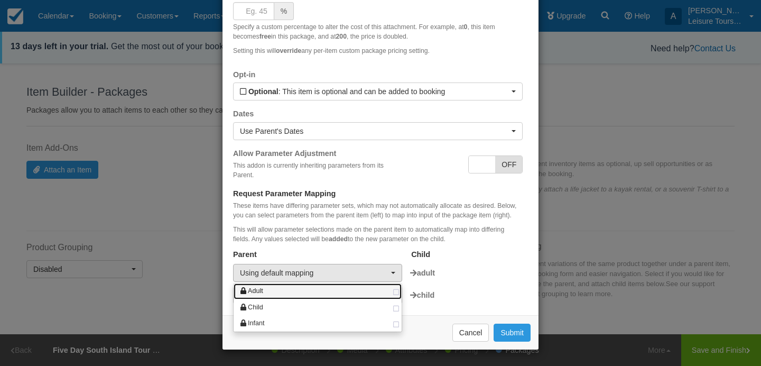
click at [298, 292] on link "Adult" at bounding box center [318, 291] width 168 height 16
select select "adult"
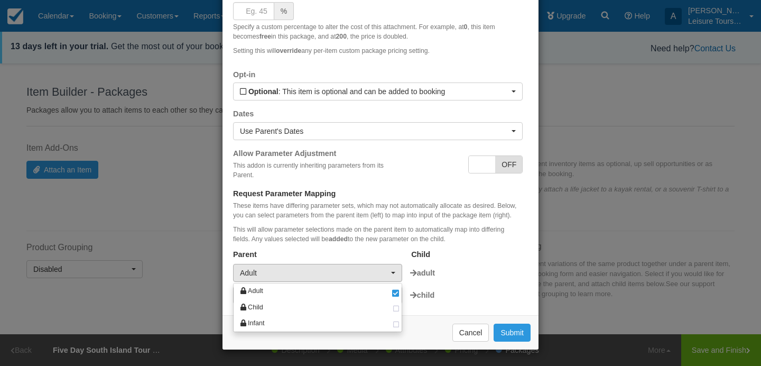
click at [452, 290] on label "child" at bounding box center [462, 295] width 121 height 11
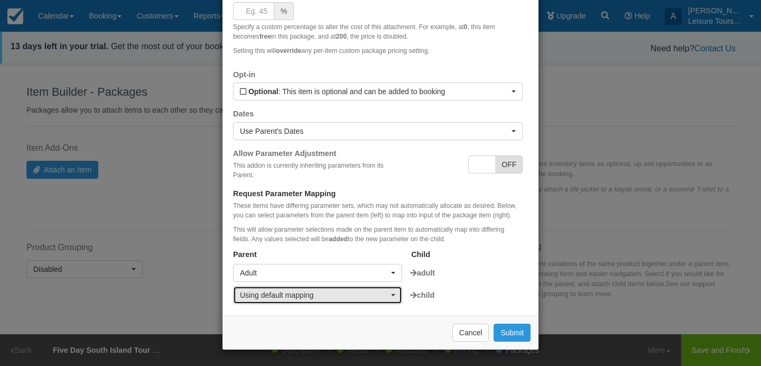
click at [365, 292] on span "Using default mapping" at bounding box center [314, 295] width 149 height 11
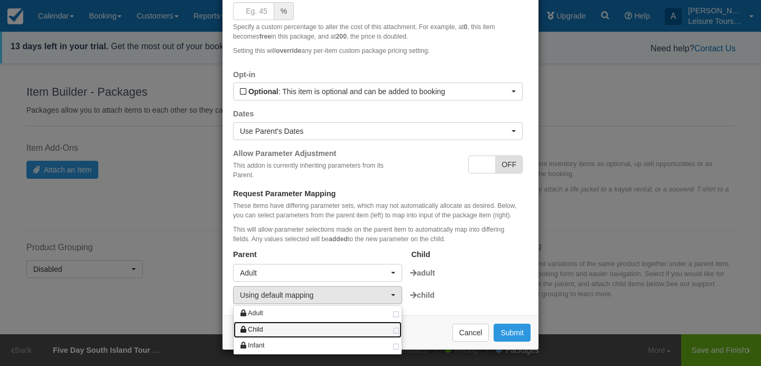
click at [330, 327] on link "Child" at bounding box center [318, 329] width 168 height 16
select select "child"
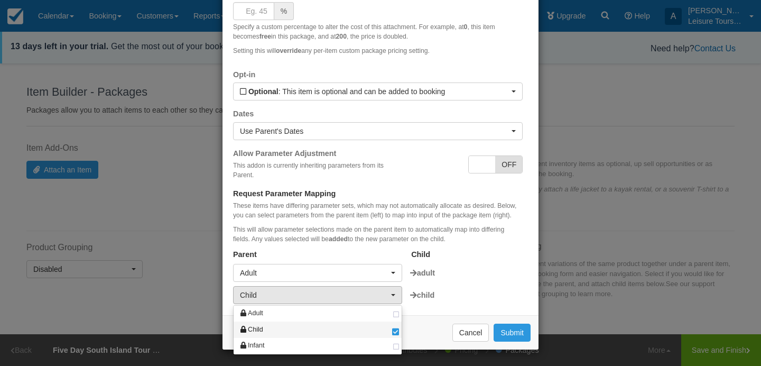
scroll to position [2, 0]
click at [534, 287] on div "Attached Item Earnslaw & Walter Peak with Farm Show SKU: earnslawwalterpeakwith…" at bounding box center [381, 113] width 316 height 406
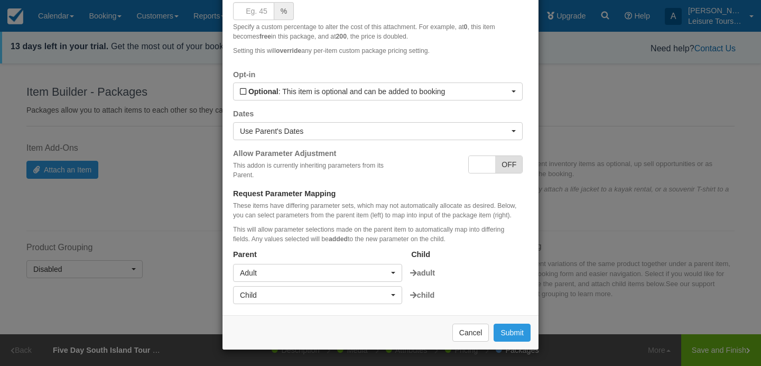
click at [522, 342] on div "Remove Cancel Submit" at bounding box center [381, 332] width 316 height 34
click at [517, 331] on button "Submit" at bounding box center [512, 333] width 37 height 18
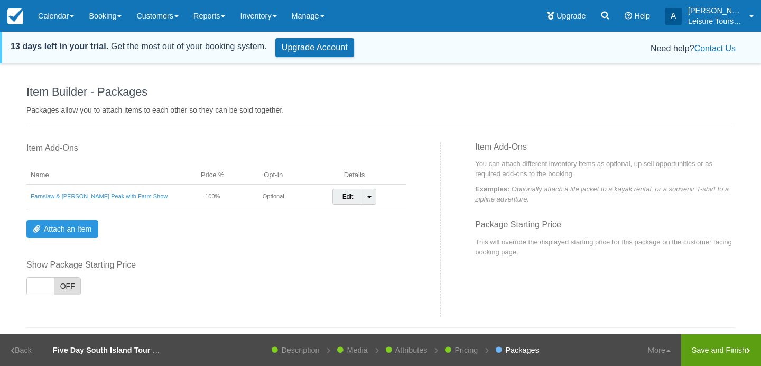
click at [715, 352] on link "Save and Finish" at bounding box center [722, 350] width 80 height 32
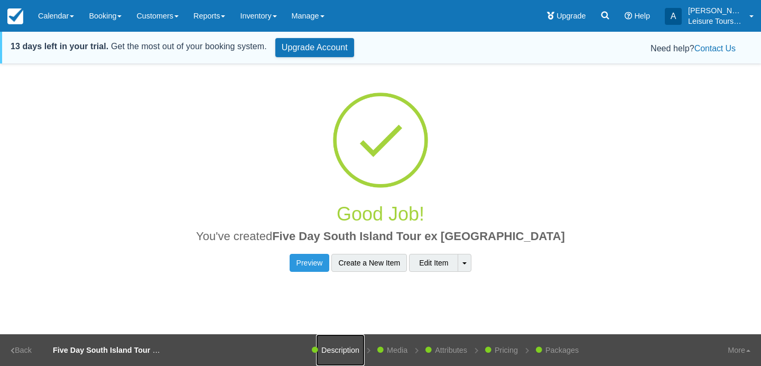
click at [336, 348] on link "Description" at bounding box center [340, 350] width 49 height 32
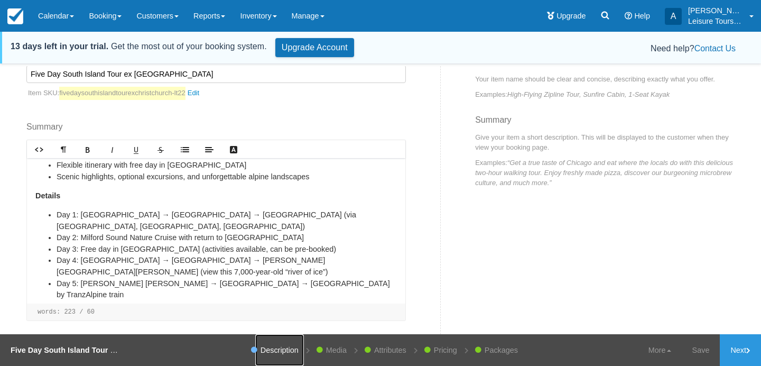
scroll to position [80, 0]
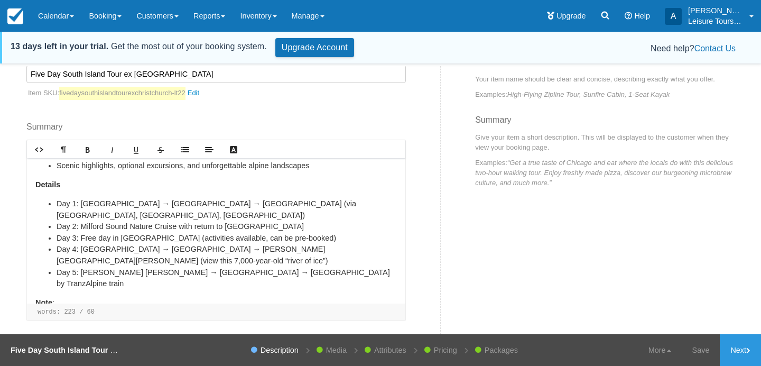
click at [317, 267] on li "Day 5: Franz Josef → Greymouth → Christchurch by TranzAlpine train" at bounding box center [227, 278] width 341 height 23
drag, startPoint x: 117, startPoint y: 251, endPoint x: 49, endPoint y: 251, distance: 68.7
click at [49, 251] on ul "Day 1: Christchurch → Mt Cook → Queenstown (via Lake Tekapo, Linda’s Pass, Kawa…" at bounding box center [216, 249] width 362 height 103
click at [125, 290] on li "﻿ ﻿Accommodation:" at bounding box center [227, 296] width 341 height 12
click at [216, 290] on li "﻿ ﻿Accommodation: ﻿ Millennium Hotel Queenstown or similar" at bounding box center [227, 296] width 341 height 12
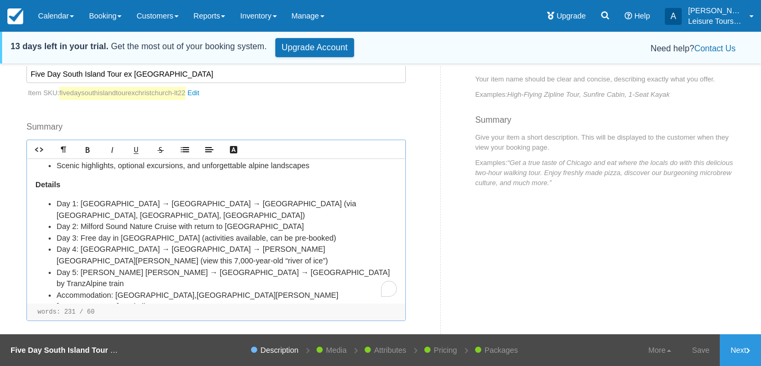
click at [73, 198] on li "Day 1: Christchurch → Mt Cook → Queenstown (via Lake Tekapo, Linda’s Pass, Kawa…" at bounding box center [227, 209] width 341 height 23
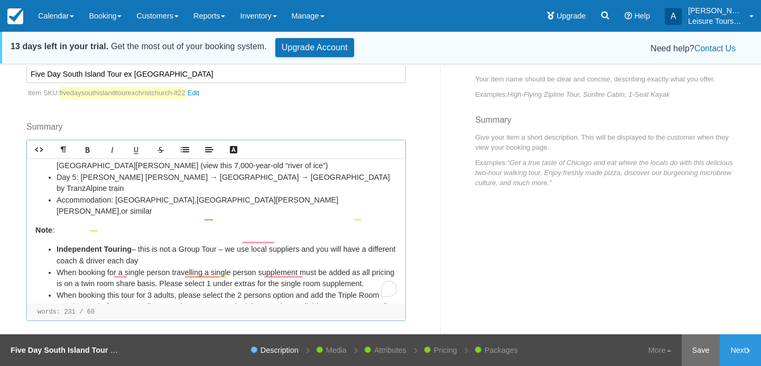
click at [703, 356] on link "Save" at bounding box center [701, 350] width 39 height 32
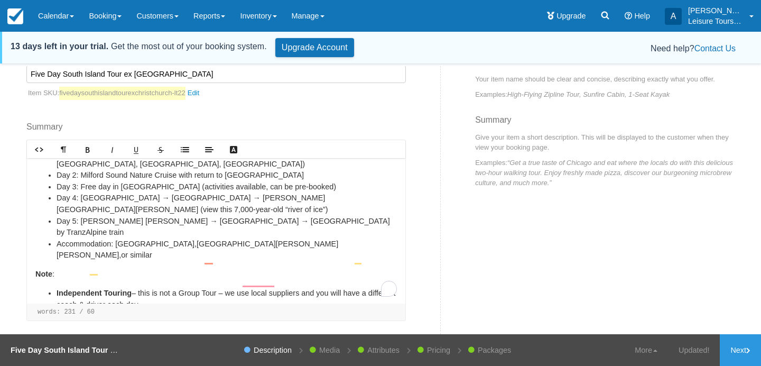
scroll to position [0, 0]
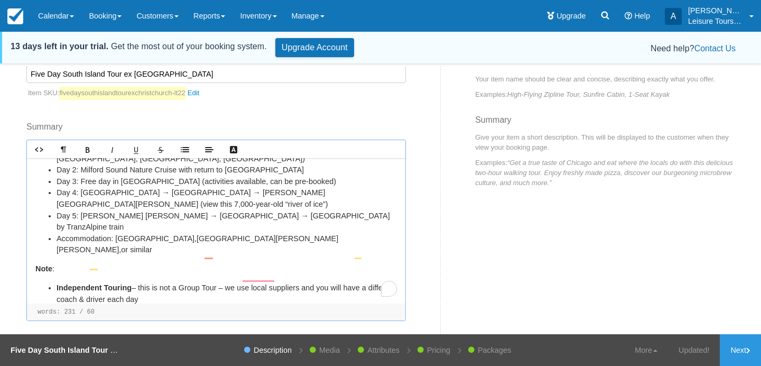
click at [162, 306] on li "When booking for a single person travelling a single person supplement must be …" at bounding box center [227, 317] width 341 height 23
click at [58, 306] on li "When booking for a single person travelling a single person supplement must be …" at bounding box center [227, 317] width 341 height 23
drag, startPoint x: 58, startPoint y: 252, endPoint x: 397, endPoint y: 261, distance: 339.0
click at [397, 306] on li "When booking for a single person travelling a single person supplement must be …" at bounding box center [227, 317] width 341 height 23
drag, startPoint x: 109, startPoint y: 252, endPoint x: 155, endPoint y: 252, distance: 46.5
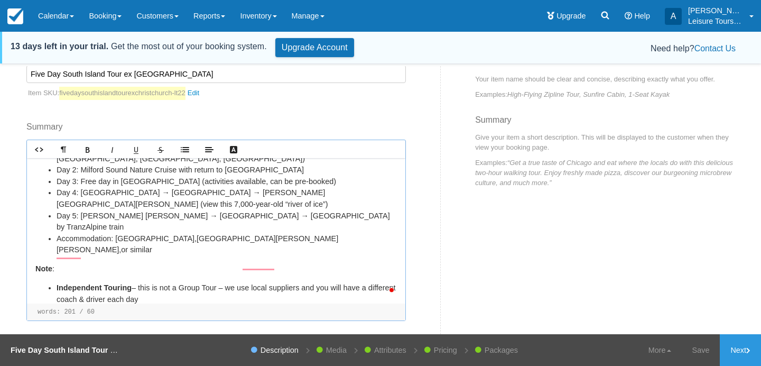
click at [154, 306] on li "Singple person extra charge:" at bounding box center [227, 312] width 341 height 12
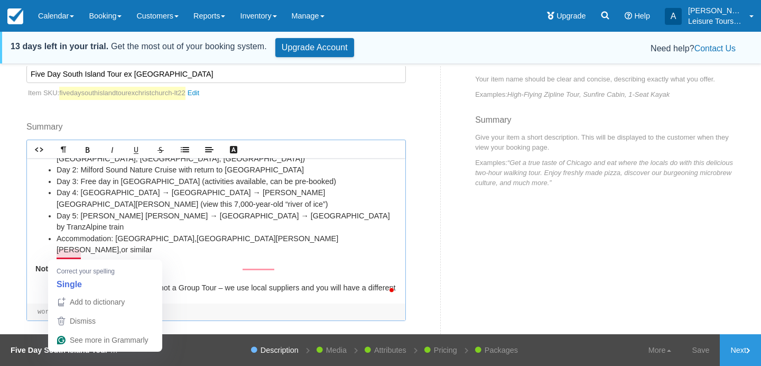
click at [73, 306] on li "Singple person supplement charge:" at bounding box center [227, 312] width 341 height 12
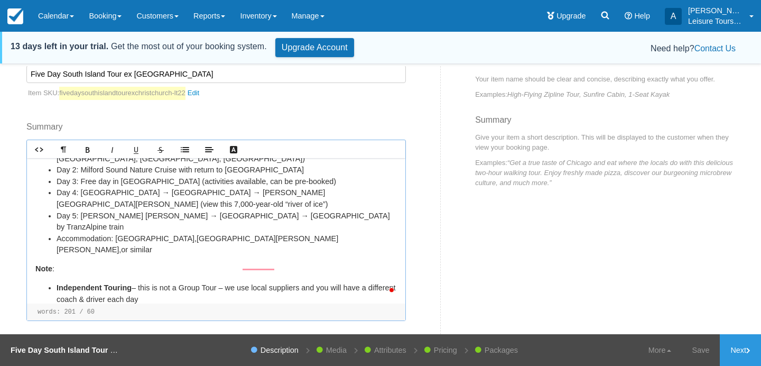
click at [174, 306] on li "Single person supplement charge:" at bounding box center [227, 312] width 341 height 12
click at [108, 328] on li "When booking this tour for 3 adults, please select the 2 persons option and add…" at bounding box center [227, 345] width 341 height 34
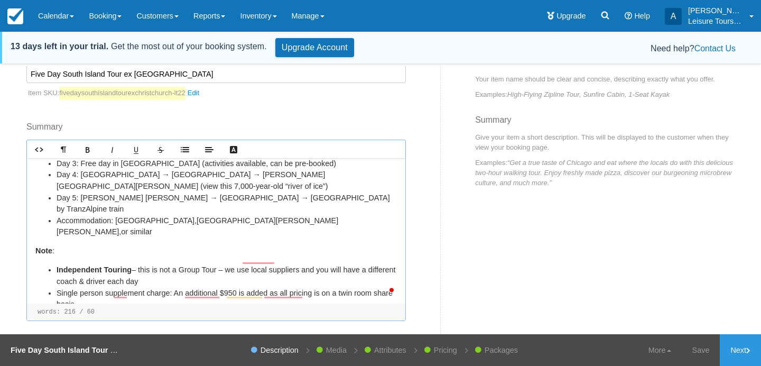
click at [153, 310] on li "When booking this tour for 3 adults, please select the 2 persons option and add…" at bounding box center [227, 327] width 341 height 34
click at [167, 310] on li "When booking this tour for 3 adults, please select the 2 persons option and add…" at bounding box center [227, 327] width 341 height 34
drag, startPoint x: 173, startPoint y: 271, endPoint x: 45, endPoint y: 257, distance: 128.2
click at [45, 264] on ul "Independent Touring – this is not a Group Tour – we use local suppliers and you…" at bounding box center [216, 321] width 362 height 114
click at [102, 288] on li "Single person supplement charge: An additional $950 is added as all pricing is …" at bounding box center [227, 299] width 341 height 23
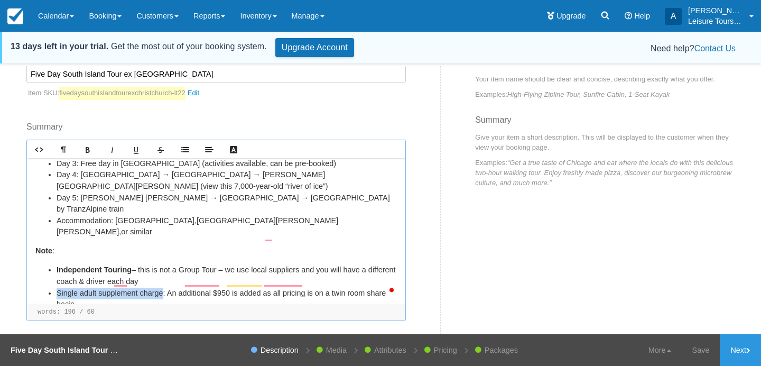
drag, startPoint x: 162, startPoint y: 235, endPoint x: 33, endPoint y: 235, distance: 129.5
click at [33, 235] on div "Highlights Explore Mount Cook, Queenstown, Milford Sound, Haast Pass, Franz Jos…" at bounding box center [216, 230] width 379 height 145
click at [84, 310] on li "Third" at bounding box center [227, 316] width 341 height 12
drag, startPoint x: 161, startPoint y: 260, endPoint x: 56, endPoint y: 263, distance: 105.8
click at [56, 264] on ul "Independent Touring – this is not a Group Tour – we use local suppliers and you…" at bounding box center [216, 315] width 362 height 103
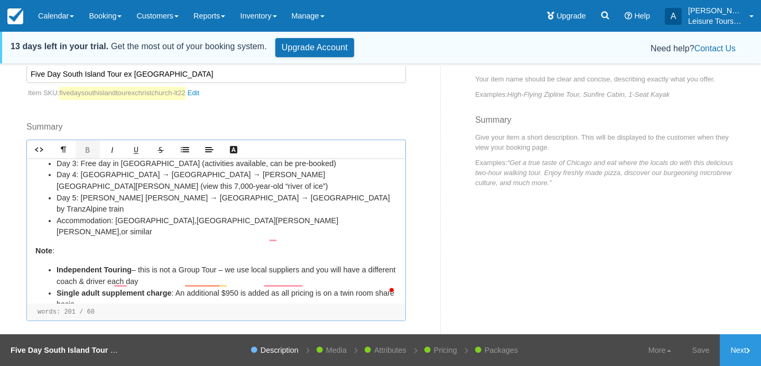
click at [178, 310] on li "Third adult supplement charge :" at bounding box center [227, 316] width 341 height 12
click at [274, 288] on li "Single adult supplement charge : An additional $950 is added as all pricing is …" at bounding box center [227, 299] width 341 height 23
click at [318, 310] on li "Third adult supplement charge : An additional $1355 is added for a triple room." at bounding box center [227, 316] width 341 height 12
drag, startPoint x: 254, startPoint y: 271, endPoint x: 53, endPoint y: 271, distance: 201.5
click at [53, 271] on ul "Independent Touring – this is not a Group Tour – we use local suppliers and you…" at bounding box center [216, 315] width 362 height 103
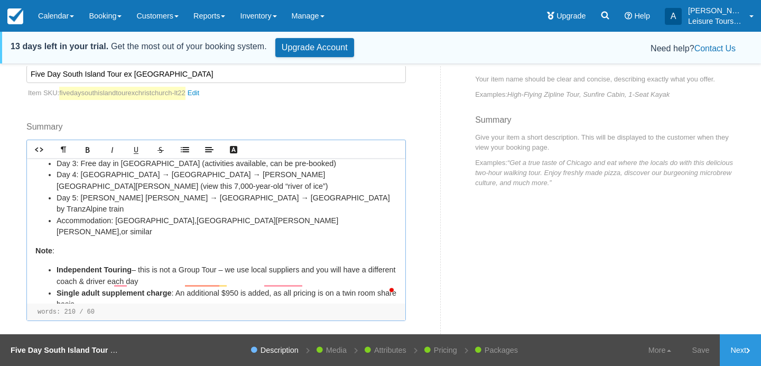
click at [273, 321] on li "Quad room types and pricing are also available on request – email: info@leisure…" at bounding box center [227, 332] width 341 height 23
drag, startPoint x: 295, startPoint y: 270, endPoint x: 384, endPoint y: 272, distance: 89.4
click at [384, 321] on li "Quad room types and pricing are also available on request – email: info@leisure…" at bounding box center [227, 332] width 341 height 23
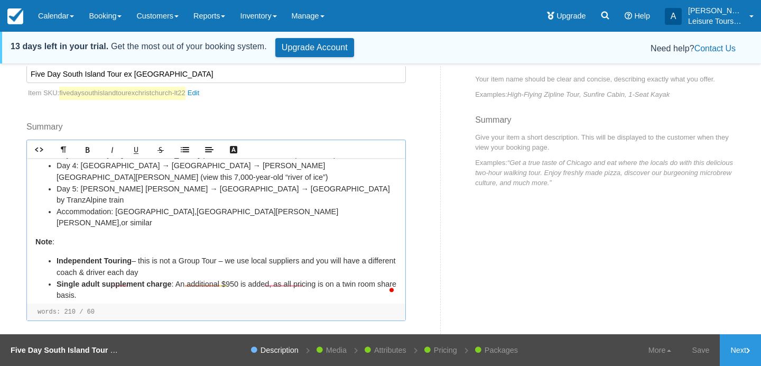
scroll to position [164, 0]
click at [195, 289] on div "Highlights Explore Mount Cook, Queenstown, Milford Sound, Haast Pass, Franz Jos…" at bounding box center [216, 230] width 379 height 145
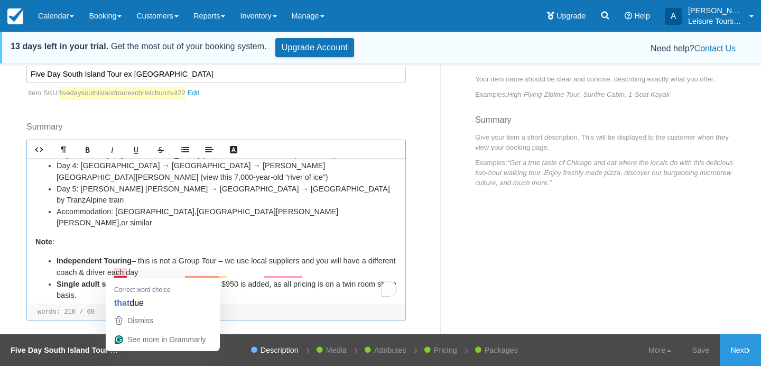
drag, startPoint x: 118, startPoint y: 273, endPoint x: 51, endPoint y: 274, distance: 67.7
click at [57, 336] on li "Please also note due to travel on the Westcoast & train seat availability the I…" at bounding box center [227, 347] width 341 height 23
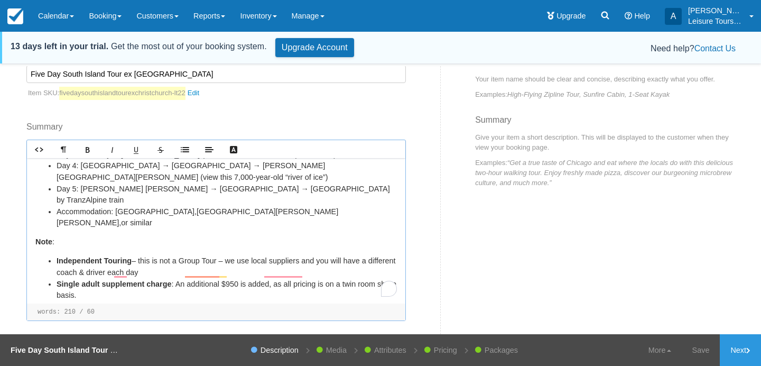
scroll to position [153, 0]
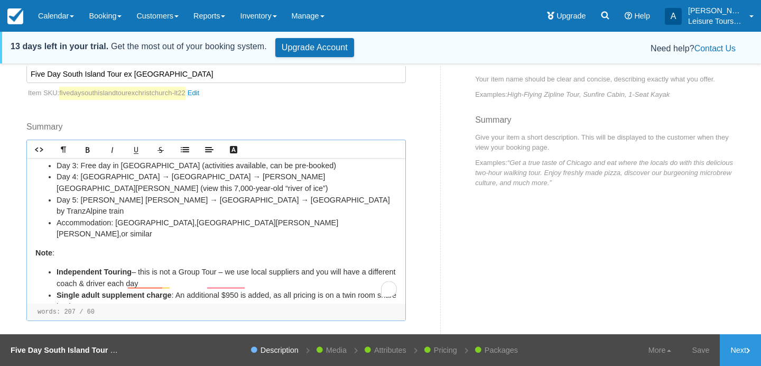
click at [112, 347] on li "Due to travel on the Westcoast & train seat availability the Itinerary may be i…" at bounding box center [227, 353] width 341 height 12
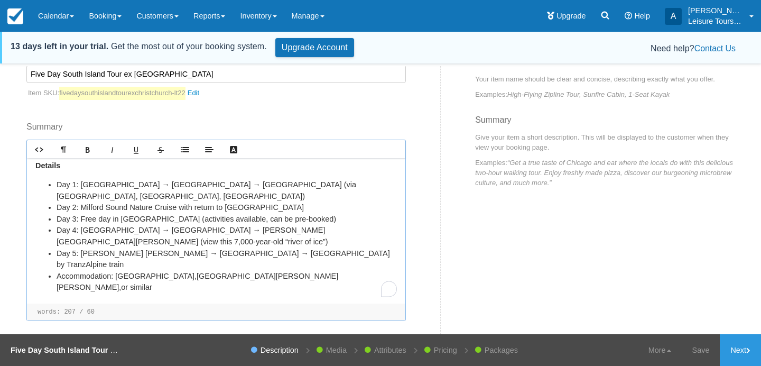
scroll to position [0, 0]
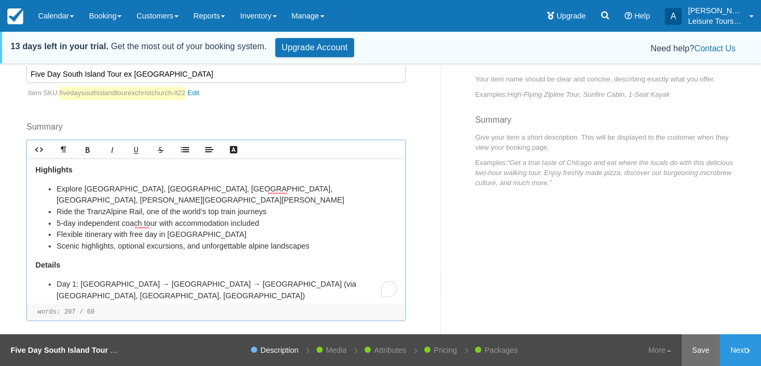
click at [695, 349] on link "Save" at bounding box center [701, 350] width 39 height 32
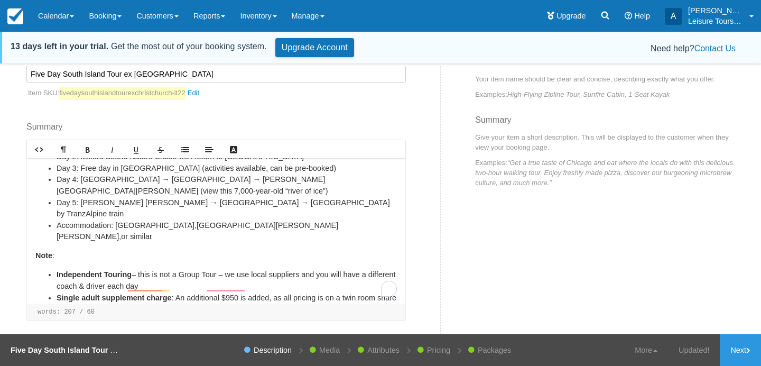
scroll to position [104, 0]
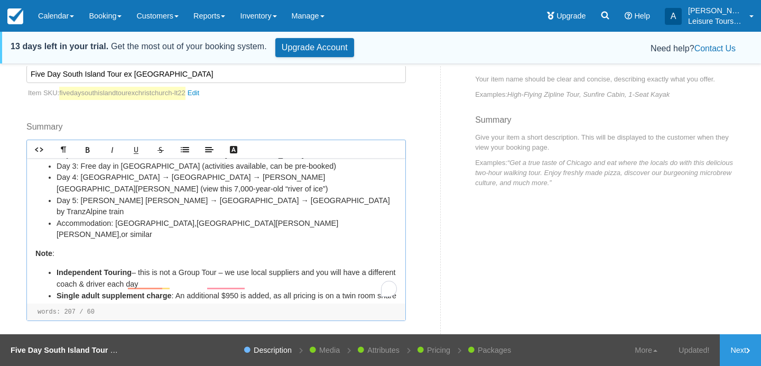
drag, startPoint x: 58, startPoint y: 194, endPoint x: 25, endPoint y: 194, distance: 32.8
click at [25, 194] on div "Category Cruise Excursions Previously Used Categories Cruise Excursions Christc…" at bounding box center [230, 171] width 422 height 364
click at [81, 249] on b "Things to Notes Before Booking:" at bounding box center [94, 253] width 119 height 8
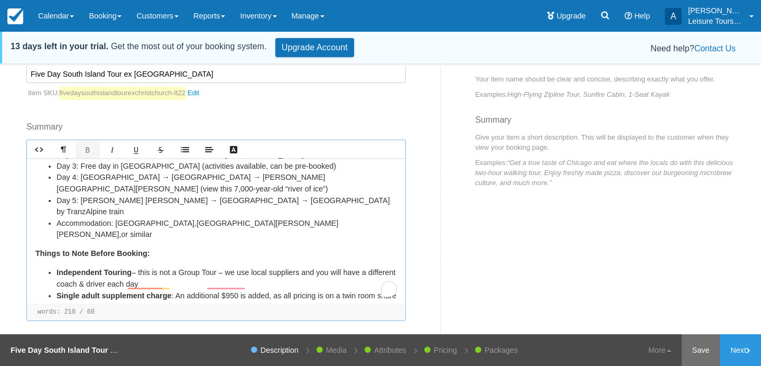
click at [700, 359] on link "Save" at bounding box center [701, 350] width 39 height 32
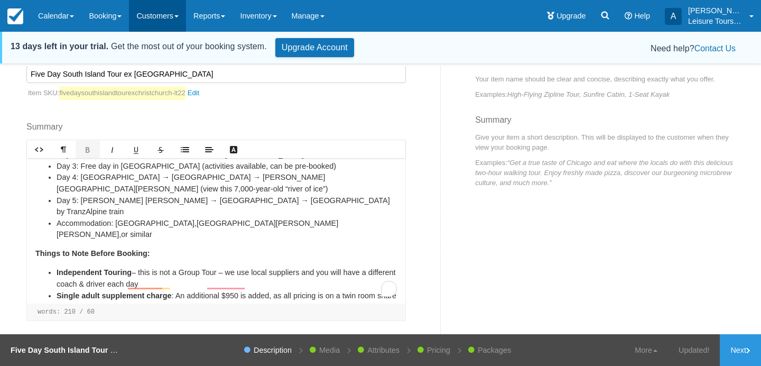
click at [151, 18] on link "Customers" at bounding box center [157, 16] width 57 height 32
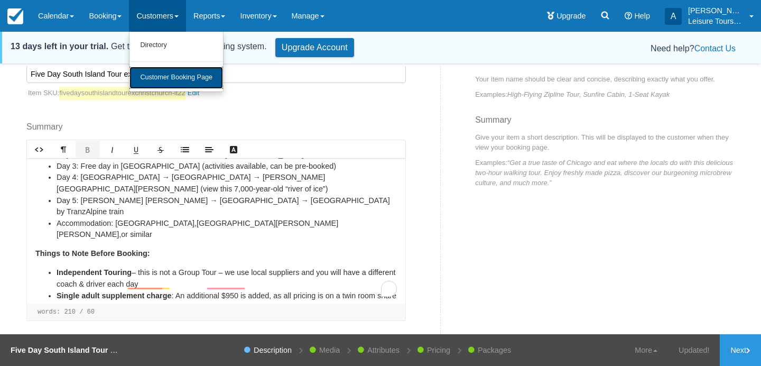
click at [159, 84] on link "Customer Booking Page" at bounding box center [177, 78] width 94 height 22
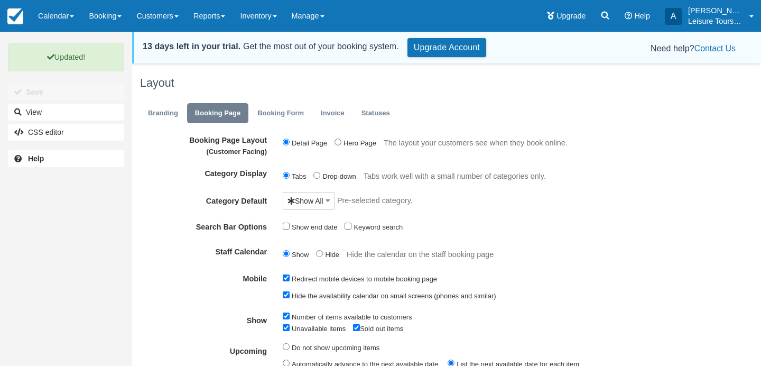
click at [270, 17] on link "Inventory" at bounding box center [258, 16] width 51 height 32
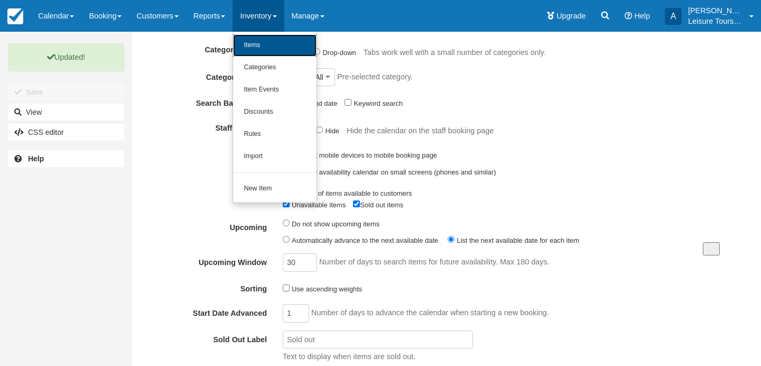
click at [262, 47] on link "Items" at bounding box center [275, 45] width 84 height 22
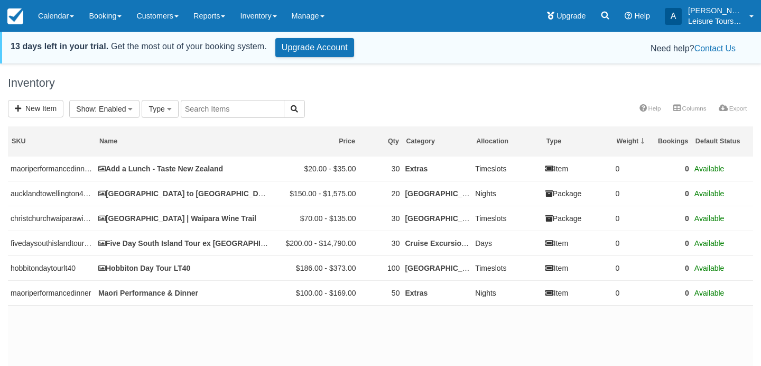
select select
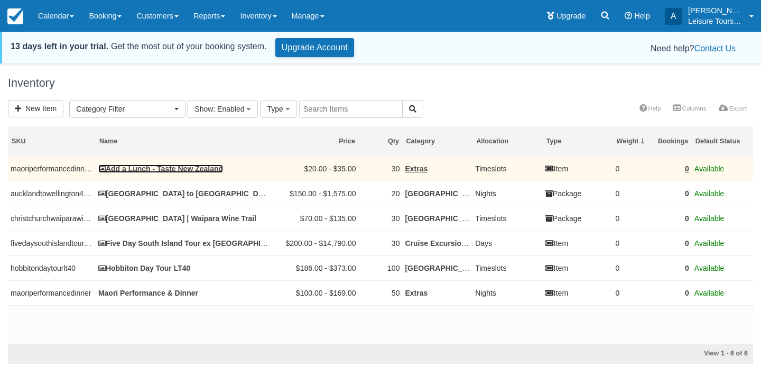
click at [152, 166] on link "Add a Lunch - Taste New Zealand" at bounding box center [160, 168] width 125 height 8
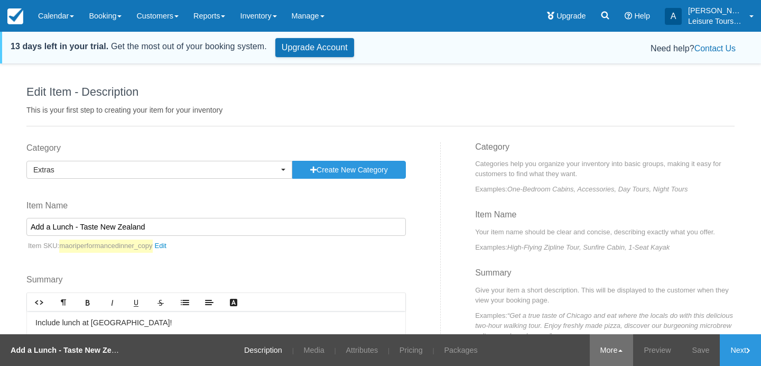
click at [608, 347] on link "More" at bounding box center [612, 350] width 44 height 32
click at [594, 297] on link "Copy" at bounding box center [592, 298] width 84 height 22
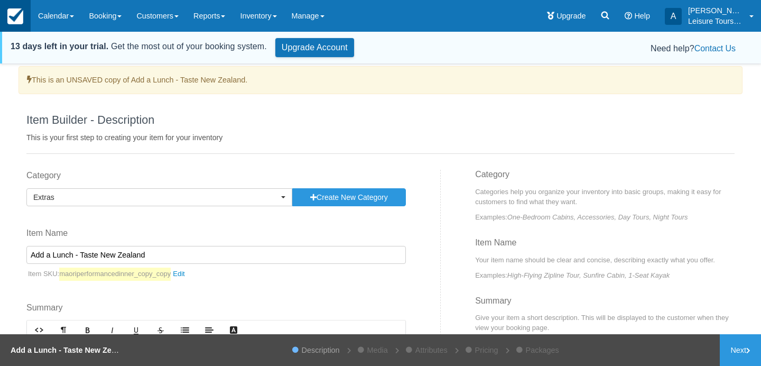
scroll to position [48, 0]
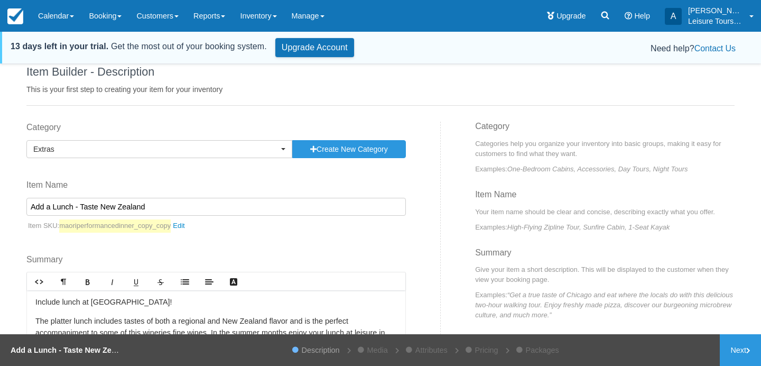
drag, startPoint x: 164, startPoint y: 208, endPoint x: 0, endPoint y: 171, distance: 168.4
click at [0, 171] on div "This is an UNSAVED copy of Add a Lunch - Taste New Zealand. Item Builder - Desc…" at bounding box center [380, 217] width 761 height 302
paste input "Earnslaw & [PERSON_NAME] Peak with Farm Show"
drag, startPoint x: 167, startPoint y: 204, endPoint x: 5, endPoint y: 203, distance: 161.8
click at [5, 203] on div "This is an UNSAVED copy of Add a Lunch - Taste New Zealand. Item Builder - Desc…" at bounding box center [380, 217] width 761 height 302
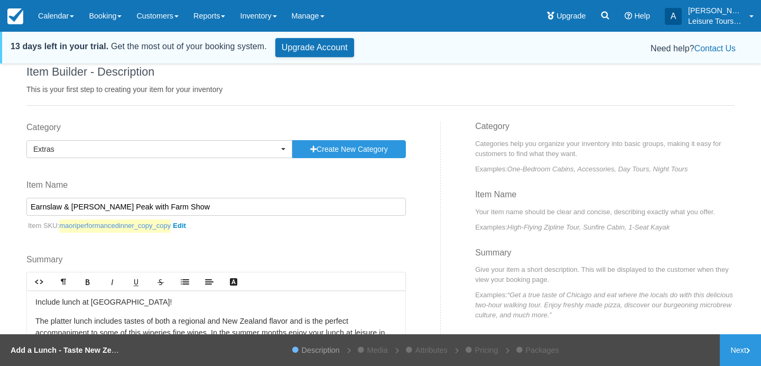
type input "Earnslaw & [PERSON_NAME] Peak with Farm Show"
click at [187, 223] on link "maoriperformancedinner_copy_copy" at bounding box center [124, 225] width 131 height 13
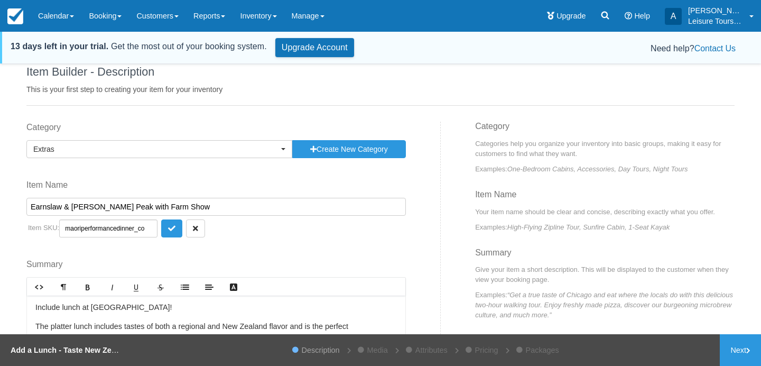
scroll to position [0, 33]
click at [148, 226] on span at bounding box center [151, 228] width 7 height 7
paste input "Earnslaw & [PERSON_NAME] Peak with Farm Show"
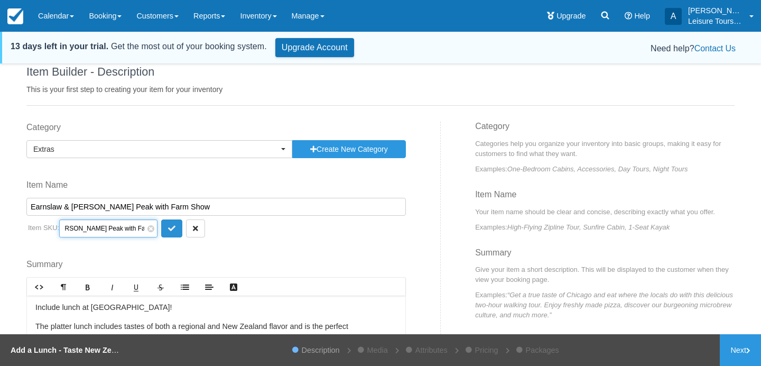
type input "Earnslaw & [PERSON_NAME] Peak with Farm Show"
click at [161, 226] on button "submit" at bounding box center [171, 228] width 21 height 18
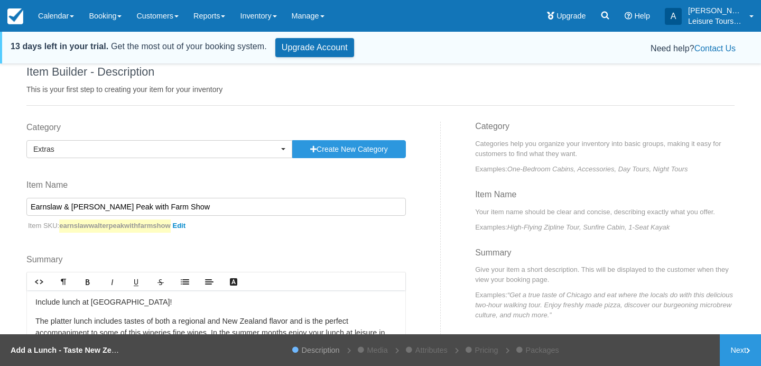
click at [177, 246] on div "Category Extras Previously Used Categories Cruise Excursions [GEOGRAPHIC_DATA] …" at bounding box center [230, 304] width 422 height 364
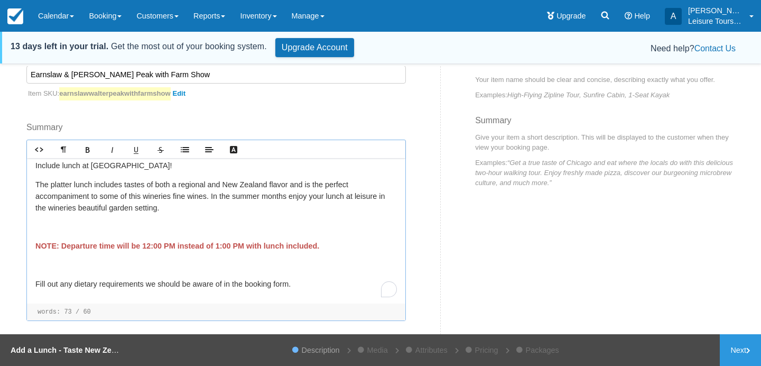
scroll to position [3, 0]
drag, startPoint x: 318, startPoint y: 286, endPoint x: 0, endPoint y: 154, distance: 344.0
click at [0, 154] on div "This is an UNSAVED copy of Add a Lunch - Taste New Zealand. Item Builder - Desc…" at bounding box center [380, 217] width 761 height 302
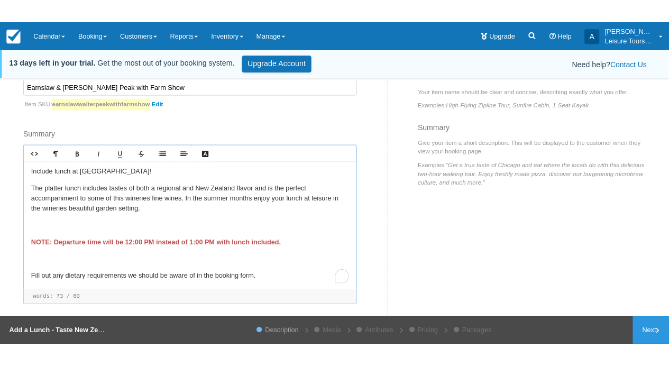
scroll to position [114, 0]
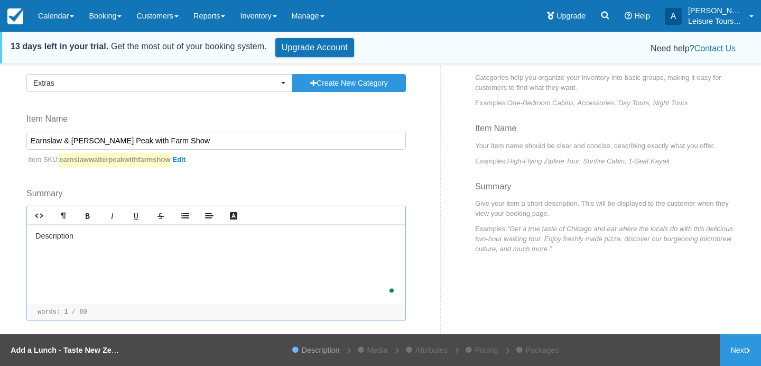
drag, startPoint x: 85, startPoint y: 237, endPoint x: 0, endPoint y: 216, distance: 87.1
click at [0, 218] on div "This is an UNSAVED copy of Add a Lunch - Taste New Zealand. Item Builder - Desc…" at bounding box center [380, 217] width 761 height 302
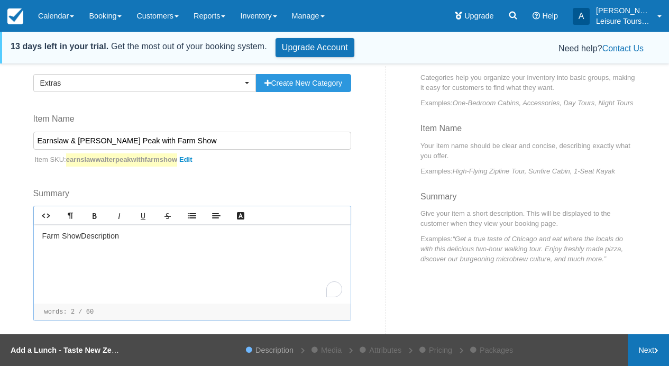
click at [635, 346] on link "Next" at bounding box center [648, 350] width 41 height 32
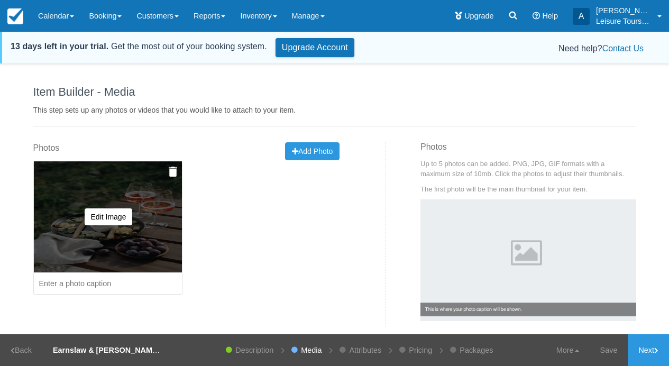
click at [175, 170] on img at bounding box center [173, 172] width 8 height 11
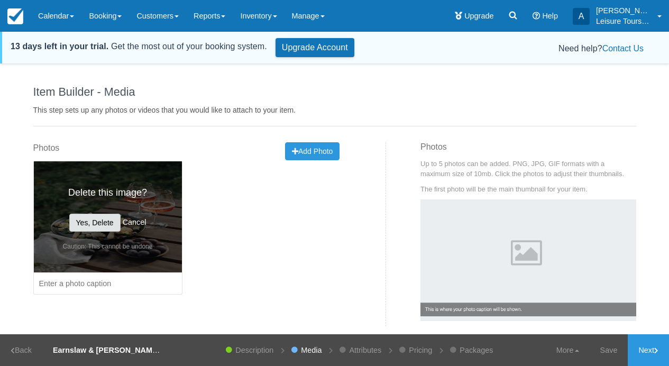
click at [94, 216] on button "Yes, Delete" at bounding box center [94, 223] width 51 height 18
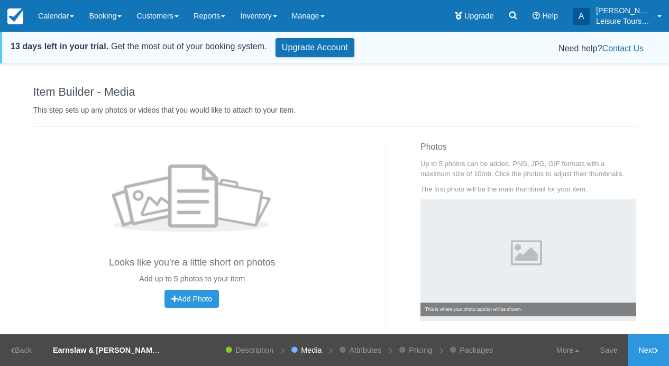
click at [309, 154] on div "Photos Looks like you're a little short on photos Add up to 5 photos to your it…" at bounding box center [192, 224] width 318 height 165
click at [188, 295] on span "Add Photo" at bounding box center [191, 299] width 41 height 8
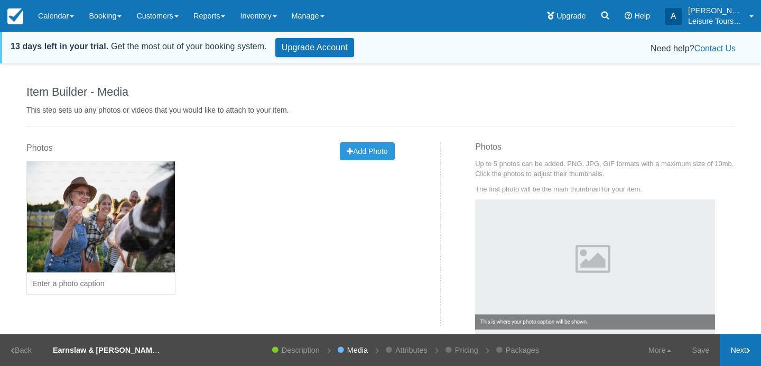
click at [668, 354] on link "Next" at bounding box center [740, 350] width 41 height 32
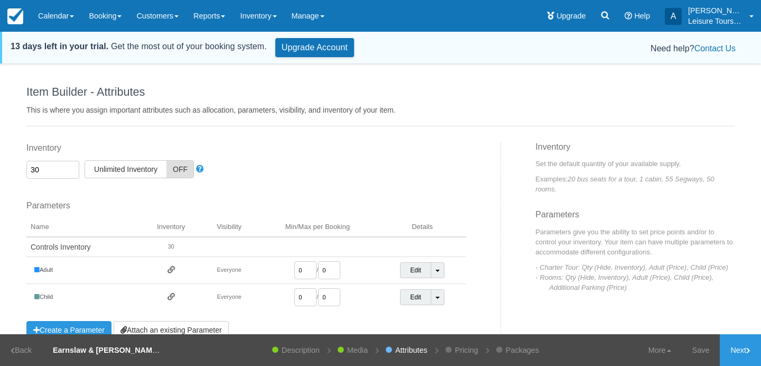
scroll to position [16, 0]
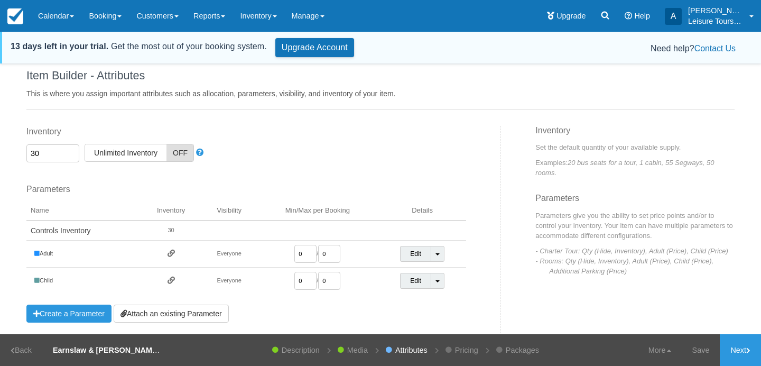
drag, startPoint x: 305, startPoint y: 253, endPoint x: 289, endPoint y: 252, distance: 16.4
click at [295, 253] on input "0" at bounding box center [306, 254] width 22 height 18
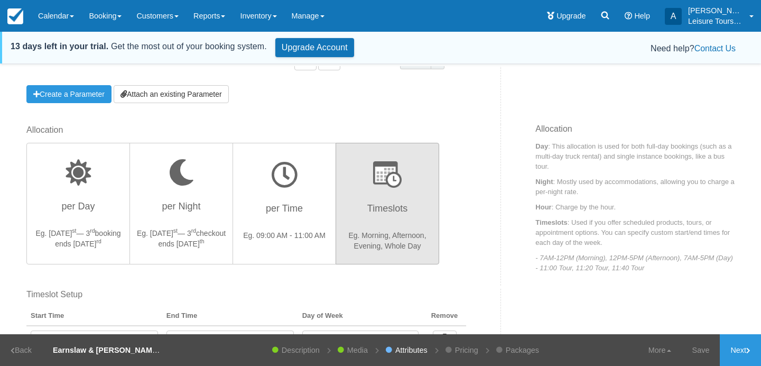
scroll to position [237, 0]
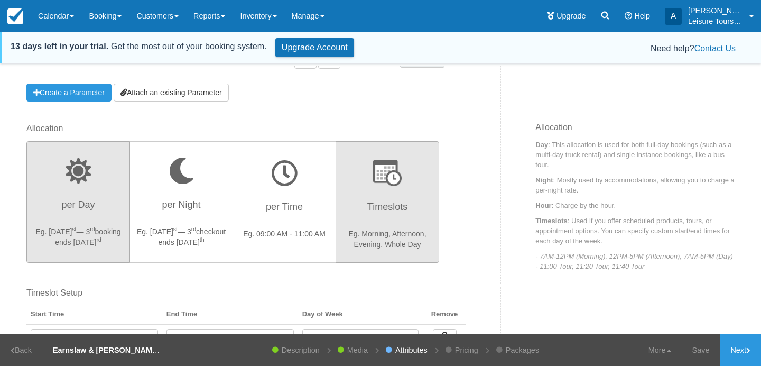
click at [89, 188] on button "per Day Eg. [DATE] — [DATE] booking ends [DATE]" at bounding box center [78, 202] width 104 height 122
radio input "true"
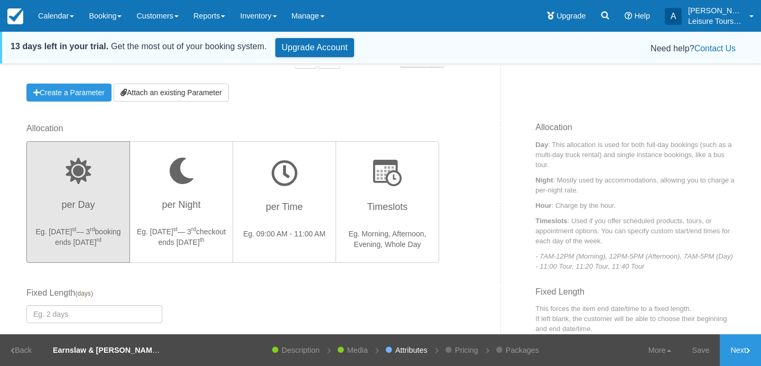
scroll to position [387, 0]
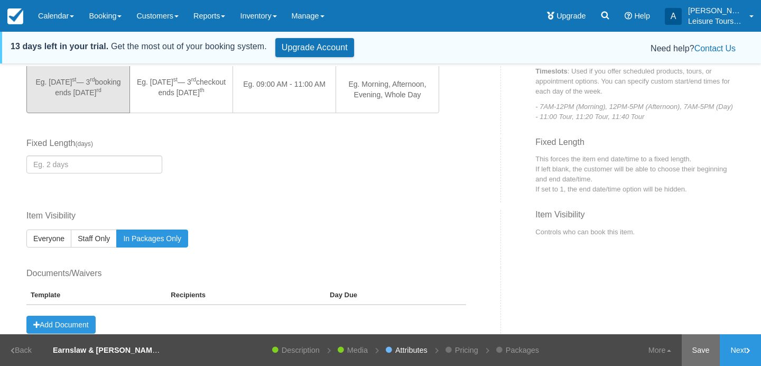
click at [668, 342] on link "Save" at bounding box center [701, 350] width 39 height 32
click at [454, 349] on link "Pricing" at bounding box center [460, 350] width 34 height 32
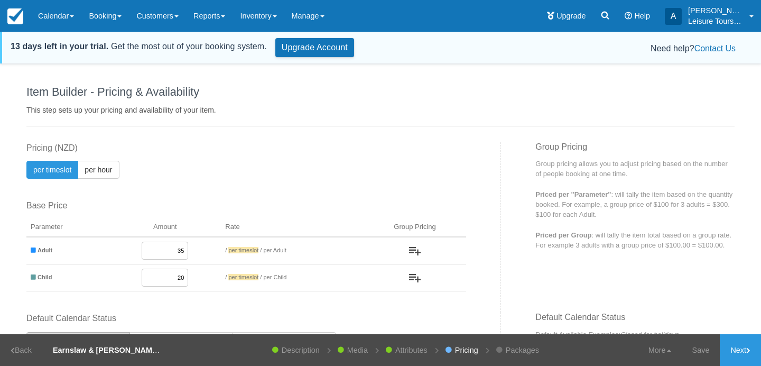
drag, startPoint x: 168, startPoint y: 247, endPoint x: 198, endPoint y: 247, distance: 30.1
click at [198, 247] on td "35" at bounding box center [165, 250] width 112 height 27
drag, startPoint x: 172, startPoint y: 254, endPoint x: 175, endPoint y: 249, distance: 6.2
click at [175, 249] on input "35" at bounding box center [165, 251] width 47 height 18
type input "155"
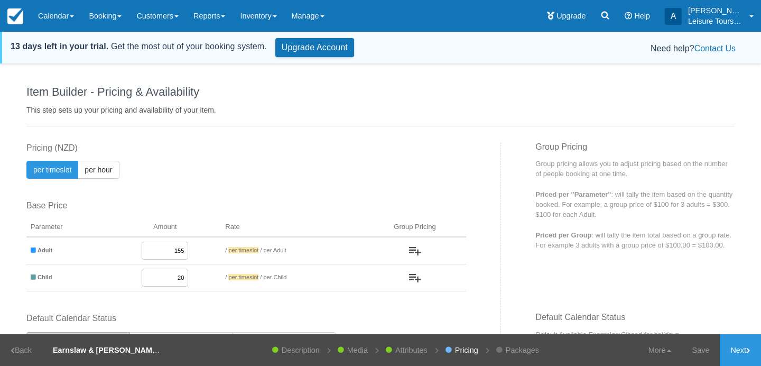
click at [195, 208] on label "Base Price" at bounding box center [246, 206] width 440 height 12
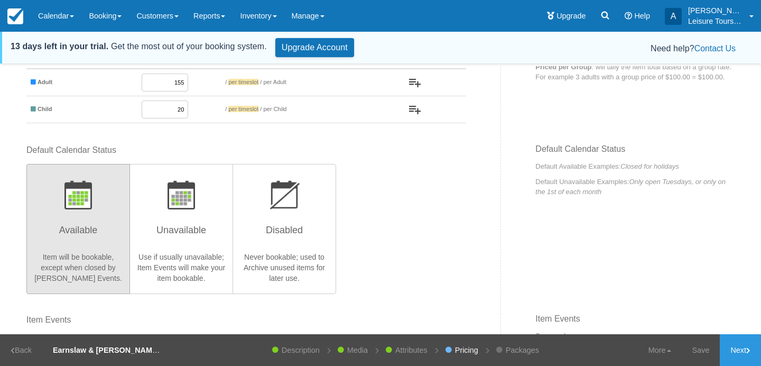
scroll to position [105, 0]
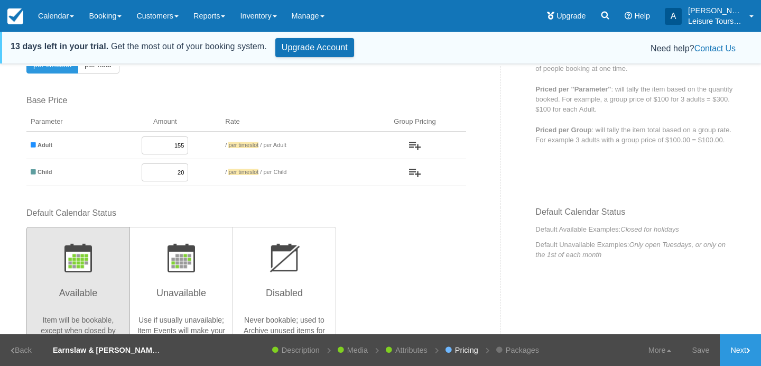
drag, startPoint x: 170, startPoint y: 169, endPoint x: 226, endPoint y: 174, distance: 55.7
click at [226, 174] on tr "Child 20 / per timeslot / per Child" at bounding box center [246, 172] width 440 height 27
type input "79.50"
click at [364, 91] on div "This item is a Product Grouping Parent, which are priced based on their child i…" at bounding box center [260, 122] width 483 height 170
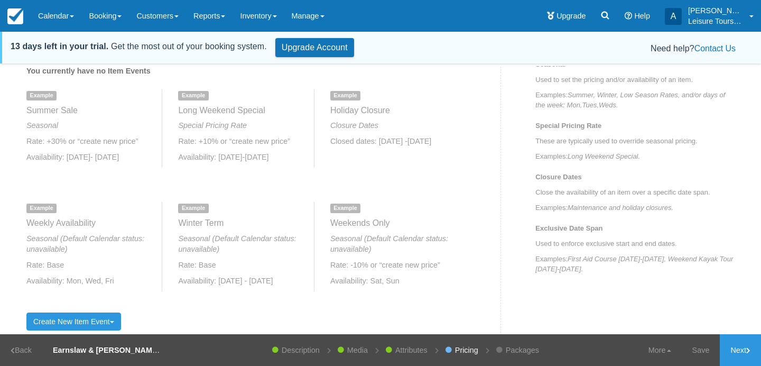
scroll to position [442, 0]
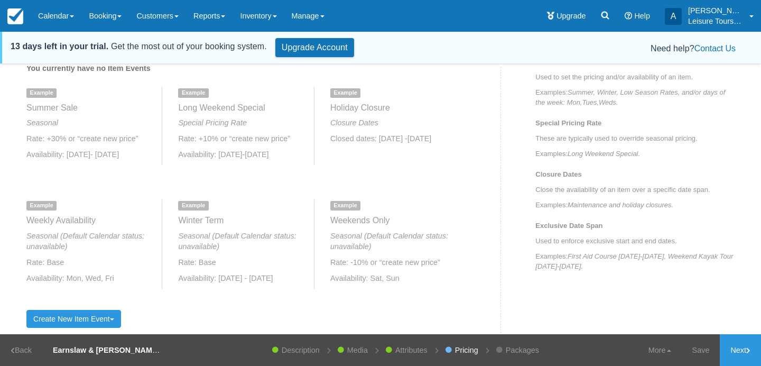
click at [391, 353] on li "Attributes" at bounding box center [411, 350] width 58 height 32
click at [398, 351] on link "Attributes" at bounding box center [411, 350] width 43 height 32
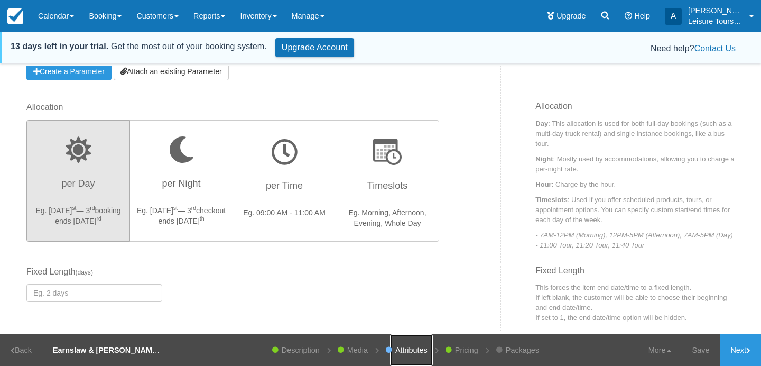
scroll to position [283, 0]
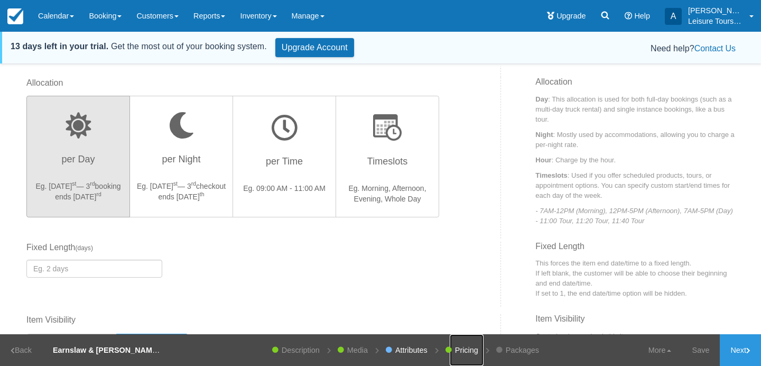
click at [455, 346] on link "Pricing" at bounding box center [467, 350] width 34 height 32
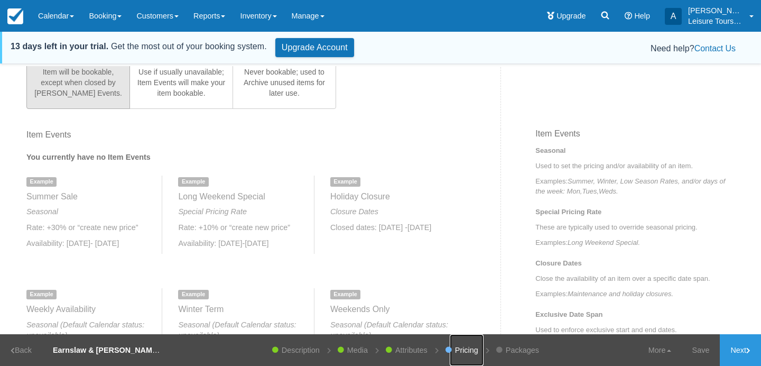
scroll to position [535, 0]
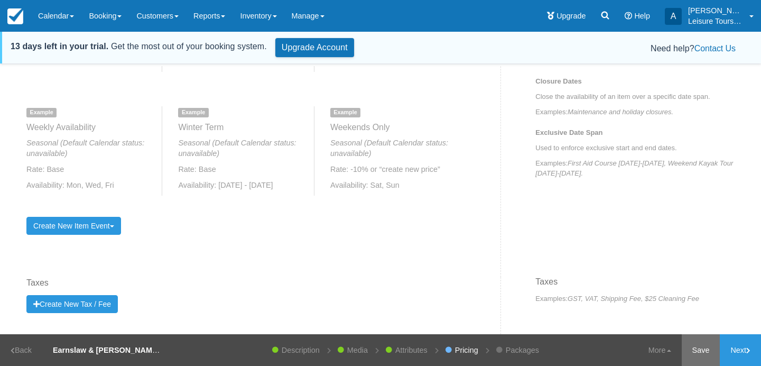
click at [668, 347] on link "Save" at bounding box center [701, 350] width 39 height 32
click at [668, 358] on link "Next" at bounding box center [740, 350] width 41 height 32
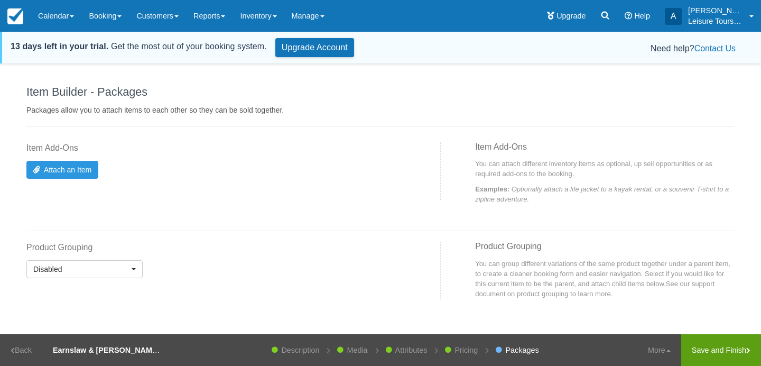
click at [668, 355] on link "Save and Finish" at bounding box center [722, 350] width 80 height 32
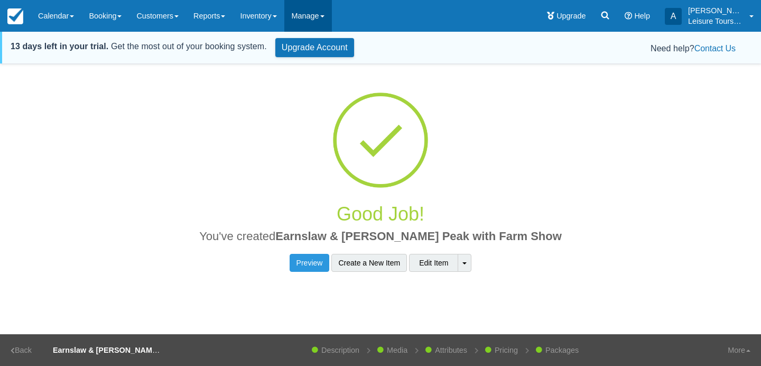
click at [315, 21] on link "Manage" at bounding box center [308, 16] width 48 height 32
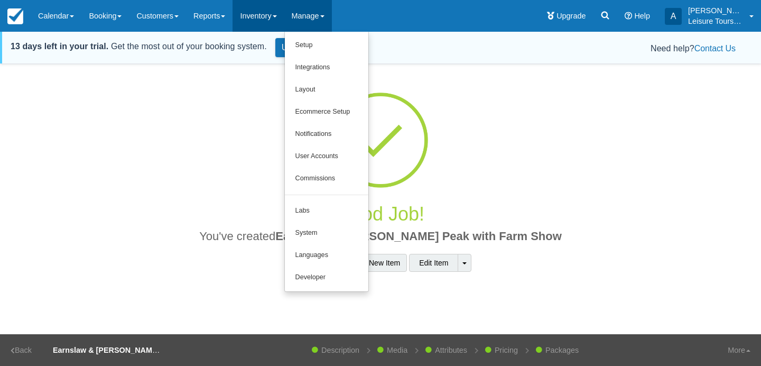
click at [264, 6] on link "Inventory" at bounding box center [258, 16] width 51 height 32
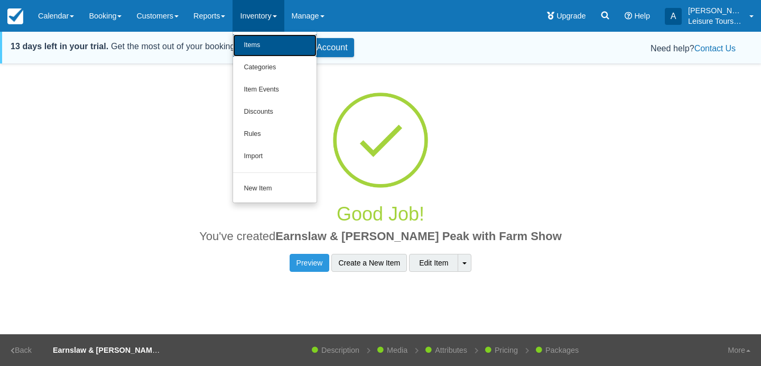
click at [264, 47] on link "Items" at bounding box center [275, 45] width 84 height 22
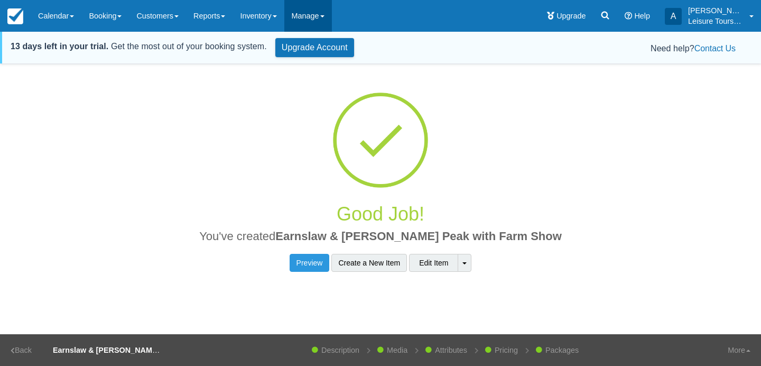
click at [321, 18] on link "Manage" at bounding box center [308, 16] width 48 height 32
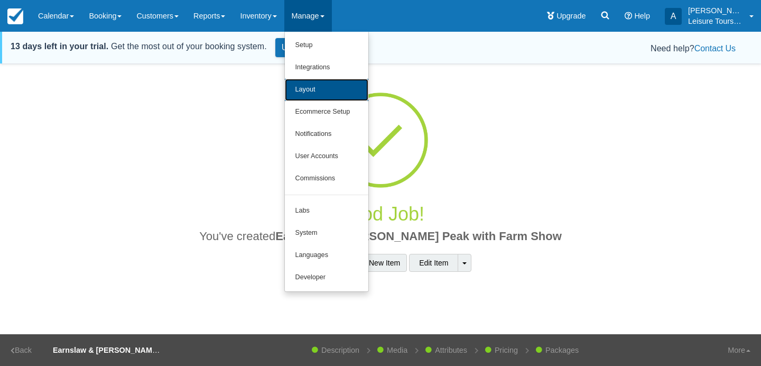
click at [327, 86] on link "Layout" at bounding box center [327, 90] width 84 height 22
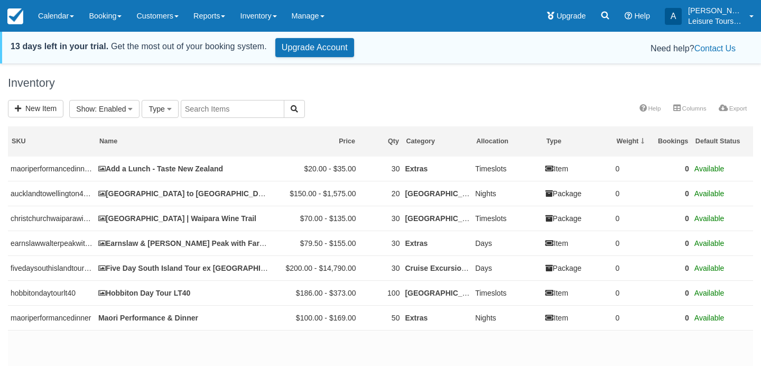
select select
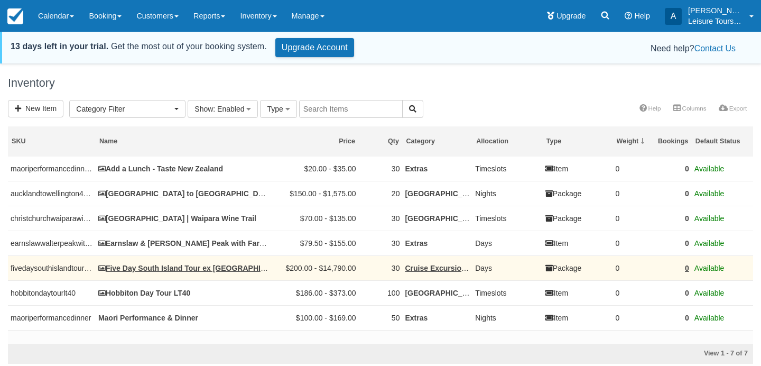
click at [178, 275] on td "Five Day South Island Tour ex [GEOGRAPHIC_DATA]" at bounding box center [184, 267] width 176 height 25
click at [190, 272] on link "Five Day South Island Tour ex [GEOGRAPHIC_DATA]" at bounding box center [195, 268] width 194 height 8
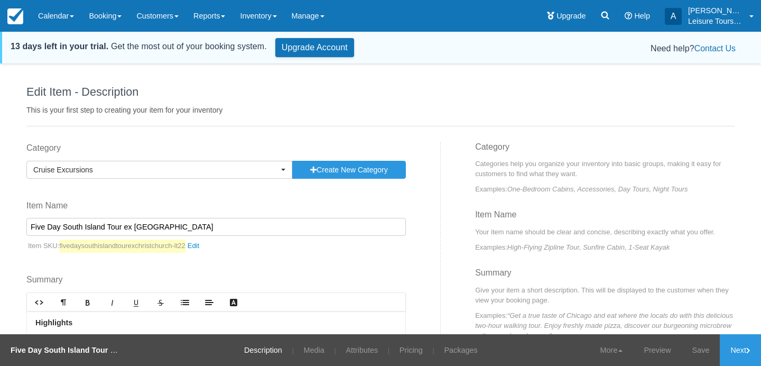
scroll to position [153, 0]
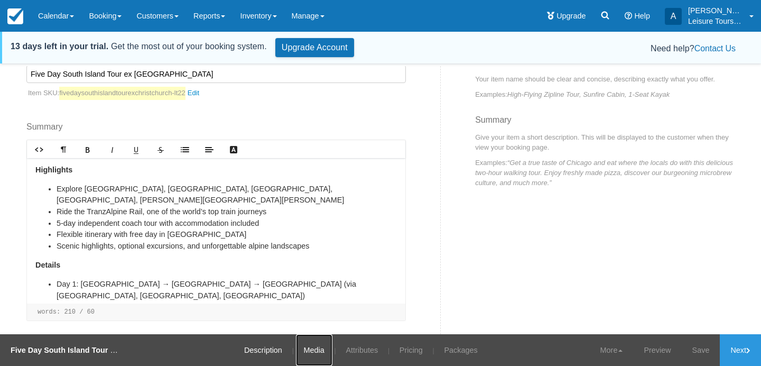
click at [318, 353] on link "Media" at bounding box center [314, 350] width 36 height 32
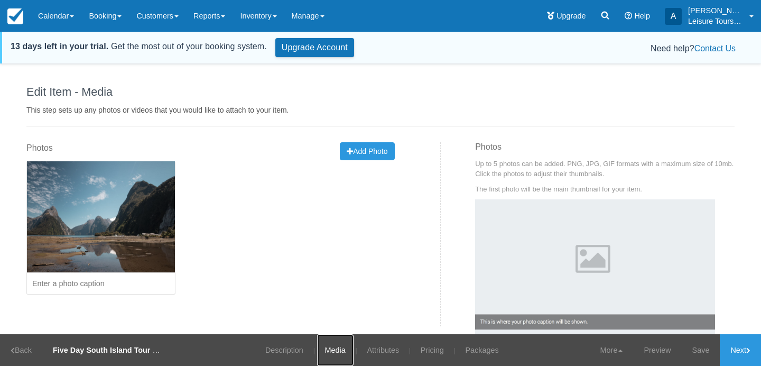
scroll to position [56, 0]
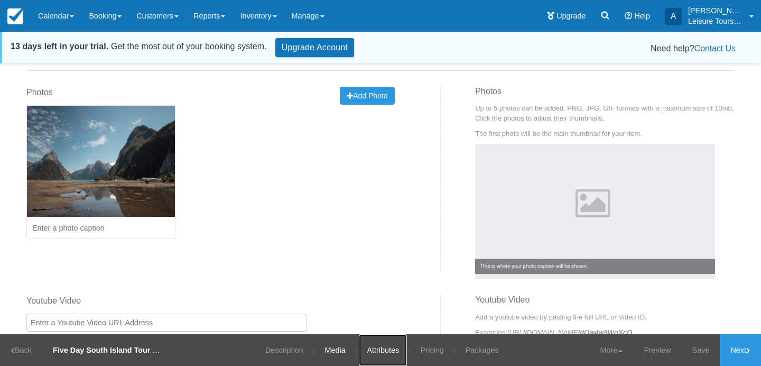
click at [374, 337] on link "Attributes" at bounding box center [383, 350] width 48 height 32
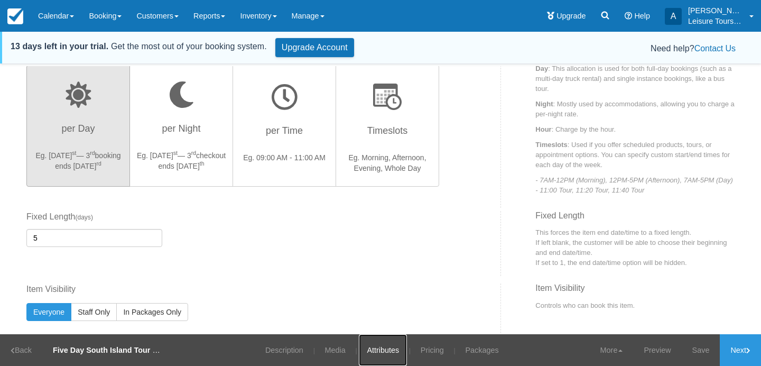
scroll to position [414, 0]
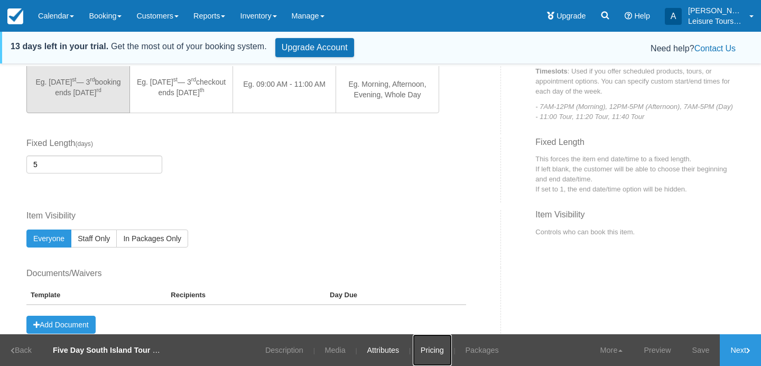
click at [433, 350] on link "Pricing" at bounding box center [432, 350] width 39 height 32
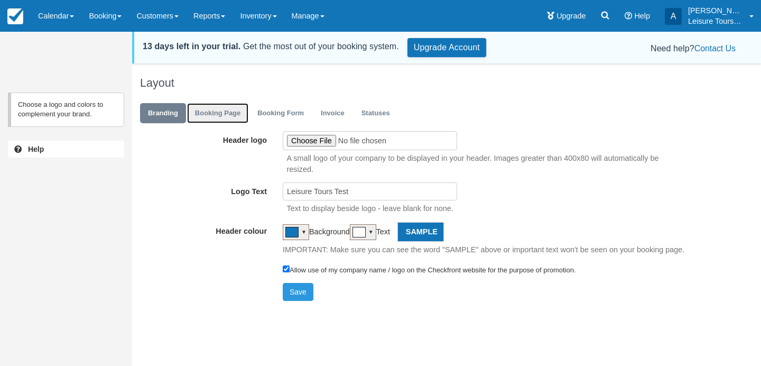
click at [220, 118] on link "Booking Page" at bounding box center [217, 113] width 61 height 21
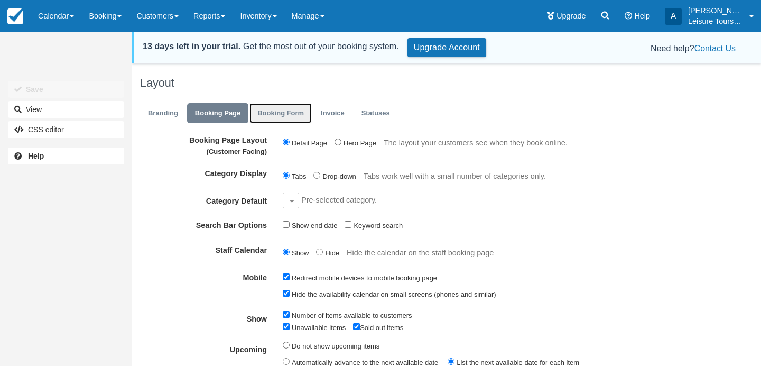
click at [289, 107] on link "Booking Form" at bounding box center [281, 113] width 62 height 21
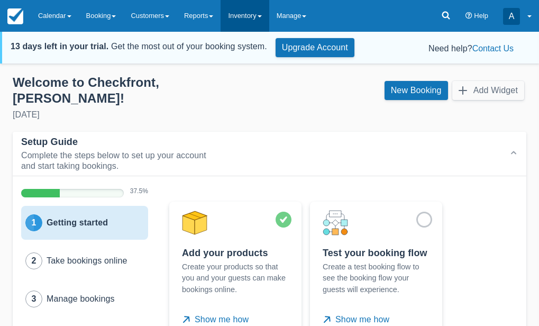
click at [255, 12] on link "Inventory" at bounding box center [244, 16] width 48 height 32
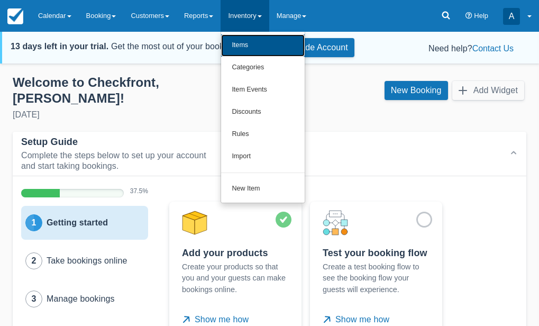
click at [248, 42] on link "Items" at bounding box center [263, 45] width 84 height 22
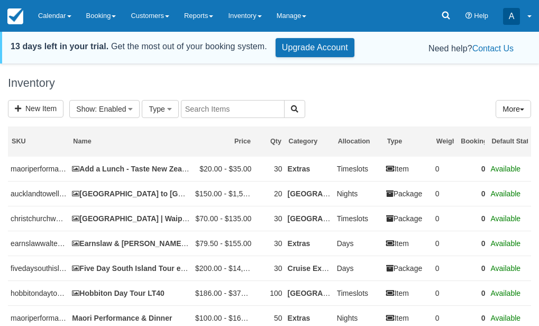
select select
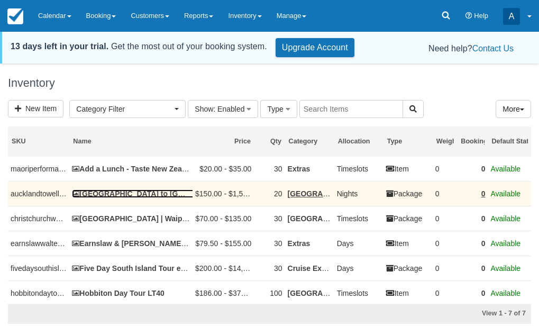
click at [140, 194] on link "[GEOGRAPHIC_DATA] to [GEOGRAPHIC_DATA] ( 4 days / 3 nights) – LT94B" at bounding box center [209, 193] width 274 height 8
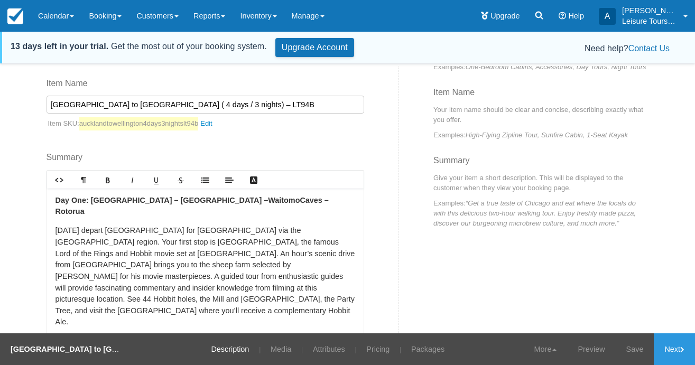
scroll to position [153, 0]
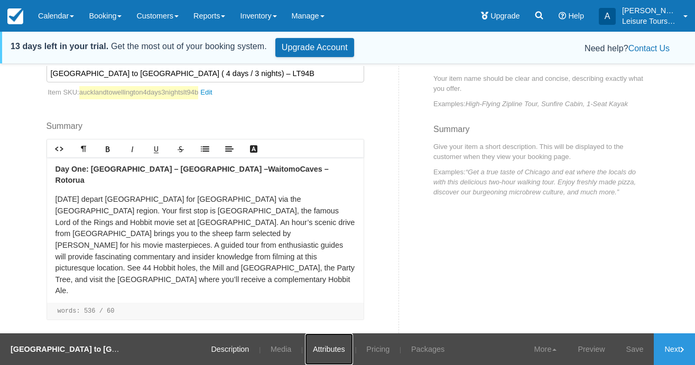
click at [334, 325] on link "Attributes" at bounding box center [329, 350] width 48 height 32
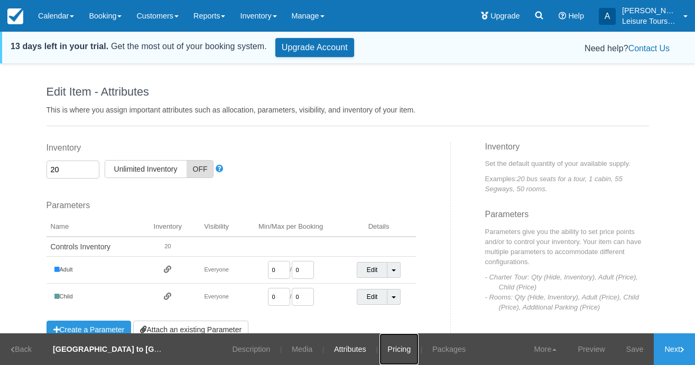
click at [394, 325] on link "Pricing" at bounding box center [399, 350] width 39 height 32
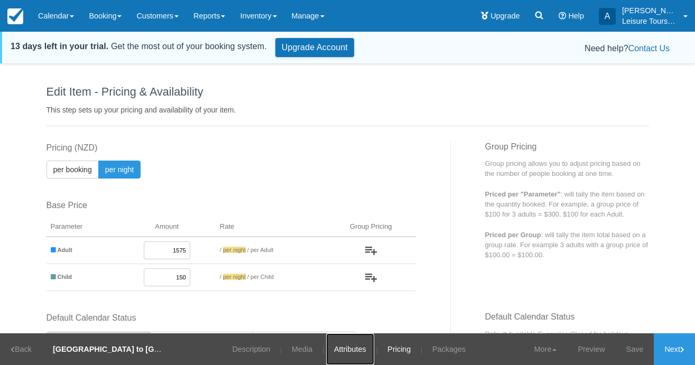
click at [352, 325] on link "Attributes" at bounding box center [350, 350] width 48 height 32
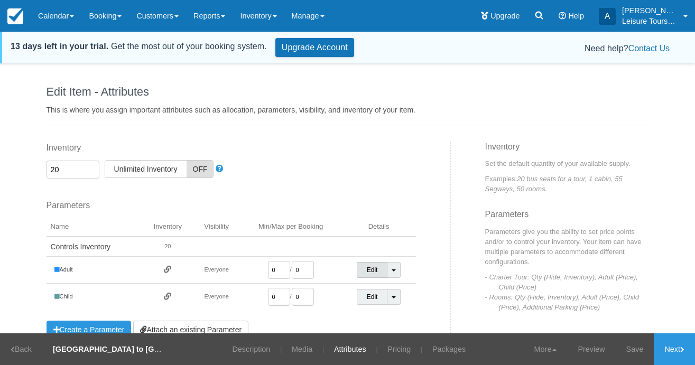
click at [380, 274] on link "Edit" at bounding box center [372, 270] width 31 height 16
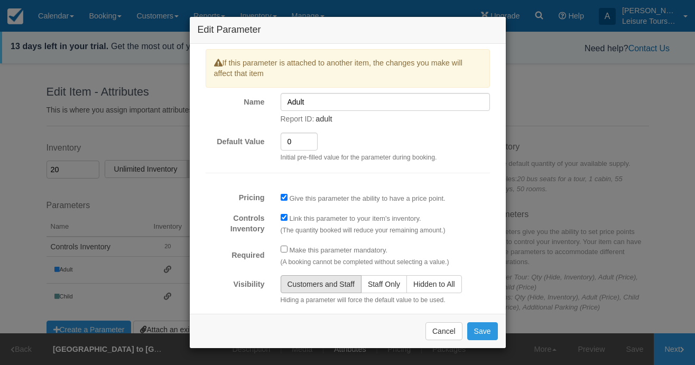
click at [174, 196] on div "Edit Parameter If this parameter is attached to another item, the changes you m…" at bounding box center [347, 182] width 695 height 365
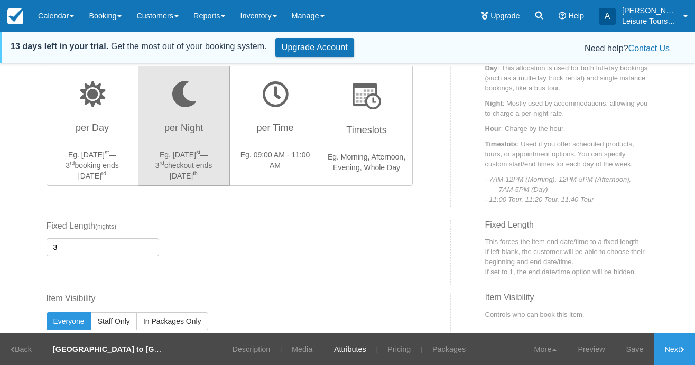
scroll to position [315, 0]
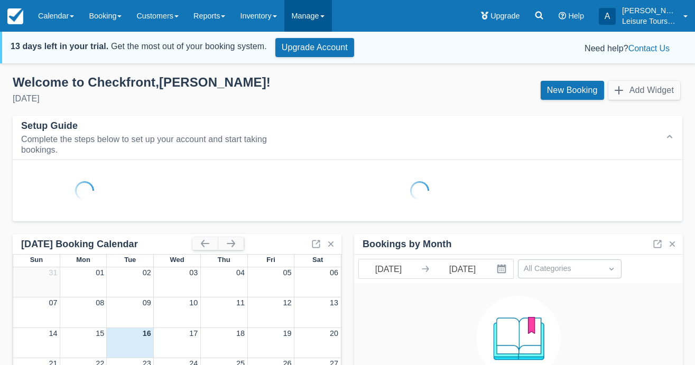
click at [332, 13] on link "Manage" at bounding box center [308, 16] width 48 height 32
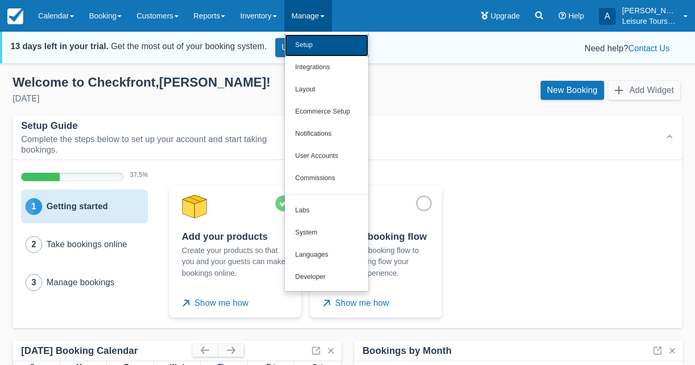
click at [325, 42] on link "Setup" at bounding box center [327, 45] width 84 height 22
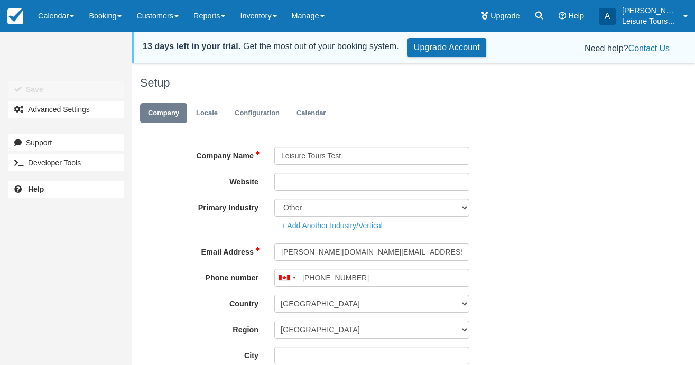
type input "[PHONE_NUMBER]"
drag, startPoint x: 323, startPoint y: 157, endPoint x: 380, endPoint y: 157, distance: 56.6
click at [380, 157] on input "Leisure Tours Test" at bounding box center [371, 156] width 195 height 18
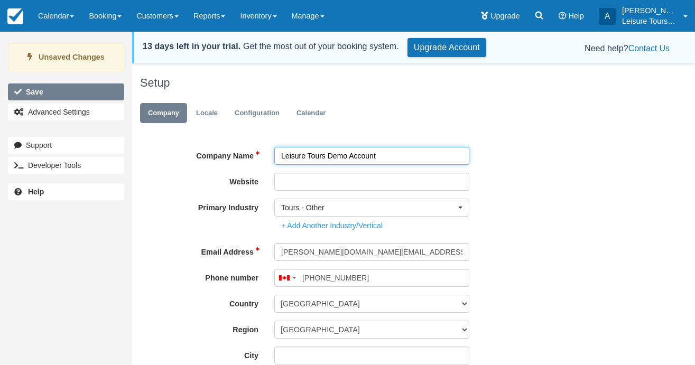
type input "Leisure Tours Demo Account"
click at [38, 84] on button "Save" at bounding box center [66, 92] width 116 height 17
type input "(604) 256-8923"
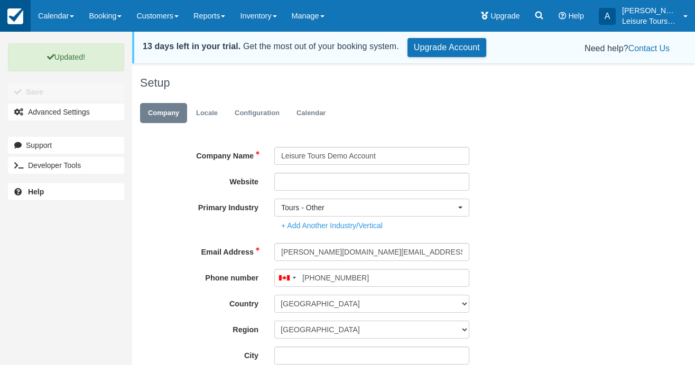
click at [12, 17] on img at bounding box center [15, 16] width 16 height 16
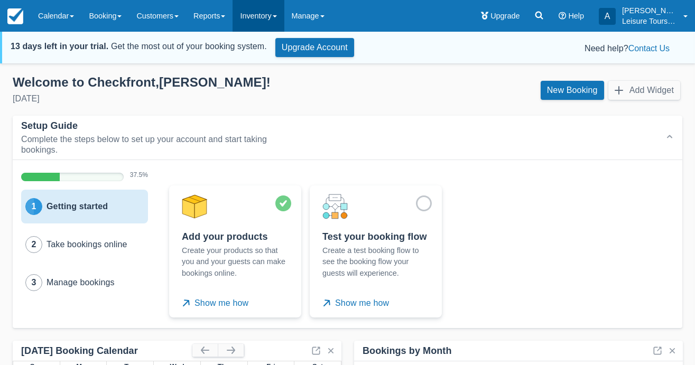
click at [249, 14] on link "Inventory" at bounding box center [258, 16] width 51 height 32
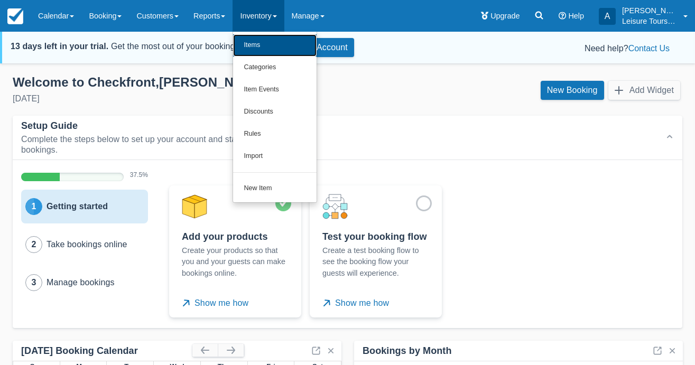
click at [255, 45] on link "Items" at bounding box center [275, 45] width 84 height 22
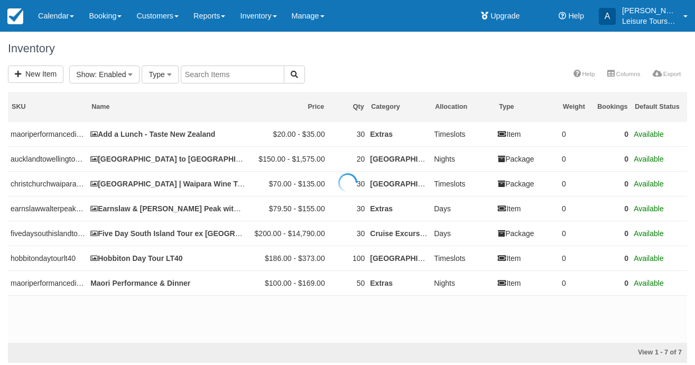
select select
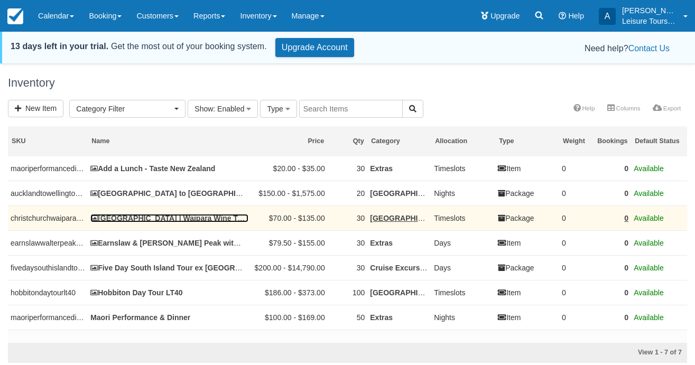
click at [179, 219] on link "[GEOGRAPHIC_DATA] | Waipara Wine Trail" at bounding box center [169, 218] width 158 height 8
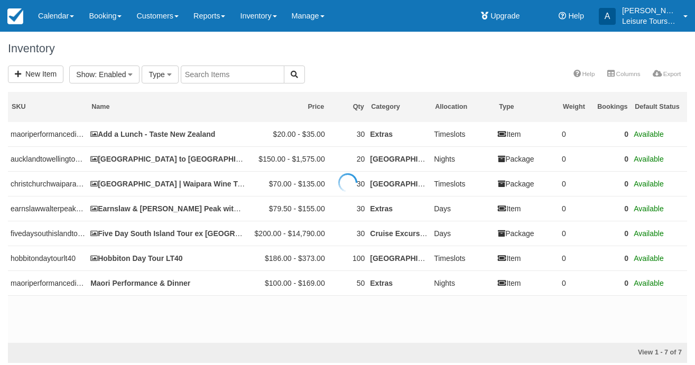
select select
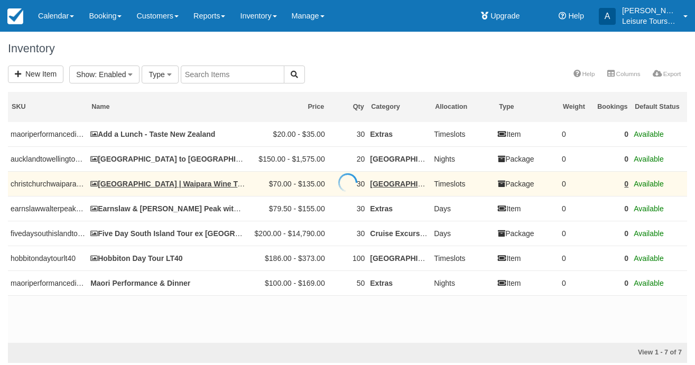
select select
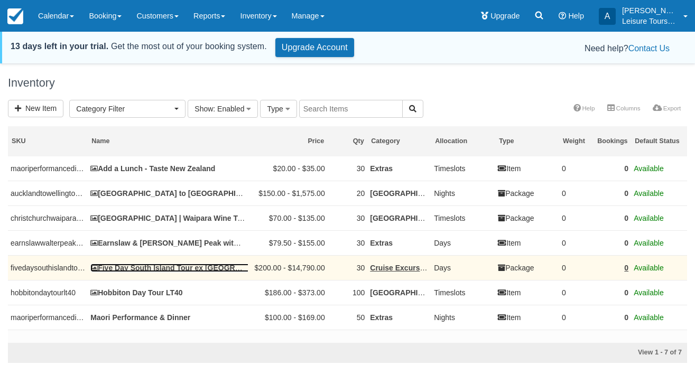
click at [164, 271] on link "Five Day South Island Tour ex [GEOGRAPHIC_DATA]" at bounding box center [187, 268] width 194 height 8
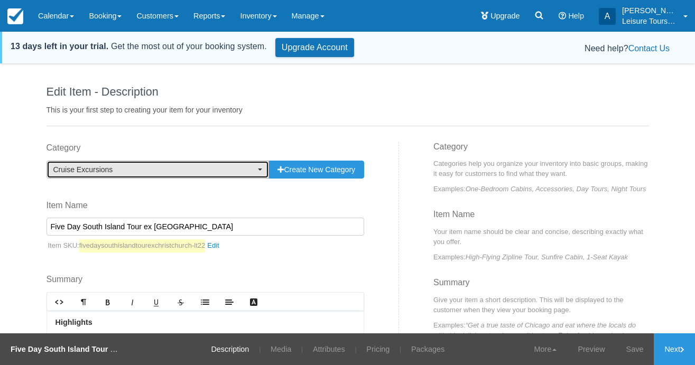
click at [141, 174] on span "Cruise Excursions" at bounding box center [154, 169] width 202 height 11
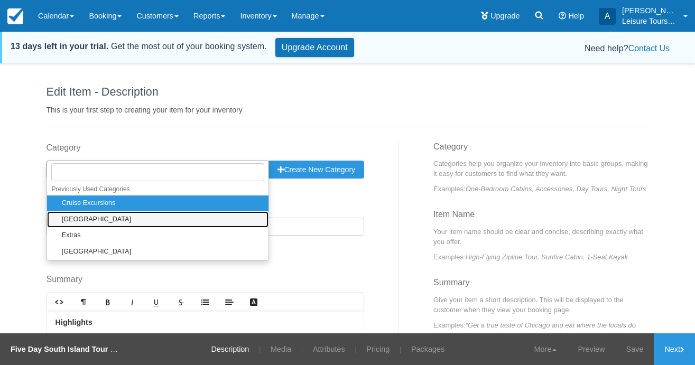
click at [116, 219] on link "[GEOGRAPHIC_DATA]" at bounding box center [158, 219] width 222 height 16
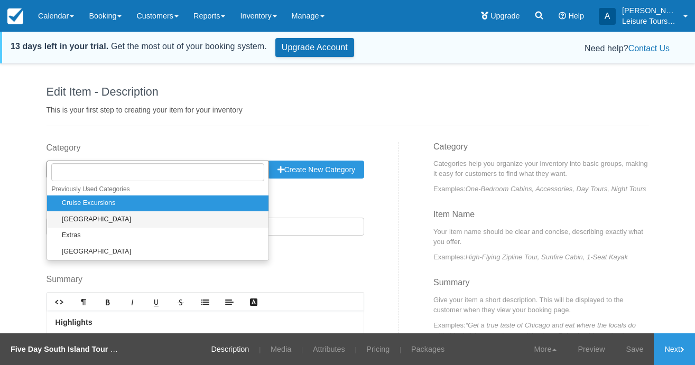
select select "5"
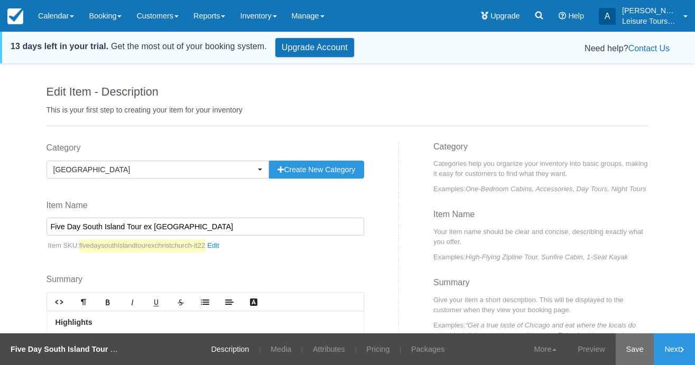
click at [629, 345] on link "Save" at bounding box center [635, 350] width 39 height 32
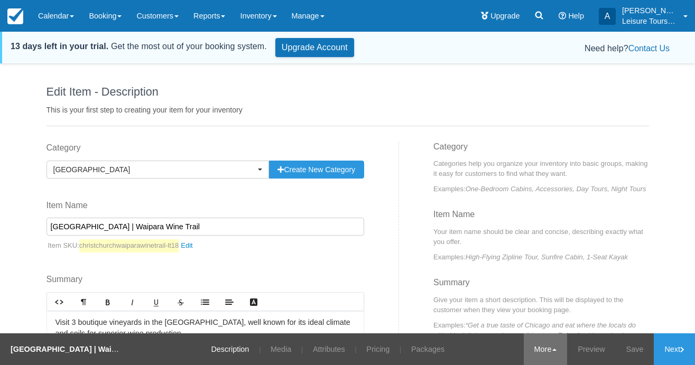
click at [541, 352] on link "More" at bounding box center [546, 350] width 44 height 32
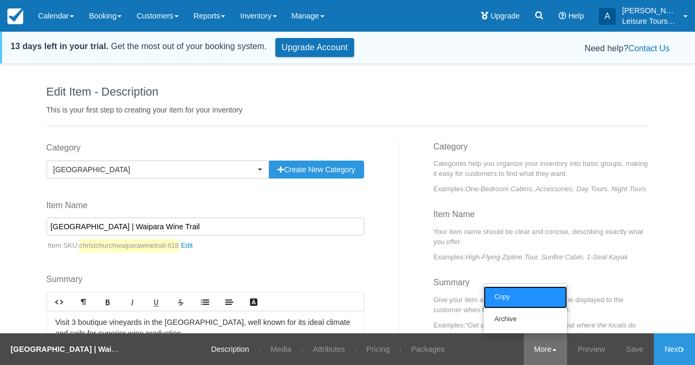
click at [525, 301] on link "Copy" at bounding box center [526, 298] width 84 height 22
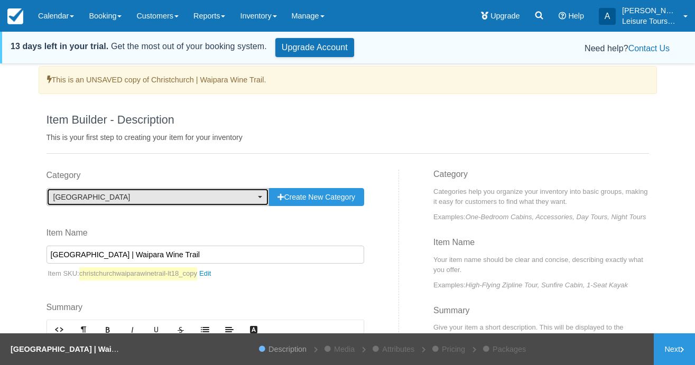
click at [171, 196] on span "[GEOGRAPHIC_DATA]" at bounding box center [154, 197] width 202 height 11
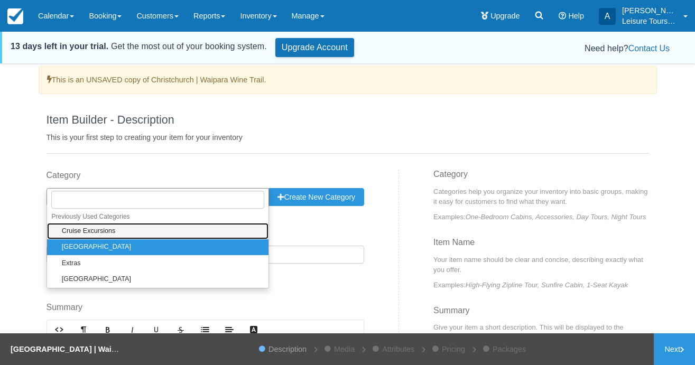
click at [124, 230] on link "Cruise Excursions" at bounding box center [158, 231] width 222 height 16
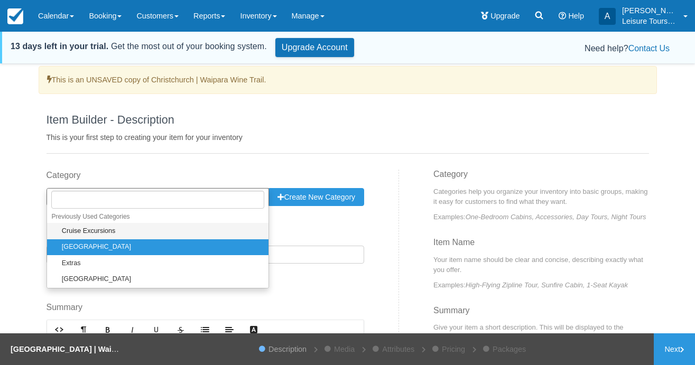
select select "6"
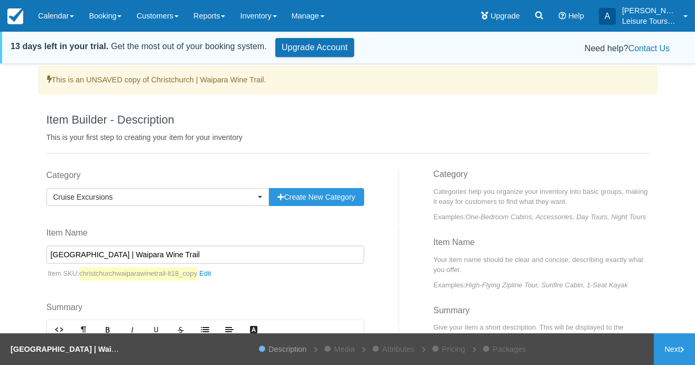
drag, startPoint x: 180, startPoint y: 253, endPoint x: 23, endPoint y: 244, distance: 157.3
click at [23, 244] on div "This is an UNSAVED copy of Christchurch | Waipara Wine Trail. Item Builder - De…" at bounding box center [347, 217] width 695 height 302
paste input "– Sightseeing with International Antarctic Center"
click at [255, 257] on input "[GEOGRAPHIC_DATA] – Sightseeing with International Antarctic Center" at bounding box center [206, 255] width 318 height 18
drag, startPoint x: 255, startPoint y: 257, endPoint x: 22, endPoint y: 254, distance: 233.2
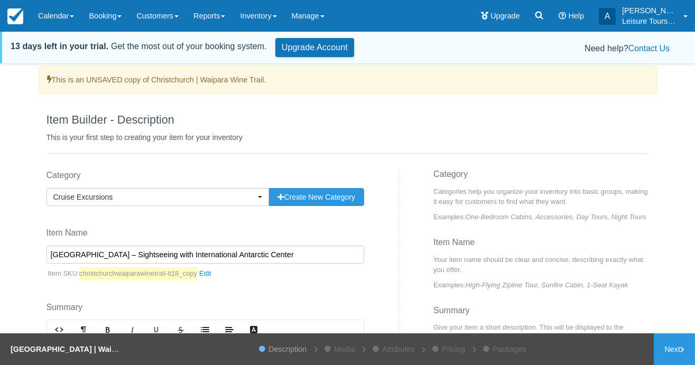
click at [22, 254] on div "This is an UNSAVED copy of Christchurch | Waipara Wine Trail. Item Builder - De…" at bounding box center [347, 217] width 695 height 302
type input "[GEOGRAPHIC_DATA] – Sightseeing with International Antarctic Center"
click at [211, 273] on link "christchurchwaiparawinetrail-lt18_copy" at bounding box center [147, 274] width 137 height 13
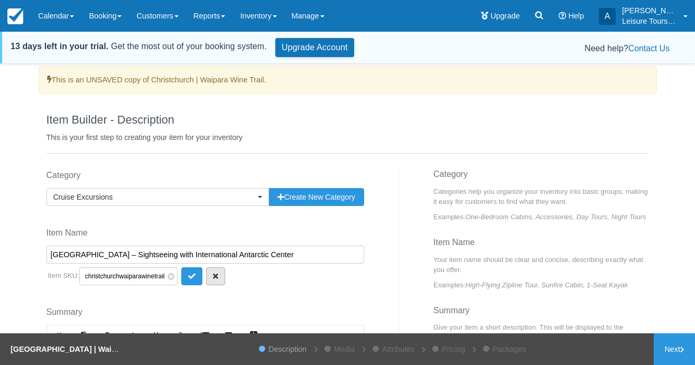
scroll to position [0, 40]
click at [168, 278] on span at bounding box center [171, 276] width 7 height 7
paste input "[GEOGRAPHIC_DATA] – Sightseeing with International Antarctic Center"
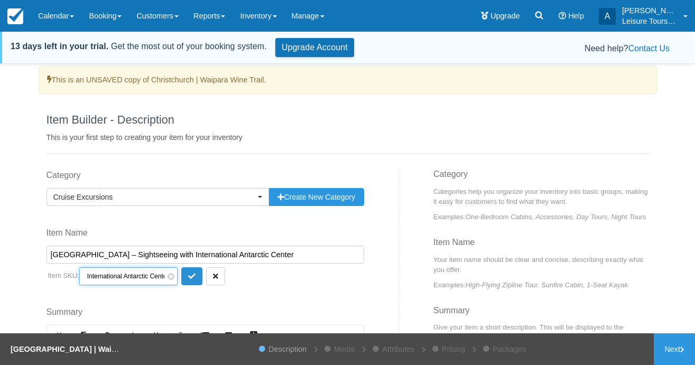
type input "[GEOGRAPHIC_DATA] – Sightseeing with International Antarctic Center-lt76cs"
click at [188, 275] on icon "submit" at bounding box center [191, 276] width 7 height 7
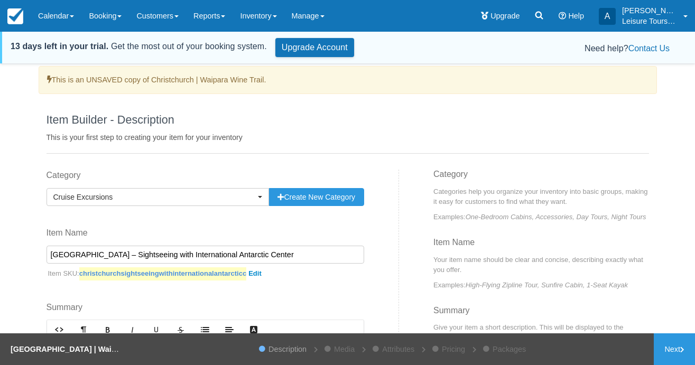
click at [258, 277] on link "christchurchsightseeingwithinternationalantarcticc" at bounding box center [172, 274] width 187 height 13
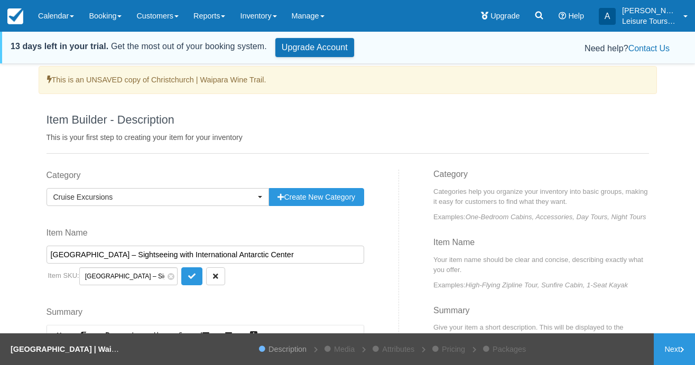
drag, startPoint x: 135, startPoint y: 277, endPoint x: 74, endPoint y: 277, distance: 60.8
click at [73, 277] on p "Item SKU: christchurchsightseeingwithinternationalantarcticc Christchurch – Sig…" at bounding box center [206, 277] width 318 height 18
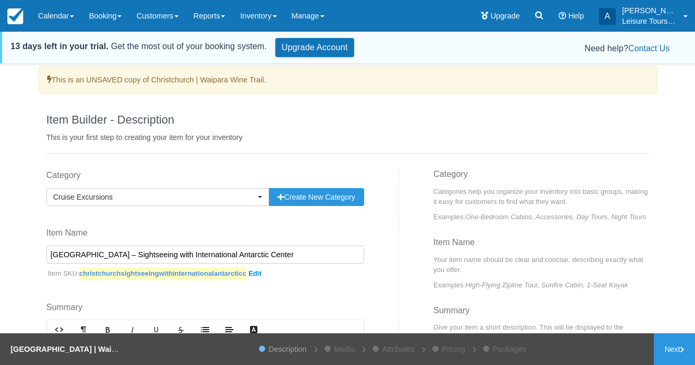
click at [256, 272] on link "christchurchsightseeingwithinternationalantarcticc" at bounding box center [172, 274] width 187 height 13
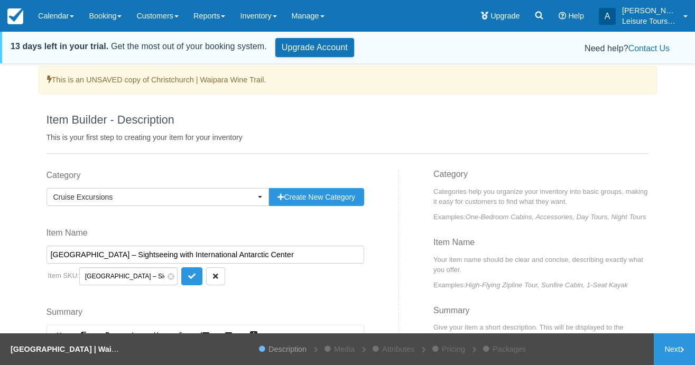
scroll to position [0, 119]
click at [168, 276] on span at bounding box center [171, 276] width 7 height 7
type input "C"
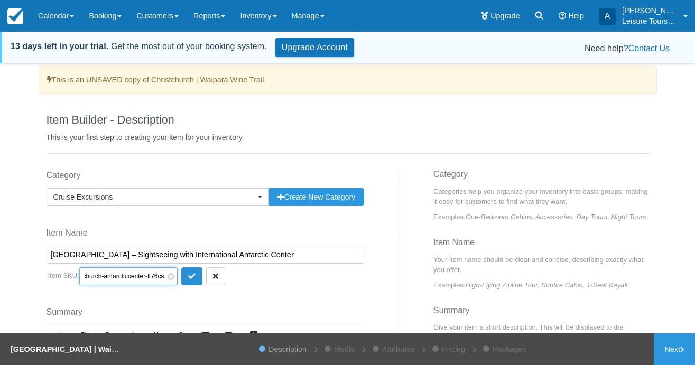
type input "christchurch-antarcticcenter-lt76cs"
click at [188, 277] on icon "submit" at bounding box center [191, 276] width 7 height 7
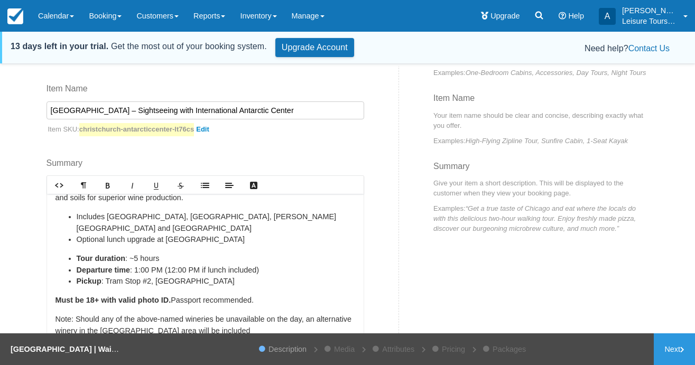
scroll to position [181, 0]
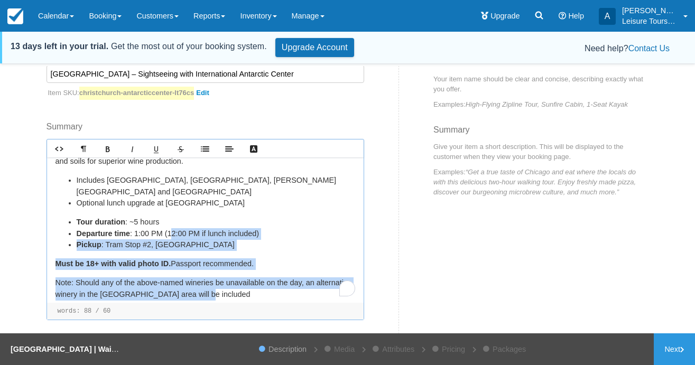
drag, startPoint x: 266, startPoint y: 286, endPoint x: 0, endPoint y: 120, distance: 313.5
click at [0, 120] on div "This is an UNSAVED copy of Christchurch | Waipara Wine Trail. Item Builder - De…" at bounding box center [347, 217] width 695 height 302
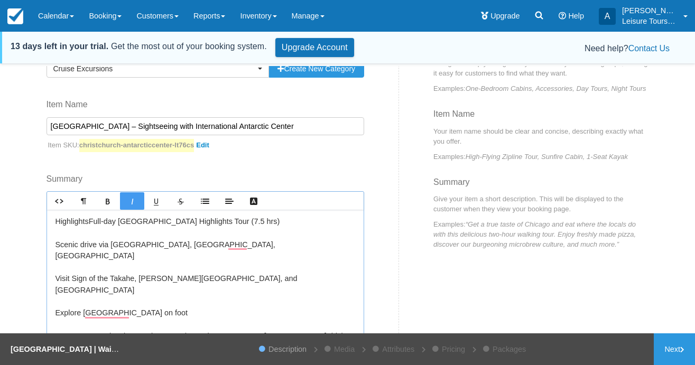
scroll to position [145, 0]
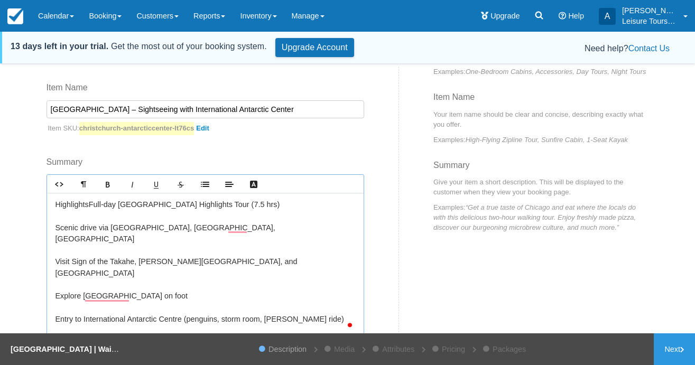
click at [88, 202] on p "﻿Highlights ﻿ Full-day Christchurch Highlights Tour (7.5 hrs) Scenic drive via …" at bounding box center [206, 279] width 300 height 160
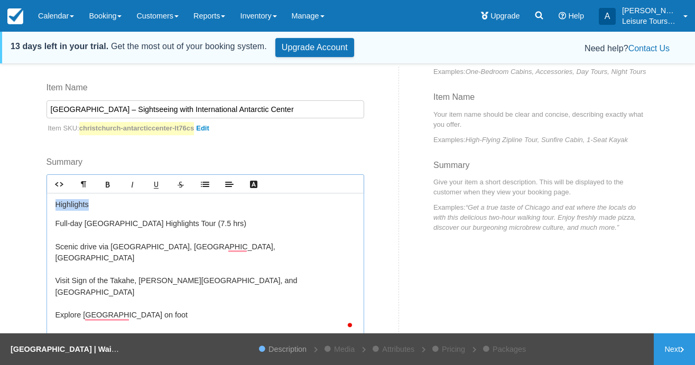
drag, startPoint x: 101, startPoint y: 207, endPoint x: 9, endPoint y: 206, distance: 92.0
click at [9, 207] on div "This is an UNSAVED copy of Christchurch | Waipara Wine Trail. Item Builder - De…" at bounding box center [347, 217] width 695 height 302
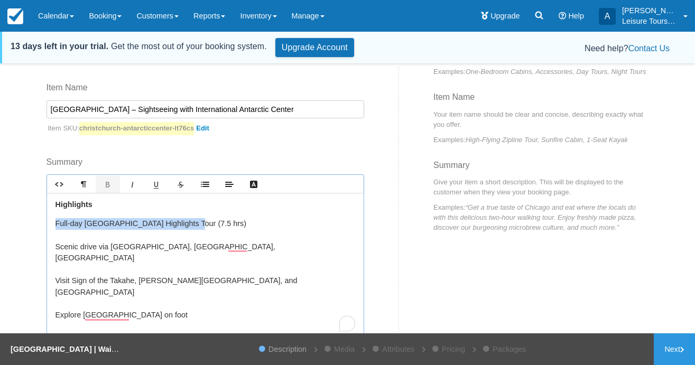
drag, startPoint x: 185, startPoint y: 224, endPoint x: 0, endPoint y: 227, distance: 185.1
click at [0, 227] on div "This is an UNSAVED copy of Christchurch | Waipara Wine Trail. Item Builder - De…" at bounding box center [347, 217] width 695 height 302
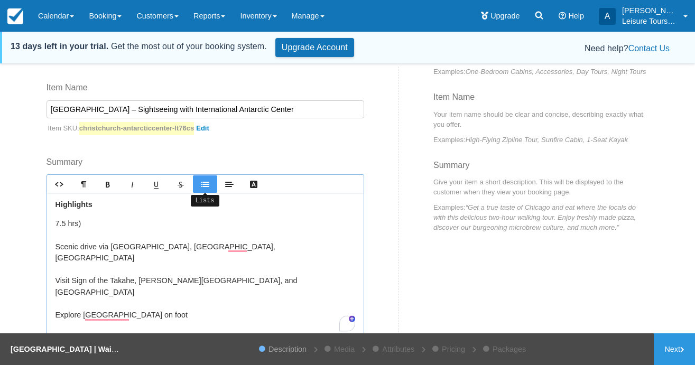
click at [203, 188] on icon "Lists" at bounding box center [205, 184] width 8 height 8
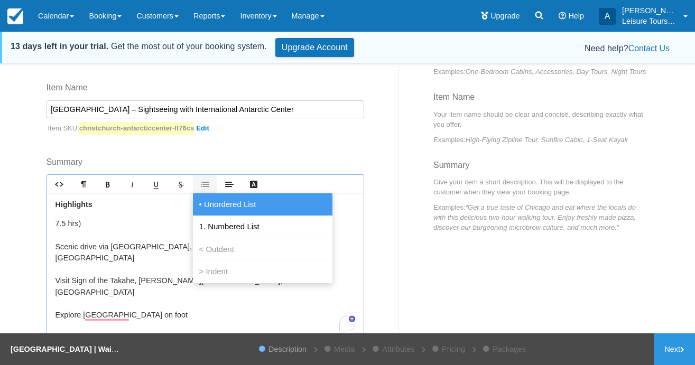
click at [218, 203] on span "• Unordered List" at bounding box center [227, 204] width 61 height 10
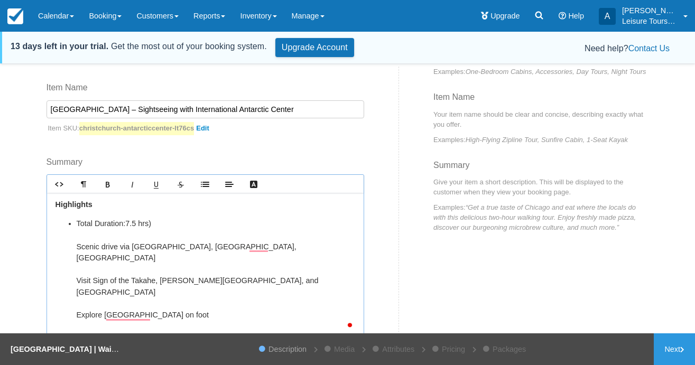
click at [162, 229] on li "Total Duration: 7.5 hrs) Scenic drive via Lyttelton Harbour, Governors Bay, Dye…" at bounding box center [216, 303] width 279 height 171
click at [161, 223] on li "Total Duration: 7.5 hrs) Scenic drive via Lyttelton Harbour, Governors Bay, Dye…" at bounding box center [216, 303] width 279 height 171
click at [75, 244] on ul "Total Duration: 7.5 hrs Scenic drive via Lyttelton Harbour, Governors Bay, Dyer…" at bounding box center [206, 303] width 300 height 171
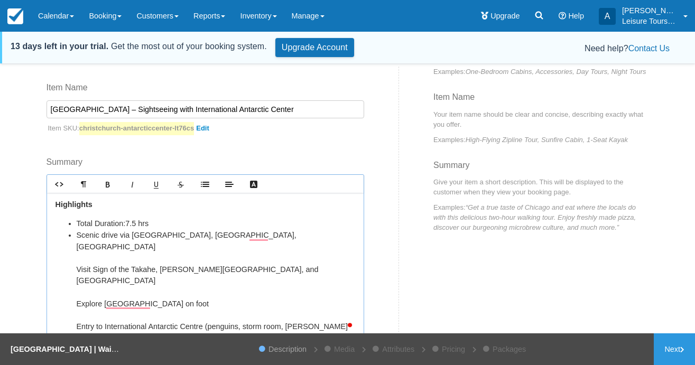
click at [75, 260] on ul "Total Duration: 7.5 hrs Scenic drive via Lyttelton Harbour, Governors Bay, Dyer…" at bounding box center [206, 298] width 300 height 160
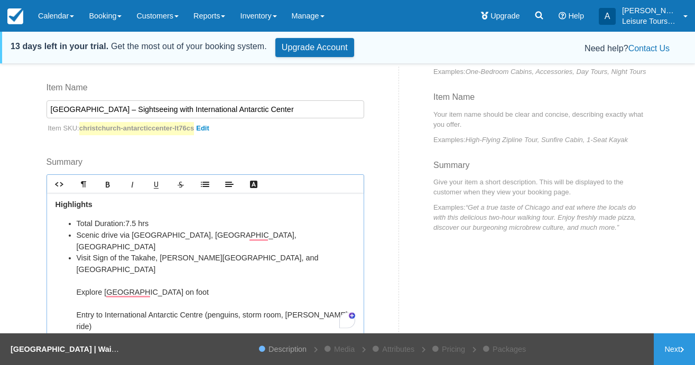
click at [75, 268] on ul "Total Duration: 7.5 hrs Scenic drive via Lyttelton Harbour, Governors Bay, Dyer…" at bounding box center [206, 292] width 300 height 149
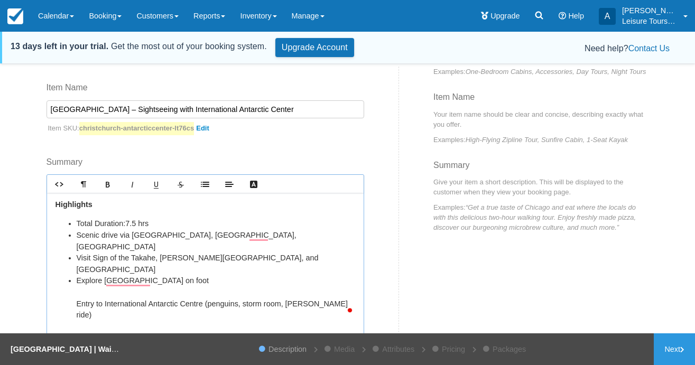
click at [75, 278] on ul "Total Duration: 7.5 hrs Scenic drive via Lyttelton Harbour, Governors Bay, Dyer…" at bounding box center [206, 286] width 300 height 137
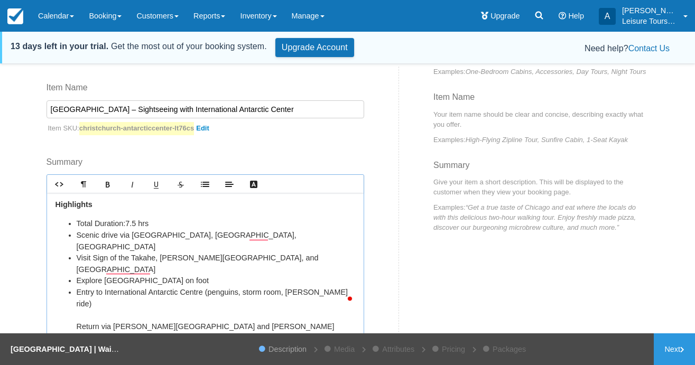
click at [77, 288] on li "Entry to International Antarctic Centre (penguins, storm room, Hagglund ride) R…" at bounding box center [216, 315] width 279 height 57
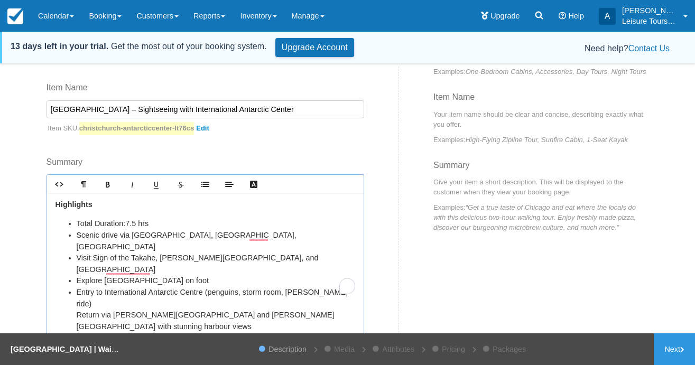
scroll to position [143, 0]
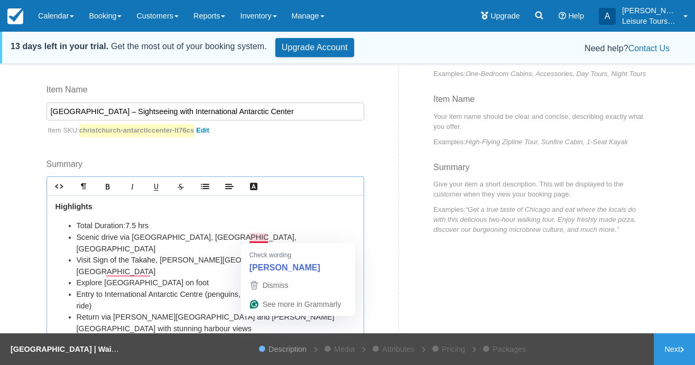
click at [185, 255] on li "Visit Sign of the Takahe, Mona Vale Gardens, and central Christchurch" at bounding box center [216, 266] width 279 height 23
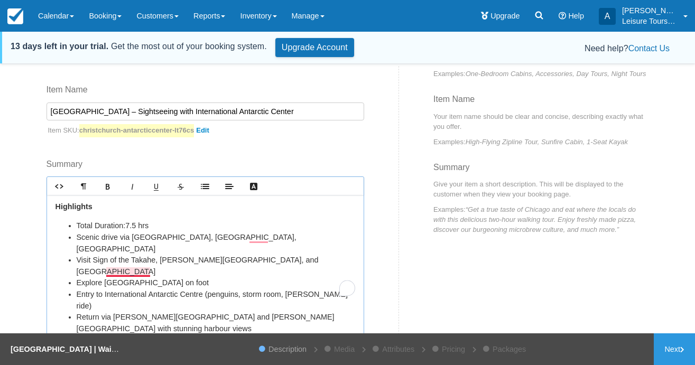
click at [131, 289] on li "Entry to International Antarctic Centre (penguins, storm room, Hagglund ride)" at bounding box center [216, 300] width 279 height 23
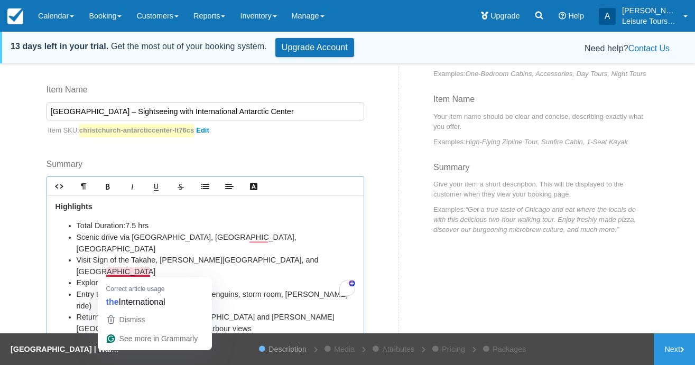
click at [191, 225] on li "Total Duration: 7.5 hrs" at bounding box center [216, 226] width 279 height 12
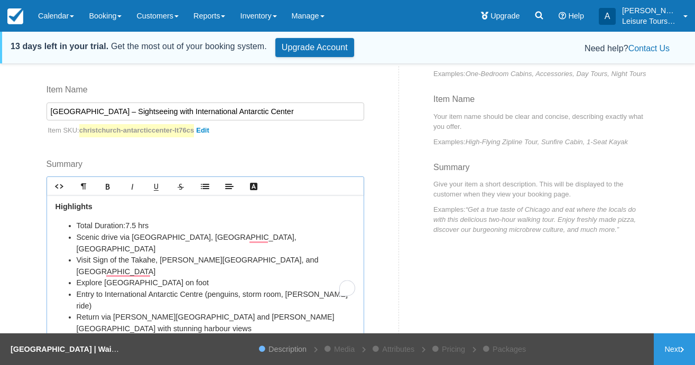
click at [321, 312] on li "Return via Sumner Beach and Evans Pass with stunning harbour views" at bounding box center [216, 323] width 279 height 23
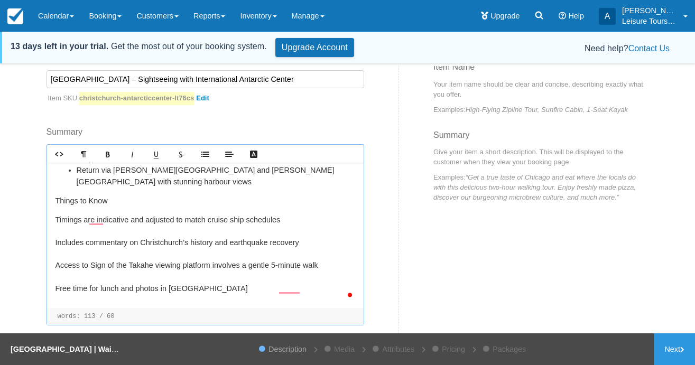
scroll to position [181, 0]
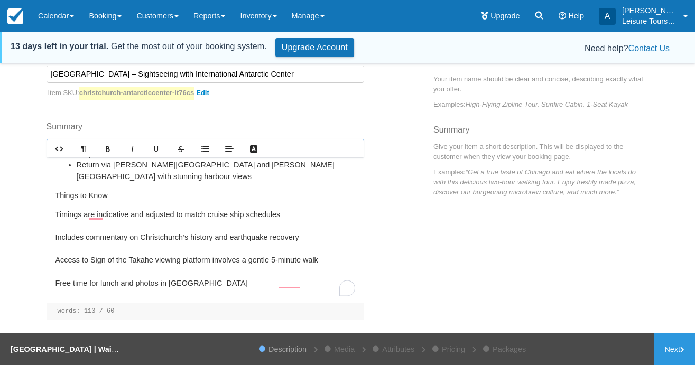
drag, startPoint x: 326, startPoint y: 284, endPoint x: 51, endPoint y: 174, distance: 296.1
click at [51, 174] on div "﻿Highlights Total Duration: 7.5 hrs Scenic drive via Lyttelton Harbour, Governo…" at bounding box center [205, 230] width 317 height 145
click at [207, 148] on icon "Lists" at bounding box center [205, 149] width 8 height 8
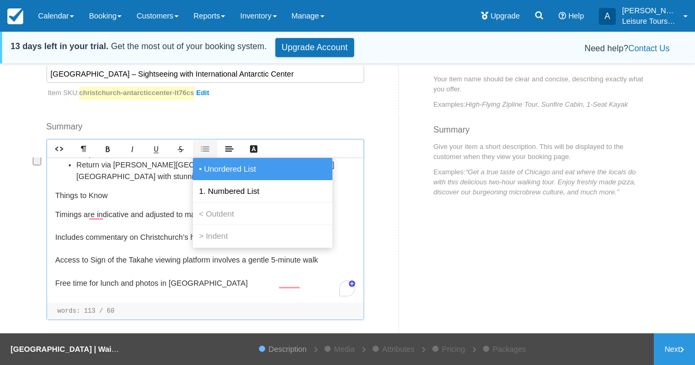
click at [220, 174] on link "• Unordered List" at bounding box center [263, 169] width 140 height 22
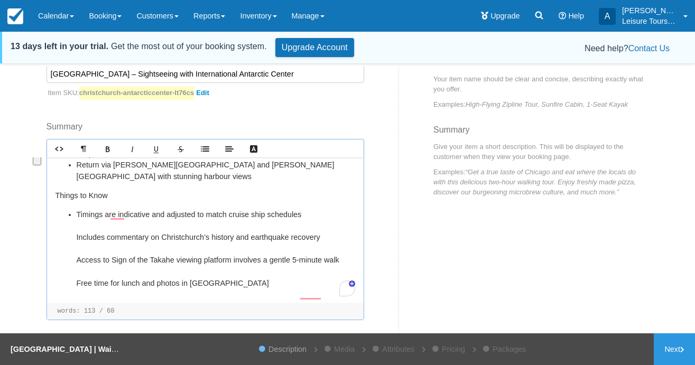
click at [73, 209] on ul "﻿﻿Timings are indicative and adjusted to match cruise ship schedules Includes c…" at bounding box center [206, 277] width 300 height 137
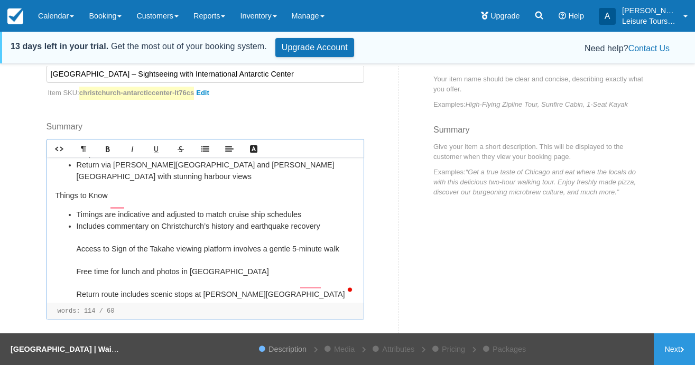
click at [75, 209] on ul "﻿﻿Timings are indicative and adjusted to match cruise ship schedules Includes c…" at bounding box center [206, 272] width 300 height 126
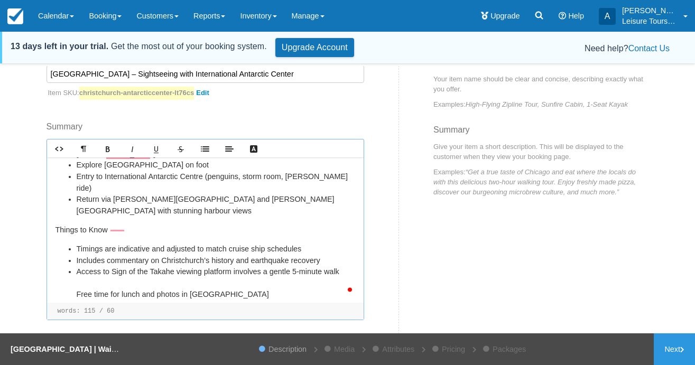
scroll to position [0, 0]
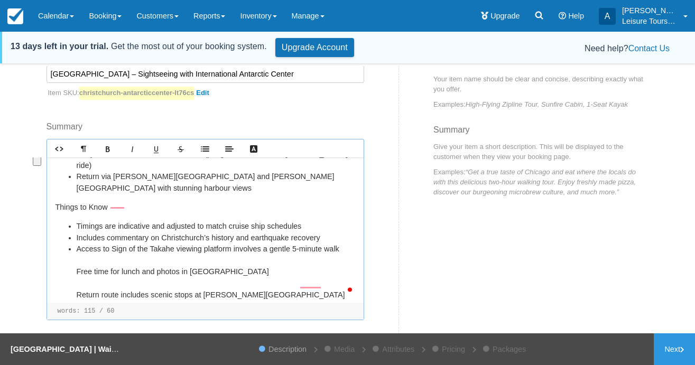
click at [50, 165] on div "Category Cruise Excursions Previously Used Categories Cruise Excursions Christc…" at bounding box center [219, 171] width 361 height 364
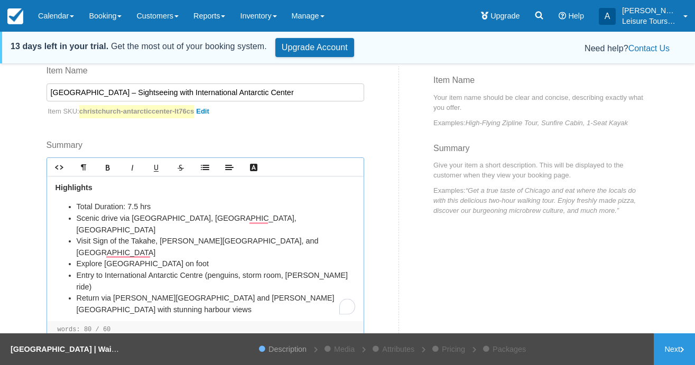
drag, startPoint x: 100, startPoint y: 284, endPoint x: 39, endPoint y: 283, distance: 61.3
click at [39, 283] on div "Category Cruise Excursions Previously Used Categories Cruise Excursions Christc…" at bounding box center [219, 189] width 361 height 364
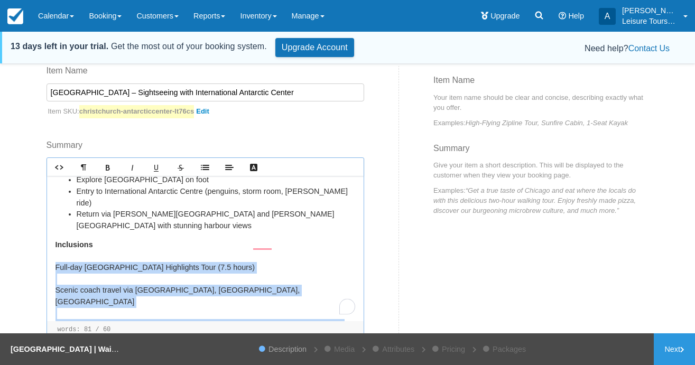
click at [48, 225] on div "Category Cruise Excursions Previously Used Categories Cruise Excursions Christc…" at bounding box center [219, 189] width 361 height 364
click at [207, 172] on link "Lists" at bounding box center [205, 167] width 24 height 17
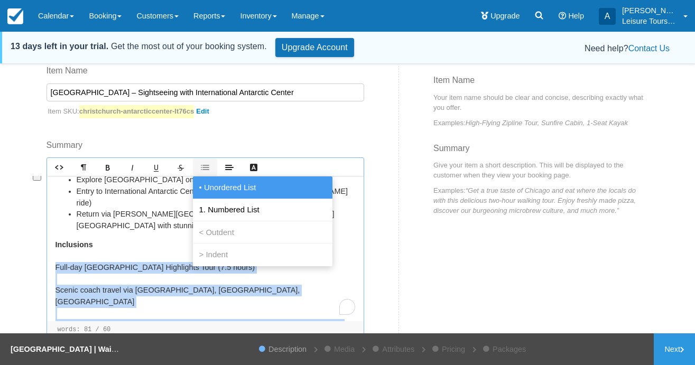
click at [223, 190] on span "• Unordered List" at bounding box center [227, 187] width 61 height 10
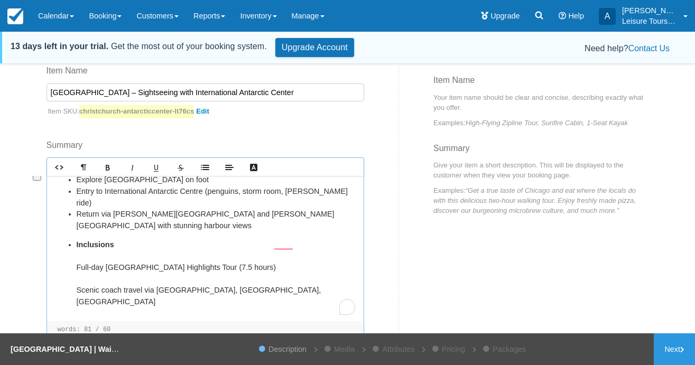
click at [76, 243] on ul "Inclusions Full-day Christchurch Highlights Tour (7.5 hours) Scenic coach trave…" at bounding box center [206, 303] width 300 height 126
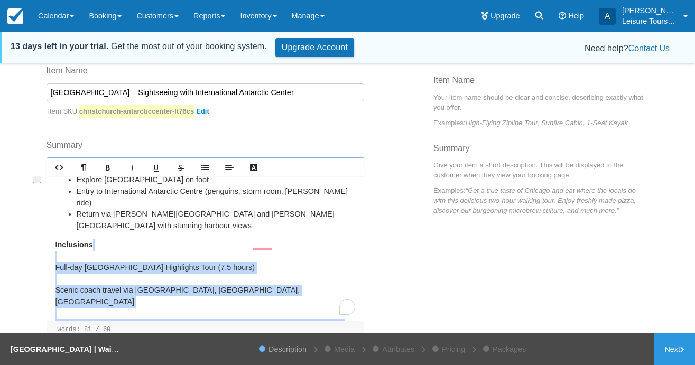
click at [96, 240] on p "Inclusions Full-day Christchurch Highlights Tour (7.5 hours) Scenic coach trave…" at bounding box center [206, 303] width 300 height 126
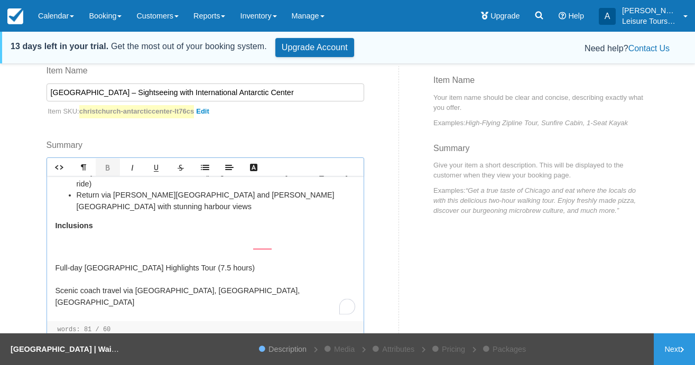
drag, startPoint x: 173, startPoint y: 303, endPoint x: 51, endPoint y: 227, distance: 143.9
click at [51, 227] on div "﻿Highlights Total Duration: 7.5 hrs Scenic drive via Lyttelton Harbour, Governo…" at bounding box center [205, 248] width 317 height 145
click at [203, 172] on link "Lists" at bounding box center [205, 167] width 24 height 17
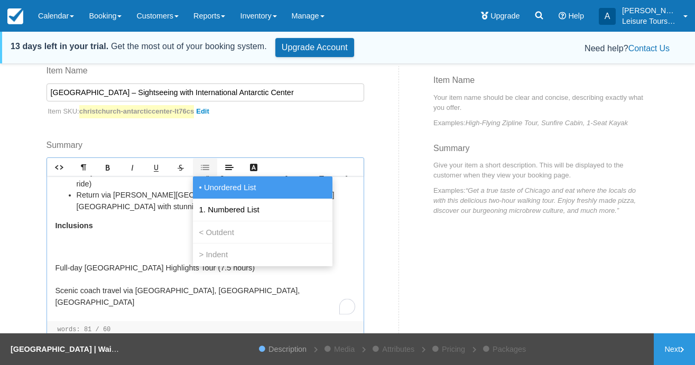
click at [211, 188] on span "• Unordered List" at bounding box center [227, 187] width 61 height 10
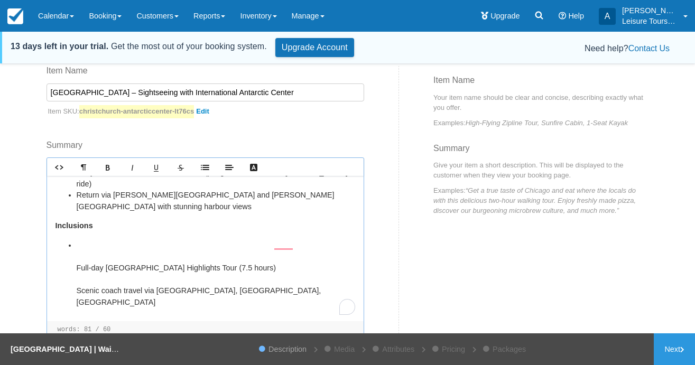
click at [106, 240] on li "Full-day Christchurch Highlights Tour (7.5 hours) Scenic coach travel via Lytte…" at bounding box center [216, 303] width 279 height 126
click at [70, 240] on ul "Full-day Christchurch Highlights Tour (7.5 hours) Scenic coach travel via Lytte…" at bounding box center [206, 303] width 300 height 126
click at [78, 240] on li "Full-day Christchurch Highlights Tour (7.5 hours) Scenic coach travel via Lytte…" at bounding box center [216, 303] width 279 height 126
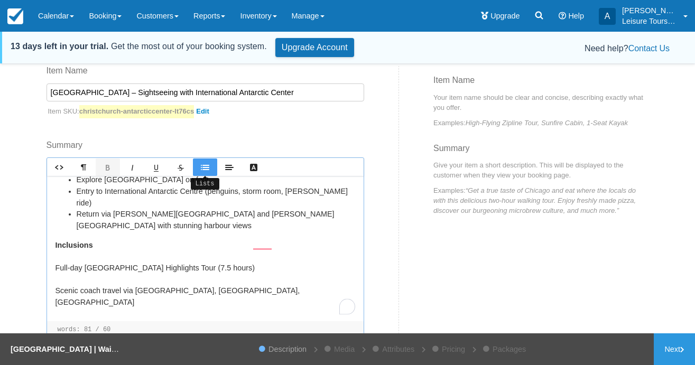
click at [205, 170] on icon "Lists" at bounding box center [205, 167] width 8 height 8
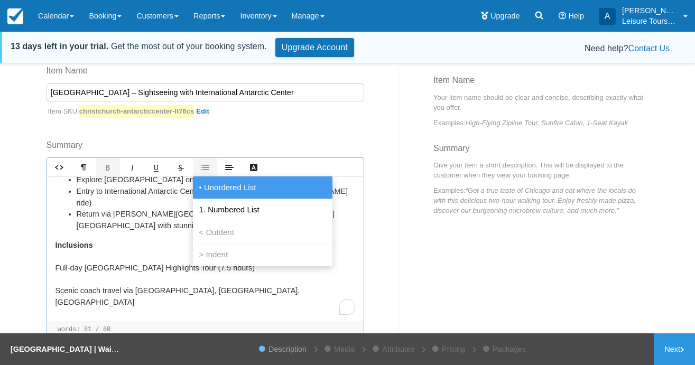
click at [210, 181] on link "• Unordered List" at bounding box center [263, 188] width 140 height 22
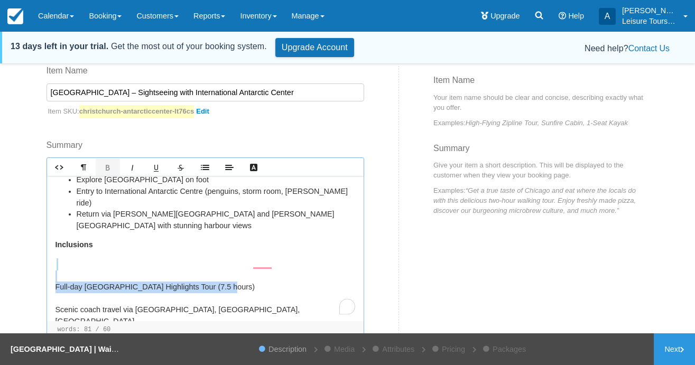
drag, startPoint x: 235, startPoint y: 238, endPoint x: 41, endPoint y: 209, distance: 196.7
click at [41, 209] on div "Category Cruise Excursions Previously Used Categories Cruise Excursions Christc…" at bounding box center [219, 189] width 361 height 364
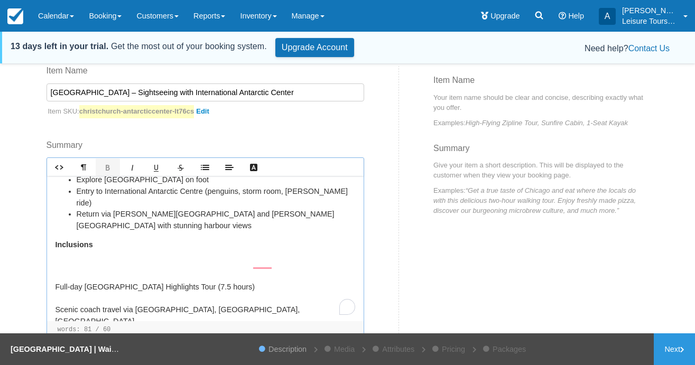
click at [51, 228] on div "﻿Highlights Total Duration: 7.5 hrs Scenic drive via Lyttelton Harbour, Governo…" at bounding box center [205, 248] width 317 height 145
click at [53, 243] on div "﻿Highlights Total Duration: 7.5 hrs Scenic drive via Lyttelton Harbour, Governo…" at bounding box center [205, 248] width 317 height 145
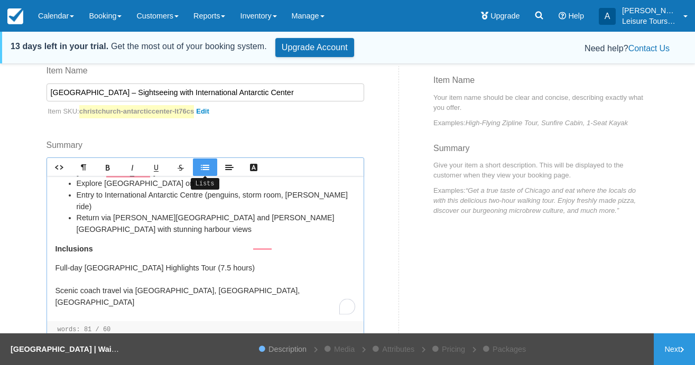
click at [199, 170] on link "Lists" at bounding box center [205, 167] width 24 height 17
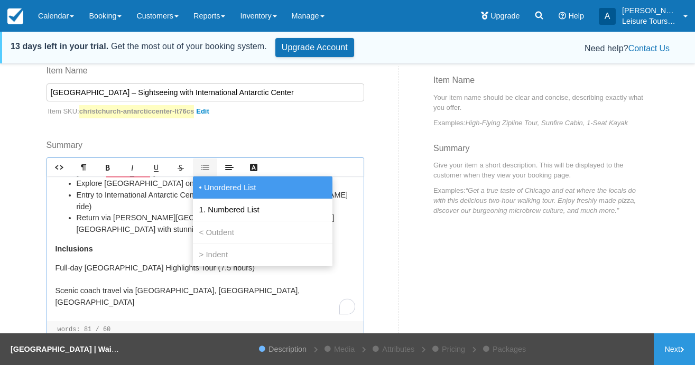
click at [205, 185] on span "• Unordered List" at bounding box center [227, 187] width 61 height 10
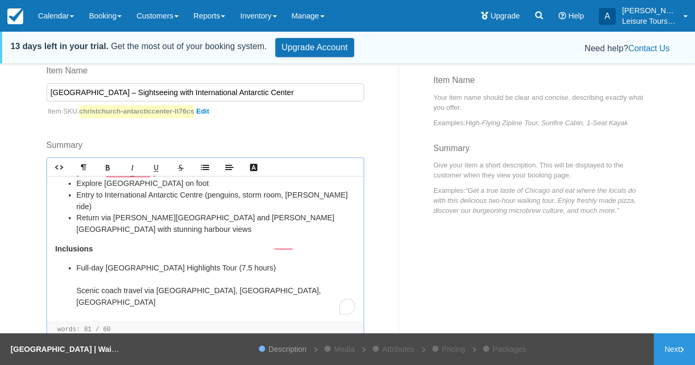
click at [73, 263] on ul "Full-day Christchurch Highlights Tour (7.5 hours) Scenic coach travel via Lytte…" at bounding box center [206, 314] width 300 height 103
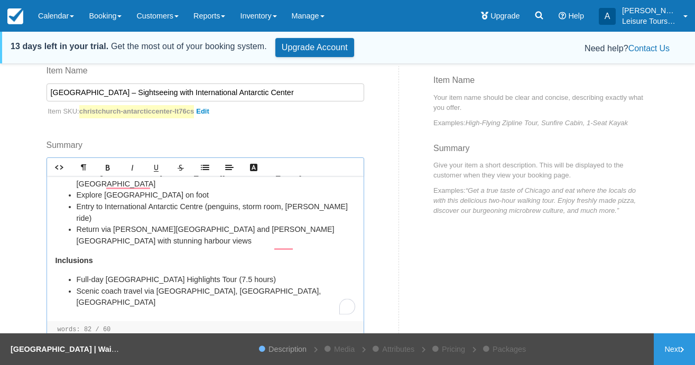
click at [75, 274] on ul "Full-day Christchurch Highlights Tour (7.5 hours) Scenic coach travel via Lytte…" at bounding box center [206, 319] width 300 height 91
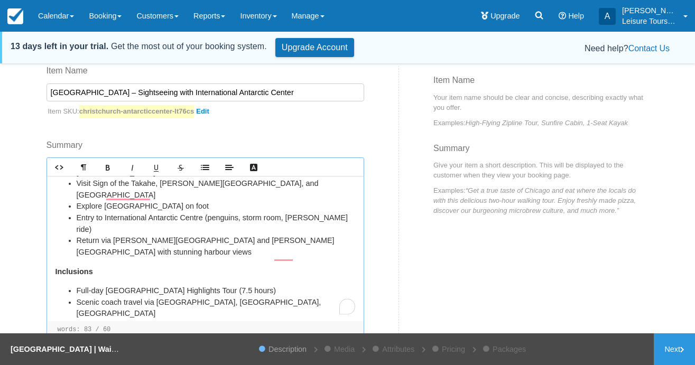
click at [77, 320] on li "Entry to International Antarctic Centre (Antarctic Storm, Hagglund Ride, 4D Mov…" at bounding box center [216, 342] width 279 height 45
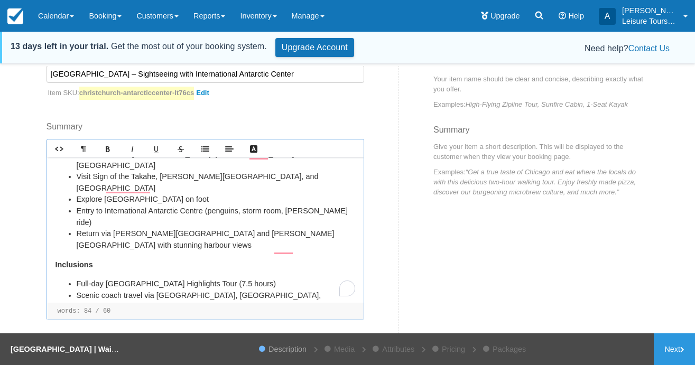
click at [210, 336] on li "Guided commentary throughout﻿" at bounding box center [216, 342] width 279 height 12
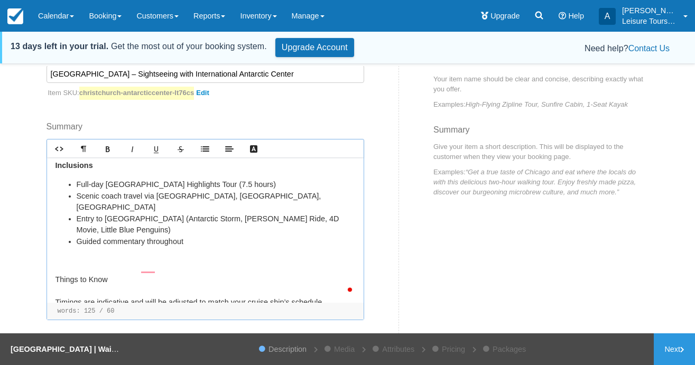
click at [61, 274] on p "﻿ ﻿ Things to Know Timings are indicative and will be adjusted to match your cr…" at bounding box center [206, 325] width 300 height 103
click at [207, 148] on icon "Lists" at bounding box center [205, 149] width 8 height 8
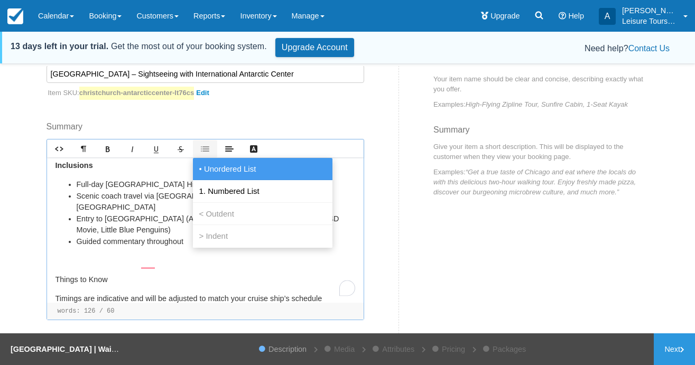
click at [208, 166] on span "• Unordered List" at bounding box center [227, 169] width 61 height 10
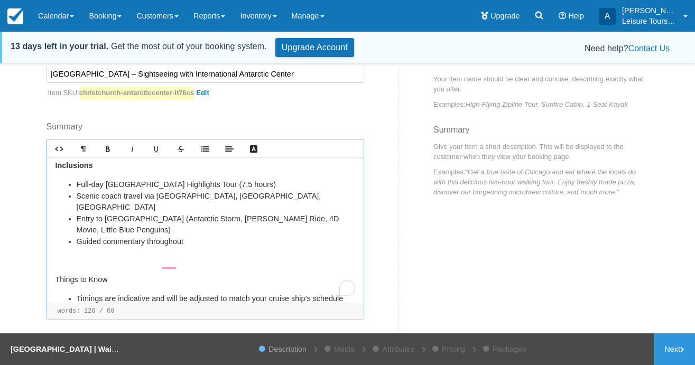
click at [75, 293] on ul "Timings are indicative and will be adjusted to match your cruise ship’s schedul…" at bounding box center [206, 333] width 300 height 80
click at [76, 293] on ul "Timings are indicative and will be adjusted to match your cruise ship’s schedul…" at bounding box center [206, 327] width 300 height 69
click at [78, 316] on li "Free time for lunch and exploring Cathedral Square Return drop-off in Lyttelton…" at bounding box center [216, 333] width 279 height 34
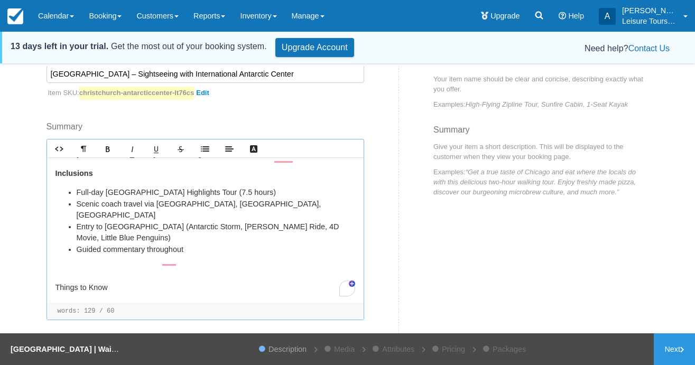
click at [150, 263] on p "﻿" at bounding box center [206, 269] width 300 height 12
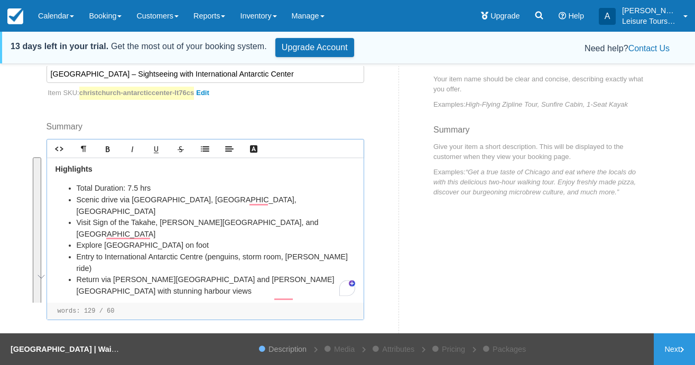
drag, startPoint x: 309, startPoint y: 284, endPoint x: 0, endPoint y: 108, distance: 355.9
click at [0, 108] on div "This is an UNSAVED copy of Christchurch | Waipara Wine Trail. Item Builder - De…" at bounding box center [347, 217] width 695 height 302
copy div "﻿Highlights Total Duration: 7.5 hrs Scenic drive via Lyttelton Harbour, Governo…"
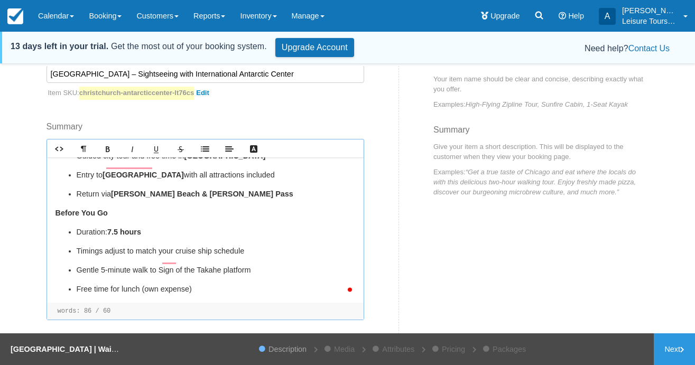
scroll to position [96, 0]
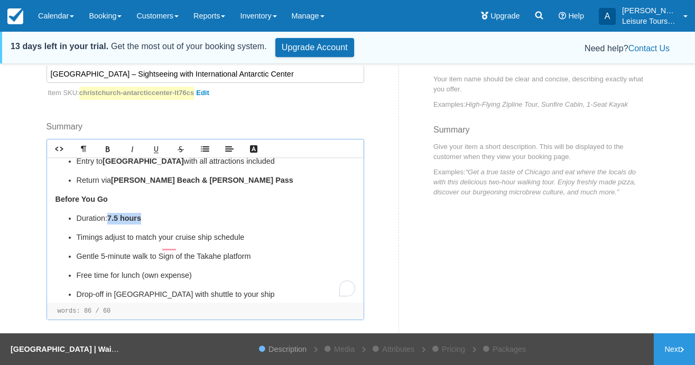
drag, startPoint x: 150, startPoint y: 207, endPoint x: 109, endPoint y: 206, distance: 40.7
click at [109, 213] on p "Duration: 7.5 hours" at bounding box center [216, 219] width 279 height 12
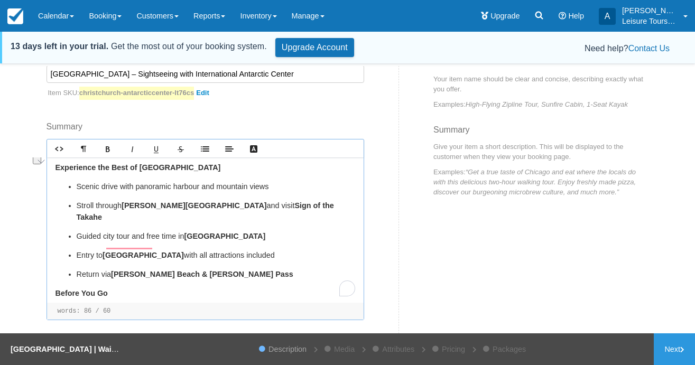
scroll to position [0, 0]
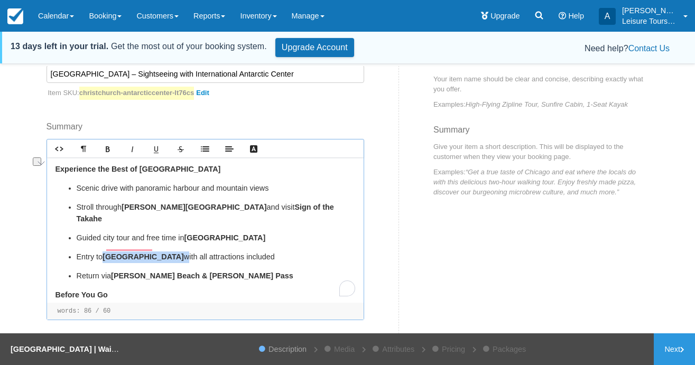
drag, startPoint x: 105, startPoint y: 244, endPoint x: 217, endPoint y: 243, distance: 111.6
click at [217, 252] on p "Entry to International Antarctic Centre with all attractions included" at bounding box center [216, 258] width 279 height 12
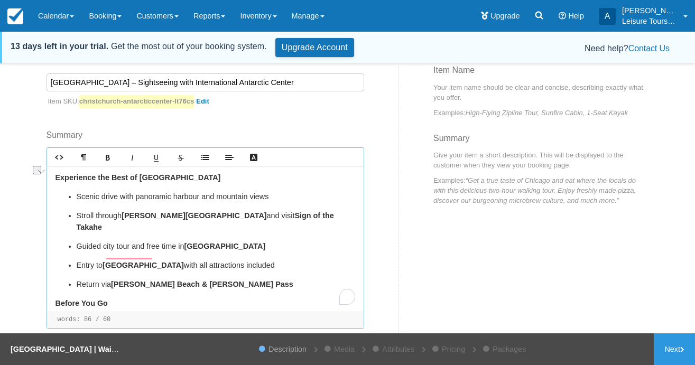
click at [214, 178] on p "Experience the Best of [GEOGRAPHIC_DATA]" at bounding box center [206, 178] width 300 height 12
click at [674, 352] on link "Next" at bounding box center [674, 350] width 41 height 32
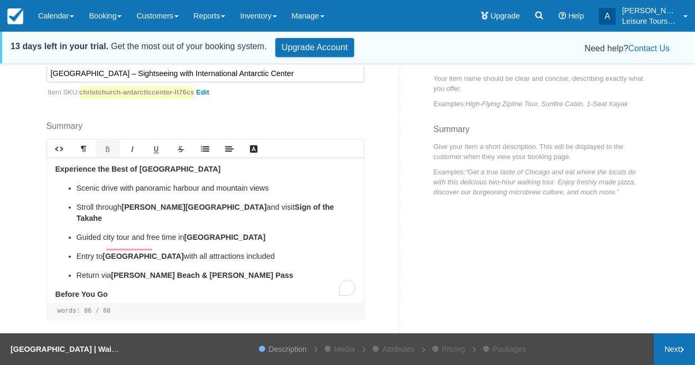
scroll to position [145, 0]
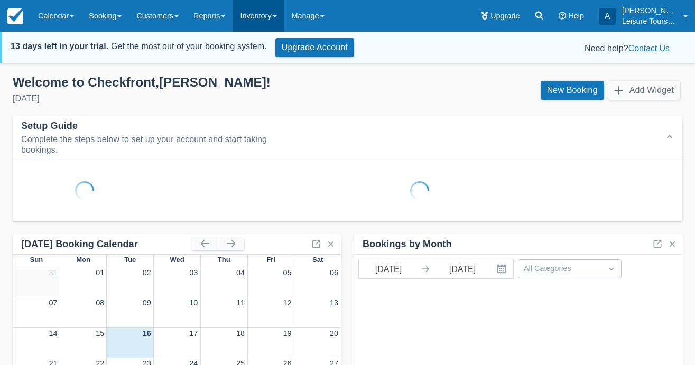
click at [271, 12] on link "Inventory" at bounding box center [258, 16] width 51 height 32
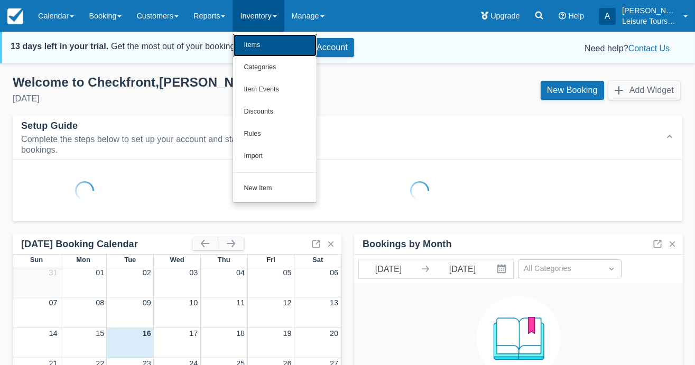
click at [256, 40] on link "Items" at bounding box center [275, 45] width 84 height 22
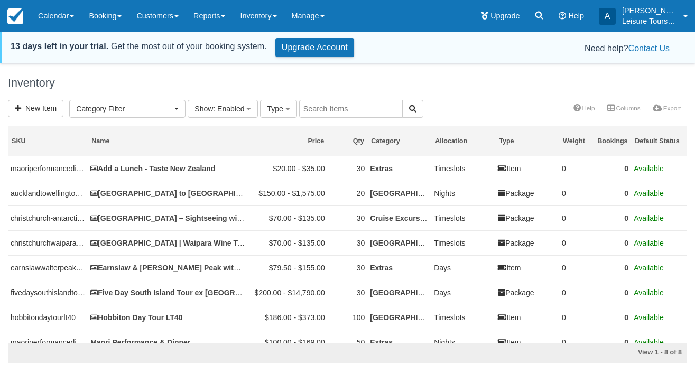
select select
click at [280, 111] on span "Type" at bounding box center [275, 109] width 16 height 8
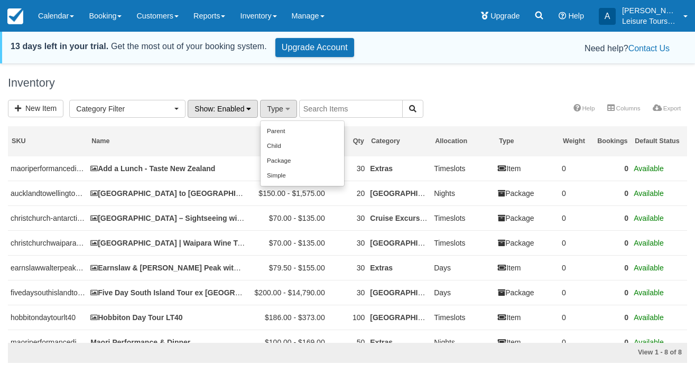
click at [234, 105] on span ": Enabled" at bounding box center [228, 109] width 31 height 8
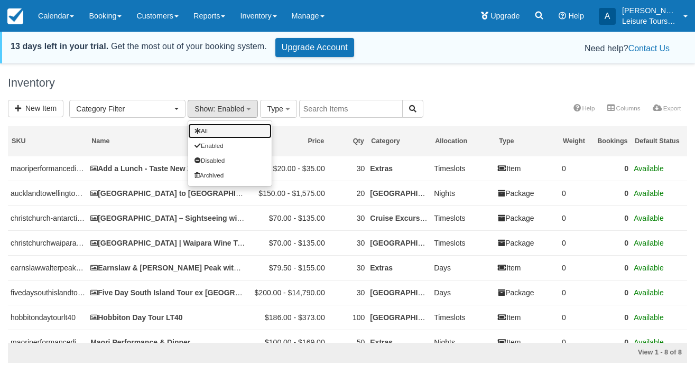
click at [218, 133] on link "All" at bounding box center [230, 131] width 84 height 15
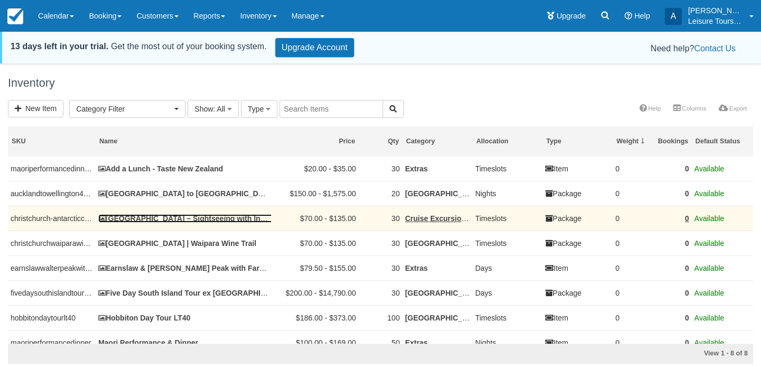
click at [153, 220] on link "[GEOGRAPHIC_DATA] – Sightseeing with International Antarctic Center" at bounding box center [228, 218] width 260 height 8
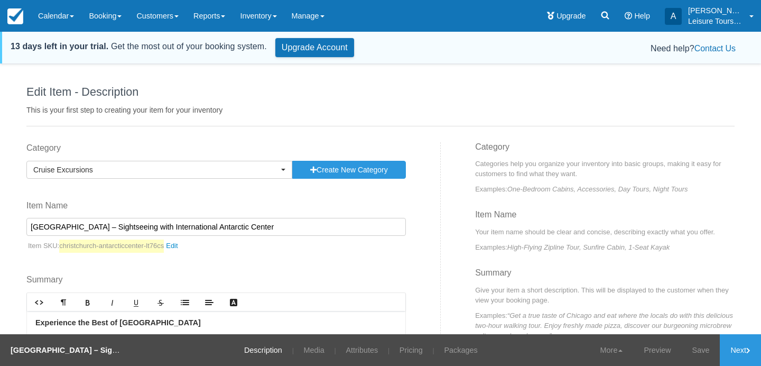
click at [77, 226] on input "[GEOGRAPHIC_DATA] – Sightseeing with International Antarctic Center" at bounding box center [216, 227] width 380 height 18
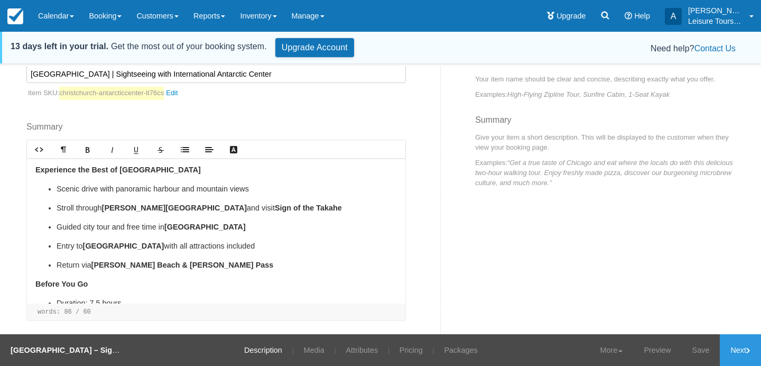
scroll to position [96, 0]
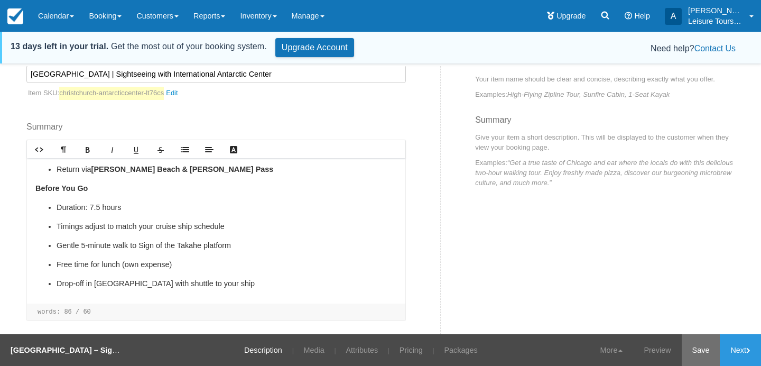
type input "[GEOGRAPHIC_DATA] | Sightseeing with International Antarctic Center"
click at [698, 351] on link "Save" at bounding box center [701, 350] width 39 height 32
click at [740, 348] on link "Next" at bounding box center [740, 350] width 41 height 32
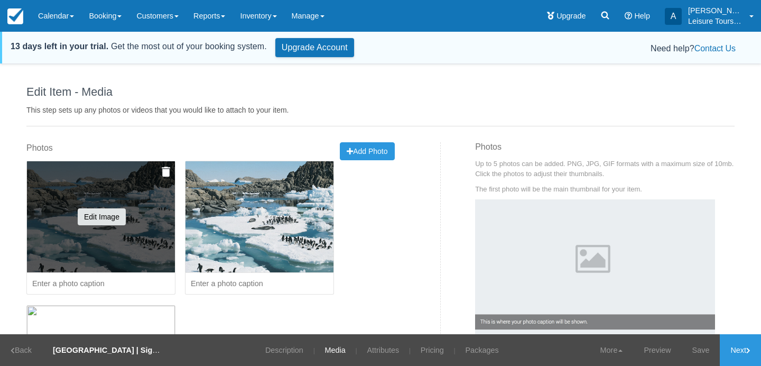
drag, startPoint x: 106, startPoint y: 216, endPoint x: 175, endPoint y: 204, distance: 69.8
click at [175, 204] on div "Edit Image Delete this image? Yes, Delete Cancel Caution: This cannot be undone" at bounding box center [100, 217] width 149 height 112
click at [169, 169] on img at bounding box center [166, 172] width 8 height 11
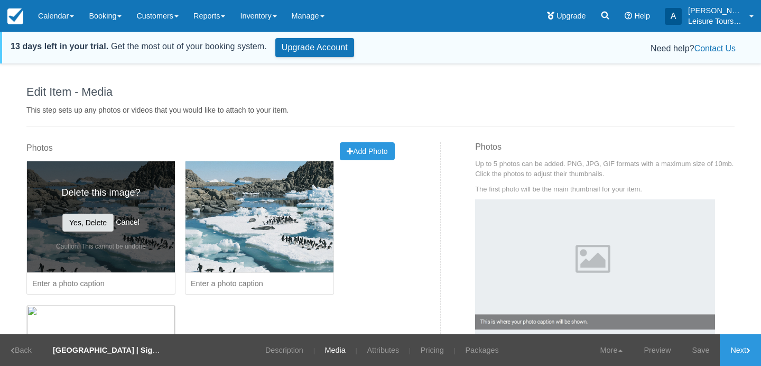
click at [97, 219] on button "Yes, Delete" at bounding box center [87, 223] width 51 height 18
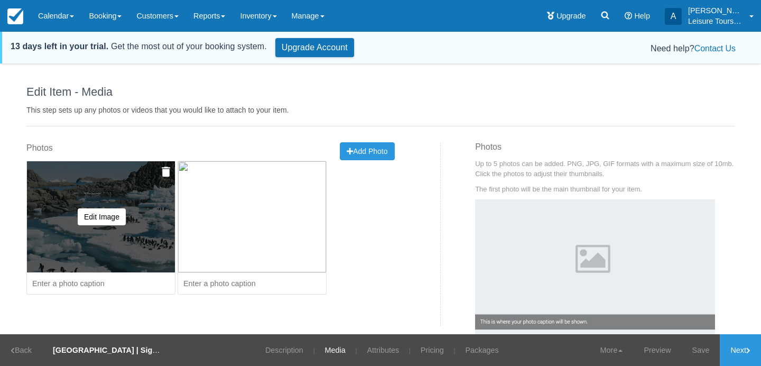
click at [165, 170] on img at bounding box center [166, 172] width 8 height 11
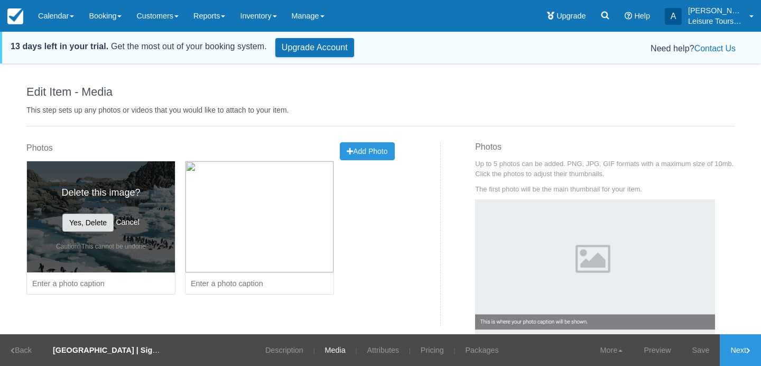
click at [96, 221] on button "Yes, Delete" at bounding box center [87, 223] width 51 height 18
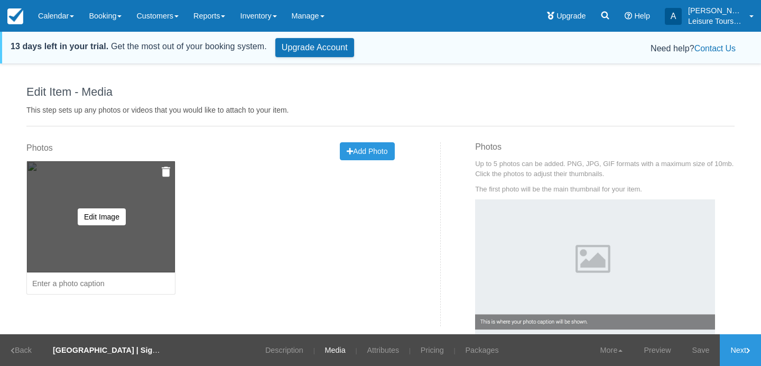
click at [163, 173] on img at bounding box center [166, 172] width 8 height 11
click at [95, 220] on button "Yes, Delete" at bounding box center [87, 223] width 51 height 18
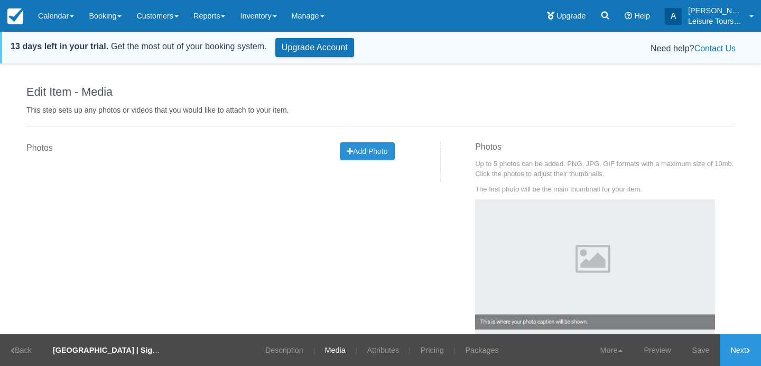
click at [366, 152] on span "Add Photo" at bounding box center [367, 151] width 41 height 8
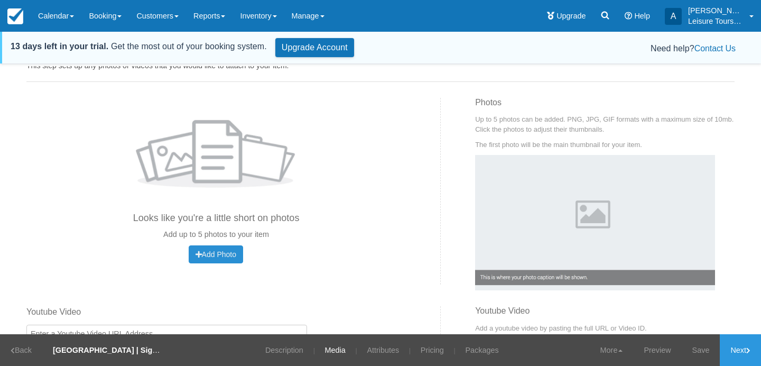
scroll to position [56, 0]
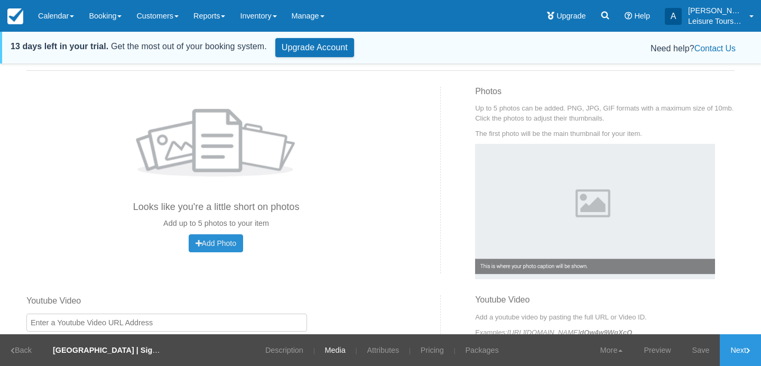
click at [223, 243] on span "Add Photo" at bounding box center [216, 243] width 41 height 8
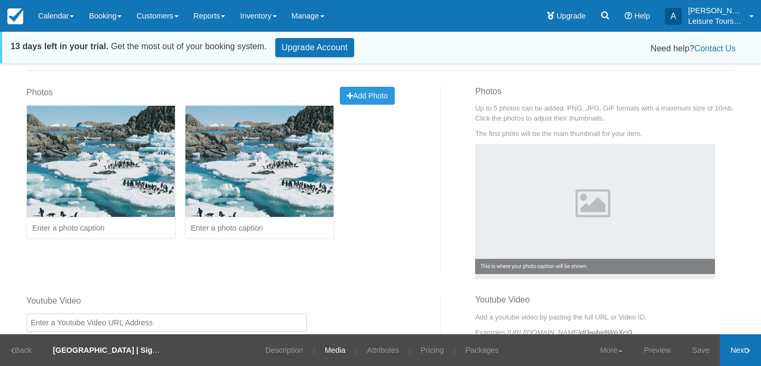
click at [740, 348] on link "Next" at bounding box center [740, 350] width 41 height 32
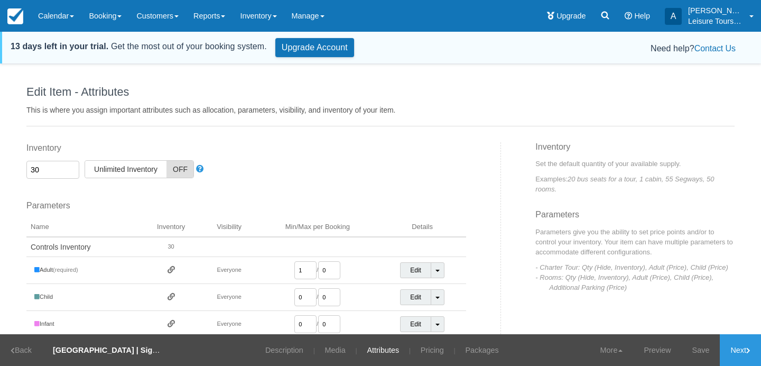
drag, startPoint x: 49, startPoint y: 171, endPoint x: 8, endPoint y: 167, distance: 40.4
click at [16, 170] on div "Edit Item - Description This is your first step to creating your item for your …" at bounding box center [380, 217] width 761 height 302
type input "50"
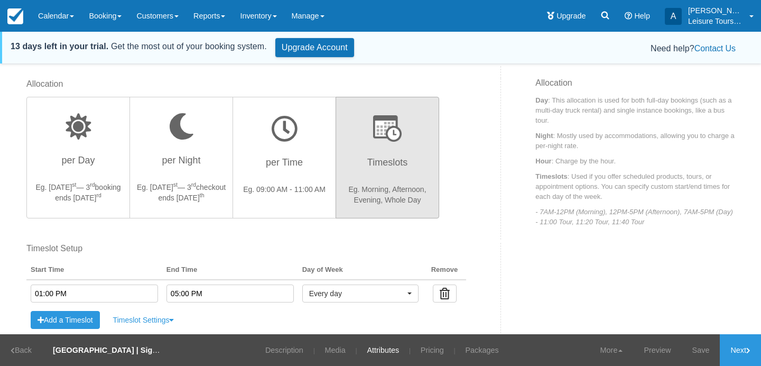
scroll to position [303, 0]
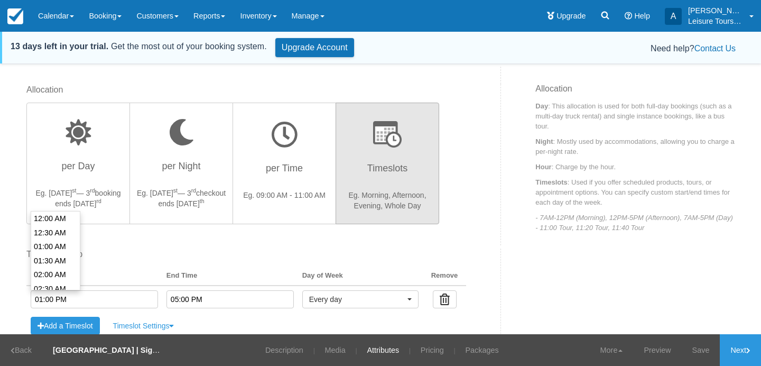
click at [45, 297] on input "01:00 PM" at bounding box center [94, 299] width 127 height 18
type input "08:30 AM"
click at [47, 254] on li "08:30 AM" at bounding box center [55, 252] width 49 height 14
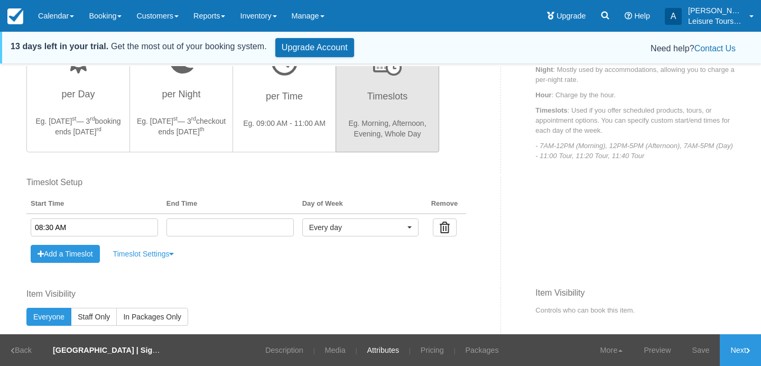
scroll to position [381, 0]
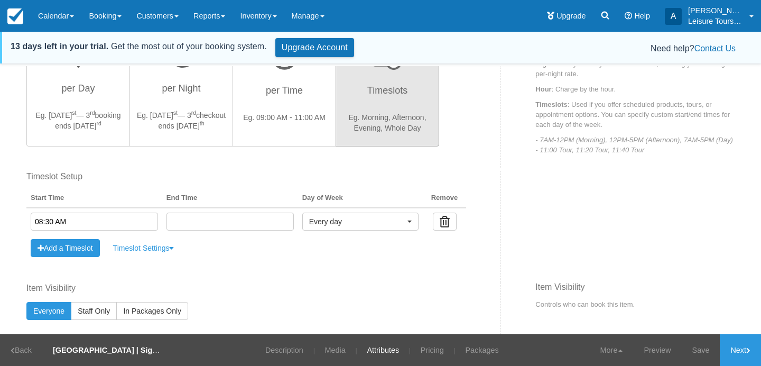
click at [54, 218] on input "08:30 AM" at bounding box center [94, 222] width 127 height 18
click at [53, 221] on input "08:30 AM" at bounding box center [94, 222] width 127 height 18
type input "08:45 AM"
click at [92, 197] on th "Start Time" at bounding box center [94, 198] width 136 height 19
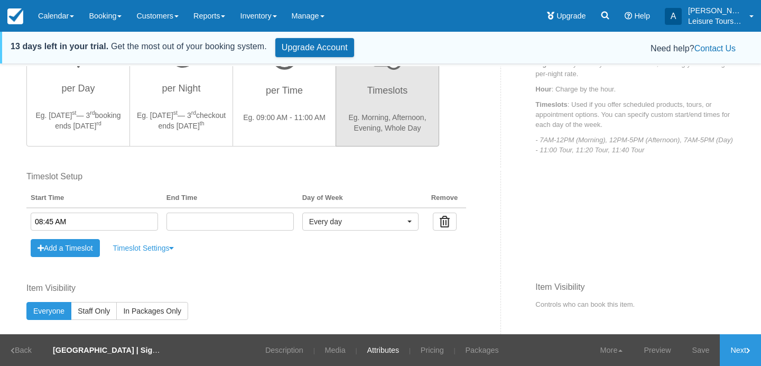
click at [191, 219] on input "text" at bounding box center [230, 222] width 127 height 18
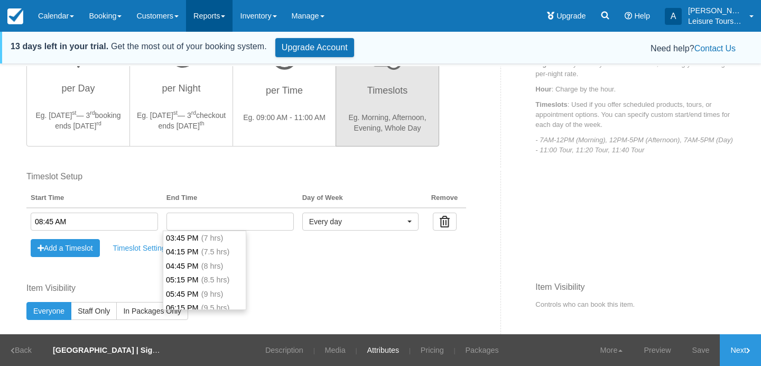
scroll to position [182, 0]
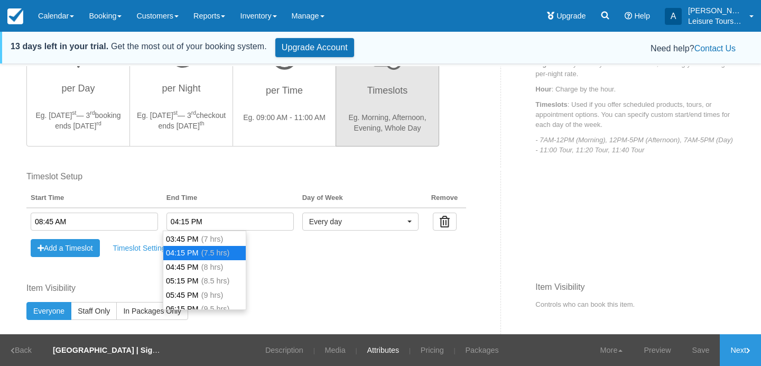
click at [189, 254] on li "04:15 PM (7.5 hrs)" at bounding box center [204, 253] width 82 height 14
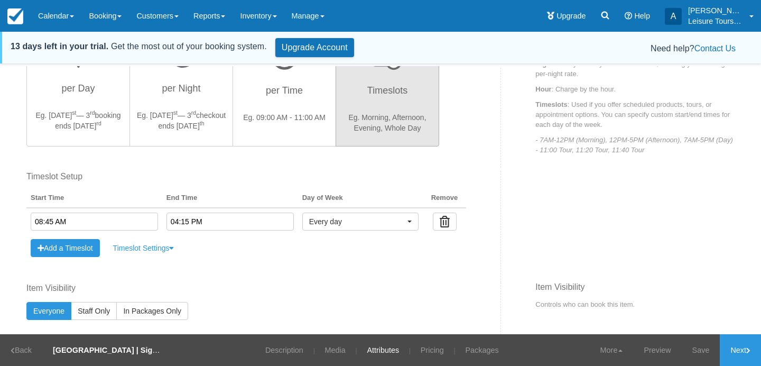
click at [182, 217] on input "04:15 PM" at bounding box center [230, 222] width 127 height 18
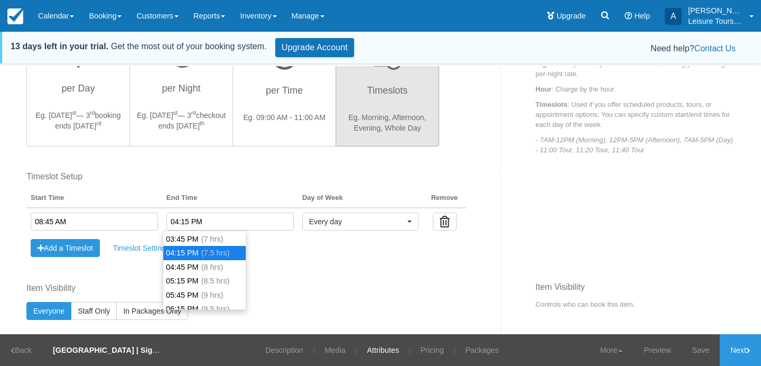
scroll to position [182, 0]
click at [186, 221] on input "04:15 PM" at bounding box center [230, 222] width 127 height 18
click at [200, 218] on input "04:30 PM" at bounding box center [230, 222] width 127 height 18
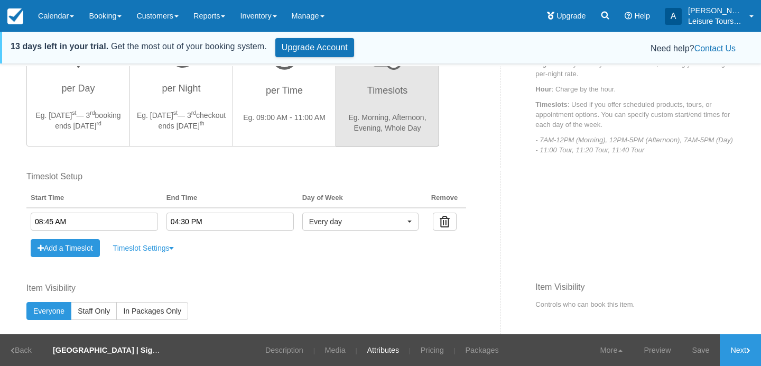
type input "04:30 PM"
click at [229, 198] on th "End Time" at bounding box center [230, 198] width 136 height 19
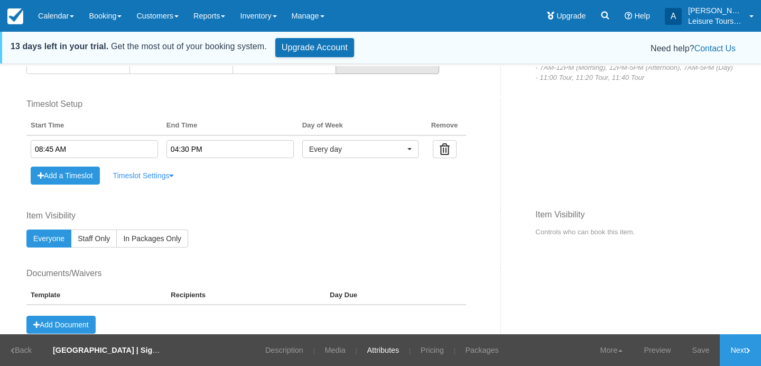
click at [160, 183] on link "Timeslot Settings" at bounding box center [143, 176] width 75 height 18
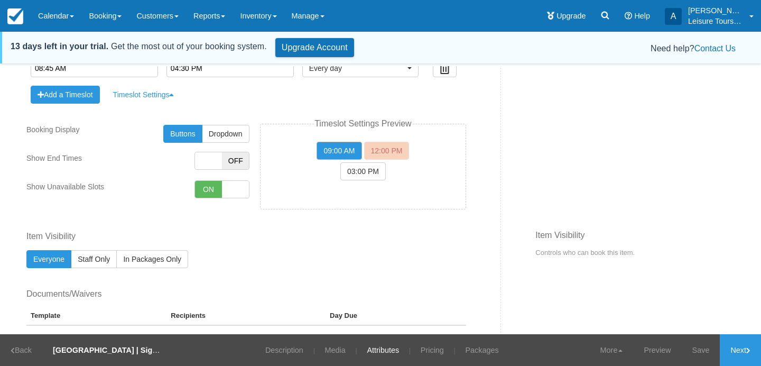
scroll to position [536, 0]
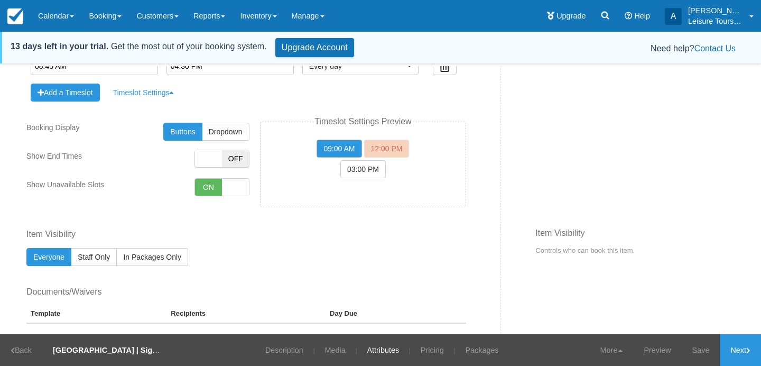
click at [244, 159] on span "OFF" at bounding box center [235, 158] width 27 height 17
checkbox input"] "false"
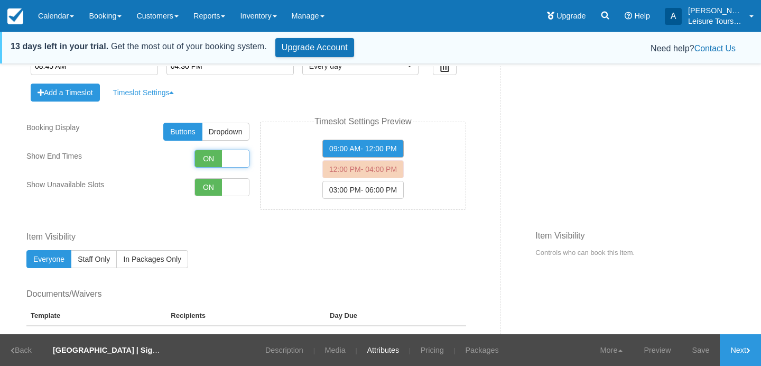
scroll to position [557, 0]
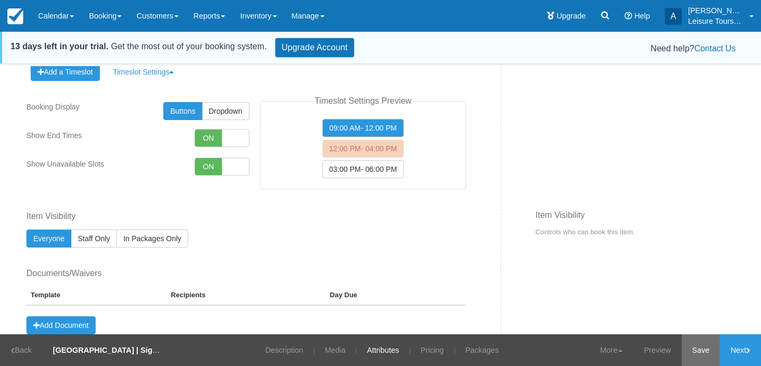
click at [685, 348] on link "Save" at bounding box center [701, 350] width 39 height 32
click at [742, 350] on link "Next" at bounding box center [740, 350] width 41 height 32
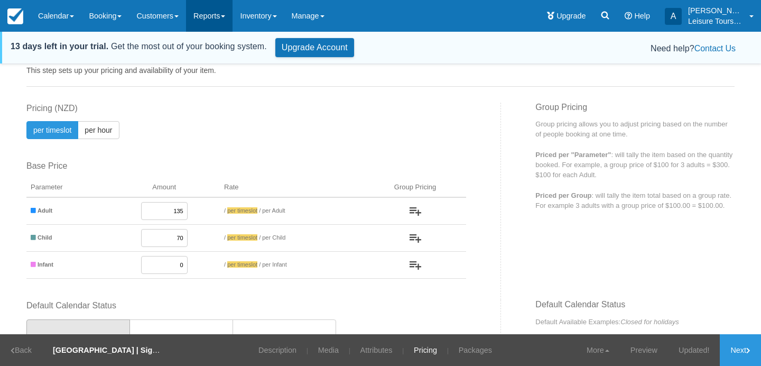
scroll to position [37, 0]
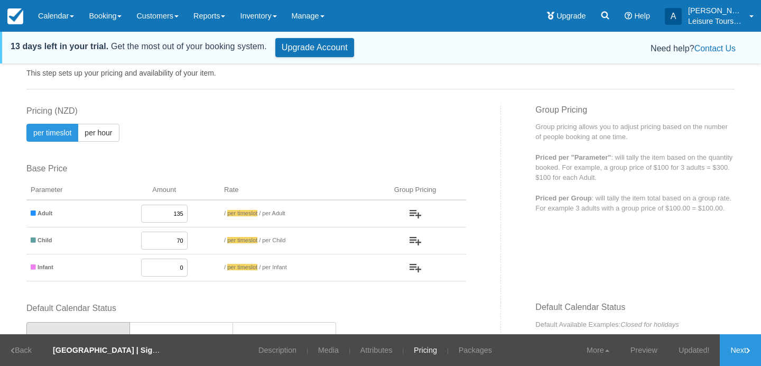
drag, startPoint x: 168, startPoint y: 208, endPoint x: 247, endPoint y: 212, distance: 80.0
click at [246, 211] on tr "Adult 135 / per timeslot / per Adult" at bounding box center [246, 213] width 440 height 27
type input "185"
type input "0"
type input "95"
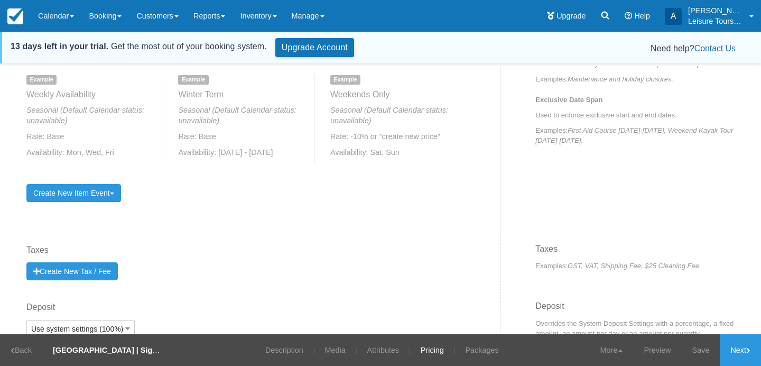
scroll to position [613, 0]
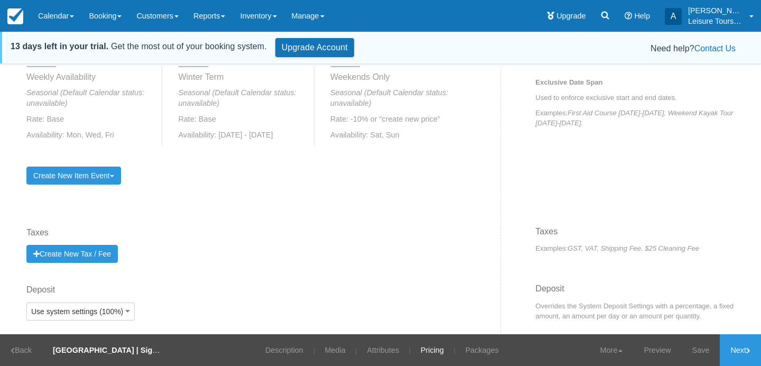
type input "20"
click at [467, 238] on div "Taxes Create New Tax / Fee" at bounding box center [260, 256] width 483 height 58
click at [694, 348] on link "Save" at bounding box center [701, 350] width 39 height 32
click at [738, 351] on link "Next" at bounding box center [740, 350] width 41 height 32
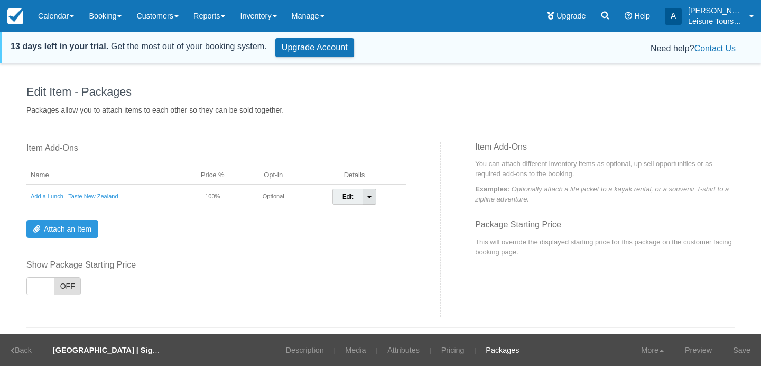
click at [372, 196] on span at bounding box center [369, 197] width 4 height 2
click at [352, 217] on link "Detach Item" at bounding box center [360, 218] width 54 height 25
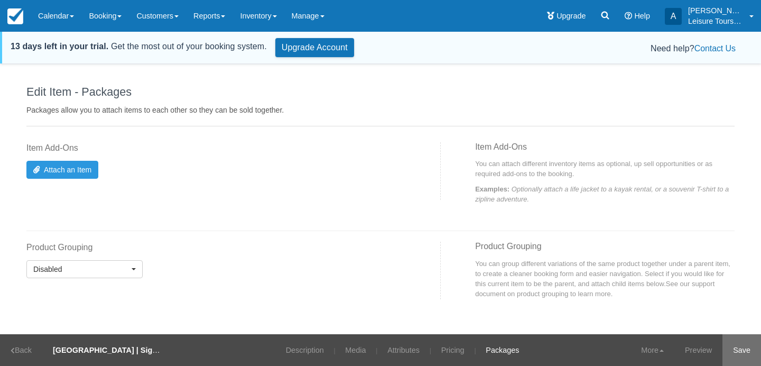
click at [739, 347] on link "Save" at bounding box center [742, 350] width 39 height 32
click at [260, 5] on link "Inventory" at bounding box center [258, 16] width 51 height 32
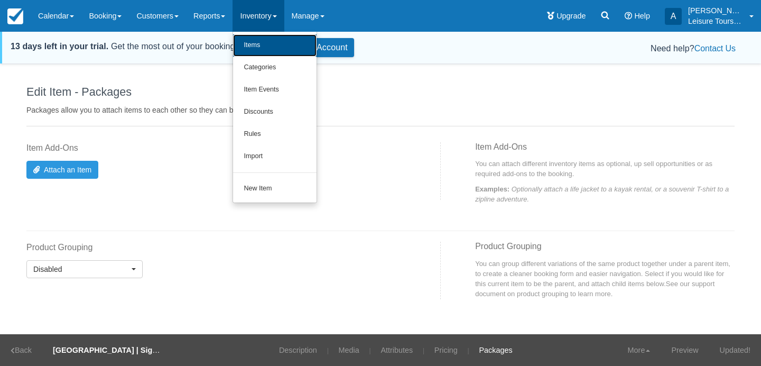
click at [254, 50] on link "Items" at bounding box center [275, 45] width 84 height 22
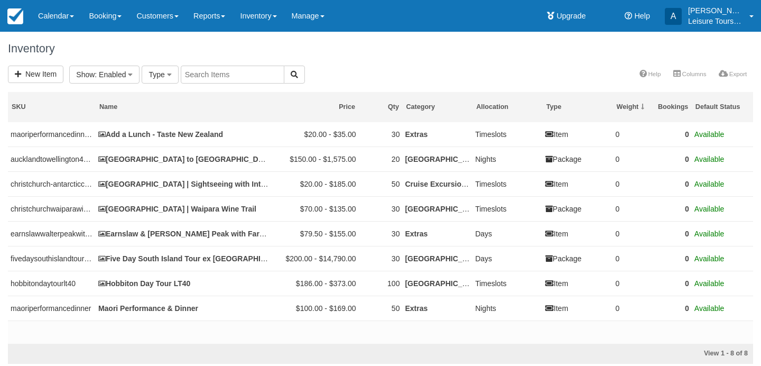
select select
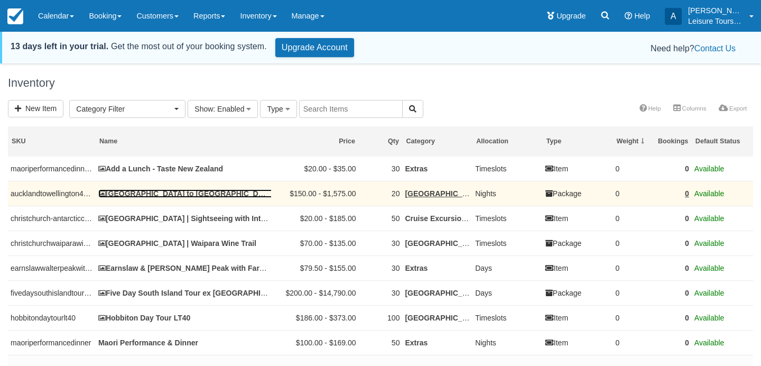
click at [233, 194] on link "[GEOGRAPHIC_DATA] to [GEOGRAPHIC_DATA] ( 4 days / 3 nights) – LT94B" at bounding box center [235, 193] width 274 height 8
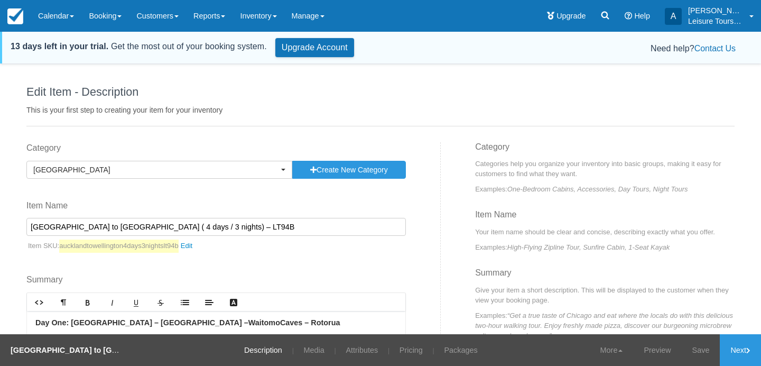
drag, startPoint x: 176, startPoint y: 226, endPoint x: 213, endPoint y: 226, distance: 37.0
click at [213, 226] on input "[GEOGRAPHIC_DATA] to [GEOGRAPHIC_DATA] ( 4 days / 3 nights) – LT94B" at bounding box center [216, 227] width 380 height 18
type input "[GEOGRAPHIC_DATA] to [GEOGRAPHIC_DATA] ( 4 days / 3 nights)"
click at [198, 247] on link "aucklandtowellington4days3nightslt94b" at bounding box center [128, 246] width 139 height 13
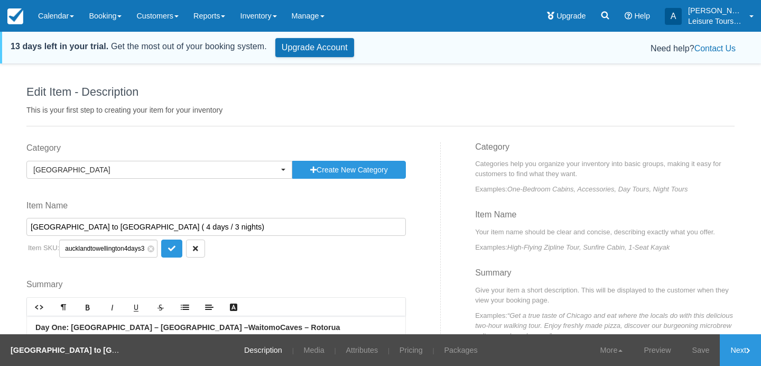
scroll to position [0, 41]
click at [193, 249] on icon "button" at bounding box center [195, 248] width 5 height 7
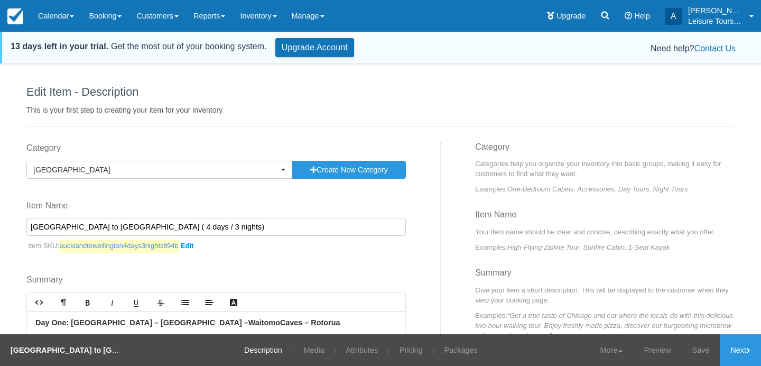
click at [194, 244] on link "aucklandtowellington4days3nightslt94b" at bounding box center [128, 246] width 139 height 13
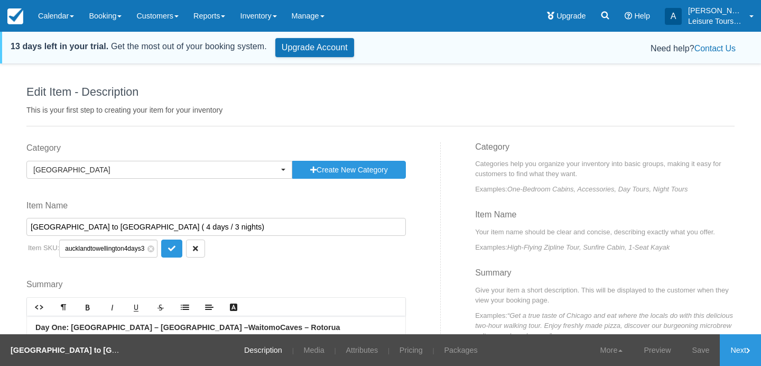
scroll to position [0, 41]
click at [148, 249] on span at bounding box center [151, 248] width 7 height 7
paste input "LT94B"
type input "LT94B"
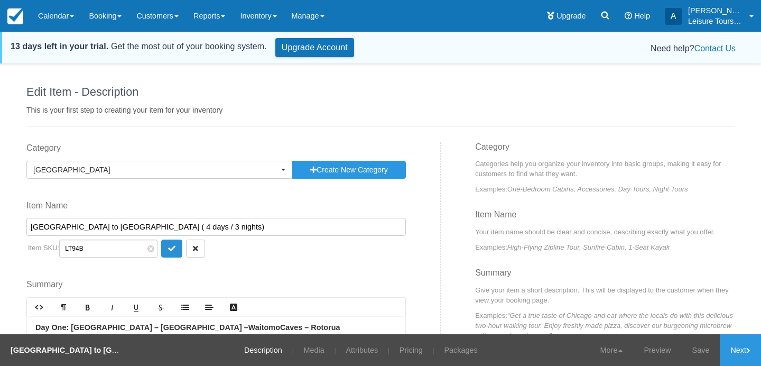
click at [168, 250] on icon "submit" at bounding box center [171, 248] width 7 height 7
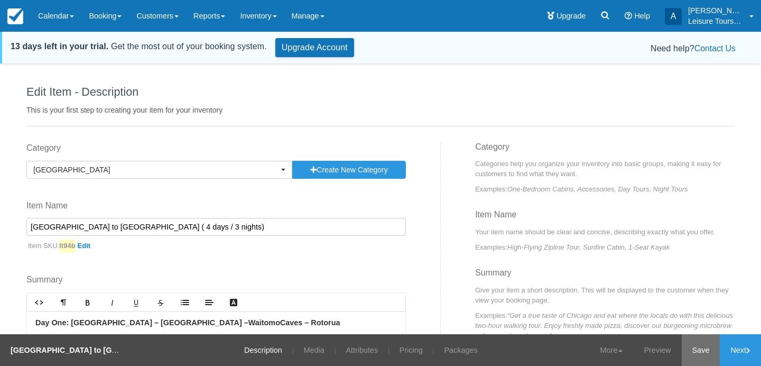
click at [697, 341] on link "Save" at bounding box center [701, 350] width 39 height 32
click at [263, 13] on link "Inventory" at bounding box center [258, 16] width 51 height 32
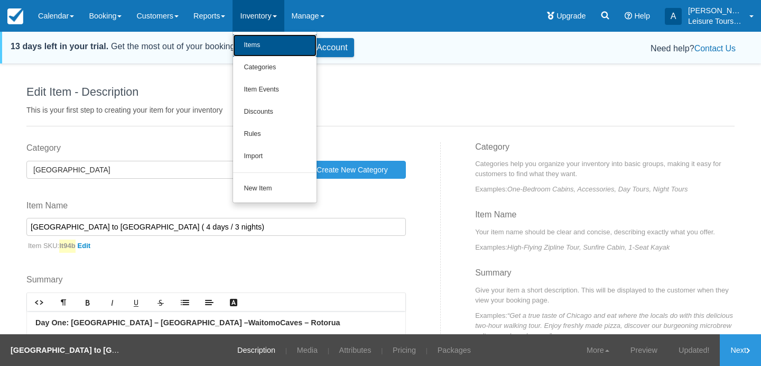
click at [262, 46] on link "Items" at bounding box center [275, 45] width 84 height 22
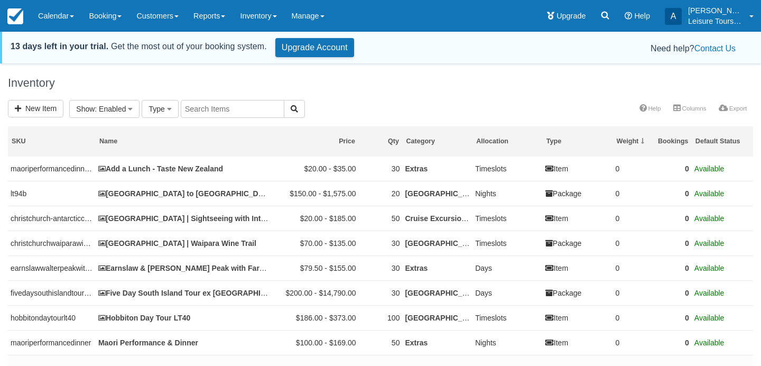
select select
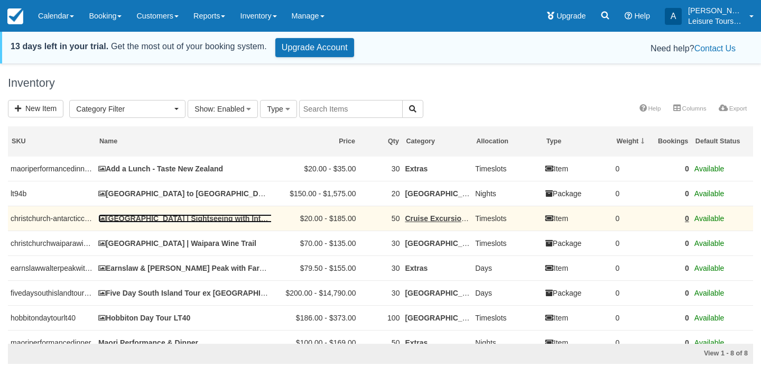
click at [204, 223] on link "[GEOGRAPHIC_DATA] | Sightseeing with International Antarctic Center" at bounding box center [226, 218] width 257 height 8
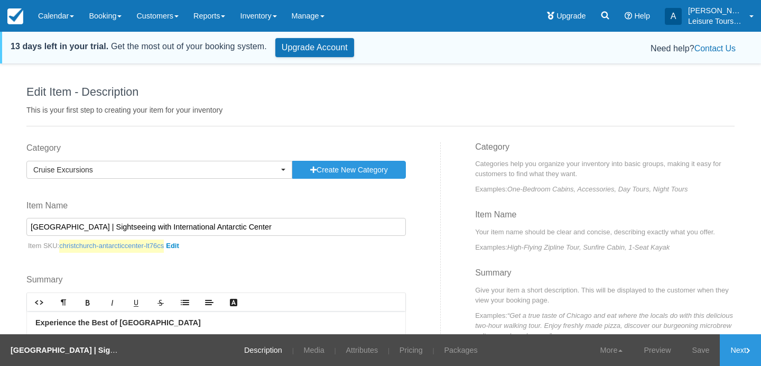
click at [181, 247] on link "christchurch-antarcticcenter-lt76cs" at bounding box center [121, 246] width 124 height 13
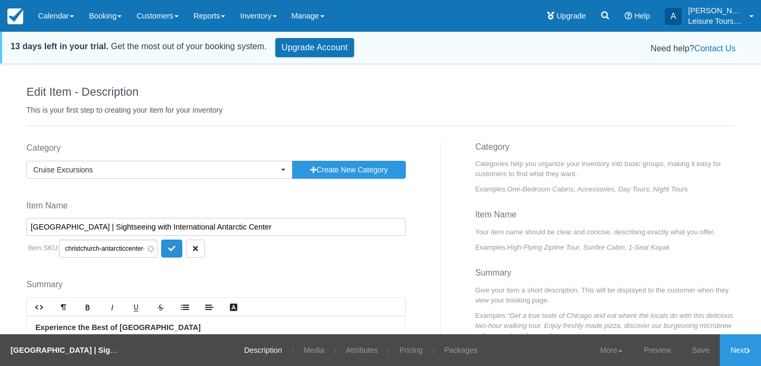
scroll to position [0, 29]
drag, startPoint x: 117, startPoint y: 249, endPoint x: 135, endPoint y: 249, distance: 18.0
click at [135, 249] on input "christchurch-antarcticcenter-lt76cs" at bounding box center [108, 249] width 98 height 18
click at [148, 249] on span at bounding box center [151, 248] width 7 height 7
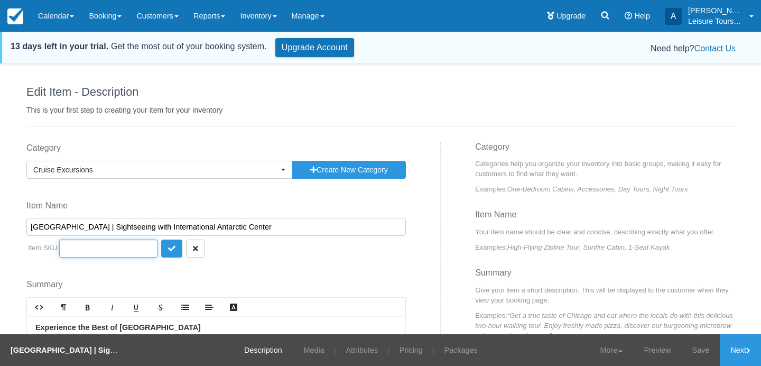
paste input "lt76cs"
type input "lt76cs"
click at [168, 249] on icon "submit" at bounding box center [171, 248] width 7 height 7
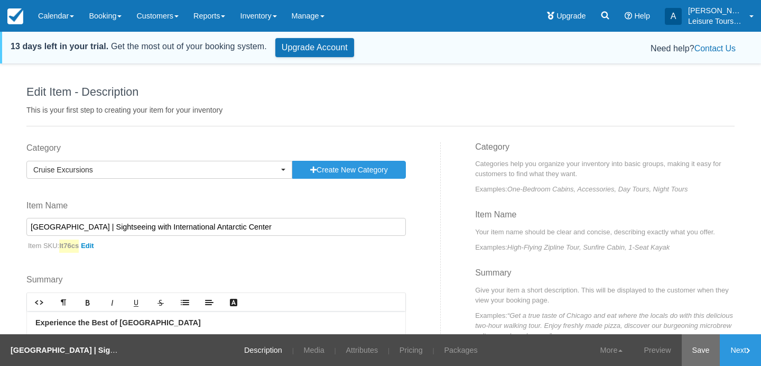
click at [699, 359] on link "Save" at bounding box center [701, 350] width 39 height 32
click at [270, 12] on link "Inventory" at bounding box center [258, 16] width 51 height 32
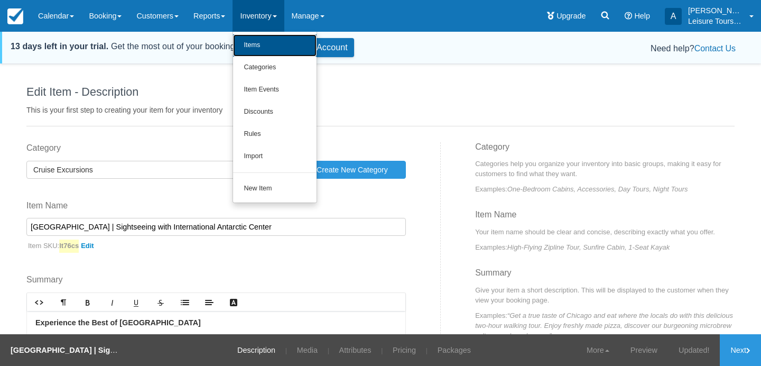
click at [256, 47] on link "Items" at bounding box center [275, 45] width 84 height 22
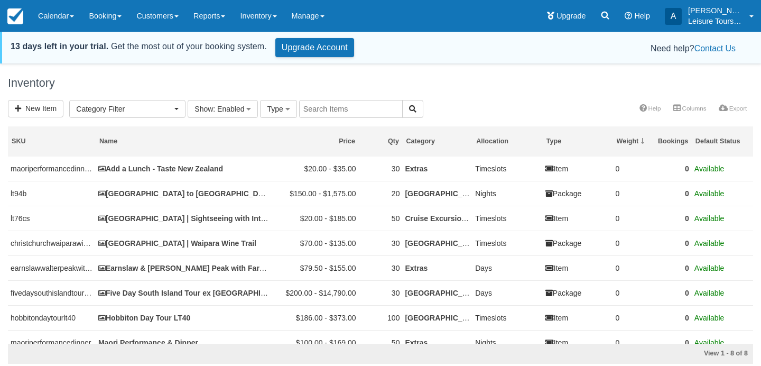
select select
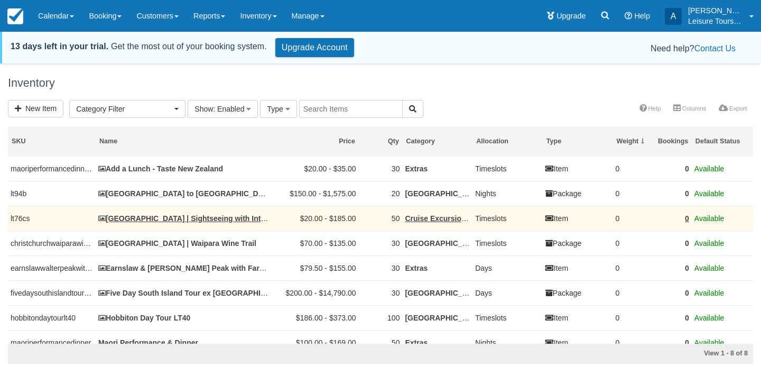
scroll to position [16, 0]
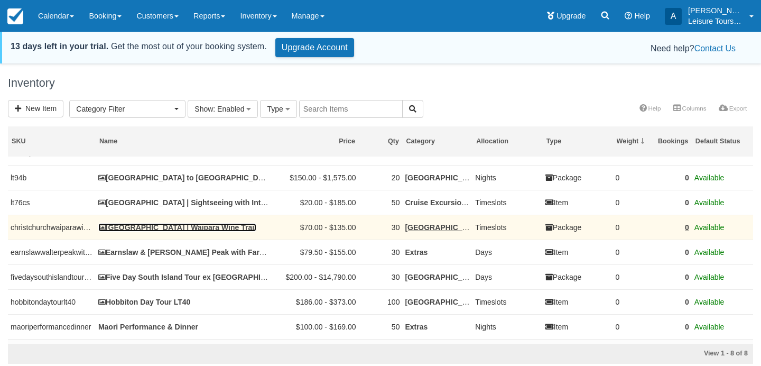
click at [194, 230] on link "[GEOGRAPHIC_DATA] | Waipara Wine Trail" at bounding box center [177, 227] width 158 height 8
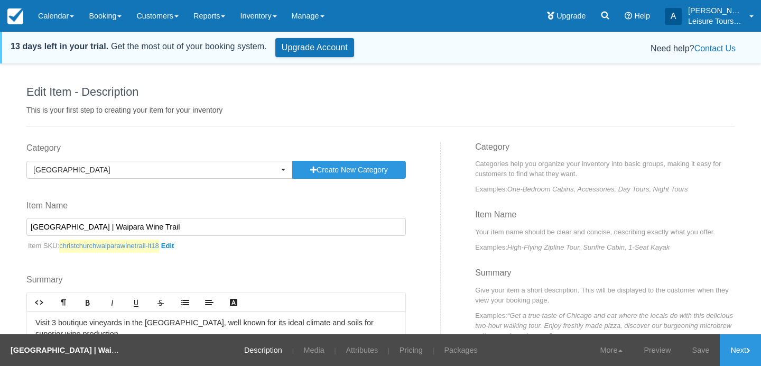
click at [174, 248] on link "christchurchwaiparawinetrail-lt18" at bounding box center [118, 246] width 119 height 13
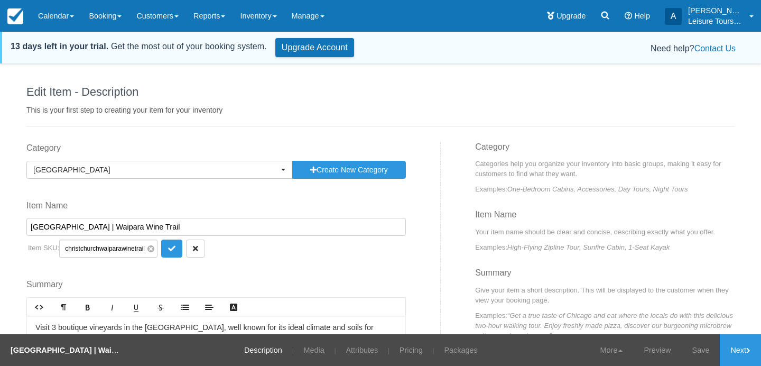
click at [148, 247] on span at bounding box center [151, 248] width 7 height 7
type input "lt18"
click at [168, 250] on icon "submit" at bounding box center [171, 248] width 7 height 7
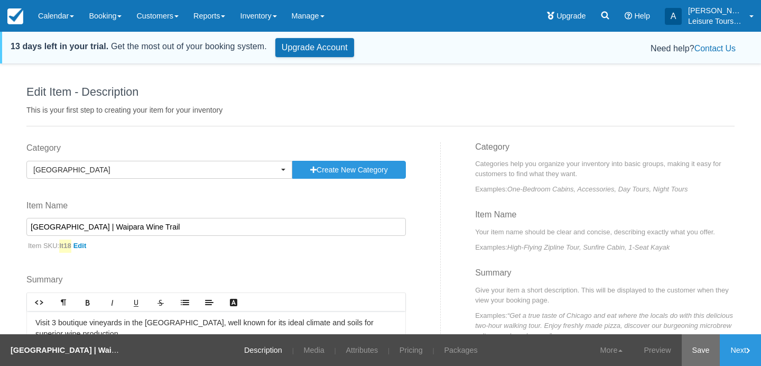
click at [695, 346] on link "Save" at bounding box center [701, 350] width 39 height 32
click at [280, 20] on link "Inventory" at bounding box center [258, 16] width 51 height 32
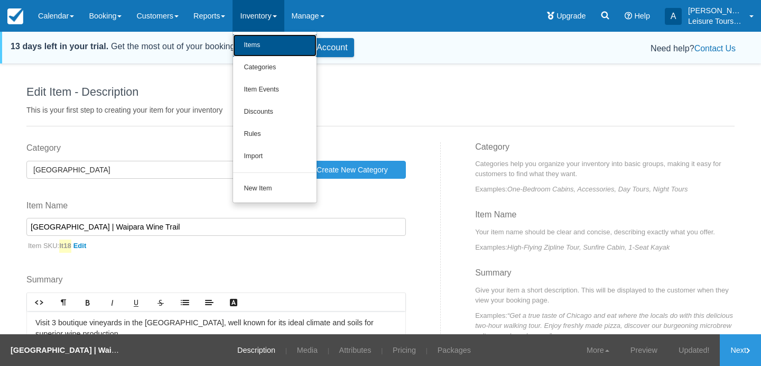
click at [266, 39] on link "Items" at bounding box center [275, 45] width 84 height 22
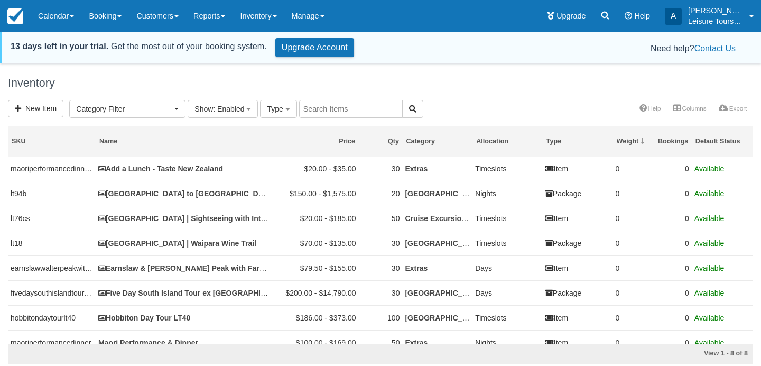
select select
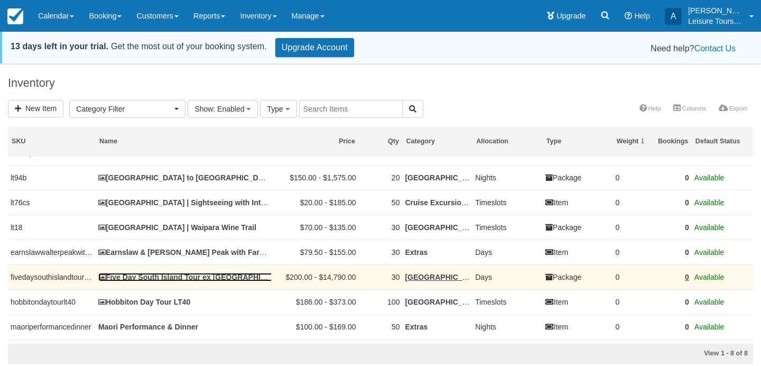
click at [190, 280] on link "Five Day South Island Tour ex [GEOGRAPHIC_DATA]" at bounding box center [195, 277] width 194 height 8
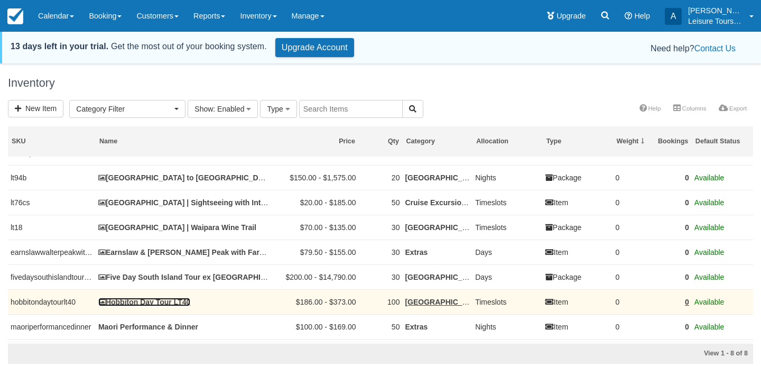
click at [168, 305] on link "Hobbiton Day Tour LT40" at bounding box center [144, 302] width 92 height 8
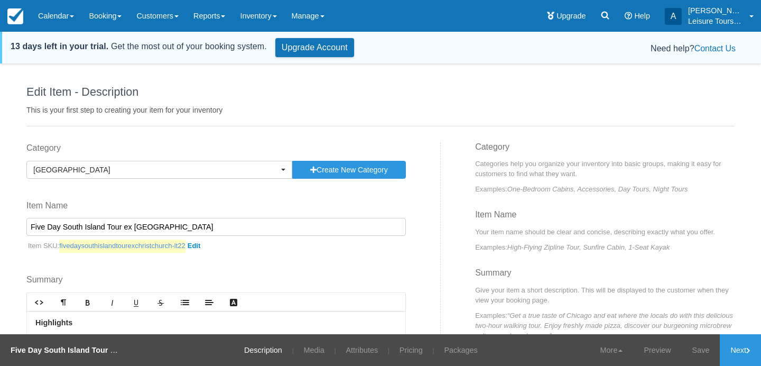
click at [205, 247] on link "fivedaysouthislandtourexchristchurch-lt22" at bounding box center [131, 246] width 145 height 13
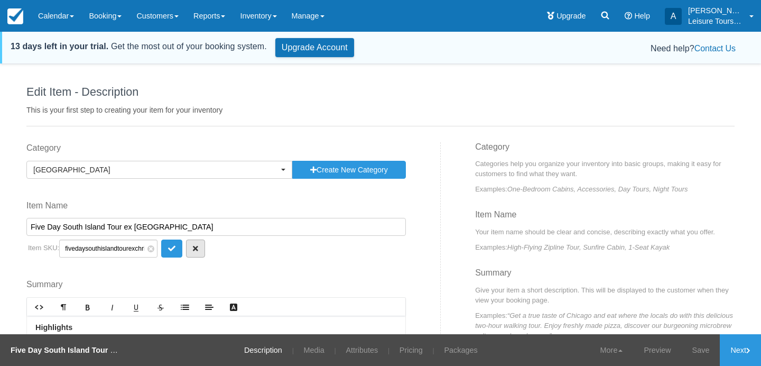
scroll to position [0, 47]
click at [148, 250] on span at bounding box center [151, 248] width 7 height 7
type input "lt22"
click at [164, 252] on button "submit" at bounding box center [171, 249] width 21 height 18
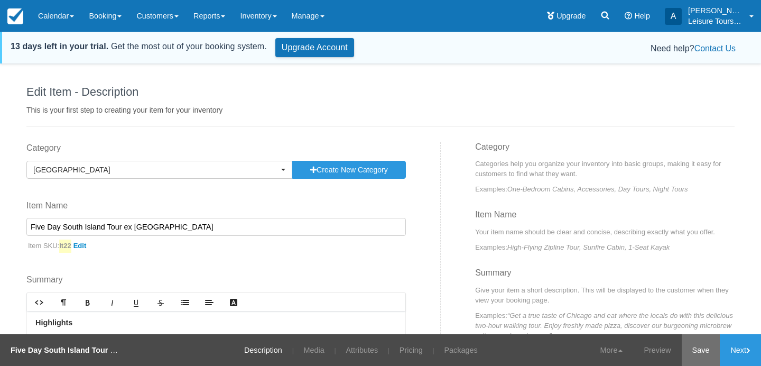
click at [694, 350] on link "Save" at bounding box center [701, 350] width 39 height 32
click at [265, 7] on link "Inventory" at bounding box center [258, 16] width 51 height 32
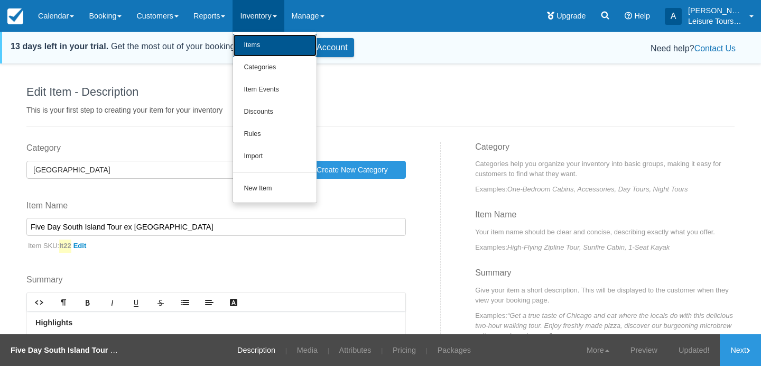
click at [268, 46] on link "Items" at bounding box center [275, 45] width 84 height 22
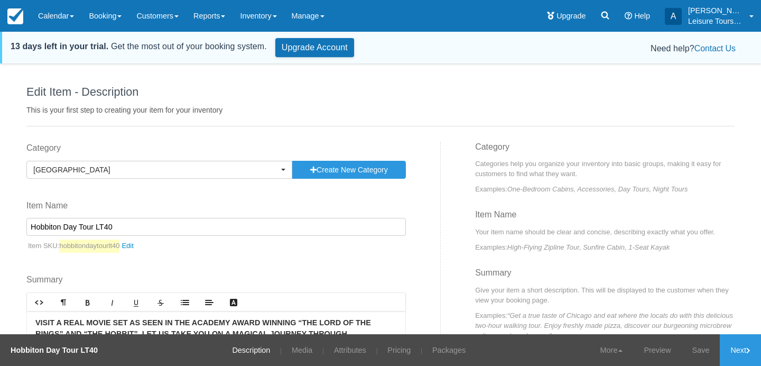
drag, startPoint x: 93, startPoint y: 226, endPoint x: 134, endPoint y: 226, distance: 41.2
click at [133, 226] on input "Hobbiton Day Tour LT40" at bounding box center [216, 227] width 380 height 18
type input "Hobbiton Day Tour"
click at [135, 246] on link "hobbitondaytourlt40" at bounding box center [99, 246] width 80 height 13
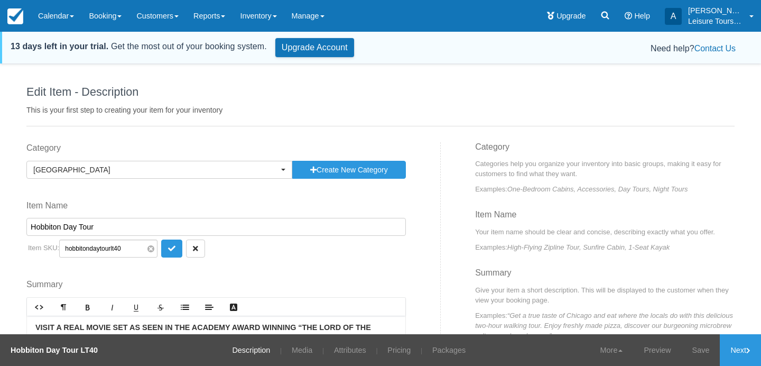
click at [148, 250] on span at bounding box center [151, 248] width 7 height 7
paste input "LT40"
type input "LT40"
click at [168, 247] on icon "submit" at bounding box center [171, 248] width 7 height 7
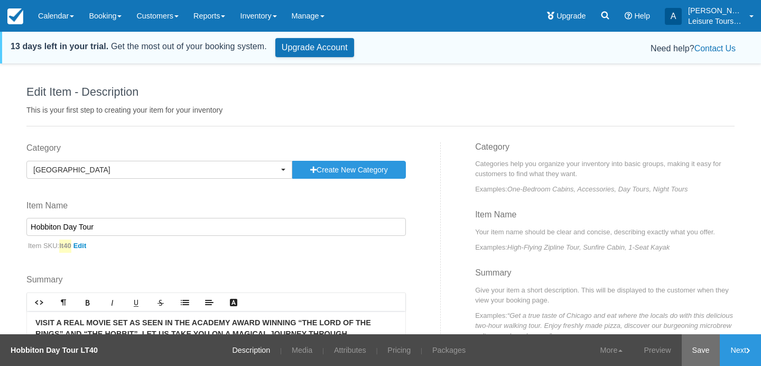
click at [692, 349] on link "Save" at bounding box center [701, 350] width 39 height 32
click at [274, 16] on link "Inventory" at bounding box center [258, 16] width 51 height 32
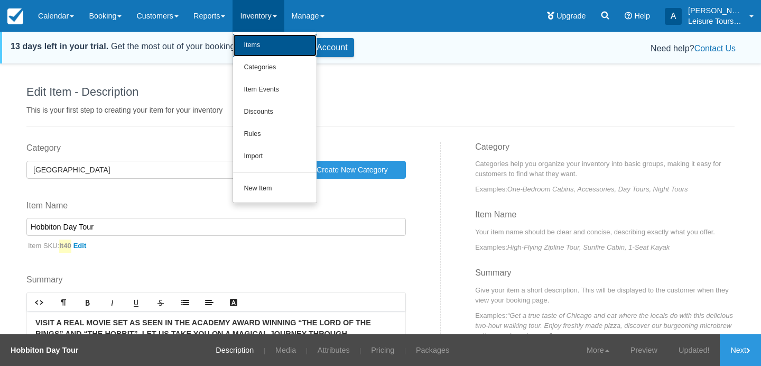
click at [258, 44] on link "Items" at bounding box center [275, 45] width 84 height 22
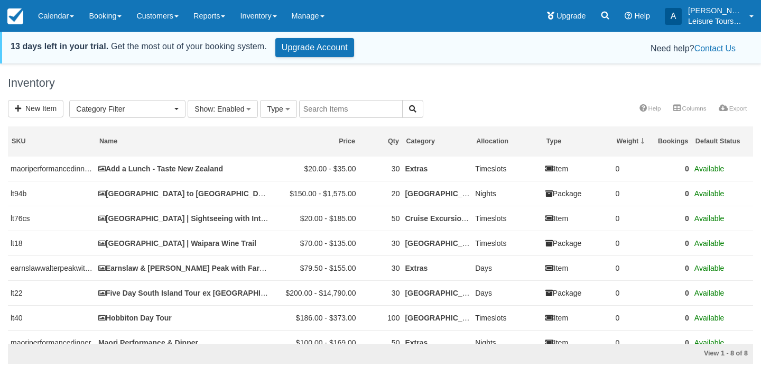
select select
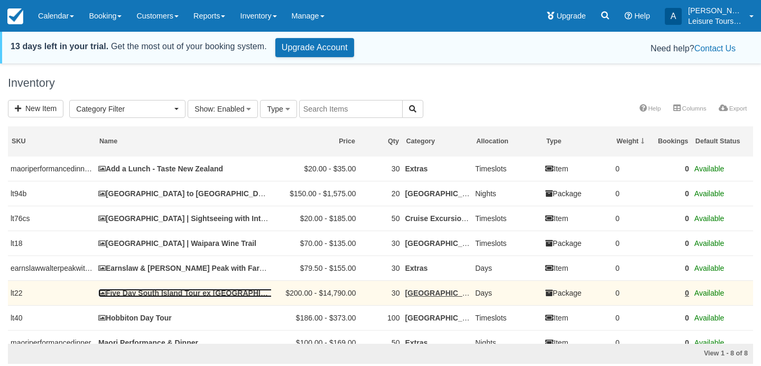
click at [216, 296] on link "Five Day South Island Tour ex [GEOGRAPHIC_DATA]" at bounding box center [195, 293] width 194 height 8
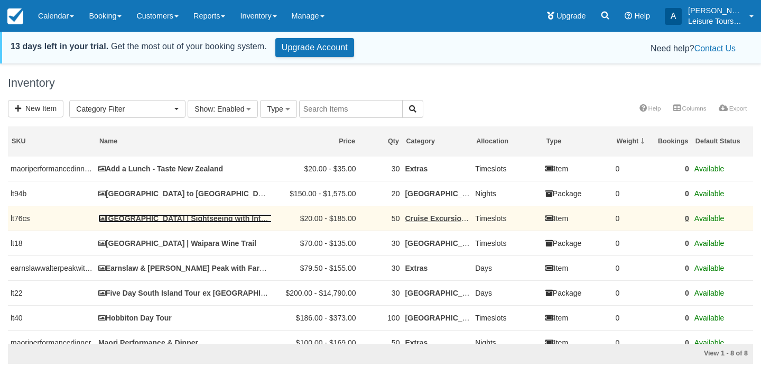
click at [216, 218] on link "[GEOGRAPHIC_DATA] | Sightseeing with International Antarctic Center" at bounding box center [226, 218] width 257 height 8
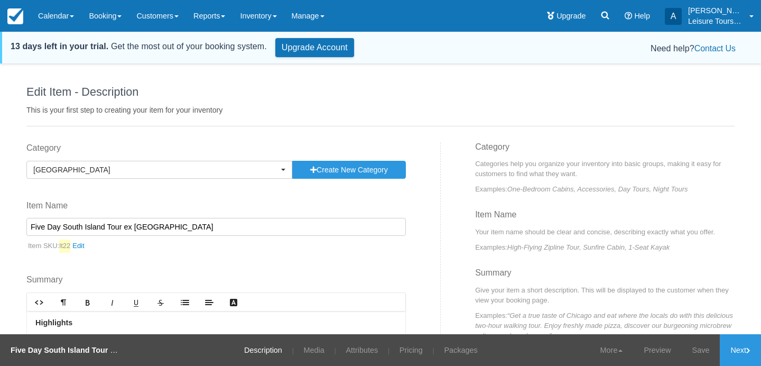
drag, startPoint x: 131, startPoint y: 225, endPoint x: 244, endPoint y: 225, distance: 113.2
click at [244, 226] on input "Five Day South Island Tour ex Christchurch" at bounding box center [216, 227] width 380 height 18
drag, startPoint x: 125, startPoint y: 222, endPoint x: 0, endPoint y: 178, distance: 132.1
click at [0, 178] on div "Edit Item - Description This is your first step to creating your item for your …" at bounding box center [380, 217] width 761 height 302
paste input "[GEOGRAPHIC_DATA]"
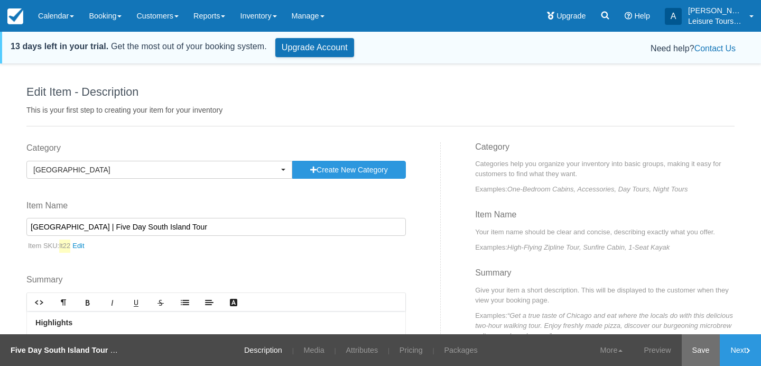
type input "[GEOGRAPHIC_DATA] | Five Day South Island Tour"
click at [697, 350] on link "Save" at bounding box center [701, 350] width 39 height 32
click at [257, 21] on link "Inventory" at bounding box center [258, 16] width 51 height 32
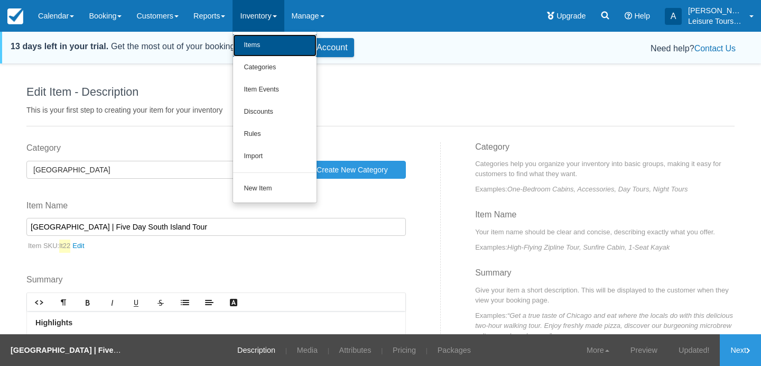
click at [259, 46] on link "Items" at bounding box center [275, 45] width 84 height 22
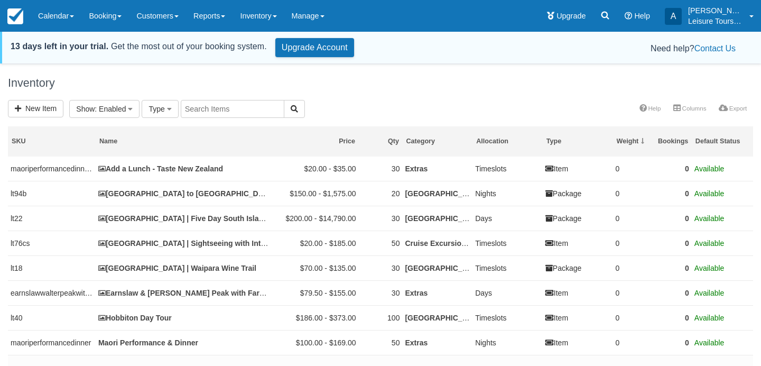
select select
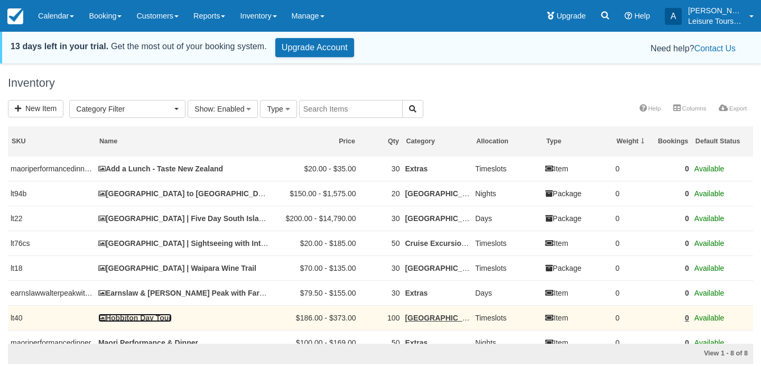
click at [143, 320] on link "Hobbiton Day Tour" at bounding box center [134, 318] width 73 height 8
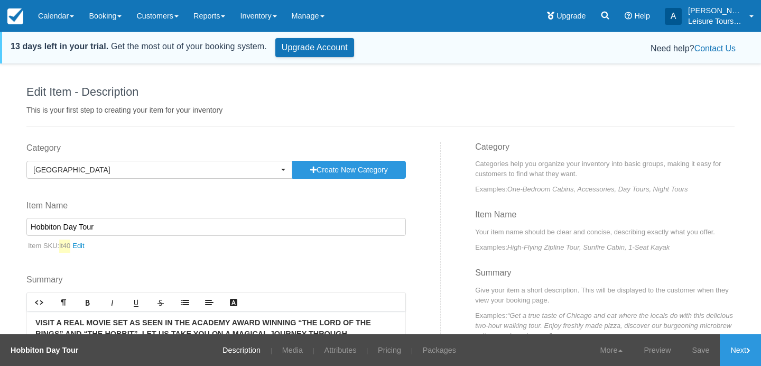
drag, startPoint x: 117, startPoint y: 226, endPoint x: 0, endPoint y: 210, distance: 117.9
click at [0, 210] on div "Edit Item - Description This is your first step to creating your item for your …" at bounding box center [380, 217] width 761 height 302
type input "[GEOGRAPHIC_DATA] | Hobbiton Day Tour"
click at [701, 353] on link "Save" at bounding box center [701, 350] width 39 height 32
click at [274, 14] on link "Inventory" at bounding box center [258, 16] width 51 height 32
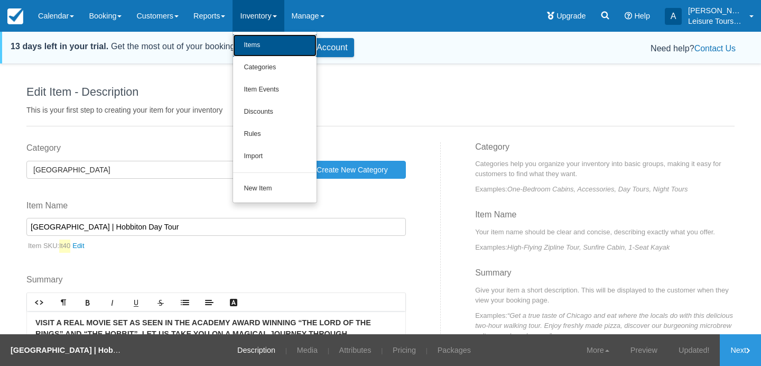
click at [268, 42] on link "Items" at bounding box center [275, 45] width 84 height 22
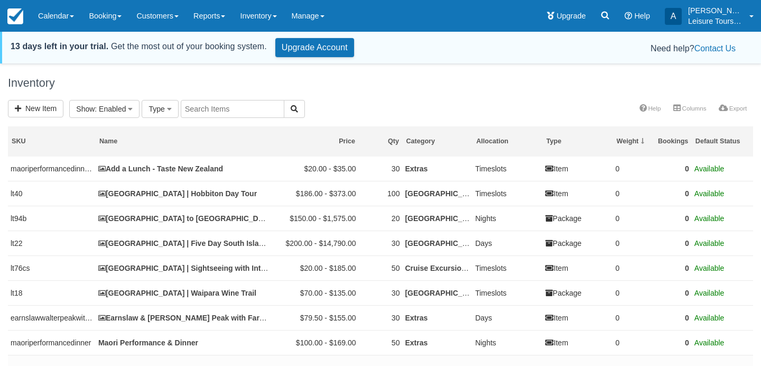
select select
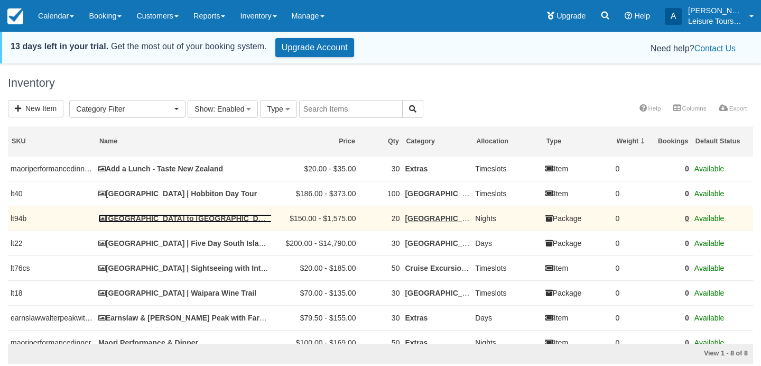
click at [174, 220] on link "[GEOGRAPHIC_DATA] to [GEOGRAPHIC_DATA] ( 4 days / 3 nights)" at bounding box center [219, 218] width 243 height 8
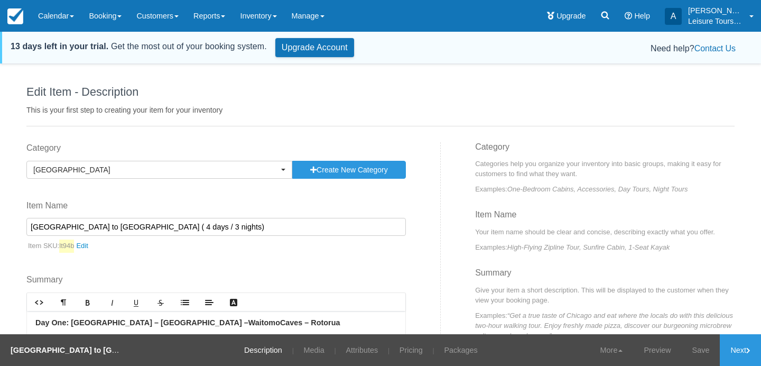
scroll to position [101, 0]
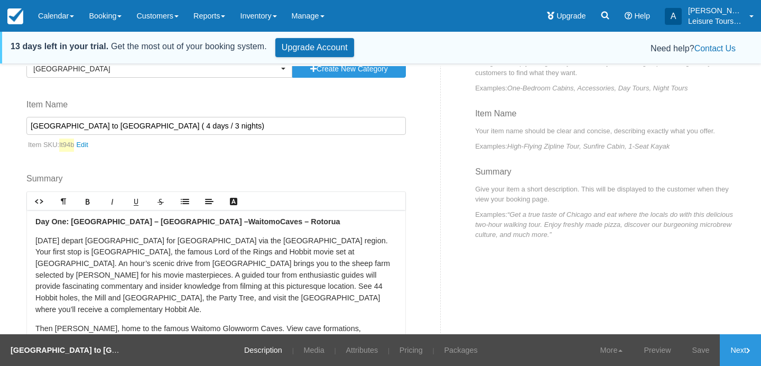
click at [63, 123] on input "[GEOGRAPHIC_DATA] to [GEOGRAPHIC_DATA] ( 4 days / 3 nights)" at bounding box center [216, 126] width 380 height 18
click at [150, 125] on input "Auckland | Auckland to Wellington ( 4 days / 3 nights)" at bounding box center [216, 126] width 380 height 18
click at [290, 128] on input "Auckland | Auckland to Wellington - 4 days / 3 nights)" at bounding box center [216, 126] width 380 height 18
type input "[GEOGRAPHIC_DATA] | [GEOGRAPHIC_DATA] to [GEOGRAPHIC_DATA] - 4 days / 3 nights"
click at [703, 351] on link "Save" at bounding box center [701, 350] width 39 height 32
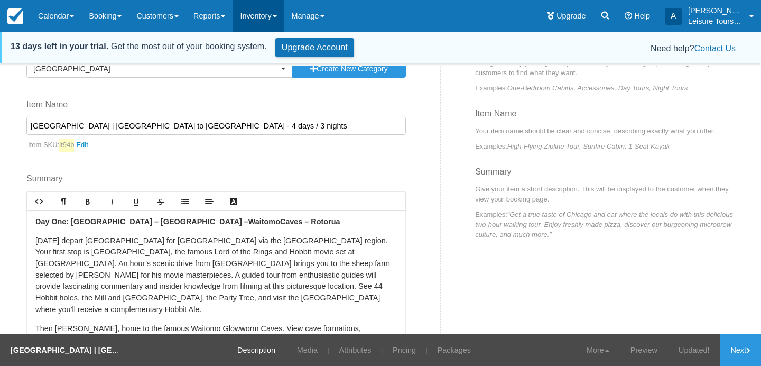
click at [272, 19] on link "Inventory" at bounding box center [258, 16] width 51 height 32
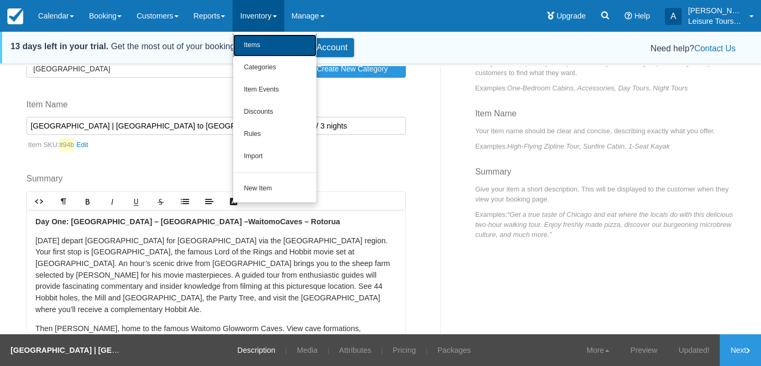
click at [262, 46] on link "Items" at bounding box center [275, 45] width 84 height 22
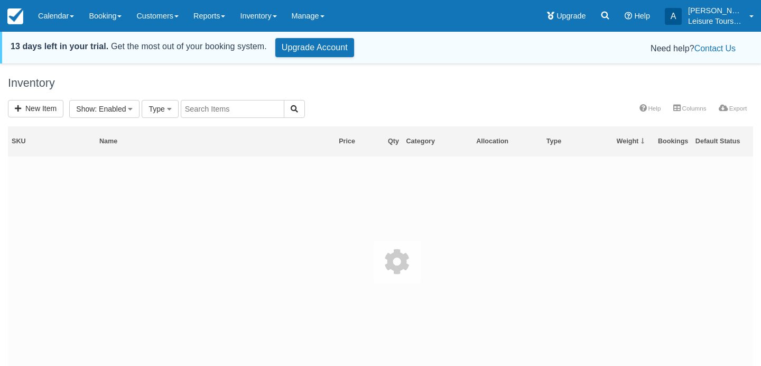
select select
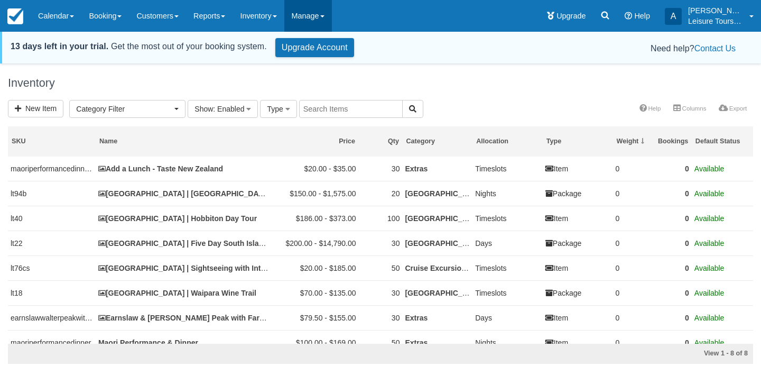
scroll to position [16, 0]
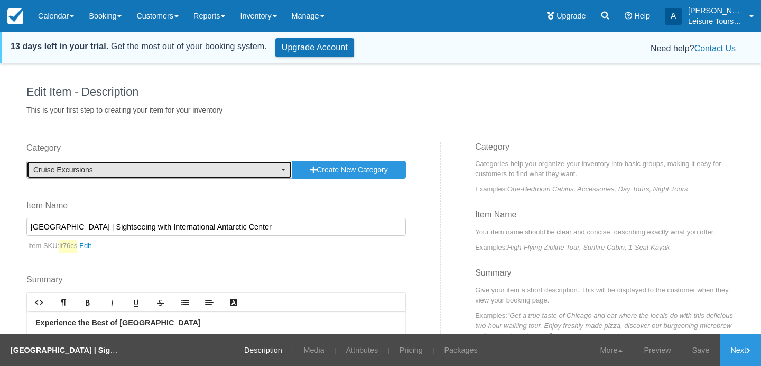
click at [149, 163] on button "Cruise Excursions" at bounding box center [159, 170] width 266 height 18
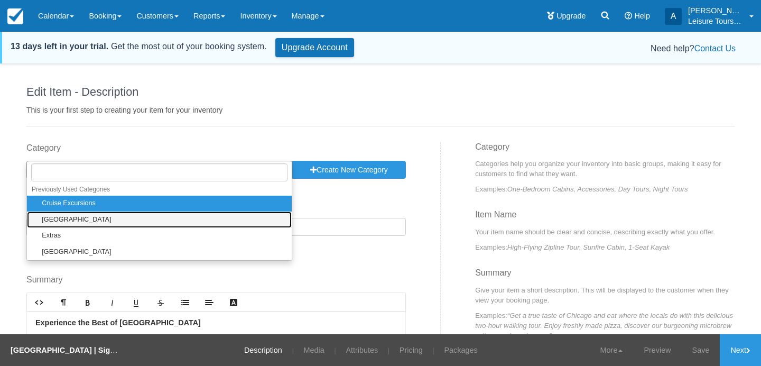
click at [83, 219] on link "[GEOGRAPHIC_DATA]" at bounding box center [159, 219] width 265 height 16
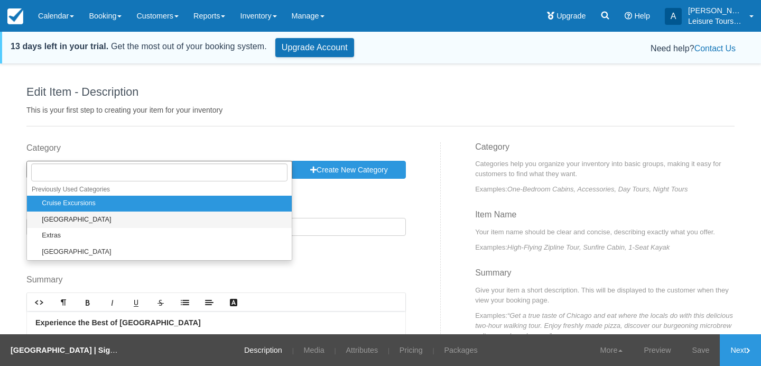
select select "5"
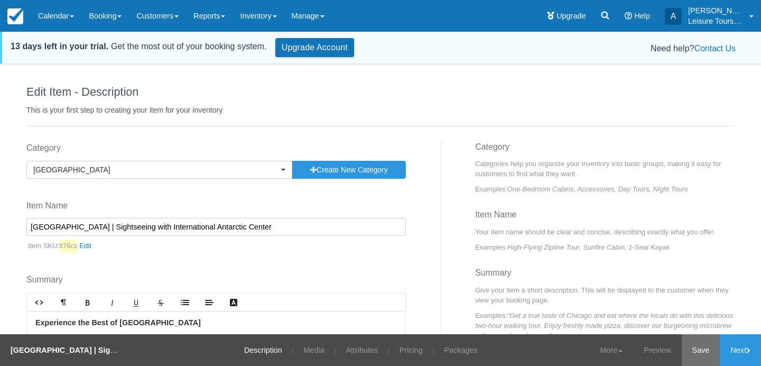
click at [691, 356] on link "Save" at bounding box center [701, 350] width 39 height 32
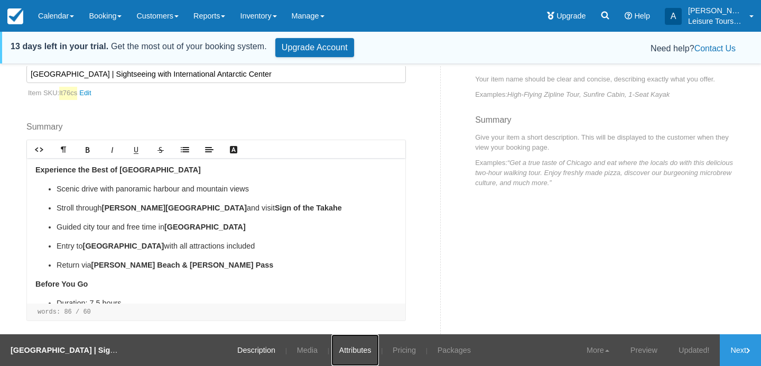
click at [353, 347] on link "Attributes" at bounding box center [356, 350] width 48 height 32
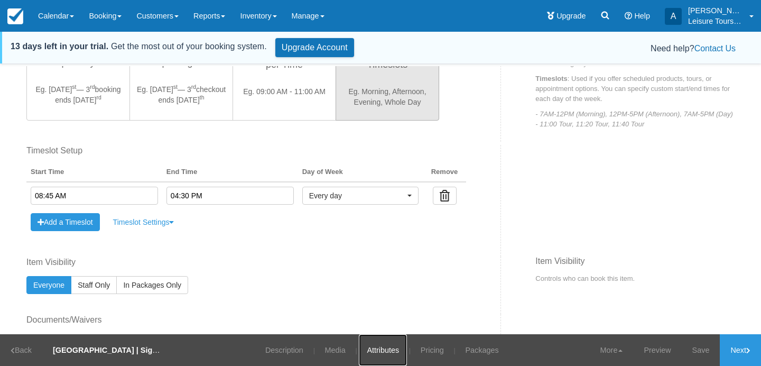
scroll to position [406, 0]
click at [612, 352] on link "More" at bounding box center [612, 350] width 44 height 32
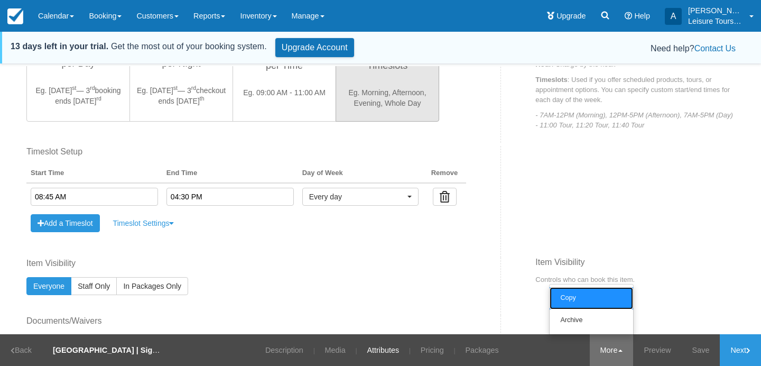
click at [600, 300] on link "Copy" at bounding box center [592, 298] width 84 height 22
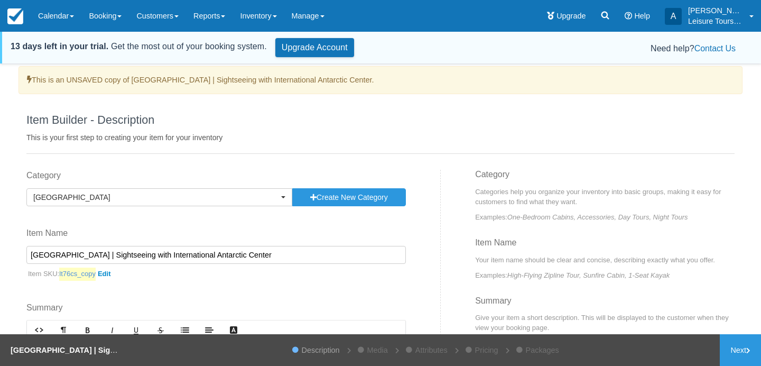
click at [108, 274] on link "lt76cs_copy" at bounding box center [87, 274] width 56 height 13
click at [148, 276] on span at bounding box center [151, 276] width 7 height 7
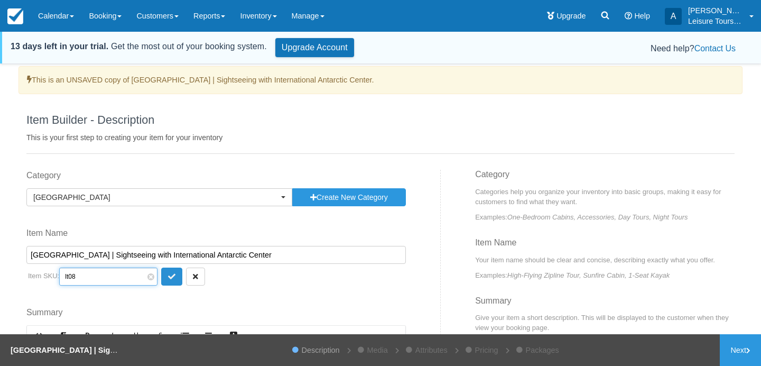
type input "lt08"
click at [168, 275] on icon "submit" at bounding box center [171, 276] width 7 height 7
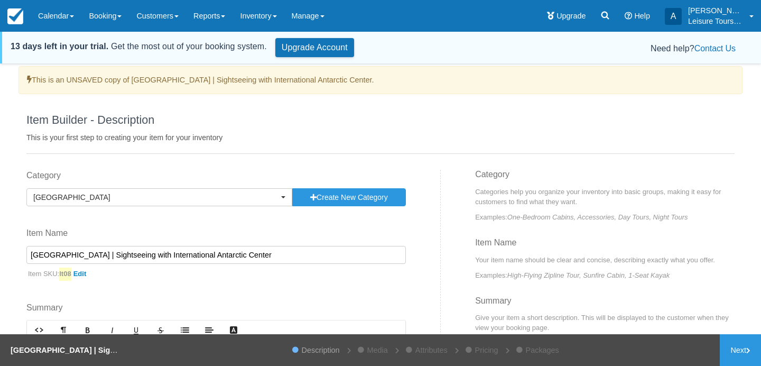
drag, startPoint x: 248, startPoint y: 255, endPoint x: 9, endPoint y: 246, distance: 239.2
click at [9, 246] on div "This is an UNSAVED copy of Christchurch | Sightseeing with International Antarc…" at bounding box center [380, 217] width 761 height 302
paste input "to Kaikoura Whale Watching Day Tou"
click at [74, 254] on input "[GEOGRAPHIC_DATA] to Kaikoura Whale Watching Day Tour" at bounding box center [216, 255] width 380 height 18
drag, startPoint x: 73, startPoint y: 255, endPoint x: 0, endPoint y: 254, distance: 73.0
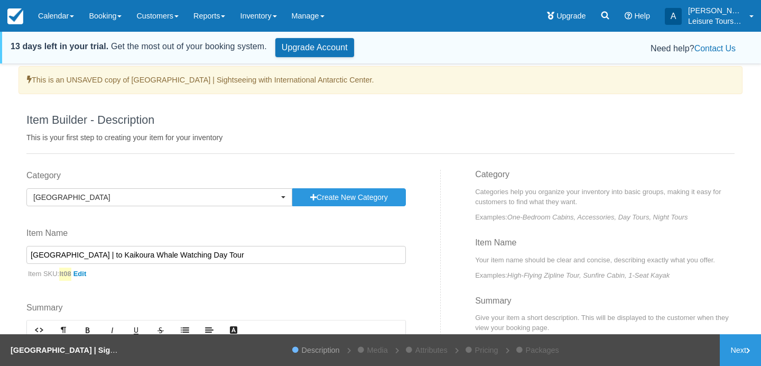
click at [0, 254] on div "This is an UNSAVED copy of Christchurch | Sightseeing with International Antarc…" at bounding box center [380, 217] width 761 height 302
click at [79, 254] on input "Christchurch | to Kaikoura Whale Watching Day Tour" at bounding box center [216, 255] width 380 height 18
drag, startPoint x: 78, startPoint y: 254, endPoint x: 19, endPoint y: 254, distance: 59.2
click at [19, 254] on div "Category Christchurch Previously Used Categories Cruise Excursions Christchurch…" at bounding box center [230, 352] width 422 height 364
paste input "text"
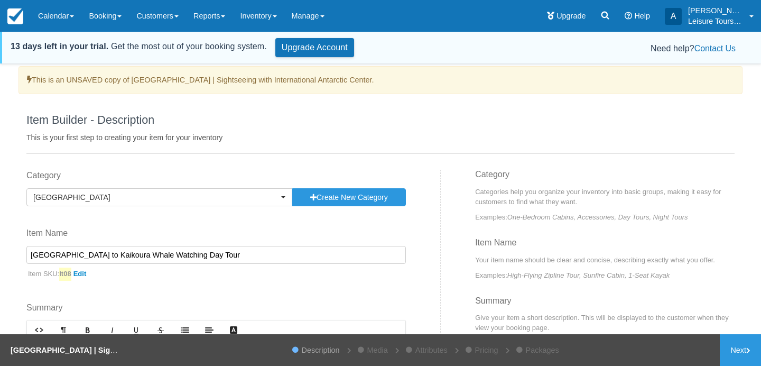
click at [208, 255] on input "Christchurch to Kaikoura Whale Watching Day Tour" at bounding box center [216, 255] width 380 height 18
type input "Christchurch to Kaikoura Whale Watching Day Tour"
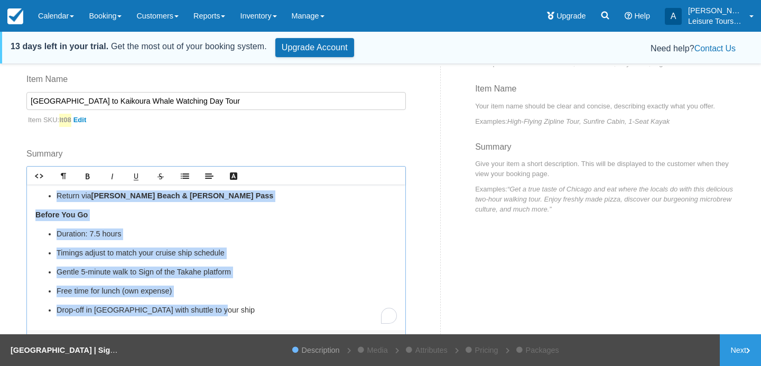
scroll to position [180, 0]
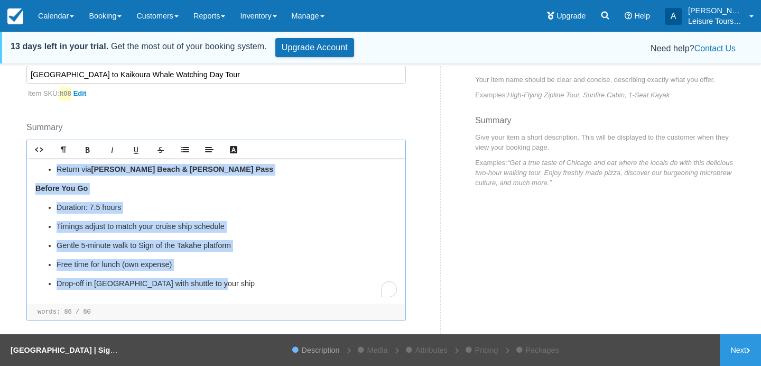
drag, startPoint x: 35, startPoint y: 197, endPoint x: 207, endPoint y: 398, distance: 264.8
click at [207, 365] on html "Menu Calendar Booking Customer Inventory Booking Daily Manifest Daily List Note…" at bounding box center [380, 183] width 761 height 366
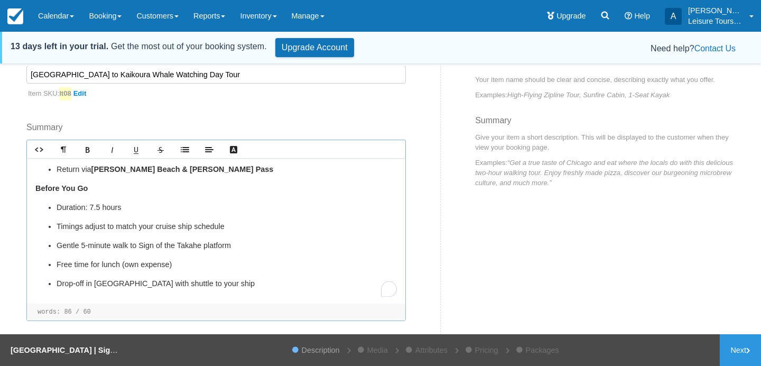
scroll to position [114, 0]
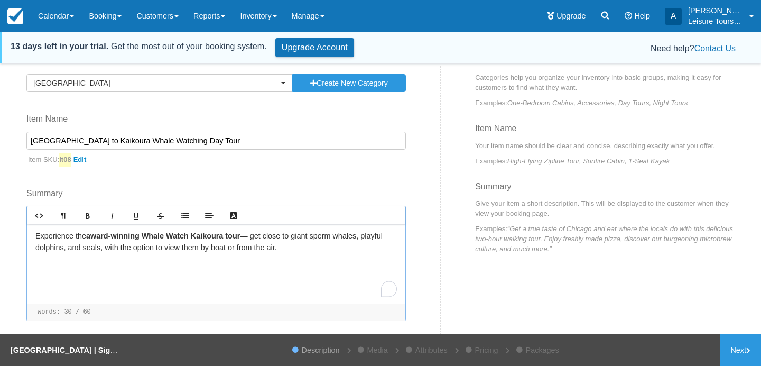
click at [247, 234] on p "Experience the award-winning Whale Watch Kaikoura tour — get close to giant spe…" at bounding box center [216, 242] width 362 height 23
click at [312, 254] on div "Experience the award-winning Whale Watch Kaikoura tour - get close to giant spe…" at bounding box center [216, 263] width 379 height 79
click at [286, 277] on div "Experience the award-winning Whale Watch Kaikoura tour - get close to giant spe…" at bounding box center [216, 263] width 379 height 79
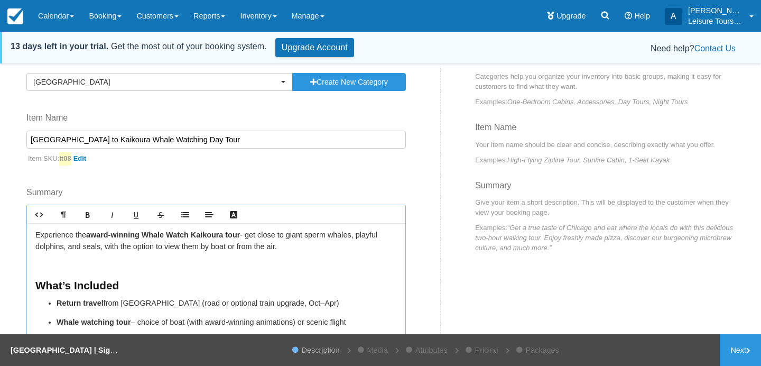
click at [120, 268] on p "﻿" at bounding box center [216, 266] width 362 height 12
drag, startPoint x: 133, startPoint y: 286, endPoint x: 0, endPoint y: 275, distance: 133.7
click at [0, 278] on div "This is an UNSAVED copy of Christchurch | Sightseeing with International Antarc…" at bounding box center [380, 217] width 761 height 302
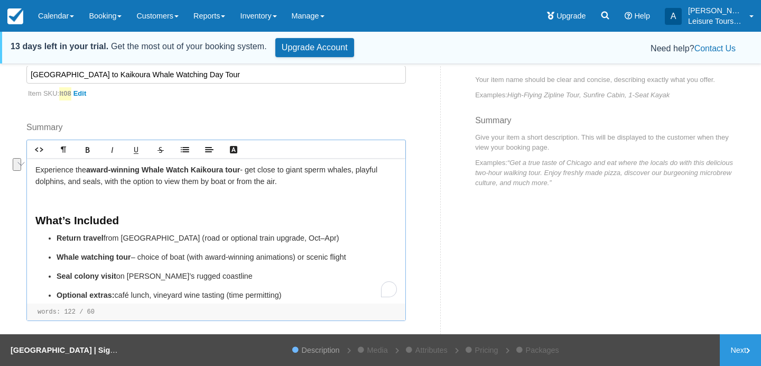
click at [134, 191] on div "Experience the award-winning Whale Watch Kaikoura tour - get close to giant spe…" at bounding box center [216, 230] width 379 height 145
drag, startPoint x: 140, startPoint y: 220, endPoint x: 30, endPoint y: 220, distance: 110.5
click at [31, 220] on div "Experience the award-winning Whale Watch Kaikoura tour - get close to giant spe…" at bounding box center [216, 230] width 379 height 145
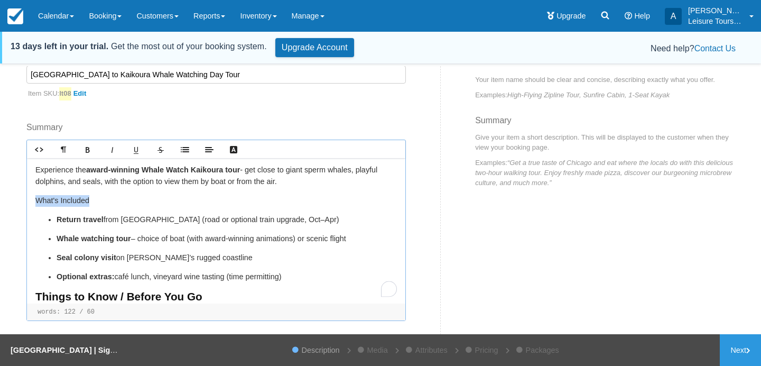
drag, startPoint x: 97, startPoint y: 203, endPoint x: 0, endPoint y: 203, distance: 96.8
click at [0, 203] on div "This is an UNSAVED copy of Christchurch | Sightseeing with International Antarc…" at bounding box center [380, 217] width 761 height 302
copy div "- get close to giant sperm whales, playful dolphins, and seals, with the option…"
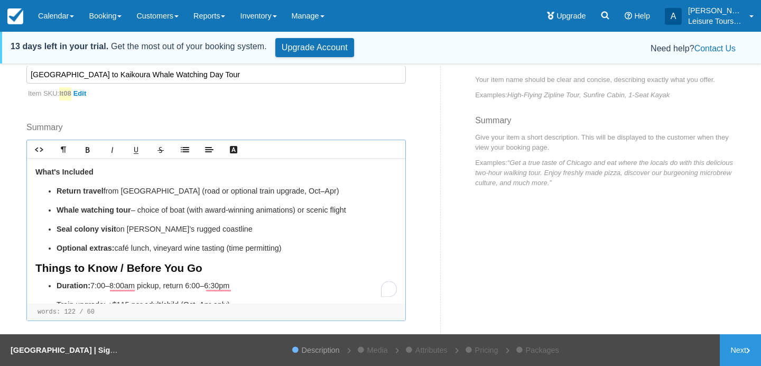
scroll to position [42, 0]
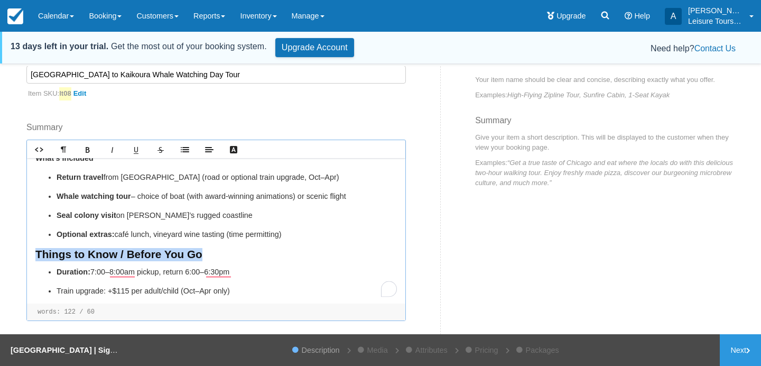
drag, startPoint x: 189, startPoint y: 255, endPoint x: 23, endPoint y: 255, distance: 166.0
click at [24, 255] on div "Category Christchurch Previously Used Categories Cruise Excursions Christchurch…" at bounding box center [230, 171] width 422 height 364
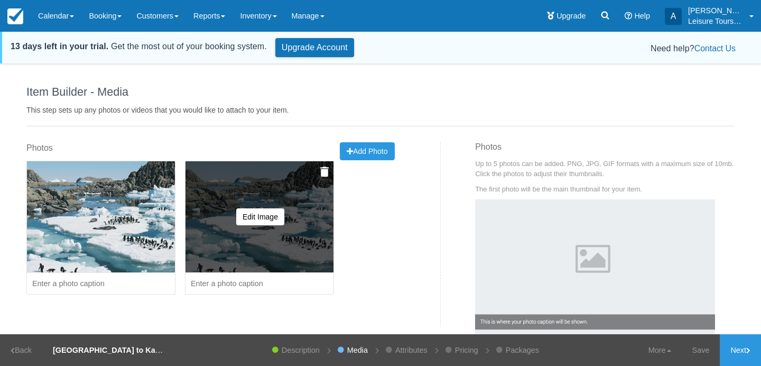
click at [324, 176] on img at bounding box center [324, 172] width 8 height 11
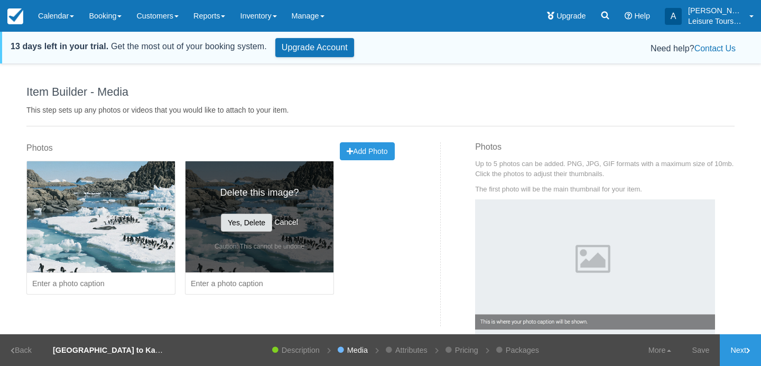
click at [235, 229] on button "Yes, Delete" at bounding box center [246, 223] width 51 height 18
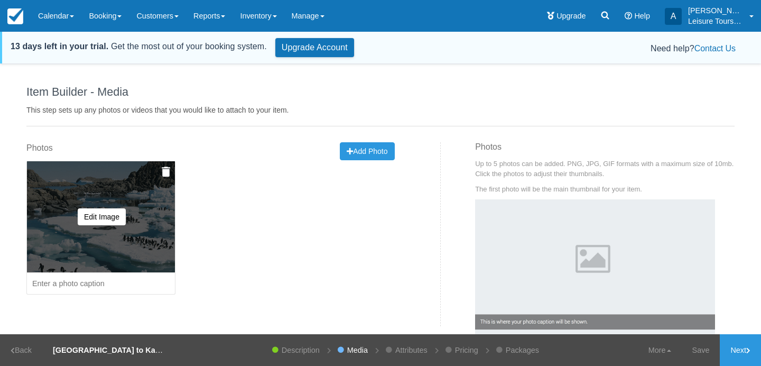
click at [168, 176] on img at bounding box center [166, 172] width 8 height 11
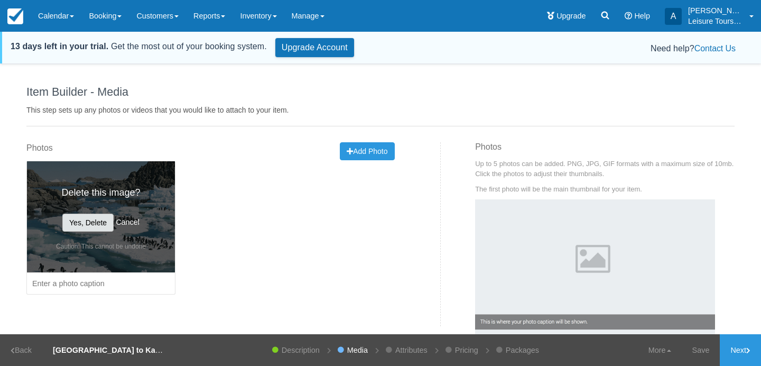
click at [98, 219] on button "Yes, Delete" at bounding box center [87, 223] width 51 height 18
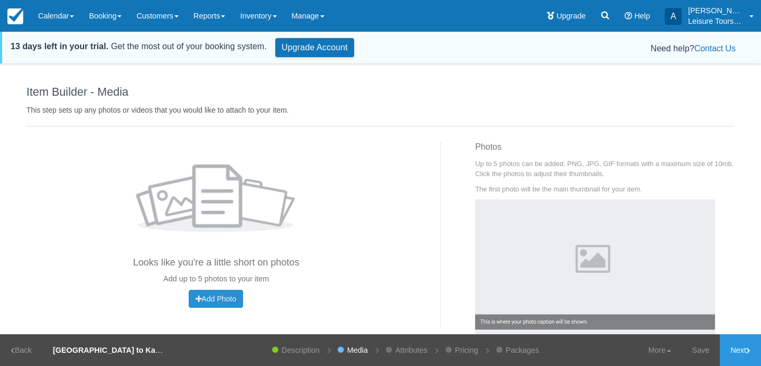
click at [202, 297] on span "Add Photo" at bounding box center [216, 299] width 41 height 8
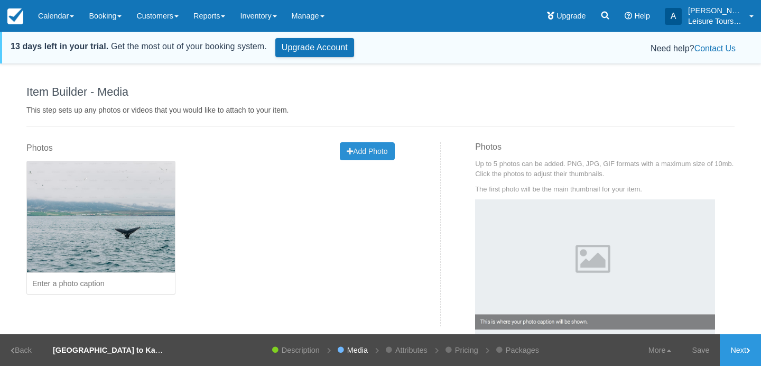
click at [382, 150] on span "Add Photo" at bounding box center [367, 151] width 41 height 8
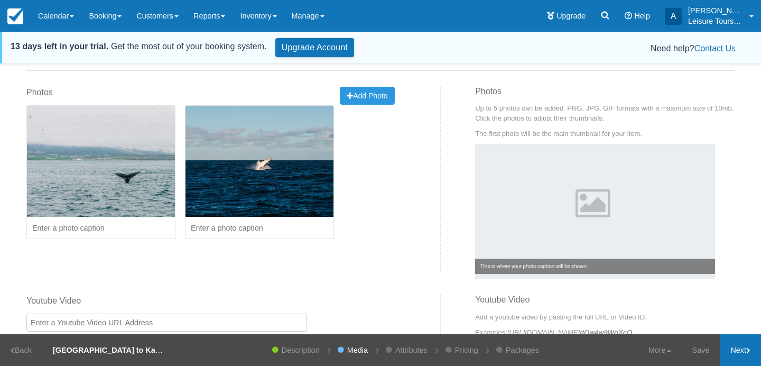
click at [744, 351] on link "Next" at bounding box center [740, 350] width 41 height 32
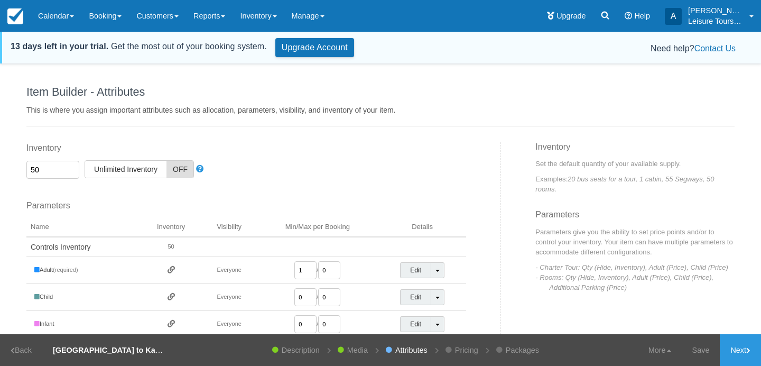
drag, startPoint x: 45, startPoint y: 174, endPoint x: 29, endPoint y: 174, distance: 16.4
click at [29, 174] on input "50" at bounding box center [52, 170] width 53 height 18
type input "5"
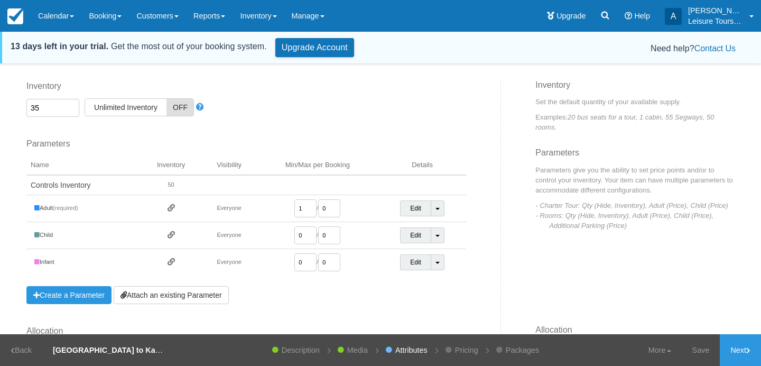
scroll to position [69, 0]
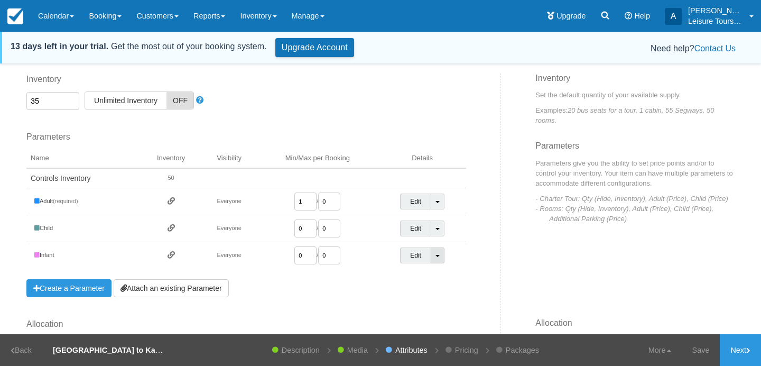
type input "35"
click at [445, 254] on link "Toggle Dropdown" at bounding box center [438, 255] width 14 height 16
click at [429, 275] on link "Detach Parameter" at bounding box center [438, 277] width 75 height 25
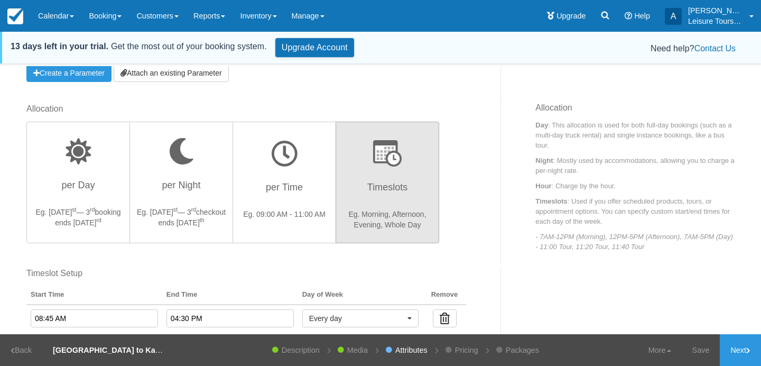
scroll to position [308, 0]
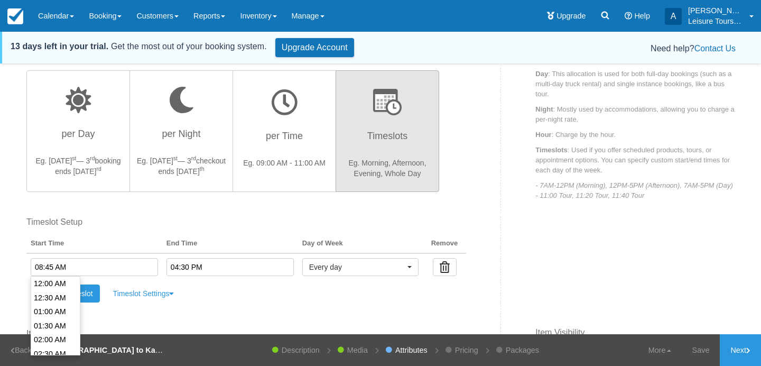
drag, startPoint x: 73, startPoint y: 267, endPoint x: 26, endPoint y: 267, distance: 47.1
click at [26, 267] on td "08:45 AM" at bounding box center [94, 266] width 136 height 27
type input "07:00 AM"
click at [58, 290] on li "07:00 AM" at bounding box center [55, 291] width 49 height 14
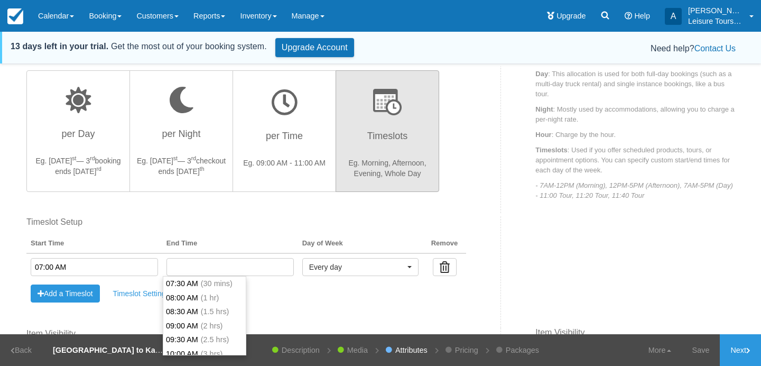
click at [192, 263] on input "text" at bounding box center [230, 267] width 127 height 18
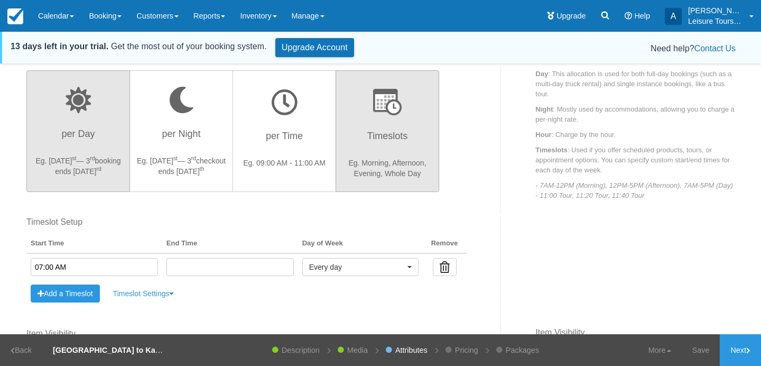
click at [81, 131] on h3 "per Day" at bounding box center [78, 137] width 90 height 26
radio input "true"
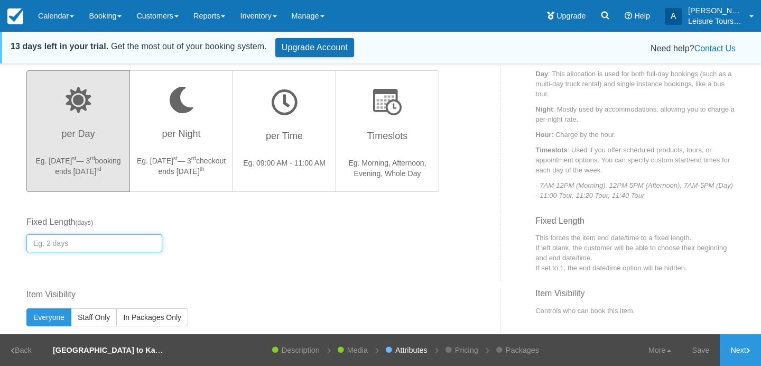
click at [105, 244] on input "number" at bounding box center [94, 243] width 136 height 18
type input "1"
click at [249, 241] on div "Fixed Start Time Default Length ( days ) Fixed Length ( days ) 1" at bounding box center [247, 238] width 456 height 44
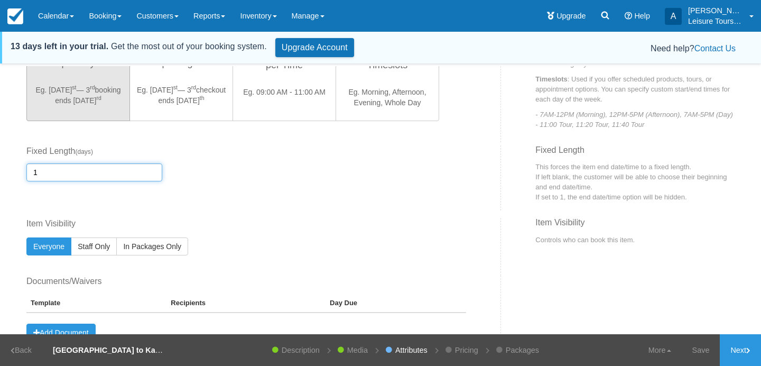
scroll to position [387, 0]
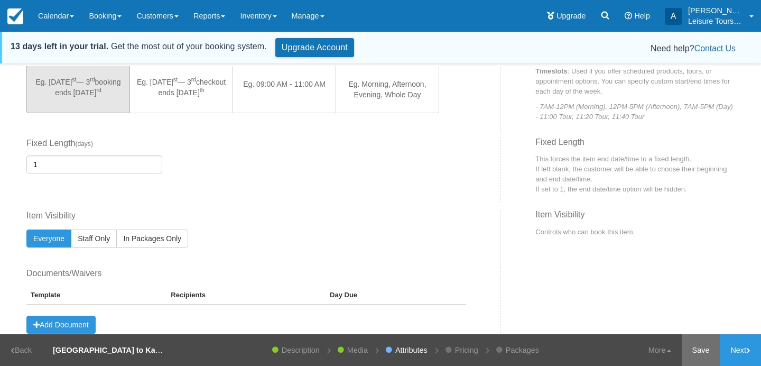
click at [700, 353] on link "Save" at bounding box center [701, 350] width 39 height 32
click at [739, 344] on link "Next" at bounding box center [740, 350] width 41 height 32
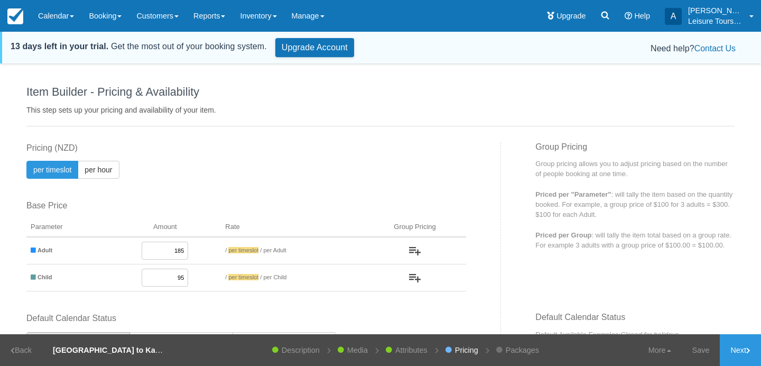
drag, startPoint x: 165, startPoint y: 251, endPoint x: 224, endPoint y: 255, distance: 58.8
click at [223, 255] on tr "Adult 185 / per timeslot / per Adult" at bounding box center [246, 250] width 440 height 27
type input "365"
drag, startPoint x: 163, startPoint y: 273, endPoint x: 222, endPoint y: 281, distance: 58.6
click at [222, 281] on tr "Child 95 / per timeslot / per Child" at bounding box center [246, 277] width 440 height 27
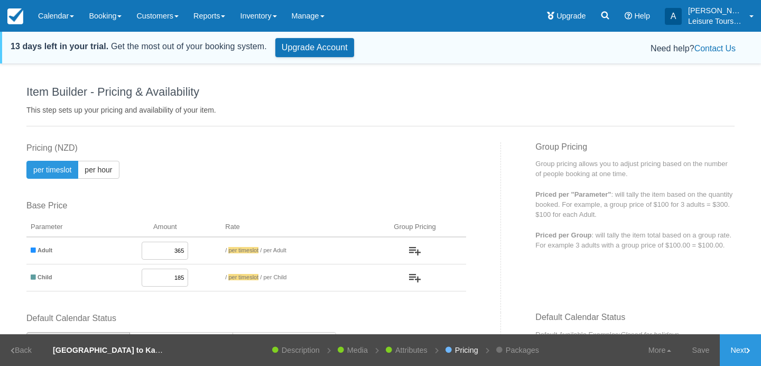
type input "185"
click at [343, 206] on label "Base Price" at bounding box center [246, 206] width 440 height 12
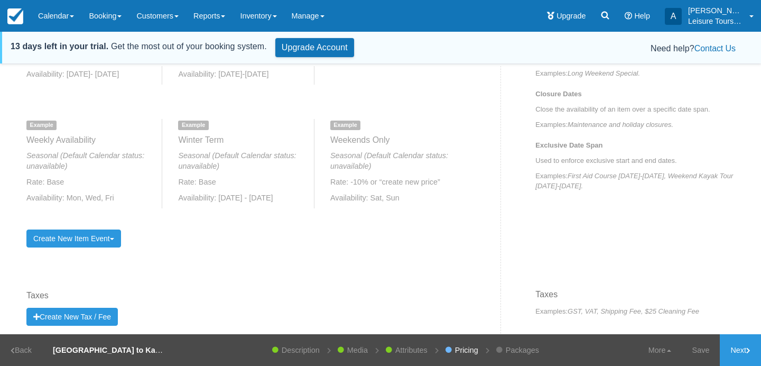
scroll to position [586, 0]
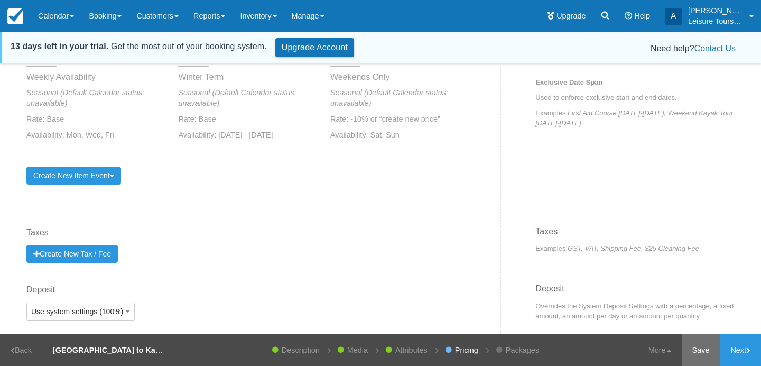
click at [700, 351] on link "Save" at bounding box center [701, 350] width 39 height 32
click at [741, 354] on link "Next" at bounding box center [740, 350] width 41 height 32
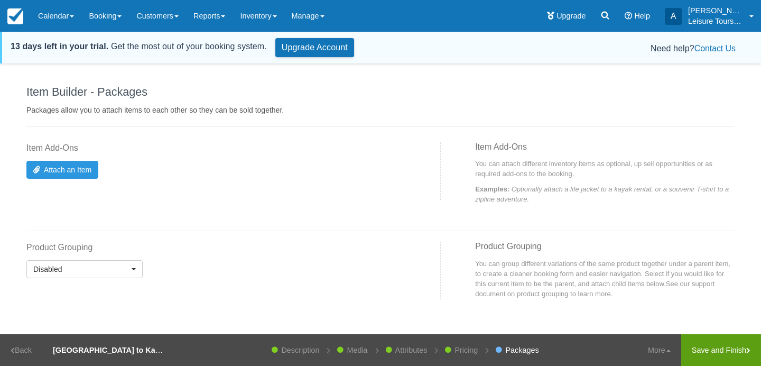
click at [711, 350] on link "Save and Finish" at bounding box center [722, 350] width 80 height 32
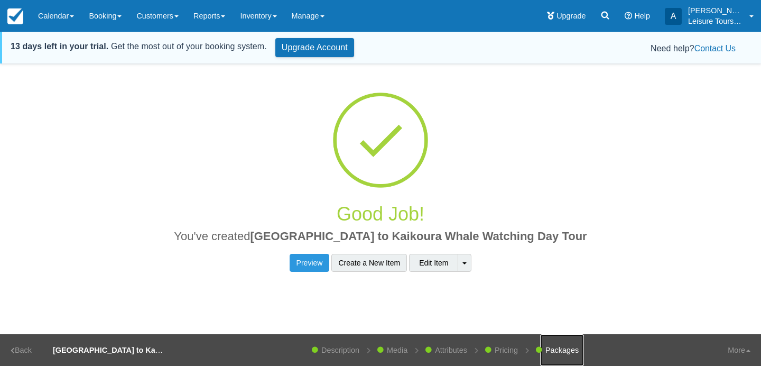
click at [553, 350] on link "Packages" at bounding box center [562, 350] width 44 height 32
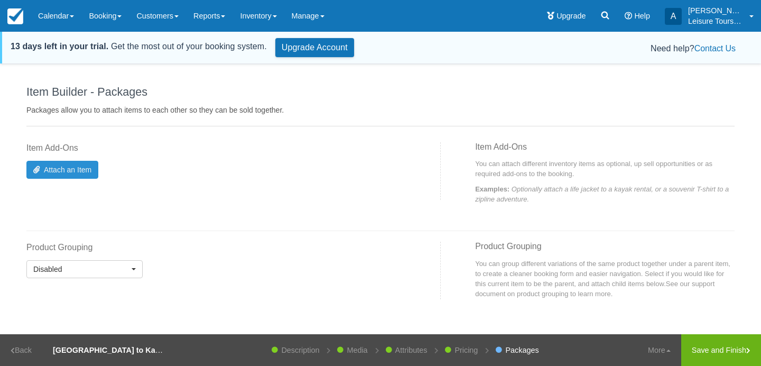
click at [68, 166] on link "Attach an Item" at bounding box center [62, 170] width 72 height 18
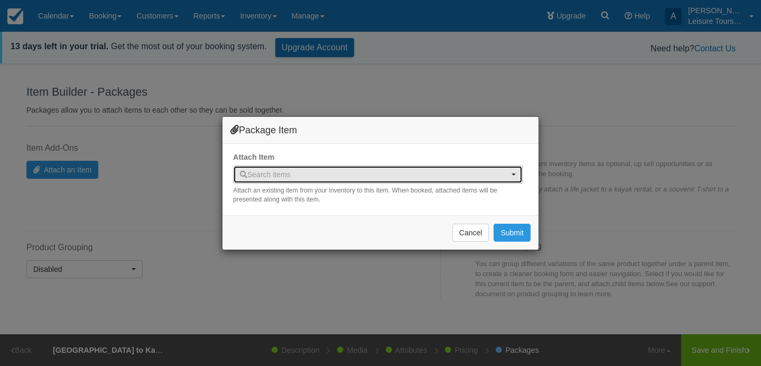
click at [362, 172] on span "Search items" at bounding box center [374, 174] width 269 height 11
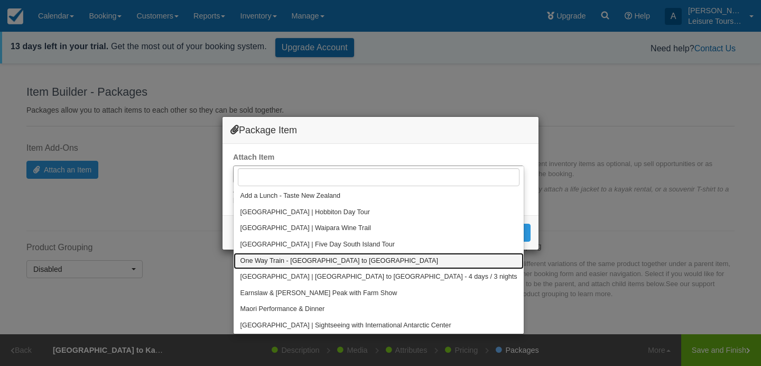
click at [307, 259] on span "One Way Train - [GEOGRAPHIC_DATA] to [GEOGRAPHIC_DATA]" at bounding box center [340, 261] width 198 height 10
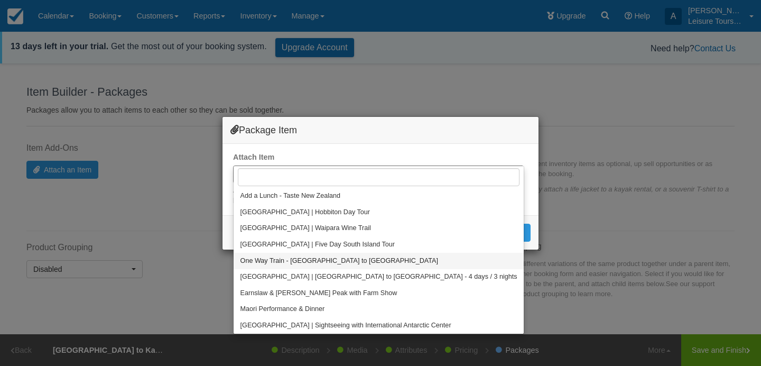
select select "12"
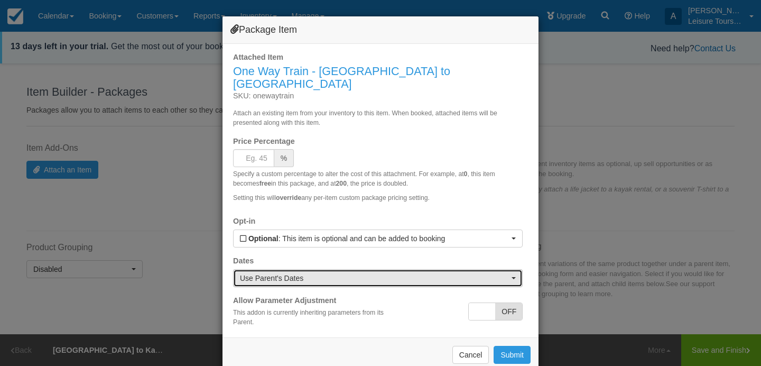
click at [311, 273] on span "Use Parent's Dates" at bounding box center [374, 278] width 269 height 11
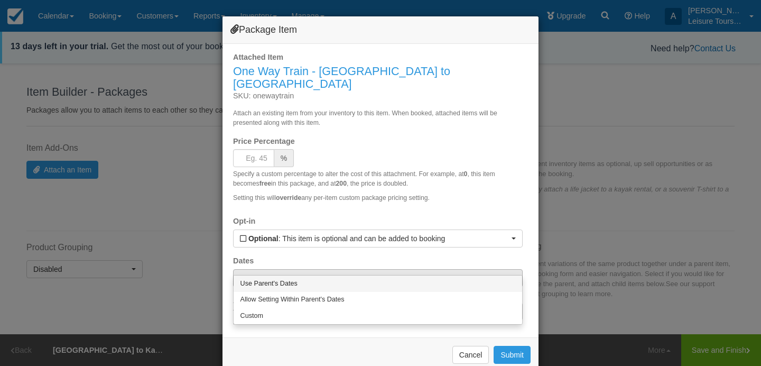
click at [306, 285] on link "Use Parent's Dates" at bounding box center [378, 283] width 289 height 16
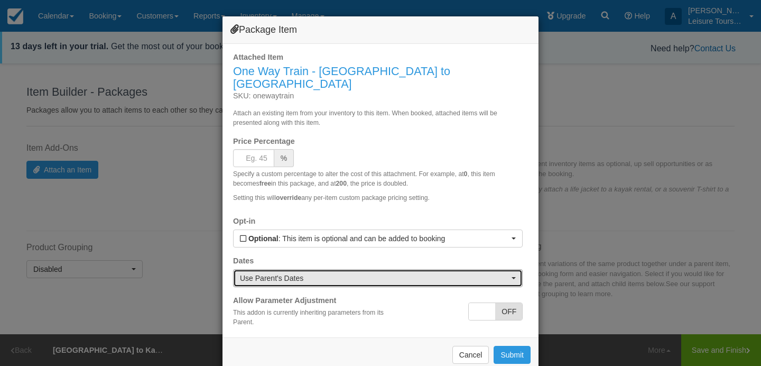
scroll to position [10, 0]
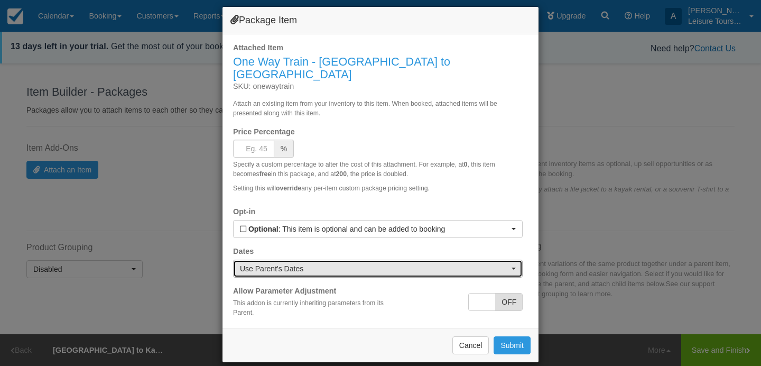
click at [449, 263] on span "Use Parent's Dates" at bounding box center [374, 268] width 269 height 11
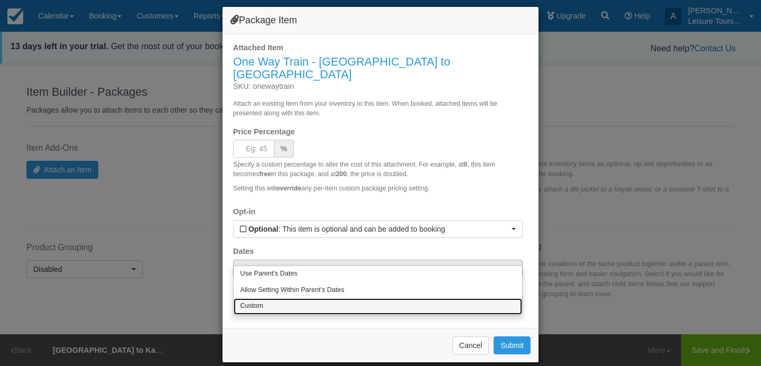
click at [396, 303] on link "Custom" at bounding box center [378, 306] width 289 height 16
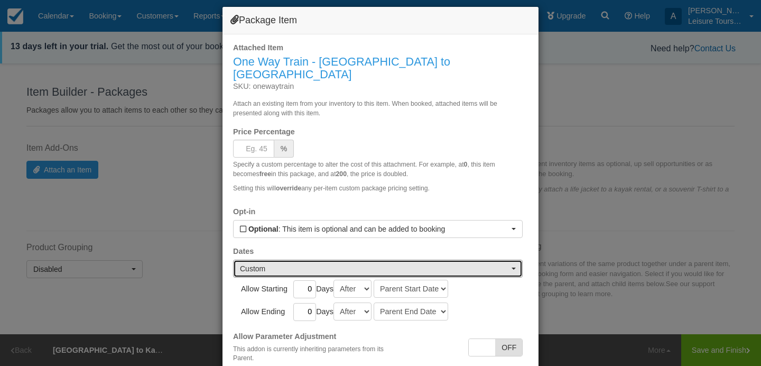
scroll to position [56, 0]
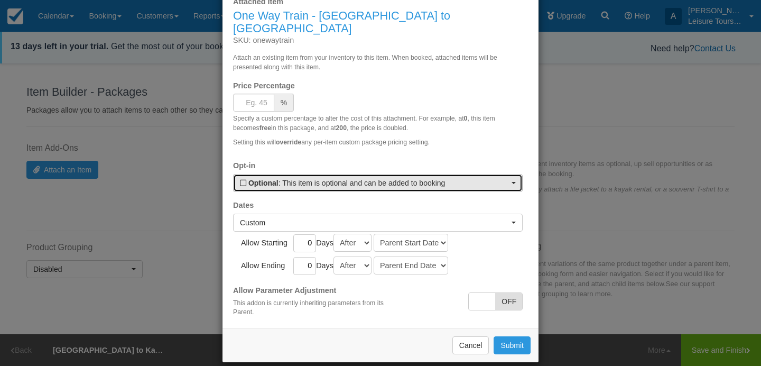
click at [330, 178] on span "Optional : This item is optional and can be added to booking" at bounding box center [374, 183] width 269 height 11
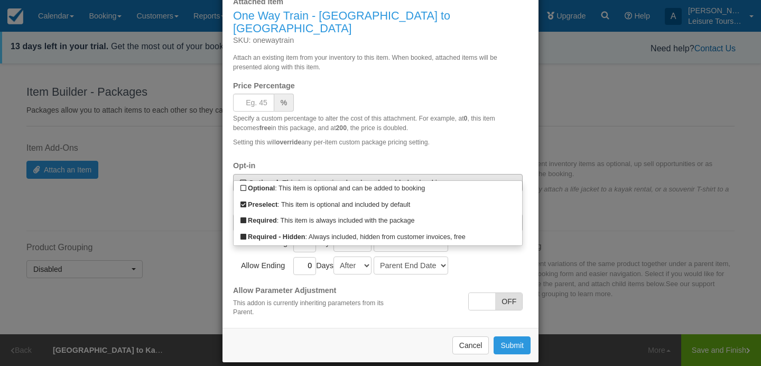
click at [231, 205] on div "Attached Item One Way Train - Christchurch to Kaikoura SKU: onewaytrain Attach …" at bounding box center [381, 157] width 316 height 339
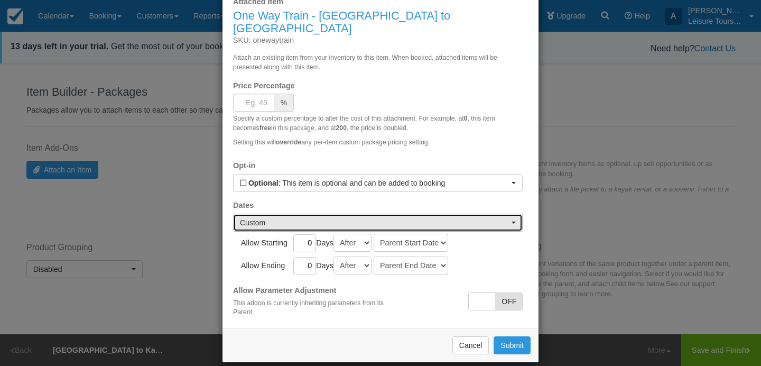
click at [266, 217] on span "Custom" at bounding box center [374, 222] width 269 height 11
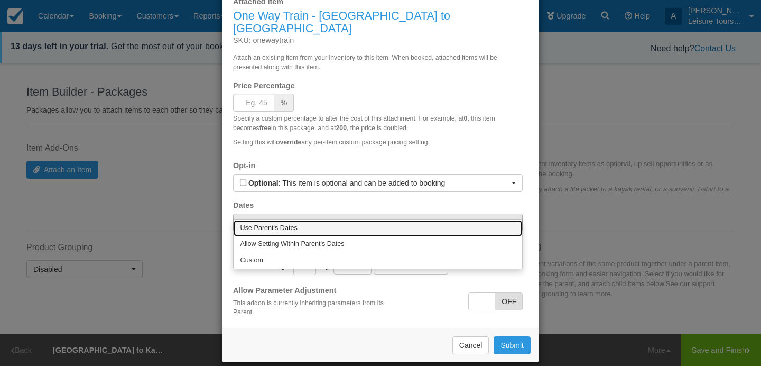
click at [272, 228] on span "Use Parent's Dates" at bounding box center [269, 229] width 57 height 10
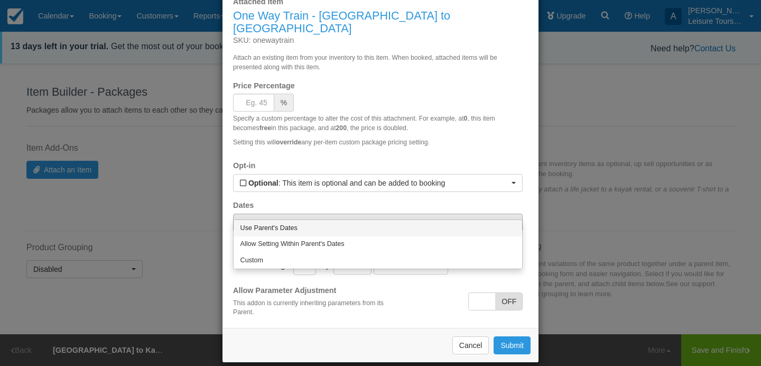
select select "0"
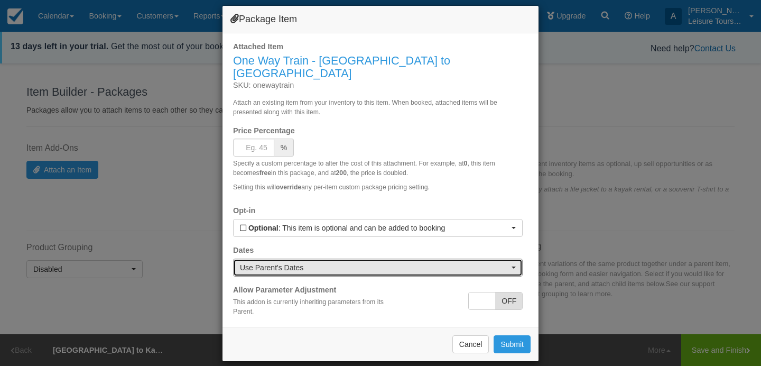
scroll to position [10, 0]
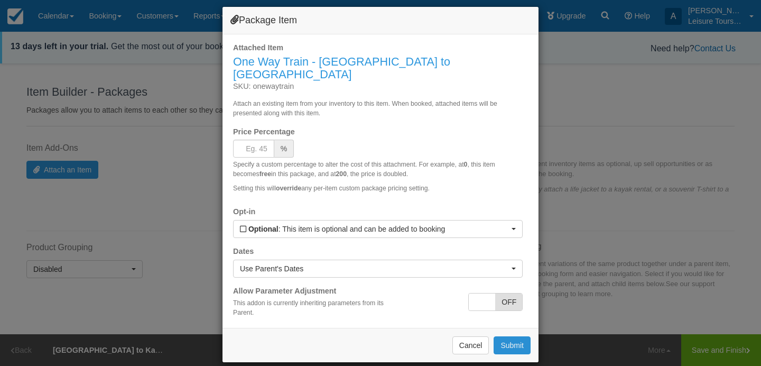
click at [517, 336] on button "Submit" at bounding box center [512, 345] width 37 height 18
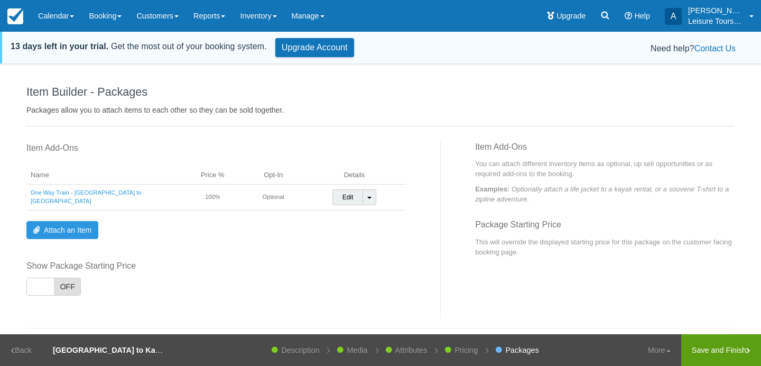
click at [713, 355] on link "Save and Finish" at bounding box center [722, 350] width 80 height 32
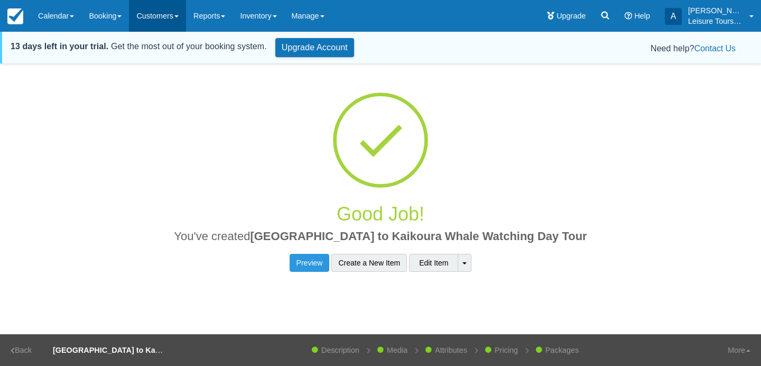
click at [134, 12] on link "Customers" at bounding box center [157, 16] width 57 height 32
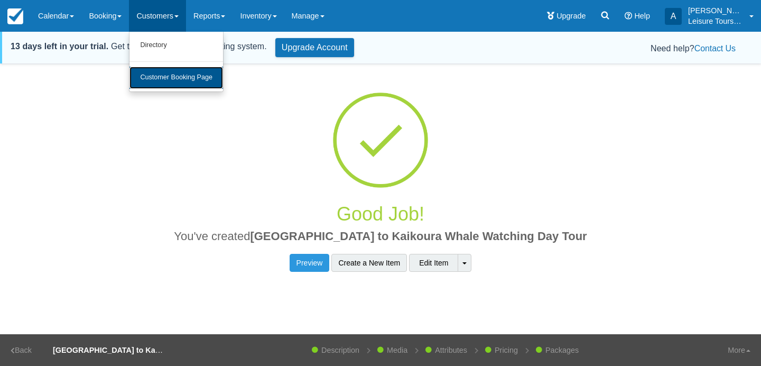
click at [164, 72] on link "Customer Booking Page" at bounding box center [177, 78] width 94 height 22
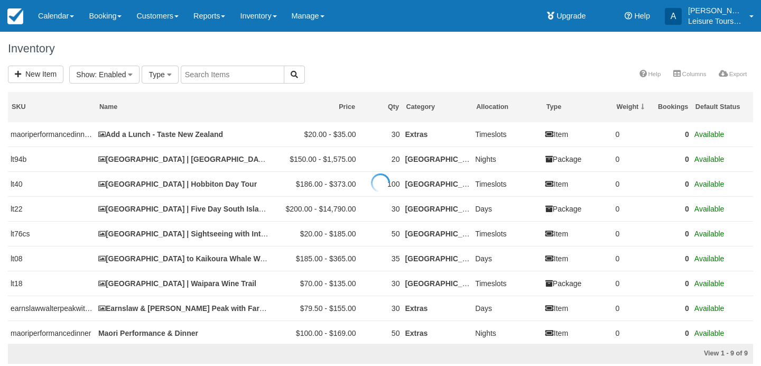
select select
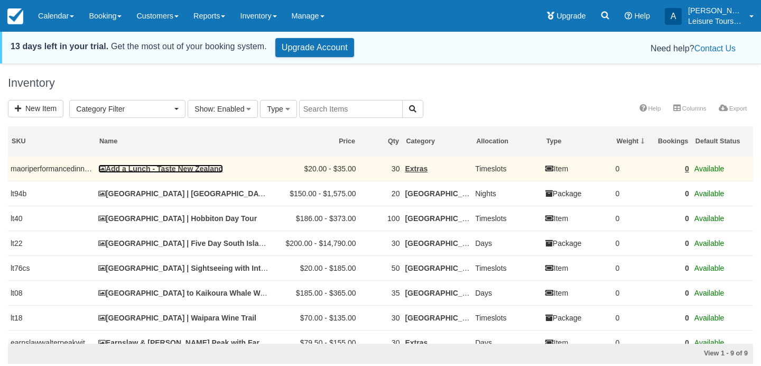
click at [188, 168] on link "Add a Lunch - Taste New Zealand" at bounding box center [160, 168] width 125 height 8
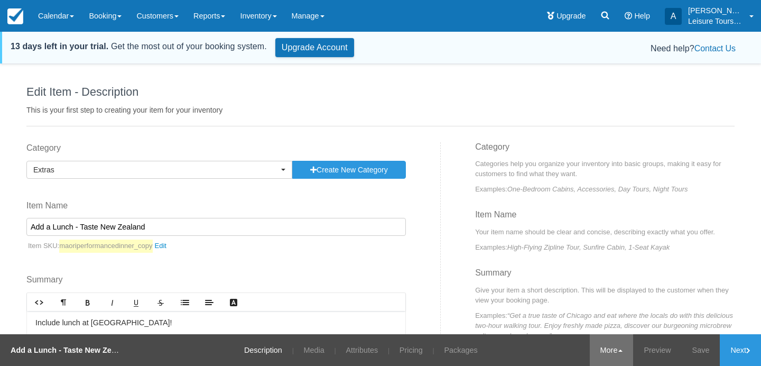
click at [603, 342] on link "More" at bounding box center [612, 350] width 44 height 32
click at [164, 226] on input "Add a Lunch - Taste New Zealand" at bounding box center [216, 227] width 380 height 18
drag, startPoint x: 51, startPoint y: 224, endPoint x: 169, endPoint y: 224, distance: 118.4
click at [169, 224] on input "Add a Lunch - Taste New Zealand" at bounding box center [216, 227] width 380 height 18
click at [167, 246] on link "maoriperformancedinner_copy" at bounding box center [115, 246] width 113 height 13
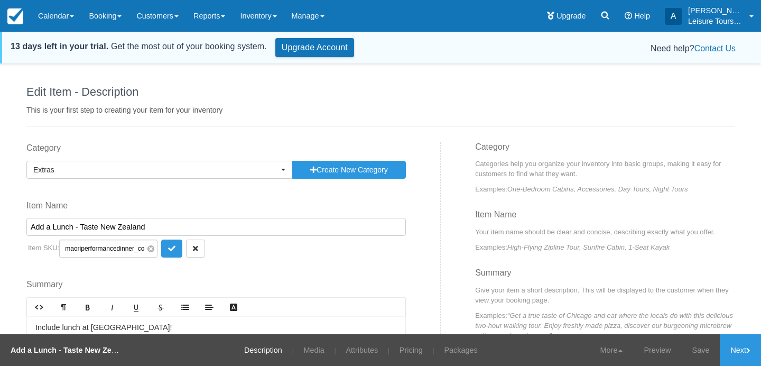
click at [148, 248] on span at bounding box center [151, 248] width 7 height 7
paste input "Lunch - Taste New Zealand"
type input "Lunch - Taste New Zealand"
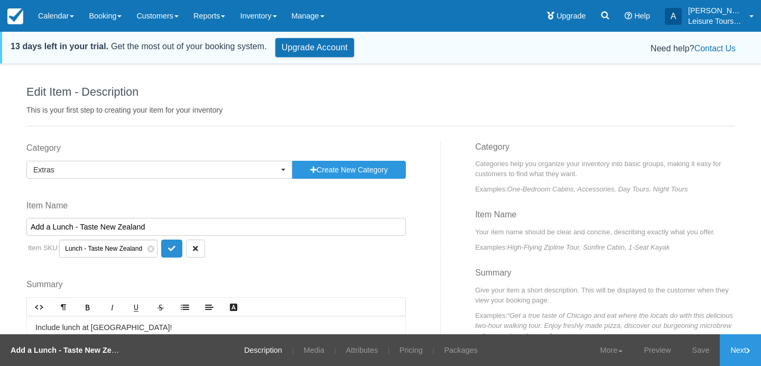
click at [168, 249] on icon "submit" at bounding box center [171, 248] width 7 height 7
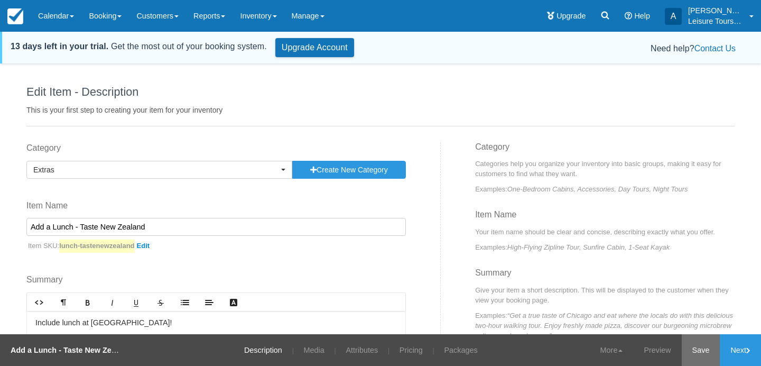
click at [692, 347] on link "Save" at bounding box center [701, 350] width 39 height 32
click at [586, 342] on link "More" at bounding box center [598, 350] width 44 height 32
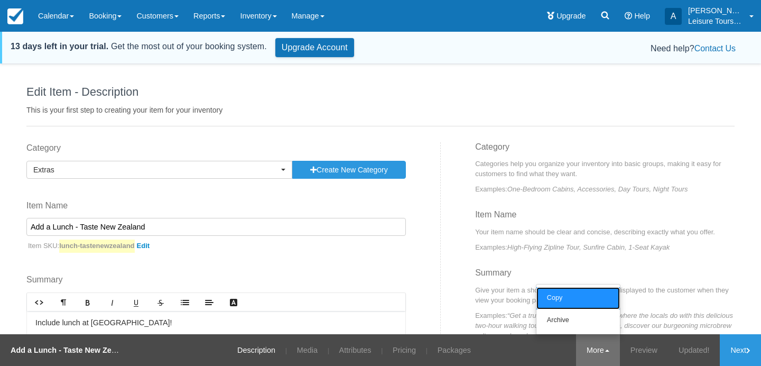
click at [577, 297] on link "Copy" at bounding box center [579, 298] width 84 height 22
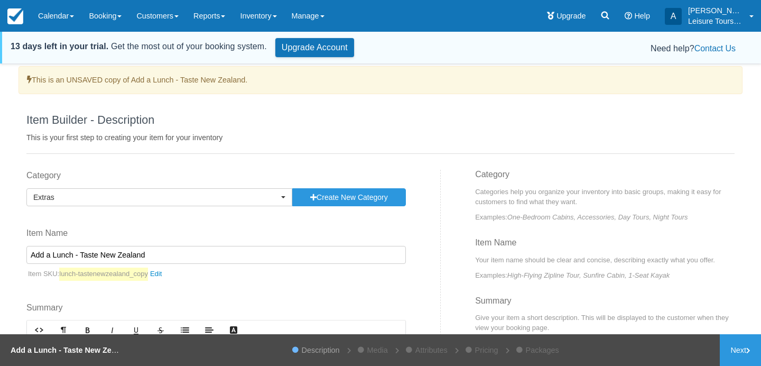
drag, startPoint x: 164, startPoint y: 253, endPoint x: 21, endPoint y: 247, distance: 144.0
click at [21, 247] on div "Category Extras Previously Used Categories Cruise Excursions [GEOGRAPHIC_DATA] …" at bounding box center [230, 352] width 422 height 364
paste input "One Way Train"
type input "One Way Train"
click at [164, 274] on link "lunch-tastenewzealand_copy" at bounding box center [113, 274] width 108 height 13
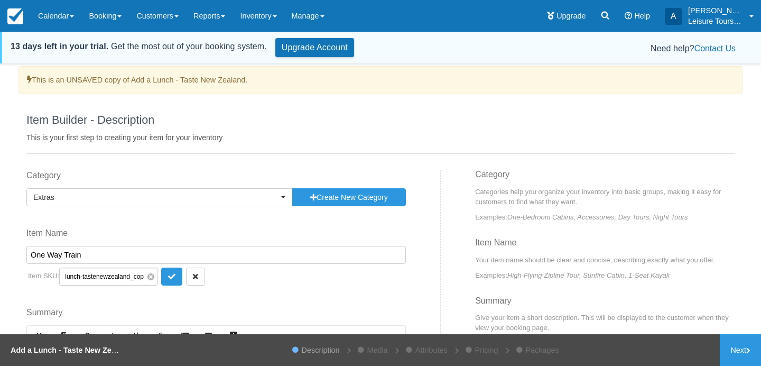
click at [148, 277] on span at bounding box center [151, 276] width 7 height 7
paste input "One Way Train"
type input "One Way Train"
click at [161, 276] on button "submit" at bounding box center [171, 277] width 21 height 18
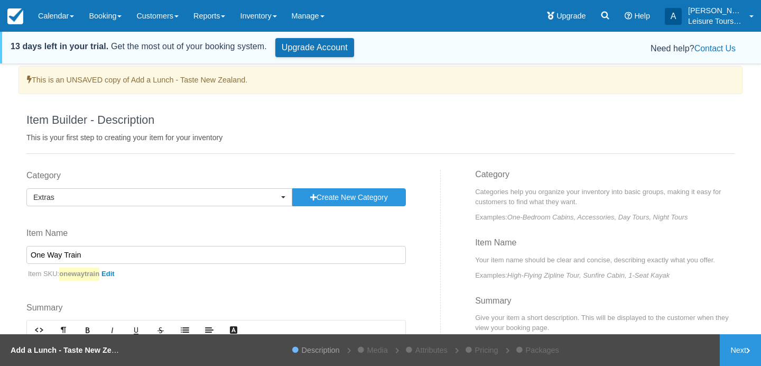
click at [160, 256] on input "One Way Train" at bounding box center [216, 255] width 380 height 18
paste input "[GEOGRAPHIC_DATA] to [GEOGRAPHIC_DATA]"
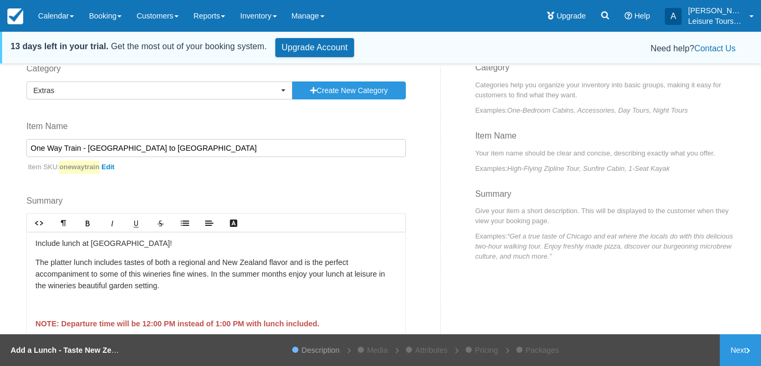
scroll to position [109, 0]
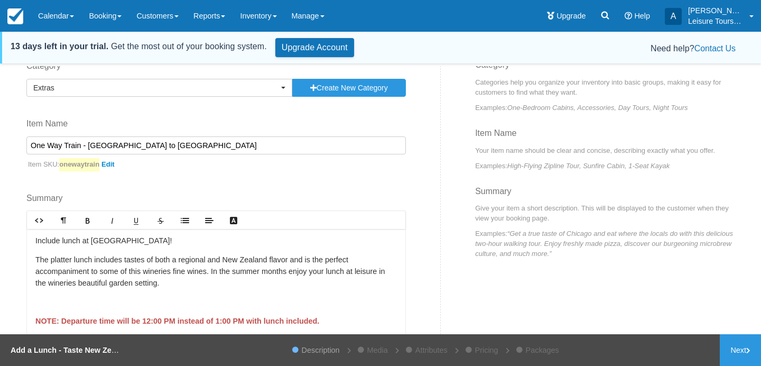
drag, startPoint x: 172, startPoint y: 151, endPoint x: 0, endPoint y: 130, distance: 173.1
click at [0, 130] on div "This is an UNSAVED copy of Add a Lunch - Taste New Zealand. Item Builder - Desc…" at bounding box center [380, 217] width 761 height 302
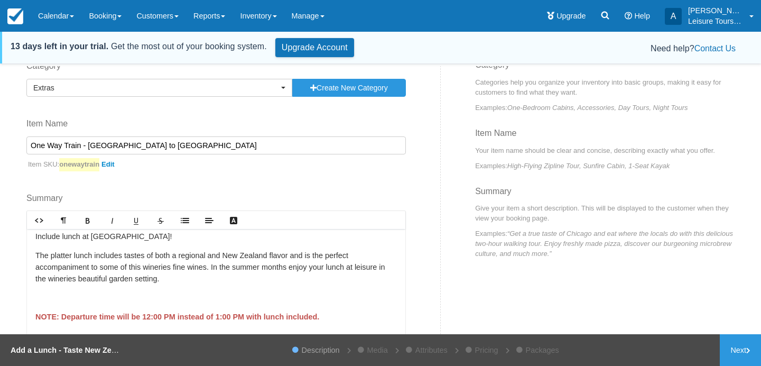
type input "One Way Train - [GEOGRAPHIC_DATA] to [GEOGRAPHIC_DATA]"
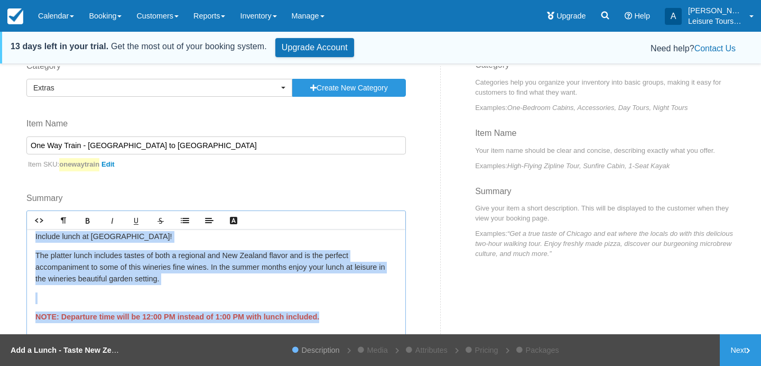
scroll to position [0, 0]
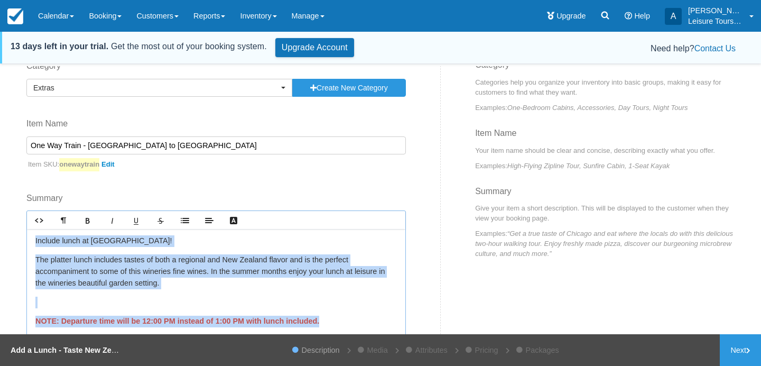
drag, startPoint x: 335, startPoint y: 325, endPoint x: 0, endPoint y: 116, distance: 394.2
click at [0, 116] on div "This is an UNSAVED copy of Add a Lunch - Taste New Zealand. Item Builder - Desc…" at bounding box center [380, 217] width 761 height 302
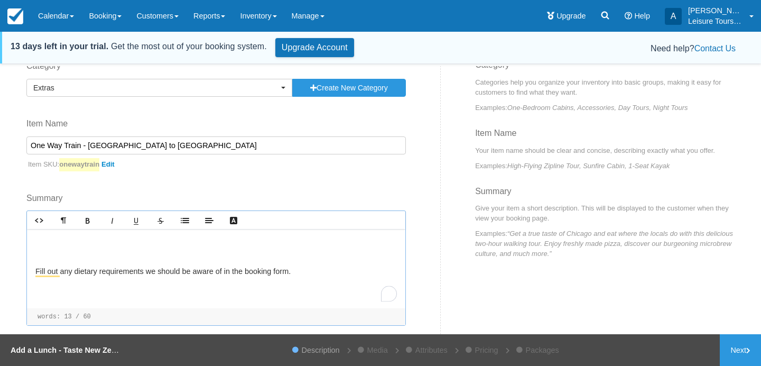
drag, startPoint x: 321, startPoint y: 273, endPoint x: 0, endPoint y: 203, distance: 328.4
click at [0, 209] on div "This is an UNSAVED copy of Add a Lunch - Taste New Zealand. Item Builder - Desc…" at bounding box center [380, 217] width 761 height 302
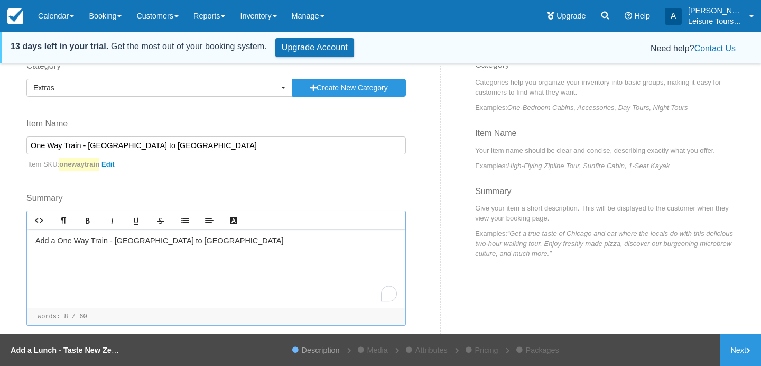
click at [61, 240] on p "﻿Add a ﻿ One Way Train - [GEOGRAPHIC_DATA] to [GEOGRAPHIC_DATA]" at bounding box center [216, 241] width 362 height 12
click at [108, 240] on p "﻿Add a ﻿O ne Way Train - [GEOGRAPHIC_DATA] to [GEOGRAPHIC_DATA]" at bounding box center [216, 241] width 362 height 12
click at [65, 237] on p "﻿Add a ﻿O ne Way Train ticket from [GEOGRAPHIC_DATA] to [GEOGRAPHIC_DATA]" at bounding box center [216, 241] width 362 height 12
click at [323, 249] on div "﻿Add a ﻿One-Way Train ticket from [GEOGRAPHIC_DATA] to [GEOGRAPHIC_DATA]" at bounding box center [216, 268] width 379 height 79
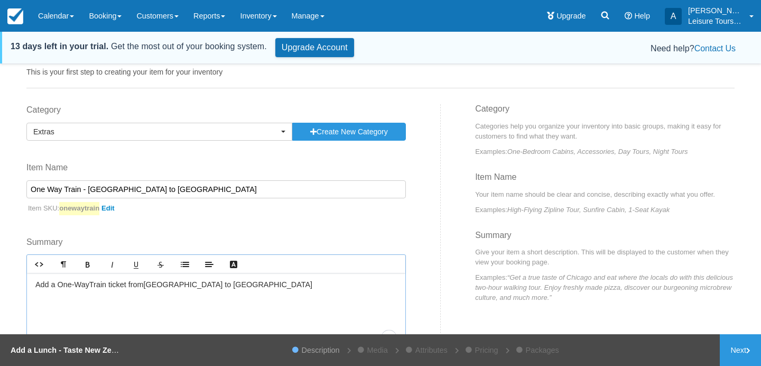
scroll to position [114, 0]
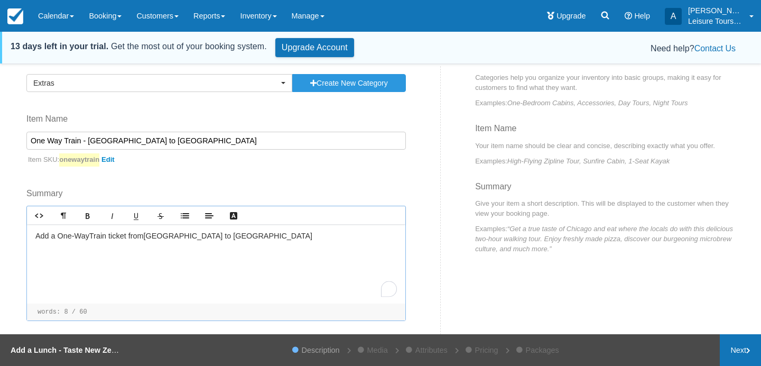
click at [742, 354] on link "Next" at bounding box center [740, 350] width 41 height 32
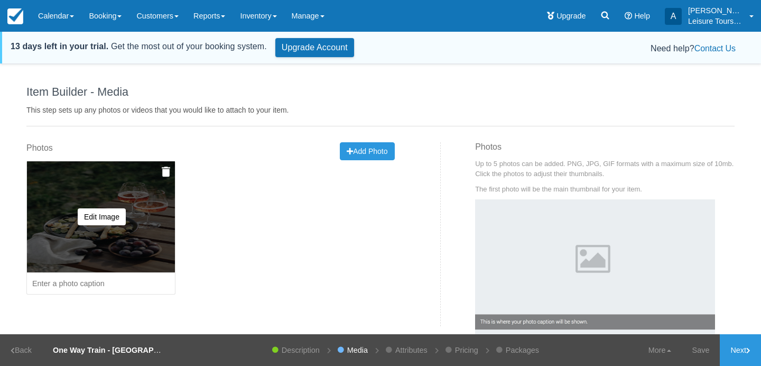
click at [164, 171] on img at bounding box center [166, 172] width 8 height 11
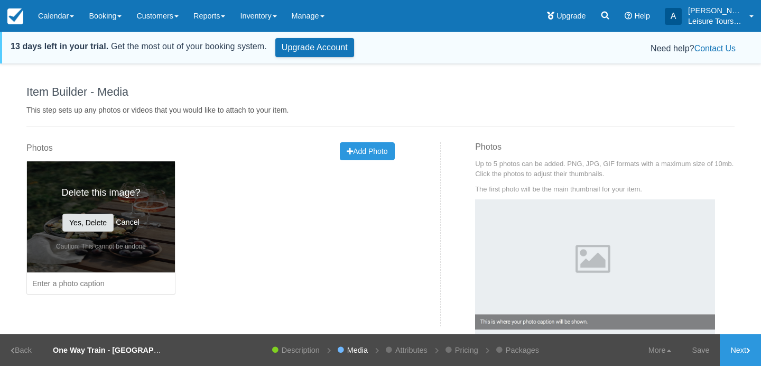
click at [92, 228] on button "Yes, Delete" at bounding box center [87, 223] width 51 height 18
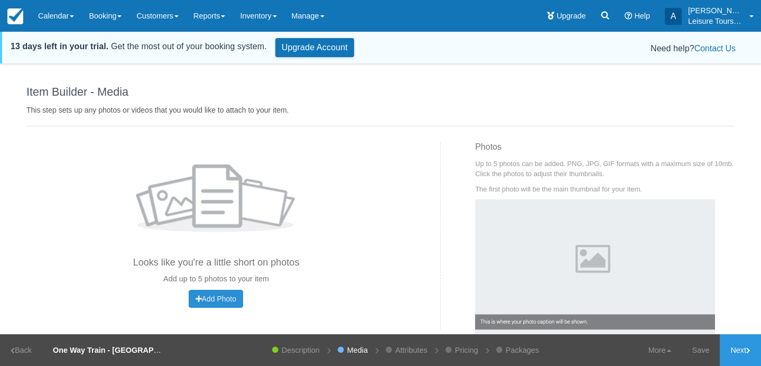
click at [226, 298] on span "Add Photo" at bounding box center [216, 299] width 41 height 8
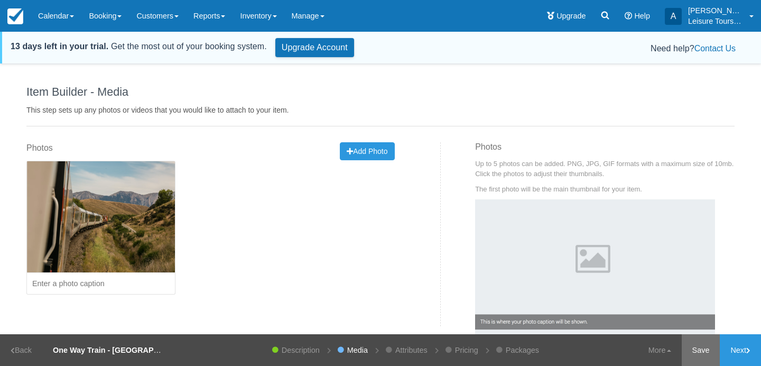
click at [698, 341] on link "Save" at bounding box center [701, 350] width 39 height 32
click at [734, 348] on link "Next" at bounding box center [740, 350] width 41 height 32
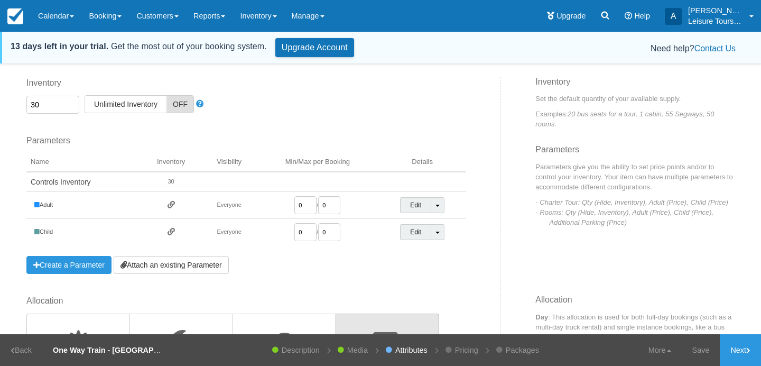
scroll to position [50, 0]
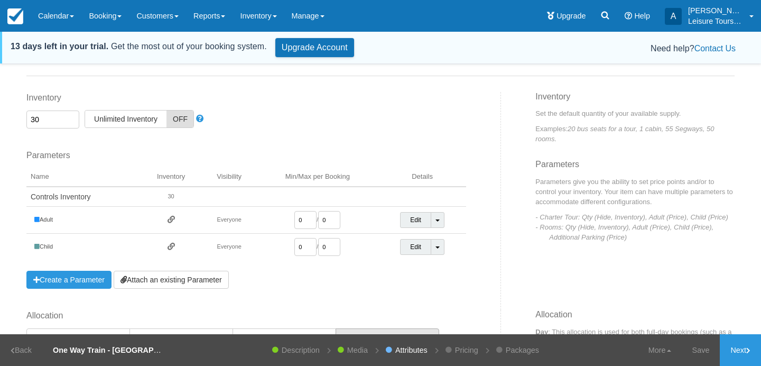
click at [58, 117] on input "30" at bounding box center [52, 120] width 53 height 18
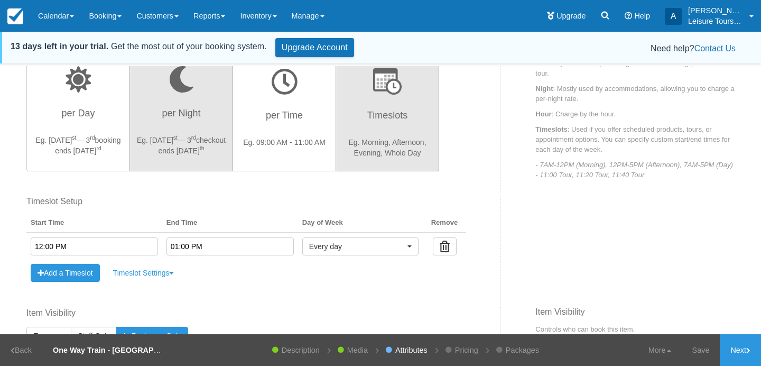
scroll to position [325, 0]
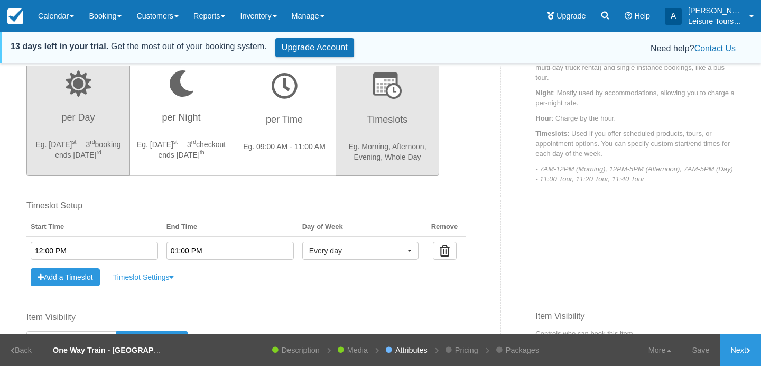
type input "35"
click at [90, 139] on sup "rd" at bounding box center [92, 142] width 5 height 6
radio input "true"
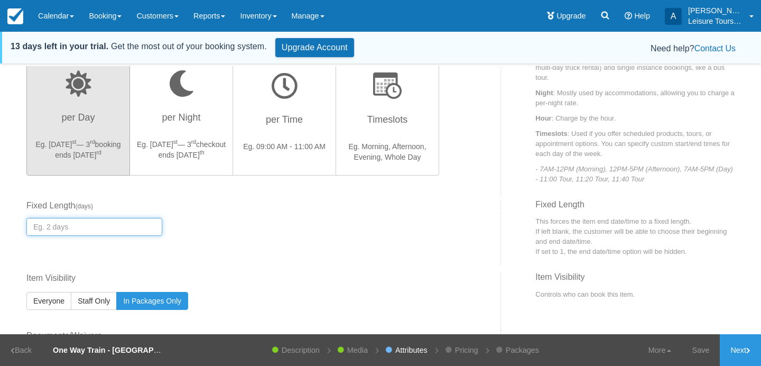
click at [126, 231] on input "number" at bounding box center [94, 227] width 136 height 18
type input "1"
click at [287, 240] on div "Fixed Start Time Default Length ( days ) Fixed Length ( days ) 1" at bounding box center [247, 222] width 456 height 44
click at [706, 355] on link "Save" at bounding box center [701, 350] width 39 height 32
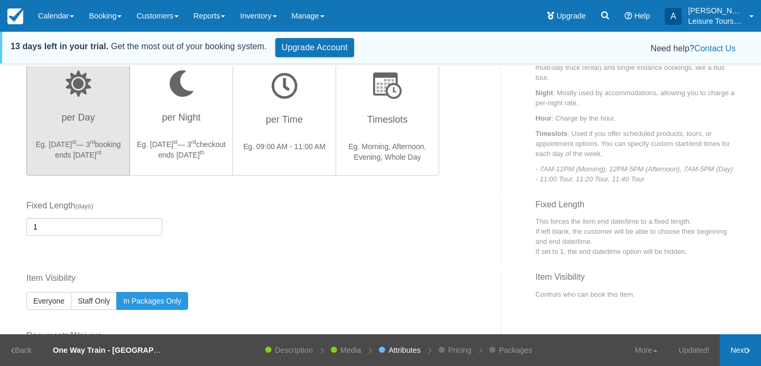
click at [740, 344] on link "Next" at bounding box center [740, 350] width 41 height 32
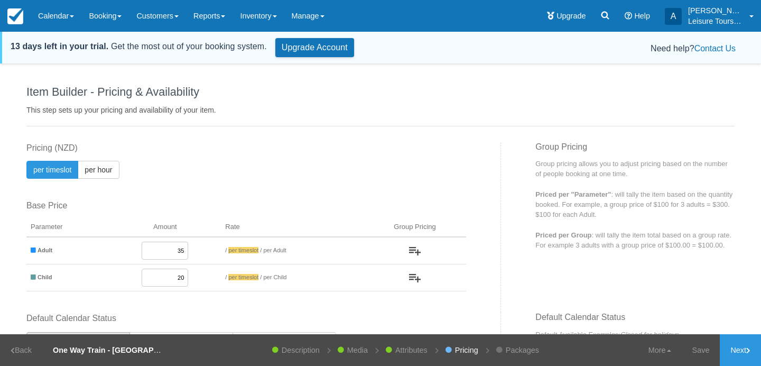
drag, startPoint x: 168, startPoint y: 253, endPoint x: 246, endPoint y: 253, distance: 78.3
click at [246, 253] on tr "Adult 35 / per timeslot / per Adult" at bounding box center [246, 250] width 440 height 27
type input "125"
drag, startPoint x: 175, startPoint y: 281, endPoint x: 252, endPoint y: 281, distance: 76.7
click at [251, 281] on tr "Child 20 / per timeslot / per Child" at bounding box center [246, 277] width 440 height 27
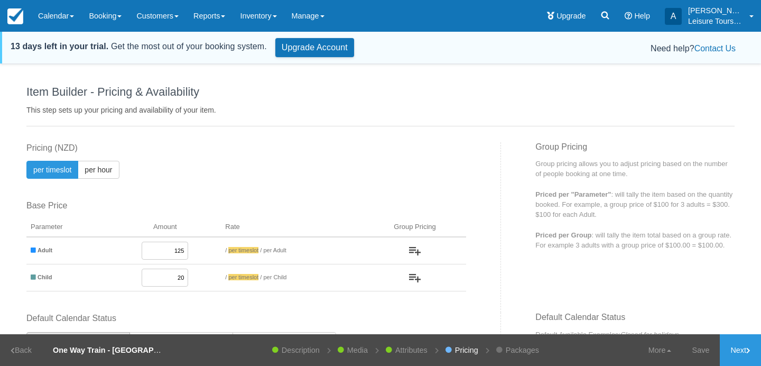
type input "2"
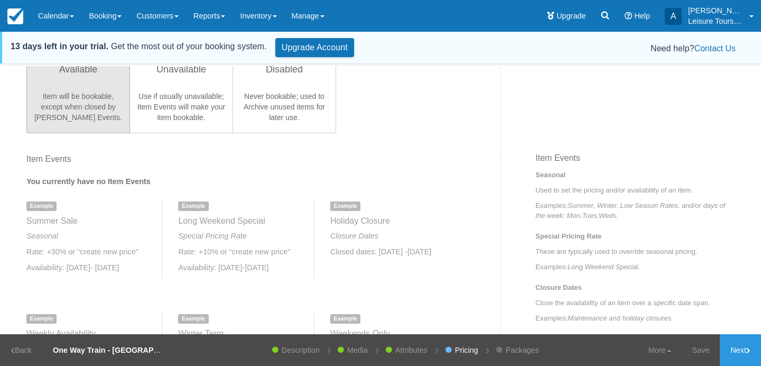
scroll to position [349, 0]
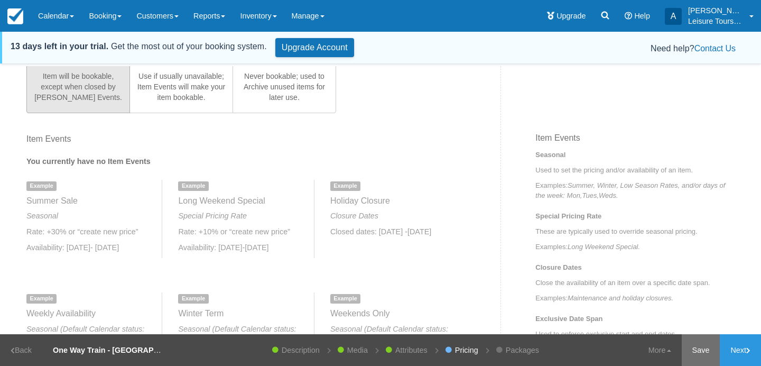
type input "95"
click at [711, 355] on link "Save" at bounding box center [701, 350] width 39 height 32
click at [751, 352] on link "Next" at bounding box center [740, 350] width 41 height 32
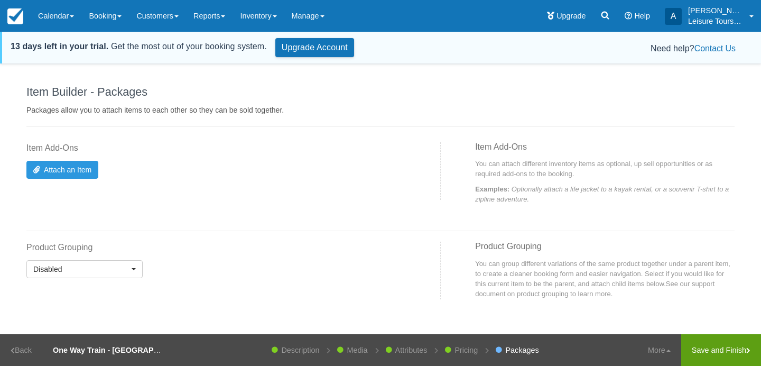
click at [724, 350] on link "Save and Finish" at bounding box center [722, 350] width 80 height 32
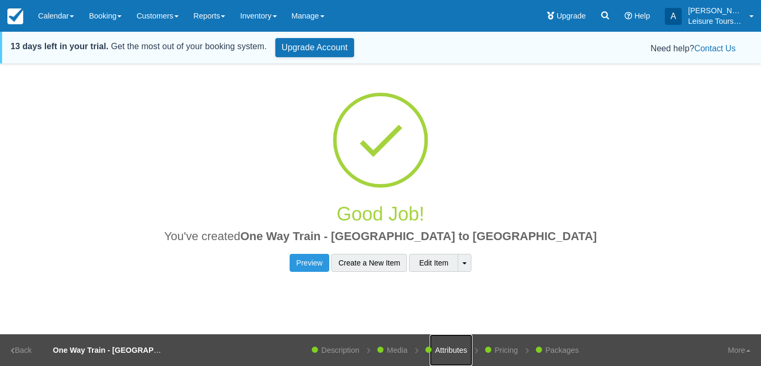
click at [447, 349] on link "Attributes" at bounding box center [451, 350] width 43 height 32
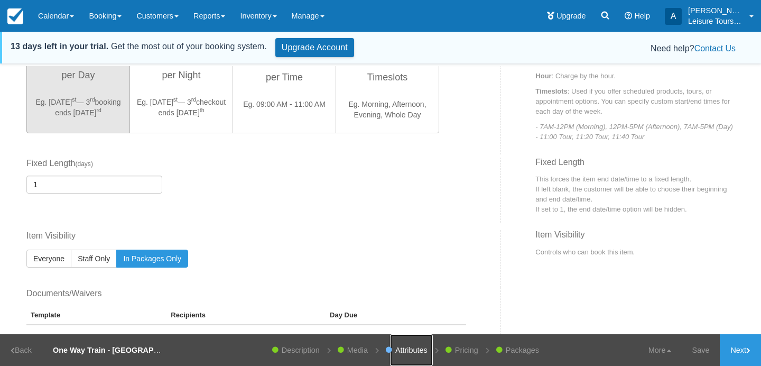
scroll to position [387, 0]
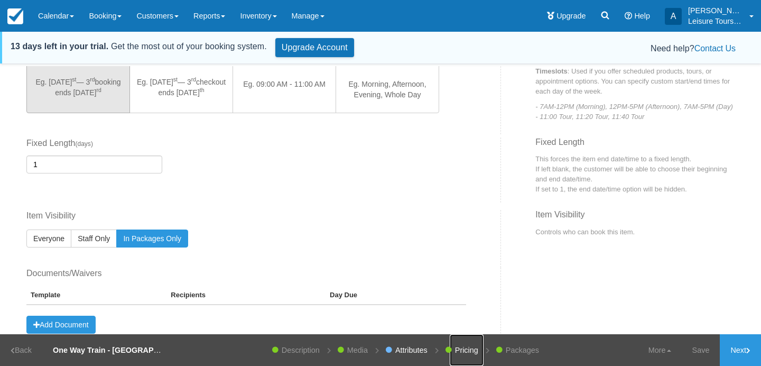
click at [465, 347] on link "Pricing" at bounding box center [467, 350] width 34 height 32
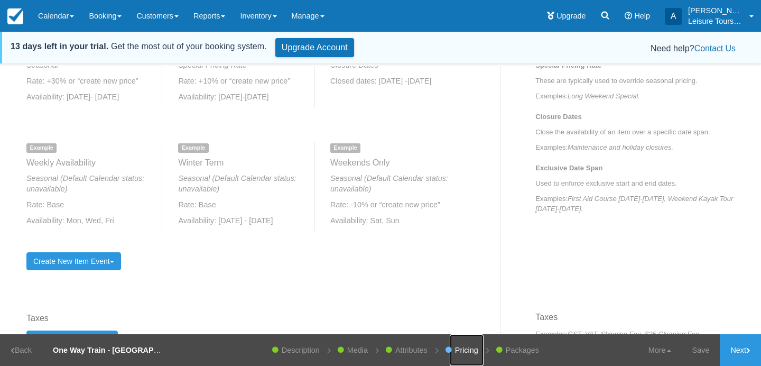
scroll to position [489, 0]
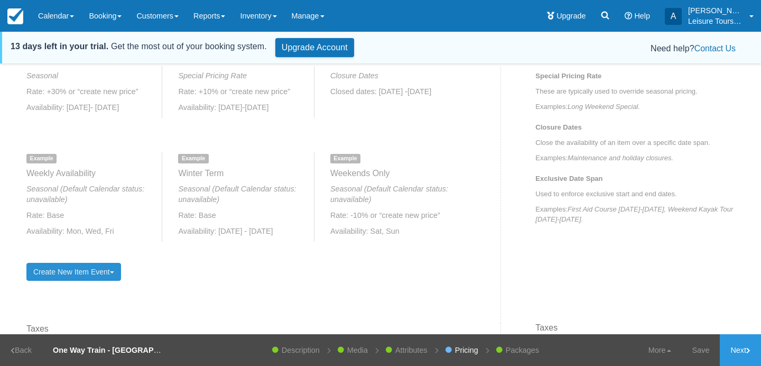
click at [72, 277] on link "Create New Item Event Toggle Dropdown" at bounding box center [73, 272] width 95 height 18
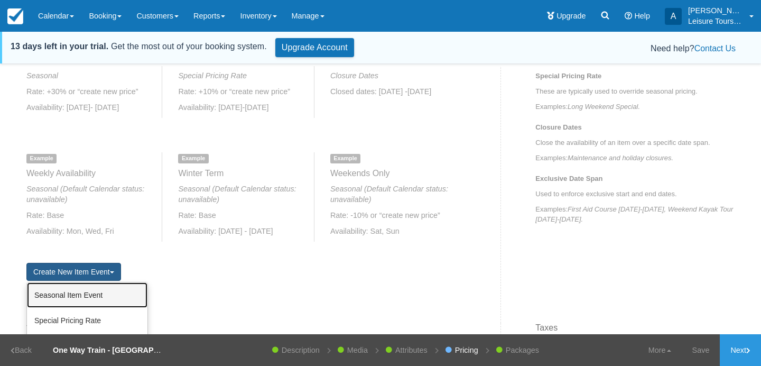
click at [75, 295] on link "Seasonal Item Event" at bounding box center [87, 294] width 121 height 25
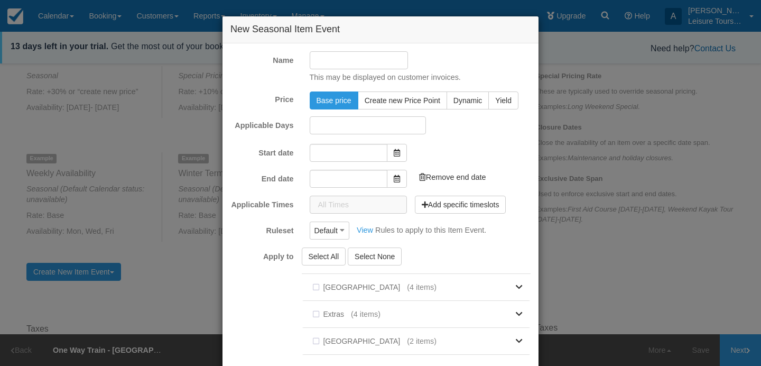
type input "09/17/25"
type input "10/17/25"
click at [378, 62] on input "Name" at bounding box center [359, 60] width 99 height 18
type input "O"
type input "T"
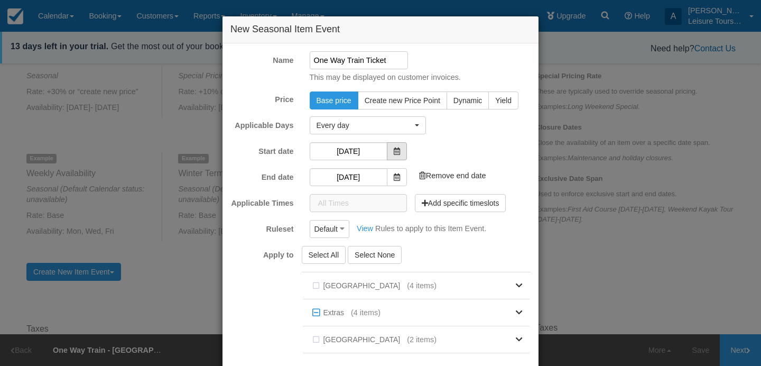
type input "One Way Train Ticket"
click at [396, 149] on icon at bounding box center [397, 151] width 6 height 7
click at [372, 151] on input "09/17/25" at bounding box center [349, 151] width 78 height 18
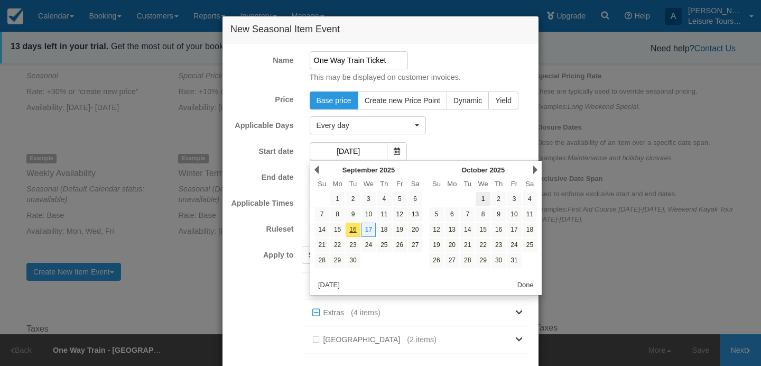
click at [482, 198] on link "1" at bounding box center [483, 199] width 14 height 14
type input "10/01/25"
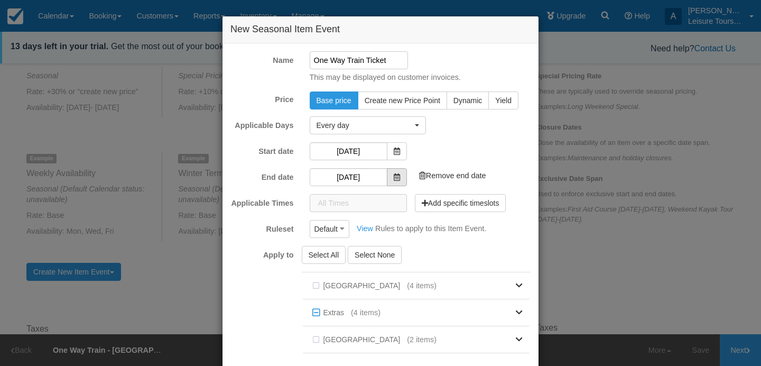
click at [399, 176] on icon at bounding box center [397, 176] width 6 height 7
click at [370, 180] on input "10/17/25" at bounding box center [349, 177] width 78 height 18
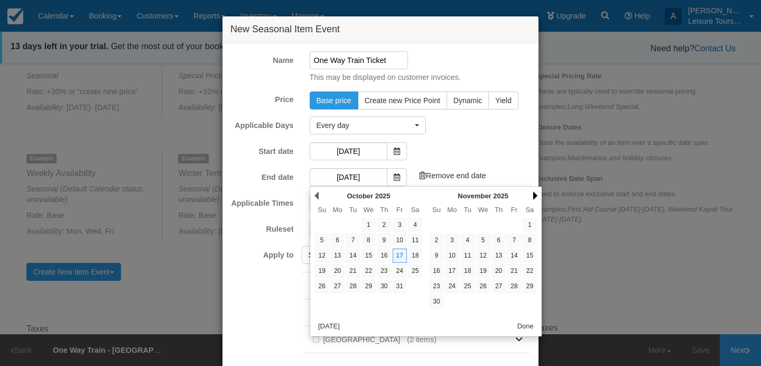
click at [536, 194] on link "Next" at bounding box center [536, 195] width 4 height 8
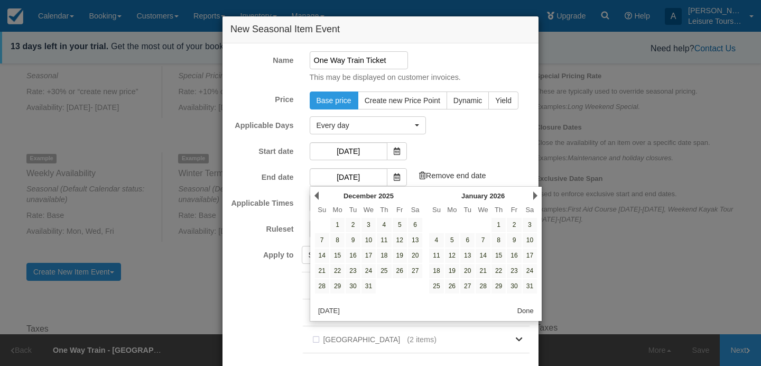
click at [536, 194] on link "Next" at bounding box center [536, 195] width 4 height 8
click at [500, 287] on link "30" at bounding box center [499, 286] width 14 height 14
type input "04/30/26"
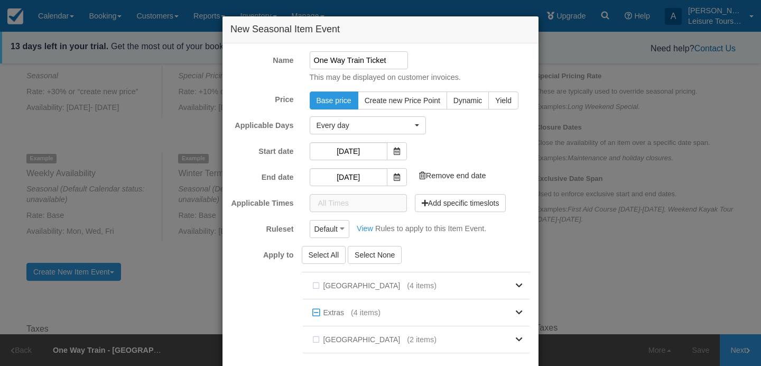
scroll to position [57, 0]
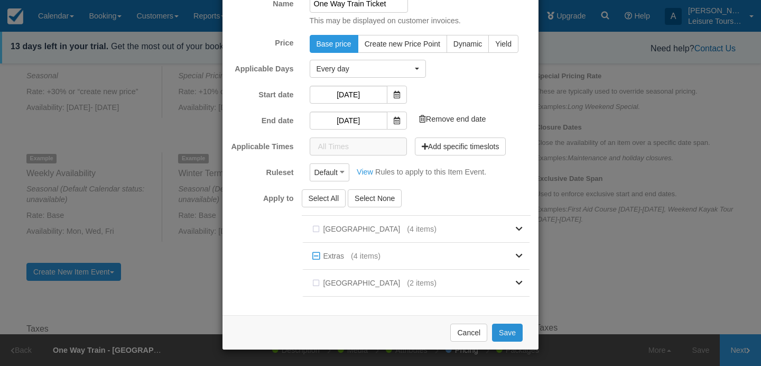
click at [508, 332] on button "Save" at bounding box center [507, 333] width 31 height 18
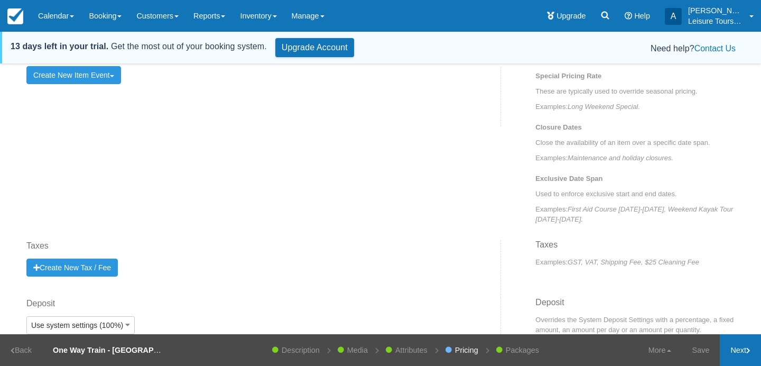
scroll to position [485, 0]
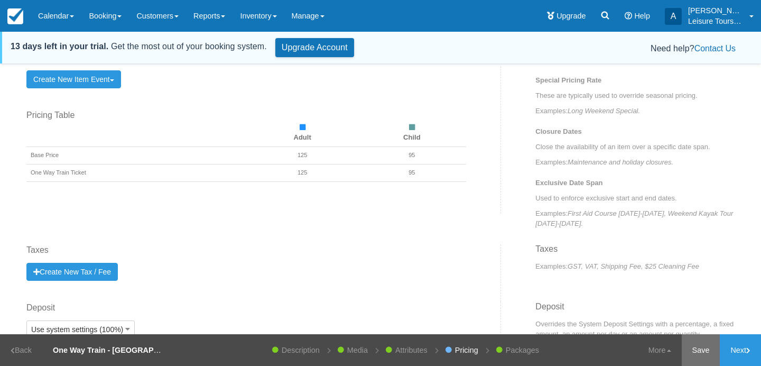
click at [705, 352] on link "Save" at bounding box center [701, 350] width 39 height 32
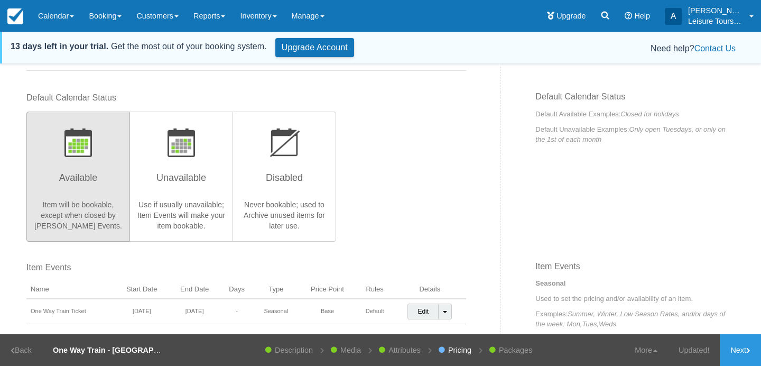
scroll to position [220, 0]
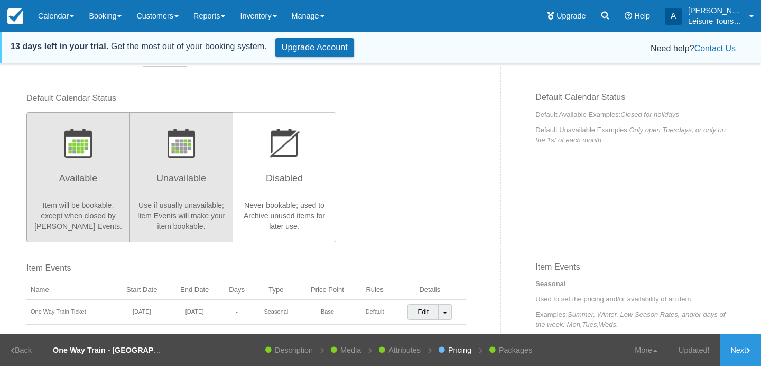
click at [208, 167] on button "Unavailable Use if usually unavailable; Item Events will make your item bookabl…" at bounding box center [182, 177] width 104 height 130
radio input "true"
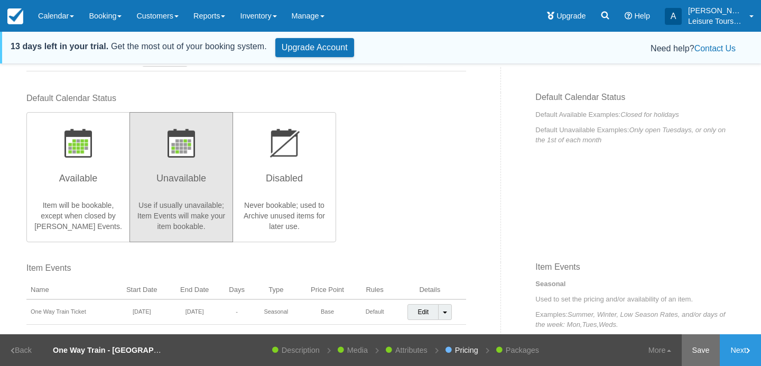
click at [699, 354] on link "Save" at bounding box center [701, 350] width 39 height 32
click at [299, 350] on link "Description" at bounding box center [294, 350] width 49 height 32
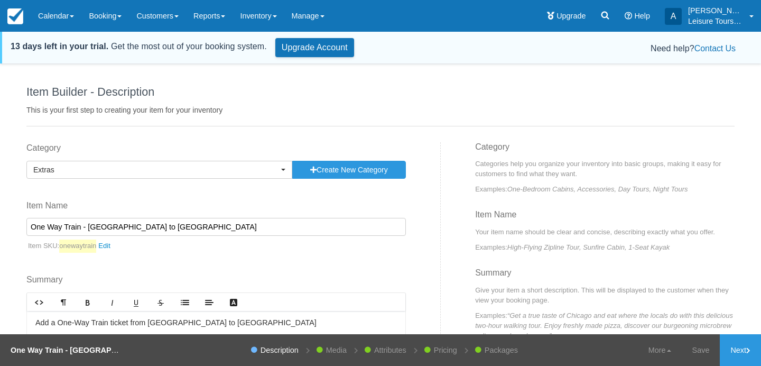
click at [190, 225] on input "One Way Train - Christchurch to Kaikoura" at bounding box center [216, 227] width 380 height 18
click at [700, 353] on link "Save" at bounding box center [701, 350] width 39 height 32
drag, startPoint x: 167, startPoint y: 225, endPoint x: 369, endPoint y: 221, distance: 202.0
click at [369, 221] on input "One Way Train - Christchurch to Kaikoura (Oct - Apr Only)" at bounding box center [216, 227] width 380 height 18
click at [252, 226] on input "One Way Train - Christchurch to Kaikoura (Oct - Apr Only)" at bounding box center [216, 227] width 380 height 18
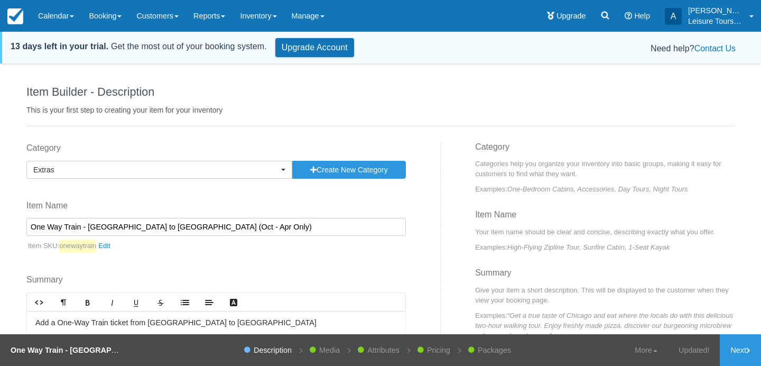
drag, startPoint x: 252, startPoint y: 226, endPoint x: 176, endPoint y: 226, distance: 75.6
click at [176, 226] on input "One Way Train - Christchurch to Kaikoura (Oct - Apr Only)" at bounding box center [216, 227] width 380 height 18
type input "One Way Train - Christchurch to Kaikoura"
click at [706, 351] on link "Save" at bounding box center [701, 350] width 39 height 32
click at [706, 351] on link "Updated!" at bounding box center [694, 350] width 52 height 32
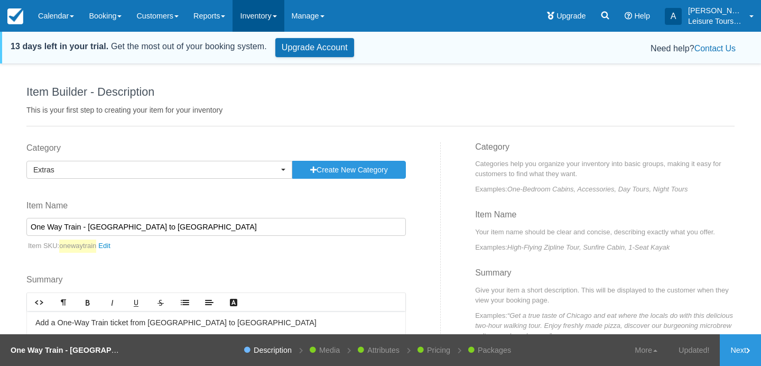
click at [275, 11] on link "Inventory" at bounding box center [258, 16] width 51 height 32
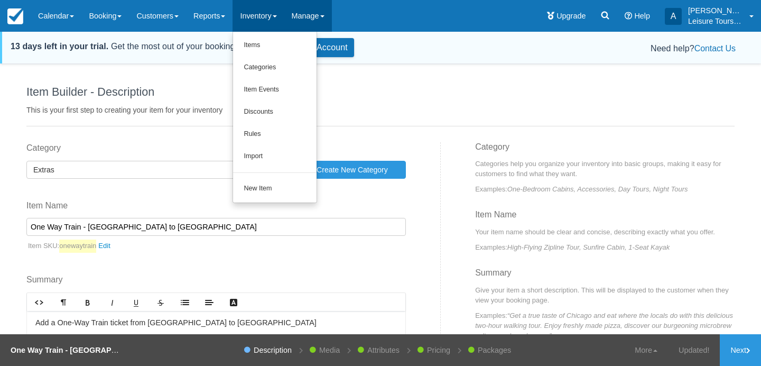
click at [329, 13] on link "Manage" at bounding box center [308, 16] width 48 height 32
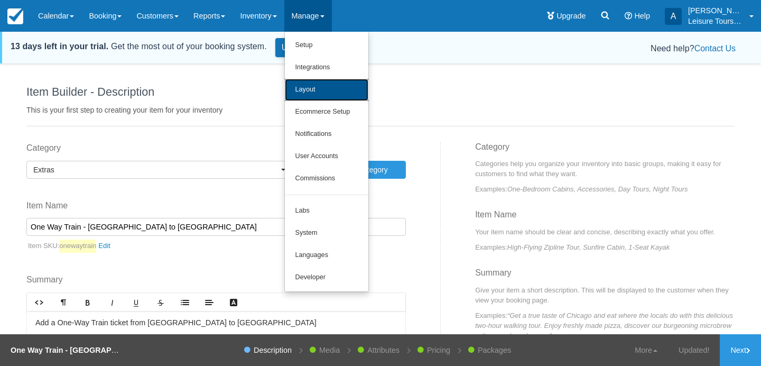
click at [322, 93] on link "Layout" at bounding box center [327, 90] width 84 height 22
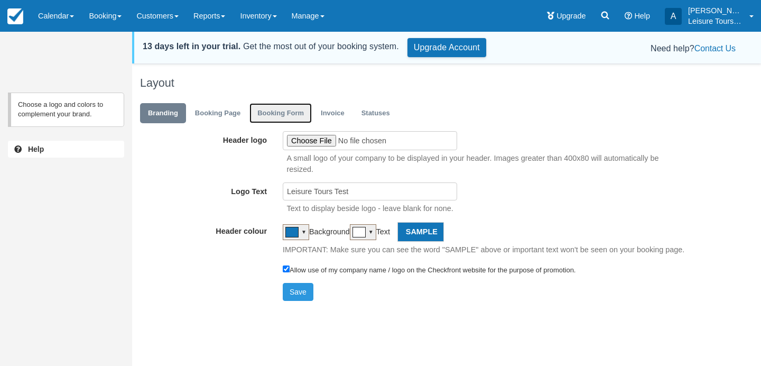
click at [280, 119] on link "Booking Form" at bounding box center [281, 113] width 62 height 21
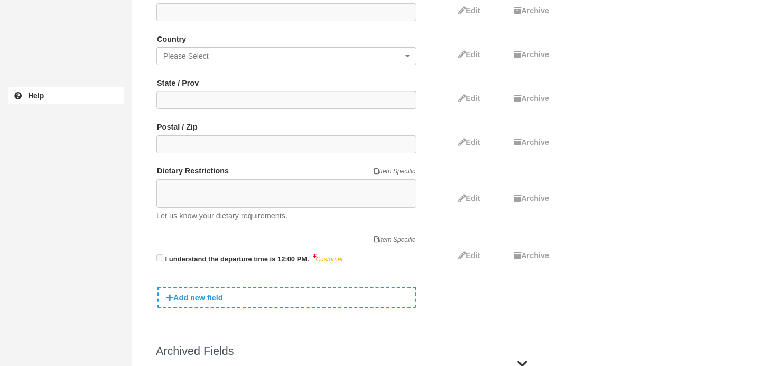
scroll to position [429, 0]
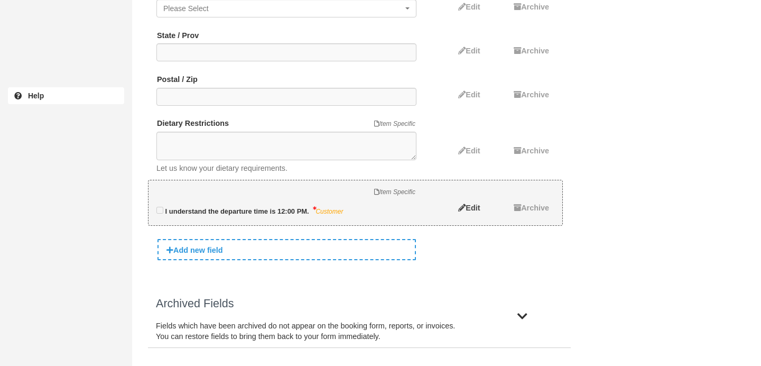
click at [471, 208] on span "Edit" at bounding box center [473, 208] width 14 height 8
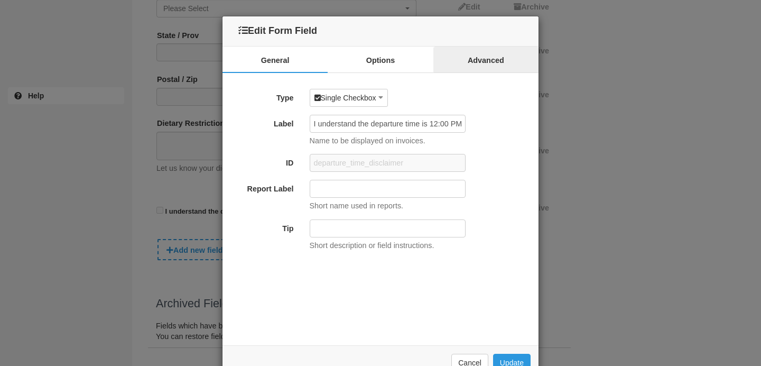
click at [483, 71] on link "Advanced" at bounding box center [486, 60] width 105 height 26
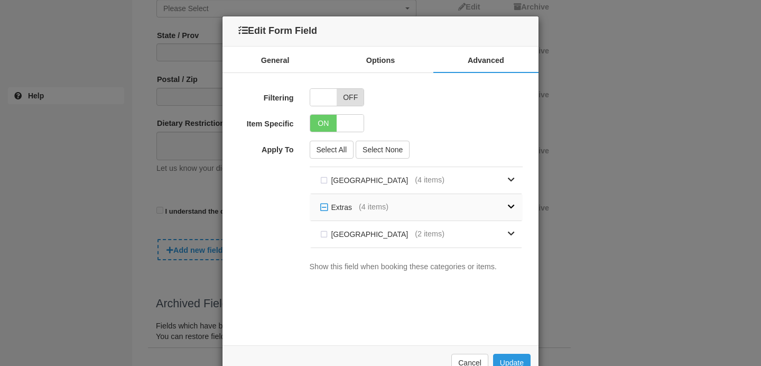
click at [458, 203] on link at bounding box center [452, 207] width 126 height 26
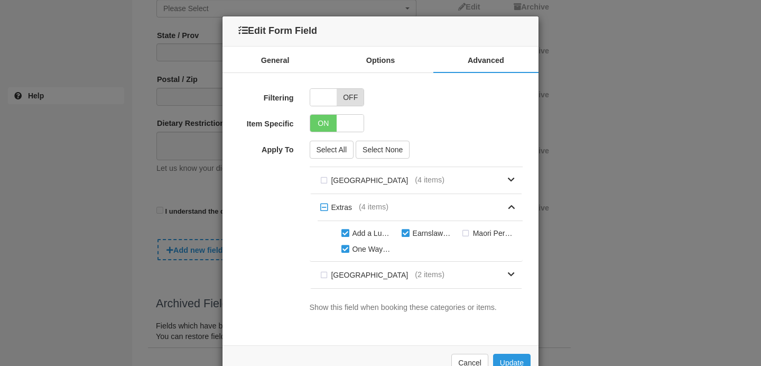
click at [342, 249] on label "One Way Train - [GEOGRAPHIC_DATA] to [GEOGRAPHIC_DATA]" at bounding box center [369, 249] width 60 height 16
checkbox input "false"
click at [403, 234] on label "Earnslaw & [PERSON_NAME] Peak with Farm Show" at bounding box center [429, 233] width 60 height 16
checkbox input "false"
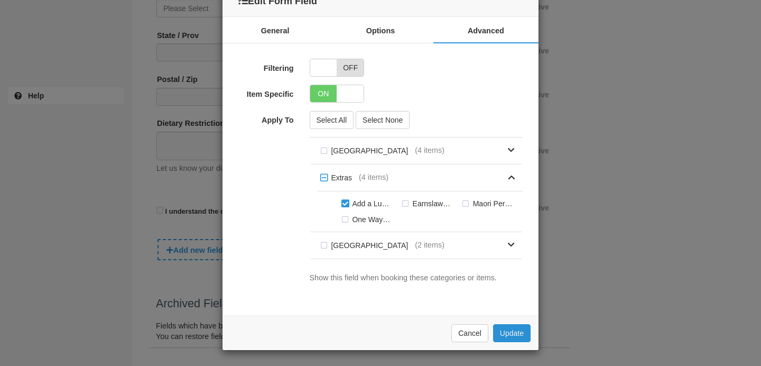
click at [509, 331] on button "Update" at bounding box center [512, 333] width 38 height 18
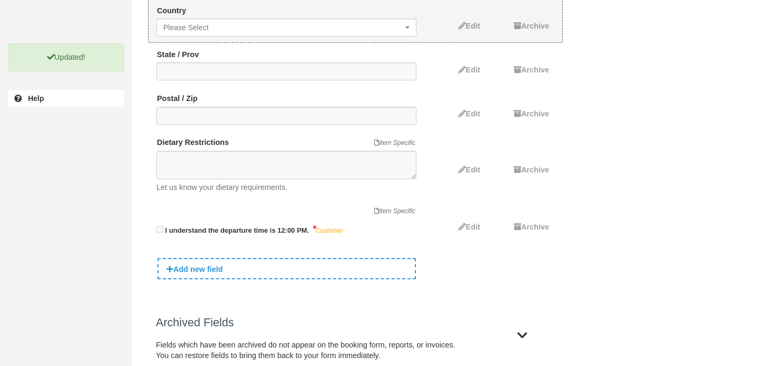
scroll to position [429, 0]
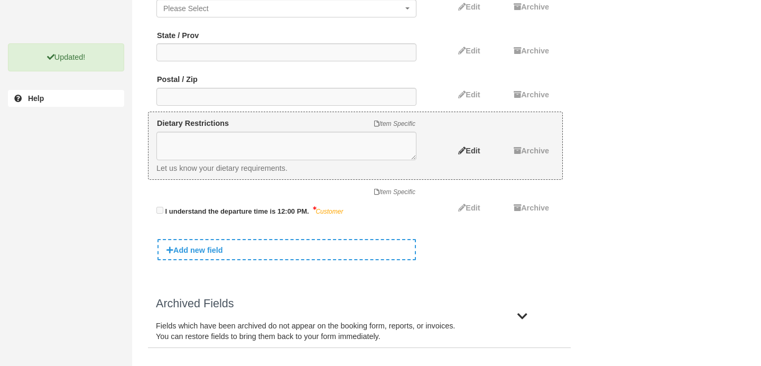
click at [472, 145] on link "Edit" at bounding box center [467, 150] width 26 height 17
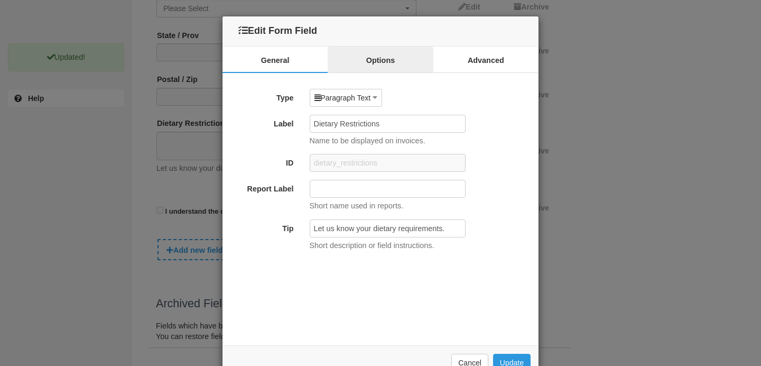
click at [410, 66] on link "Options" at bounding box center [380, 60] width 105 height 26
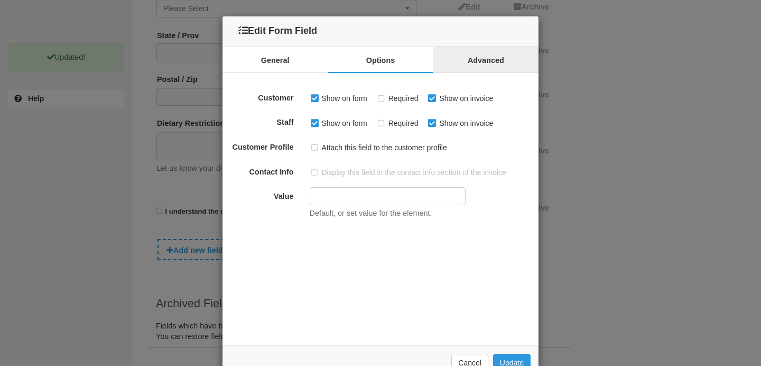
click at [473, 66] on link "Advanced" at bounding box center [486, 60] width 105 height 26
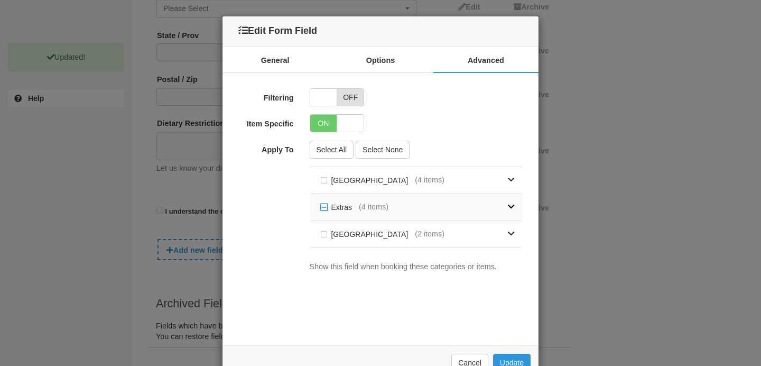
click at [403, 208] on link at bounding box center [452, 207] width 126 height 26
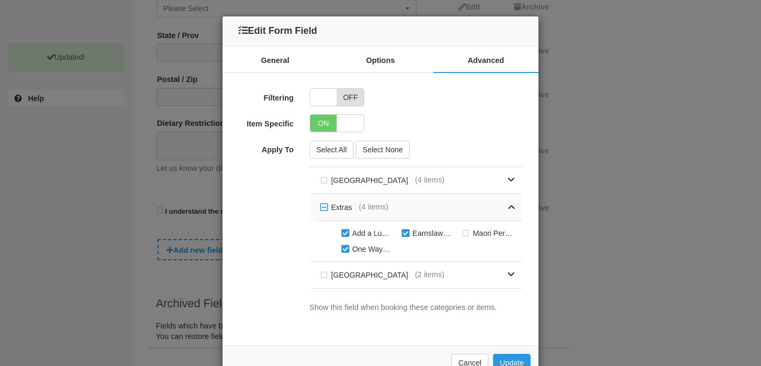
click at [327, 206] on label "Extras" at bounding box center [339, 207] width 42 height 16
checkbox input "false"
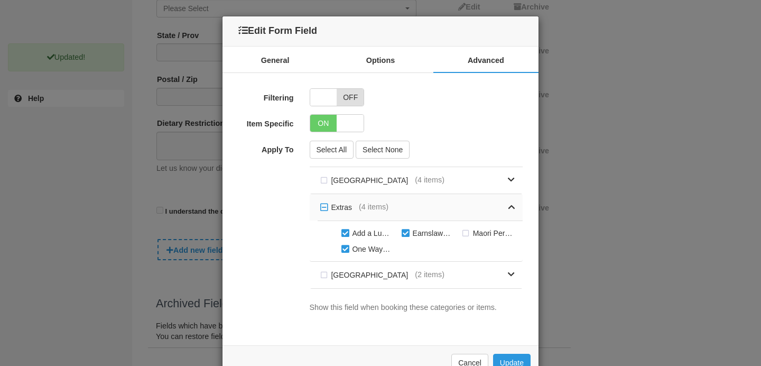
checkbox input "false"
click at [327, 206] on label "Extras" at bounding box center [339, 207] width 42 height 16
checkbox input "true"
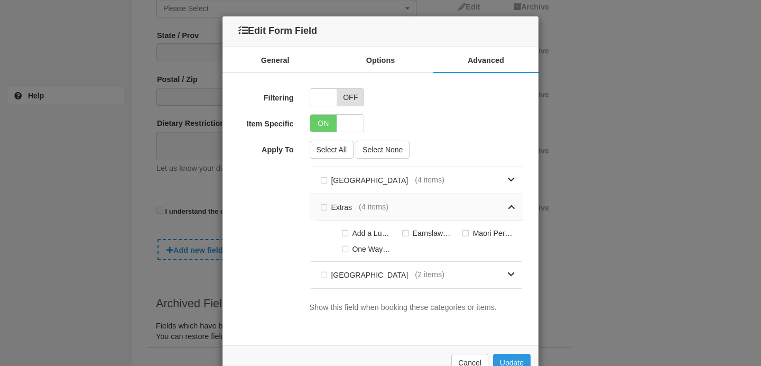
checkbox input "true"
click at [327, 206] on label "Extras" at bounding box center [339, 207] width 42 height 16
checkbox input "false"
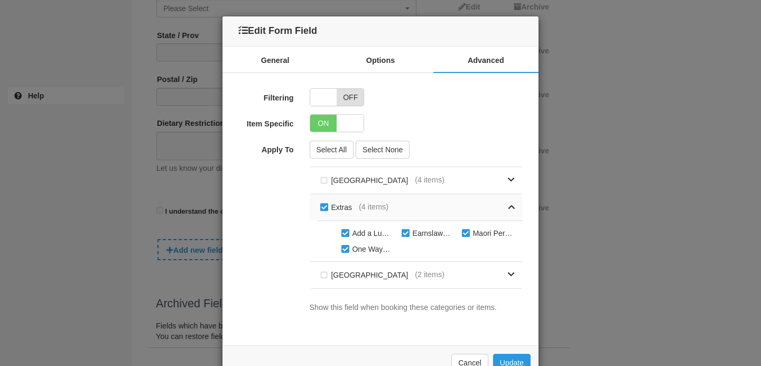
checkbox input "false"
click at [346, 231] on label "Add a Lunch - Taste New Zealand" at bounding box center [369, 233] width 60 height 16
checkbox input "true"
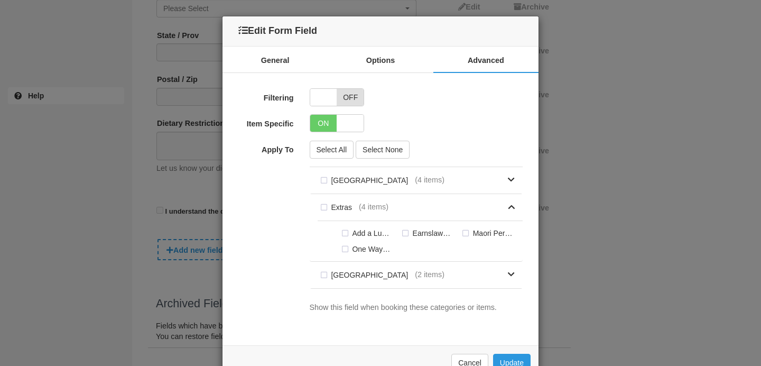
checkbox input "true"
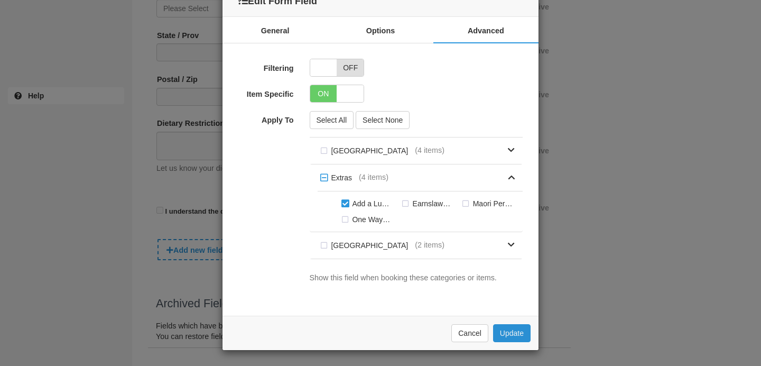
click at [511, 335] on button "Update" at bounding box center [512, 333] width 38 height 18
